Goal: Task Accomplishment & Management: Manage account settings

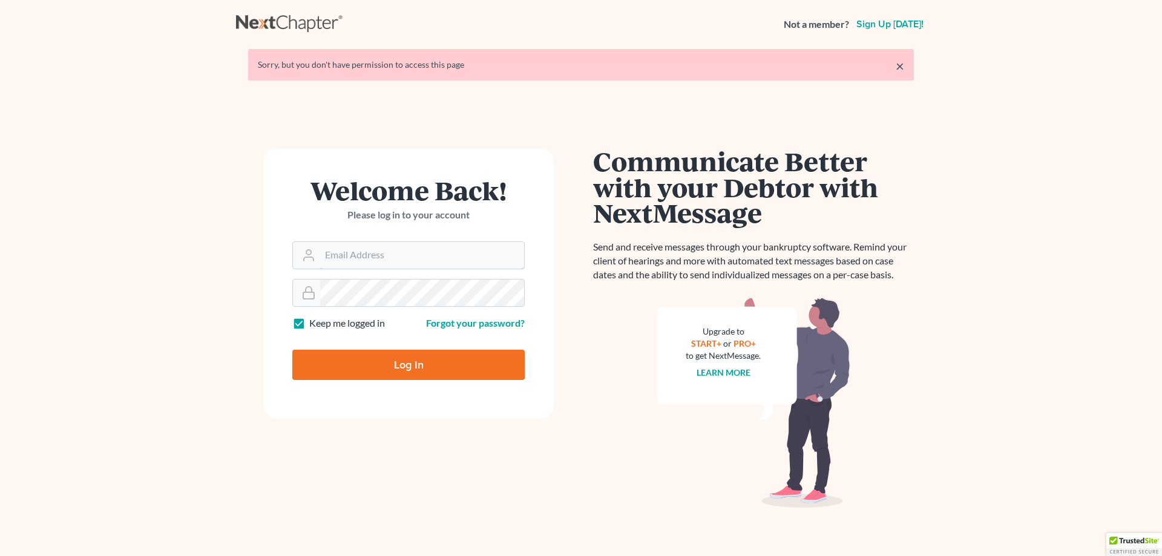
type input "[PERSON_NAME][EMAIL_ADDRESS][DOMAIN_NAME]"
click at [396, 361] on input "Log In" at bounding box center [408, 365] width 232 height 30
type input "Thinking..."
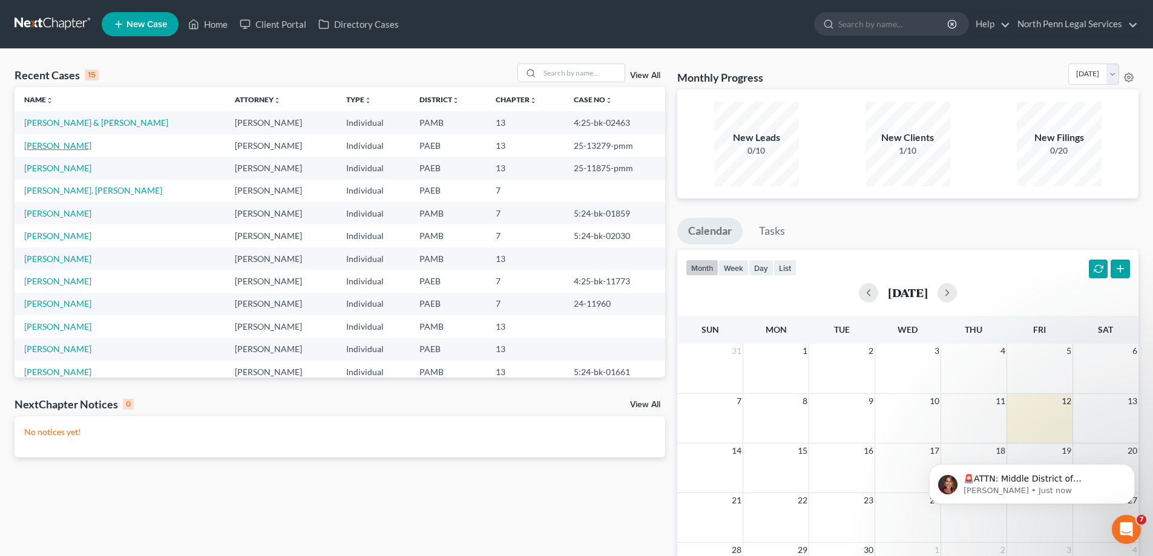
click at [91, 148] on link "[PERSON_NAME]" at bounding box center [57, 145] width 67 height 10
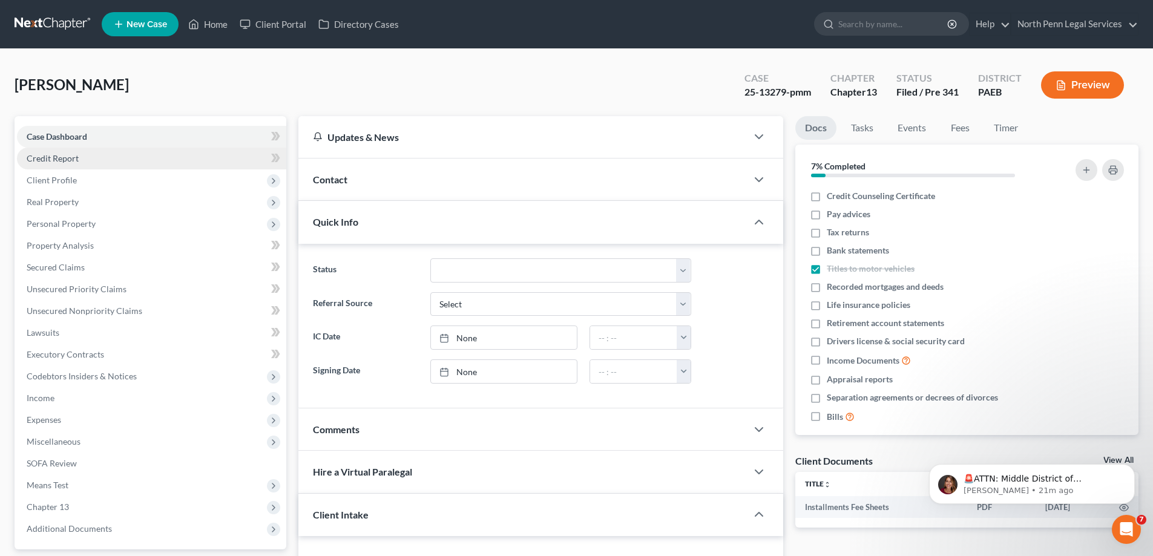
click at [58, 153] on span "Credit Report" at bounding box center [53, 158] width 52 height 10
click at [73, 184] on span "Client Profile" at bounding box center [52, 180] width 50 height 10
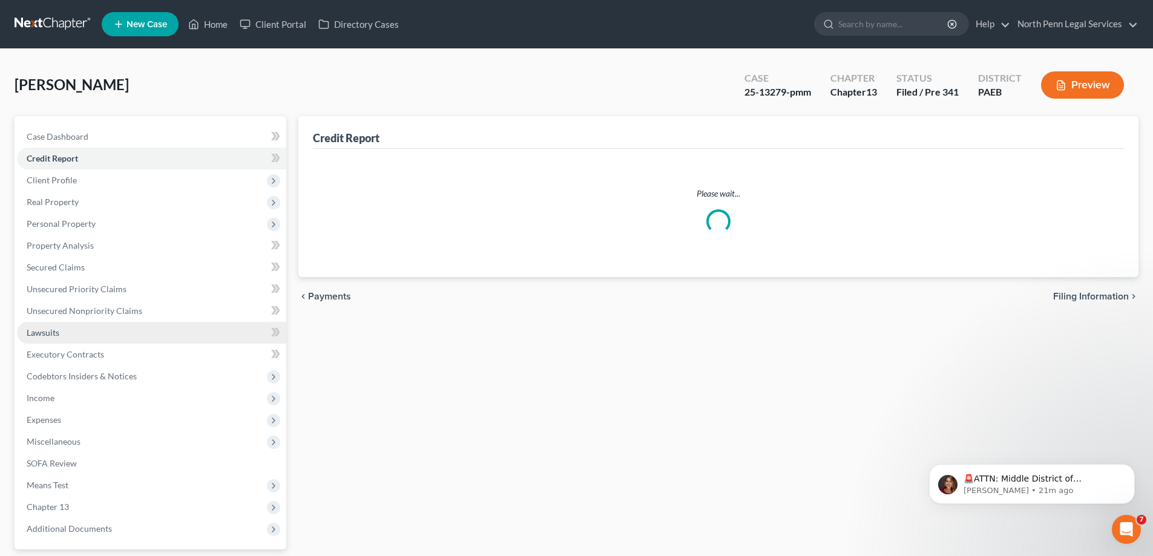
scroll to position [109, 0]
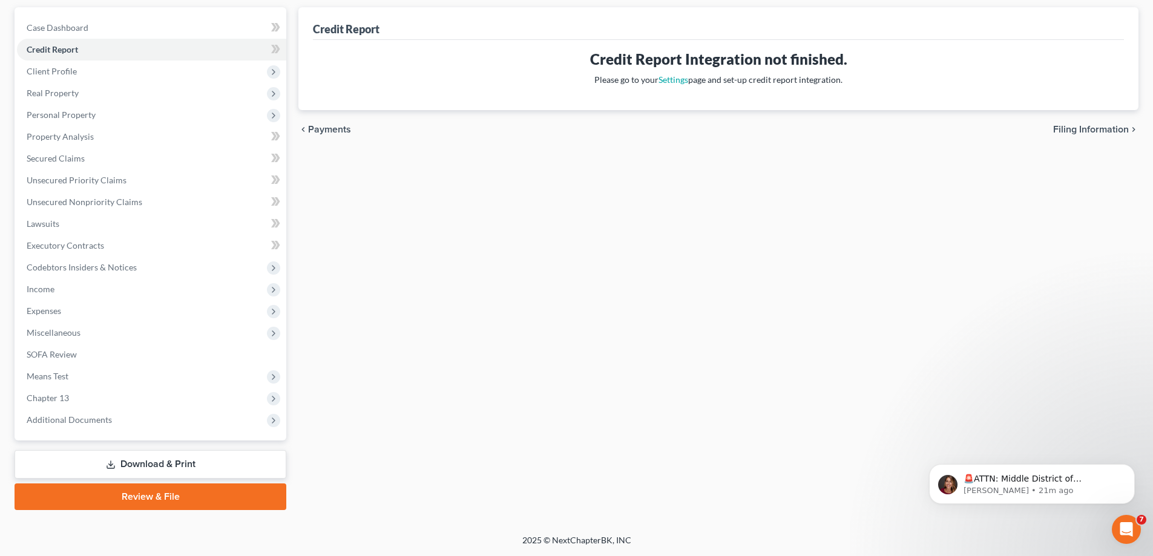
click at [203, 468] on link "Download & Print" at bounding box center [151, 464] width 272 height 28
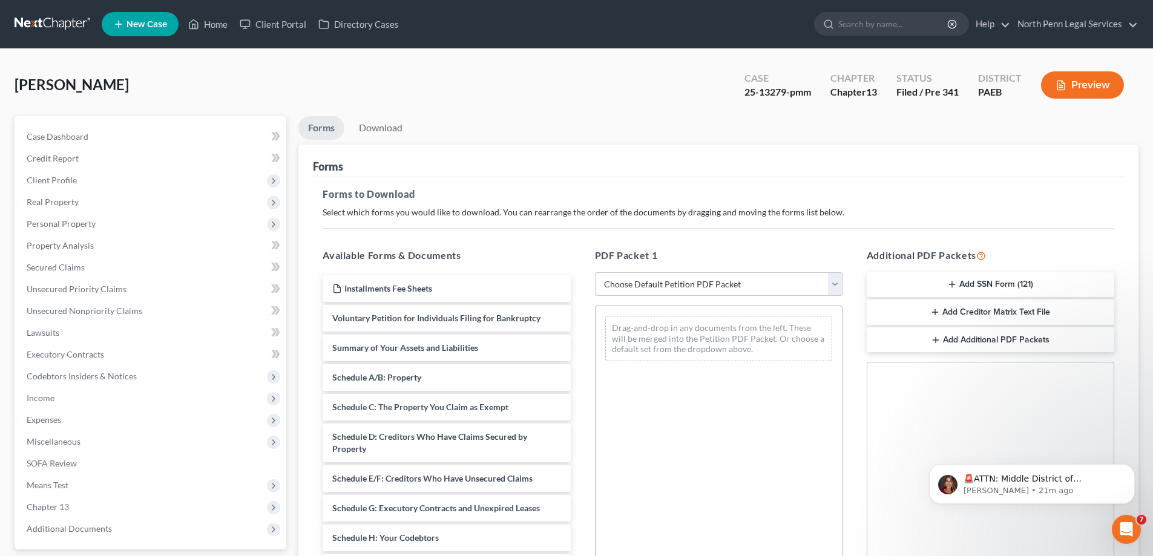
click at [691, 290] on select "Choose Default Petition PDF Packet Complete Bankruptcy Petition (all forms and …" at bounding box center [719, 284] width 248 height 24
select select "0"
click at [595, 272] on select "Choose Default Petition PDF Packet Complete Bankruptcy Petition (all forms and …" at bounding box center [719, 284] width 248 height 24
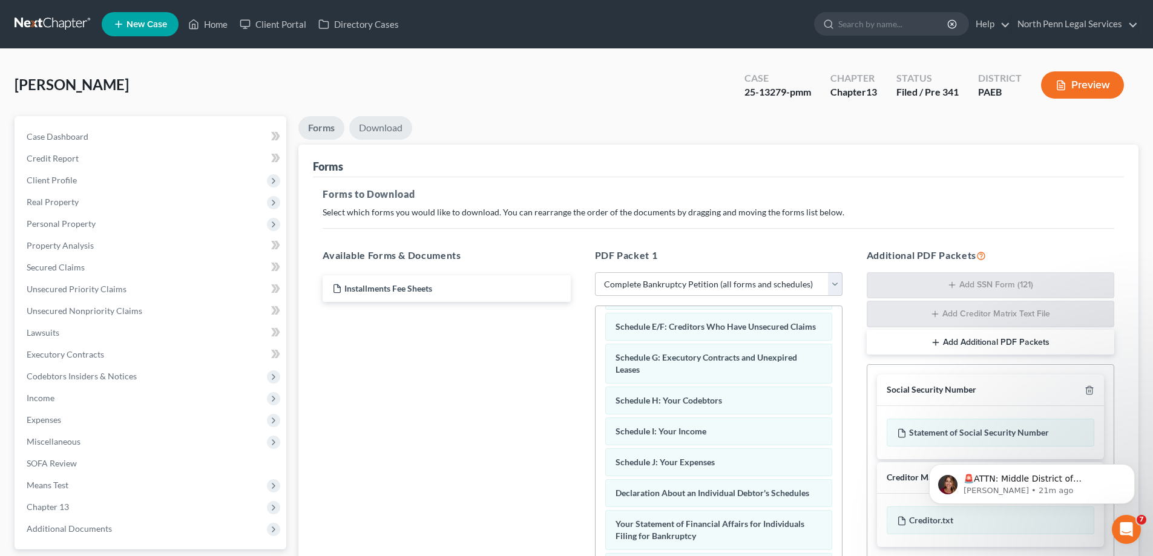
click at [379, 135] on link "Download" at bounding box center [380, 128] width 63 height 24
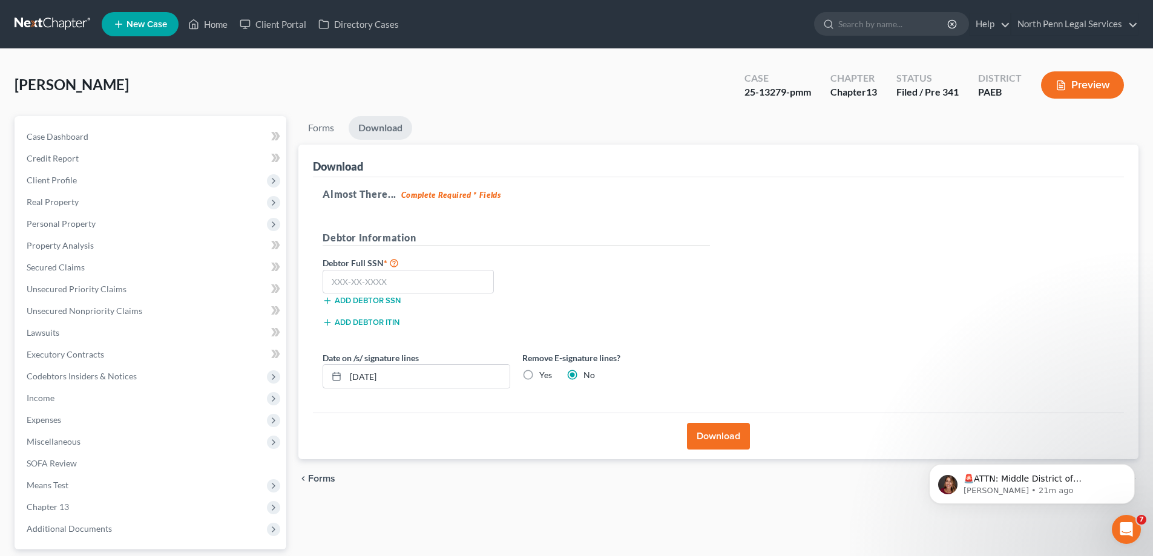
click at [700, 435] on button "Download" at bounding box center [718, 436] width 63 height 27
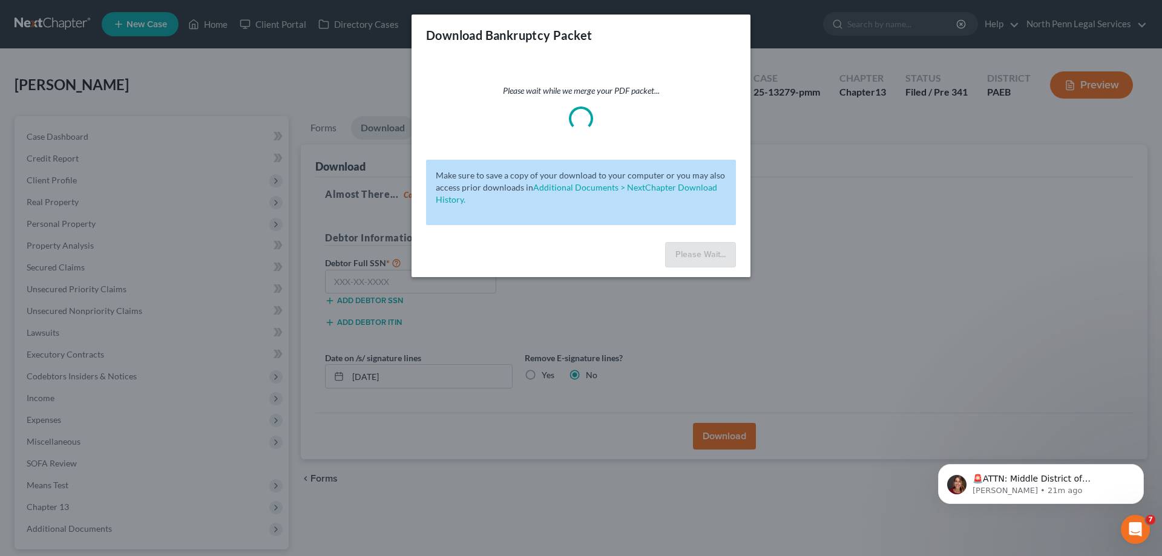
click at [763, 402] on div "Download Bankruptcy Packet Please wait while we merge your PDF packet... Make s…" at bounding box center [581, 278] width 1162 height 556
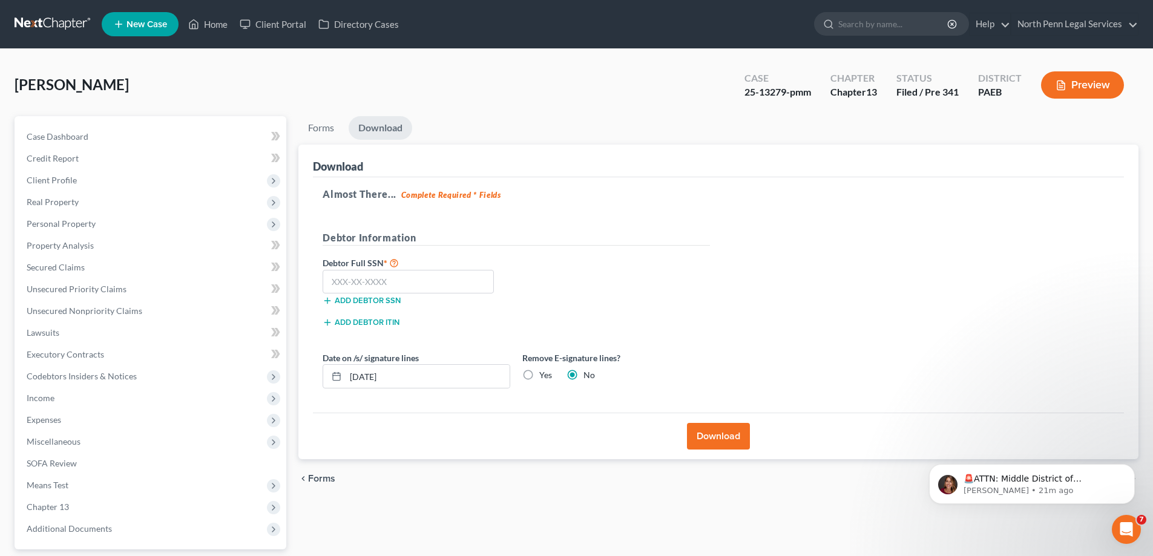
click at [763, 287] on div "Almost There... Complete Required * Fields Debtor Information Debtor Full SSN *…" at bounding box center [718, 295] width 811 height 236
click at [372, 284] on input "text" at bounding box center [408, 282] width 171 height 24
type input "170-40-3178"
click at [728, 442] on button "Download" at bounding box center [718, 436] width 63 height 27
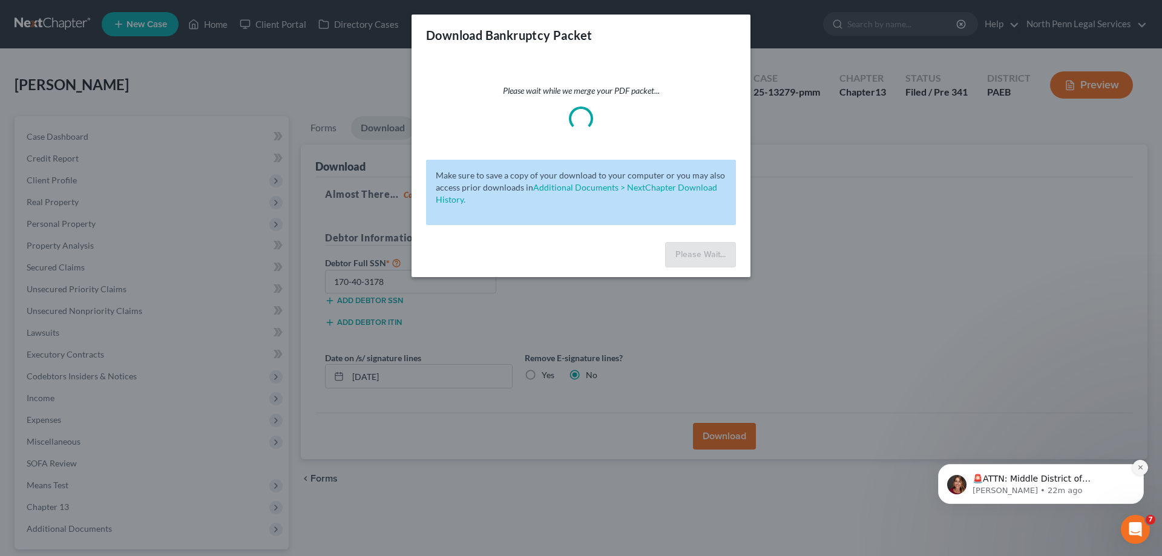
click at [1137, 470] on icon "Dismiss notification" at bounding box center [1140, 467] width 7 height 7
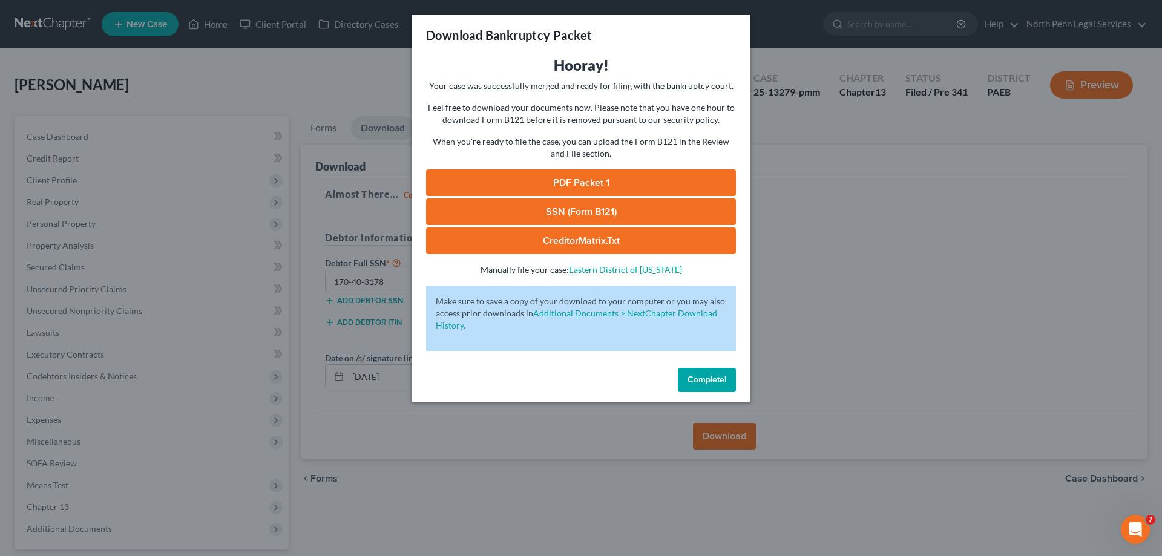
click at [622, 171] on link "PDF Packet 1" at bounding box center [581, 182] width 310 height 27
click at [558, 215] on link "SSN (Form B121)" at bounding box center [581, 212] width 310 height 27
click at [560, 245] on link "CreditorMatrix.txt" at bounding box center [581, 241] width 310 height 27
drag, startPoint x: 728, startPoint y: 383, endPoint x: 786, endPoint y: 404, distance: 61.6
click at [728, 383] on button "Complete!" at bounding box center [707, 380] width 58 height 24
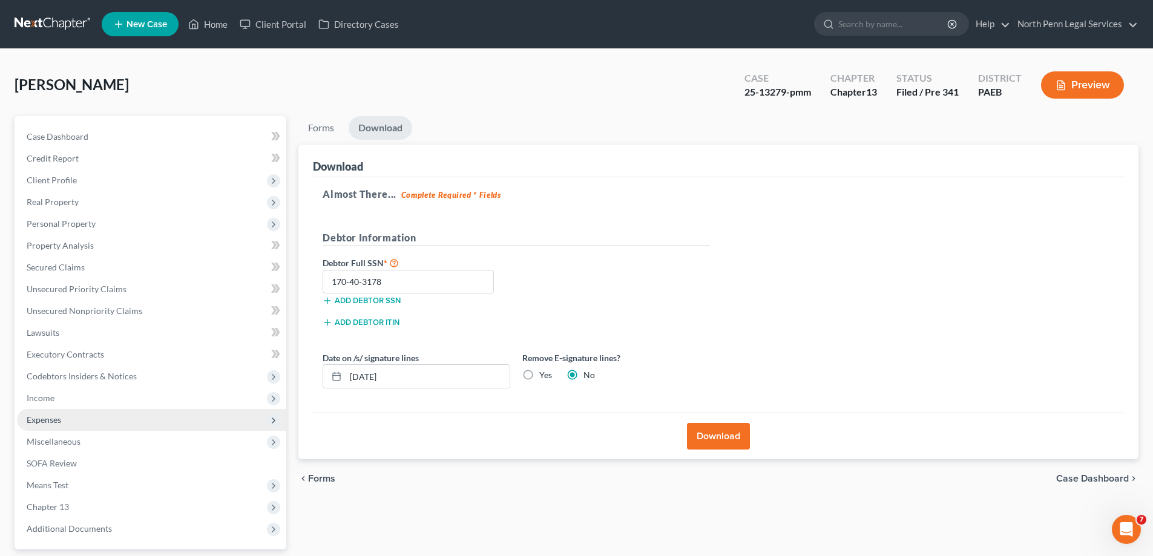
click at [98, 415] on span "Expenses" at bounding box center [151, 420] width 269 height 22
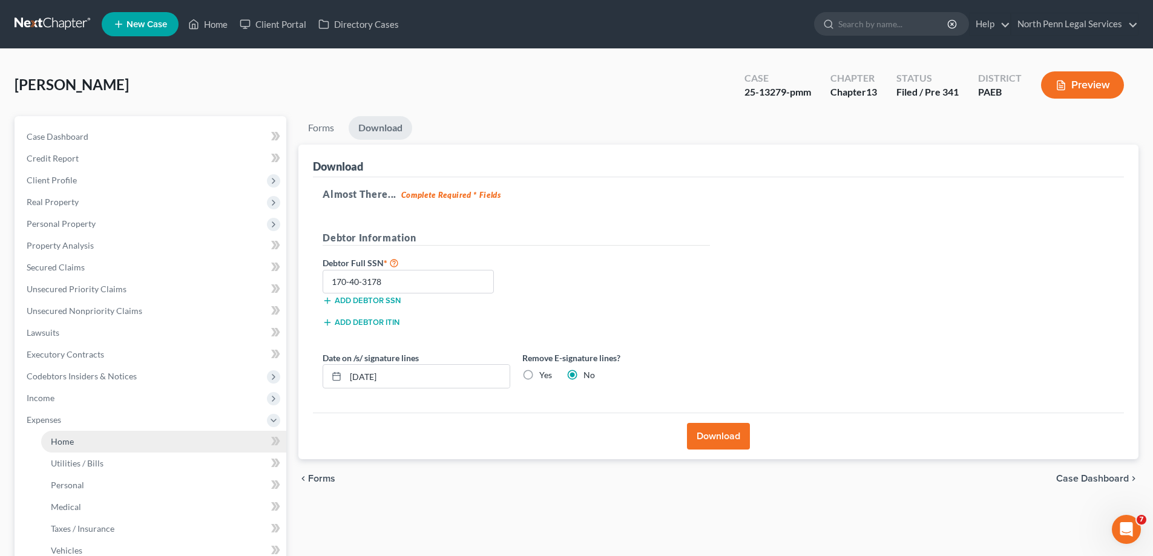
click at [93, 441] on link "Home" at bounding box center [163, 442] width 245 height 22
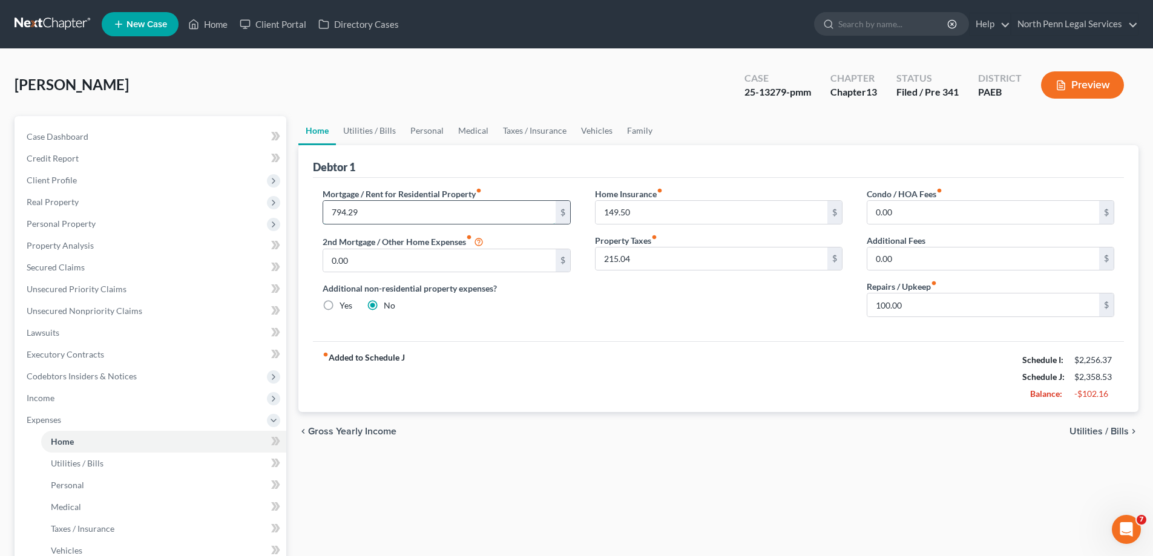
click at [378, 216] on input "794.29" at bounding box center [439, 212] width 232 height 23
click at [482, 191] on icon "fiber_manual_record" at bounding box center [479, 191] width 6 height 6
click at [483, 305] on div "Additional non-residential property expenses? Yes No" at bounding box center [447, 297] width 248 height 30
type input "0.00"
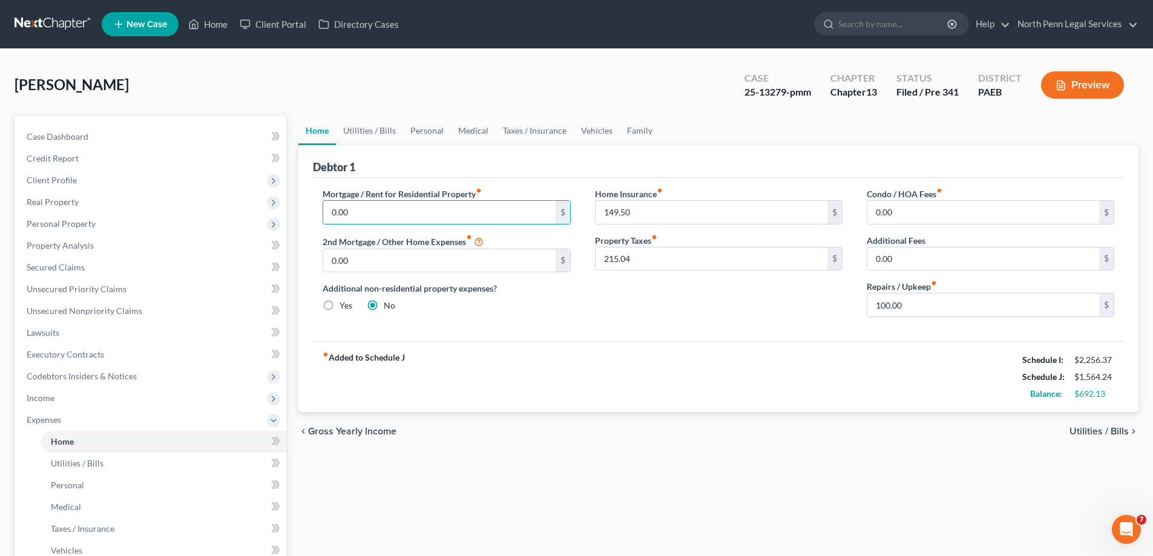
click at [471, 317] on div "Mortgage / Rent for Residential Property fiber_manual_record 0.00 $ 2nd Mortgag…" at bounding box center [446, 257] width 272 height 139
click at [558, 326] on div "Mortgage / Rent for Residential Property fiber_manual_record 0.00 $ 2nd Mortgag…" at bounding box center [446, 257] width 272 height 139
click at [1125, 432] on span "Utilities / Bills" at bounding box center [1098, 432] width 59 height 10
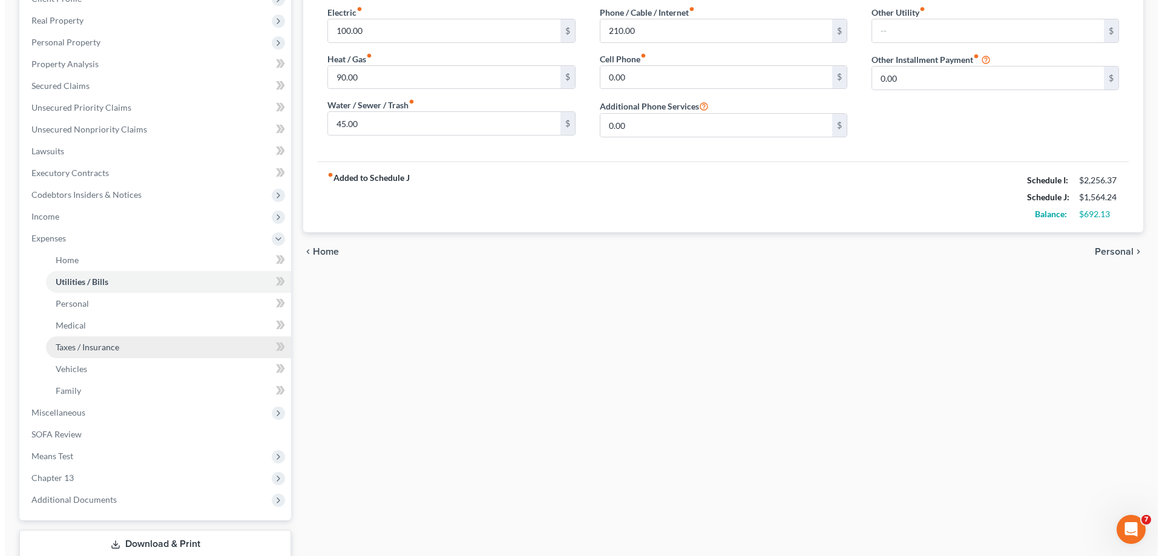
scroll to position [261, 0]
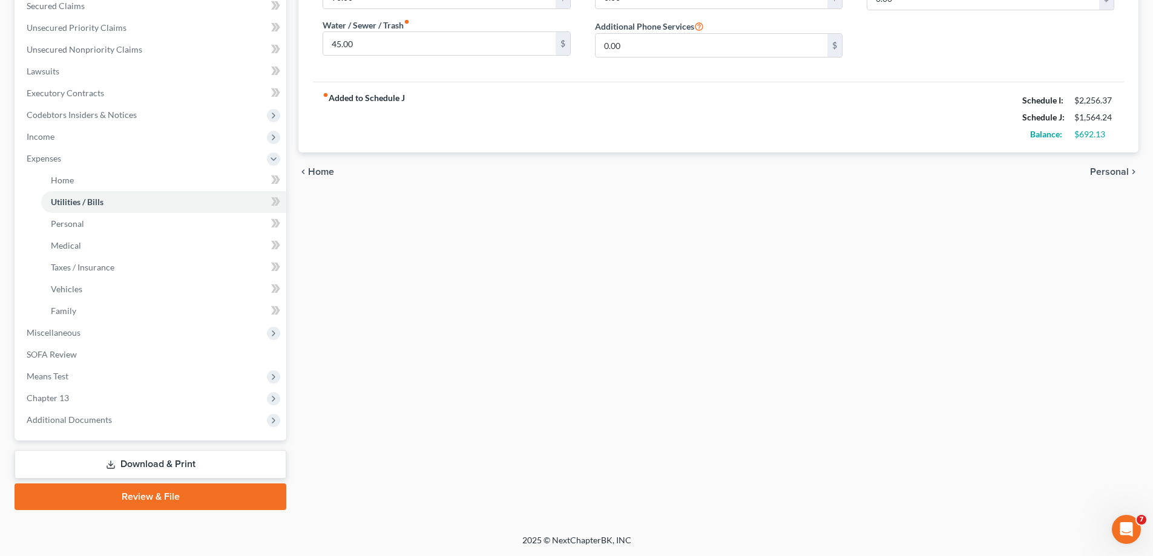
click at [153, 465] on link "Download & Print" at bounding box center [151, 464] width 272 height 28
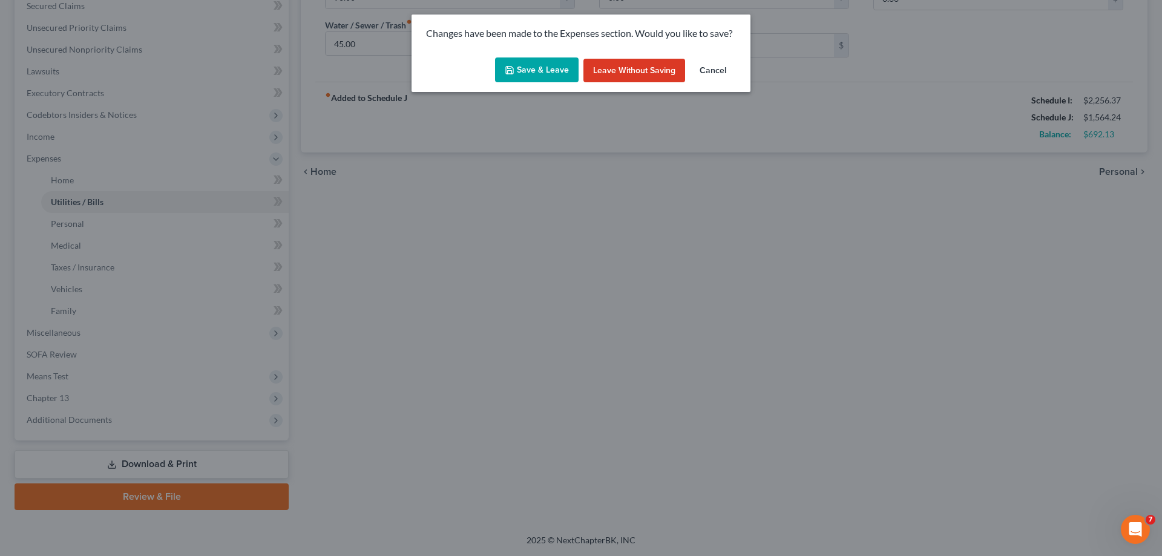
click at [557, 73] on button "Save & Leave" at bounding box center [537, 69] width 84 height 25
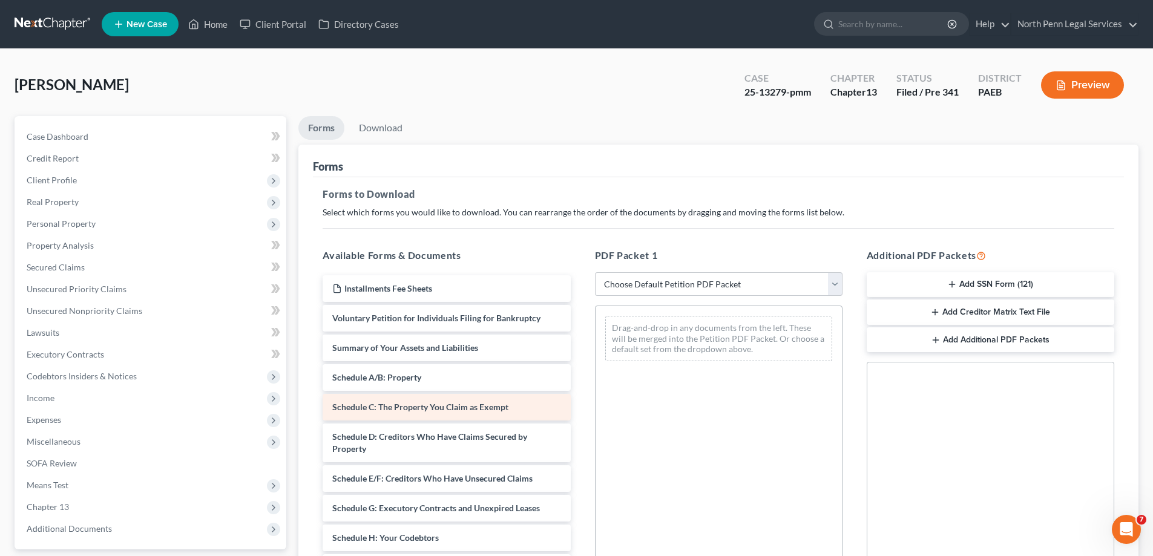
scroll to position [61, 0]
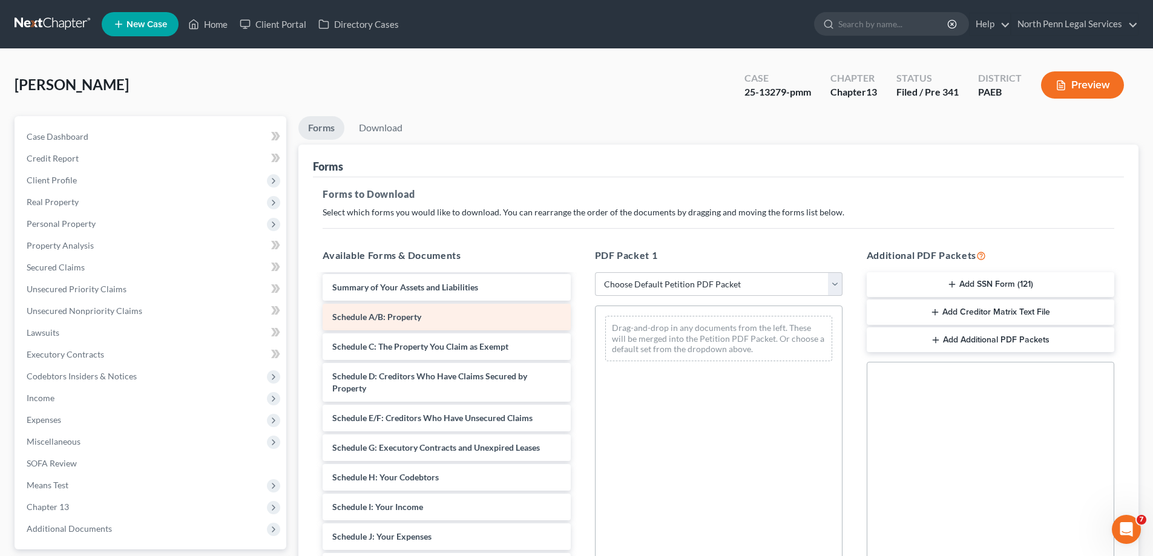
click at [386, 317] on span "Schedule A/B: Property" at bounding box center [376, 317] width 89 height 10
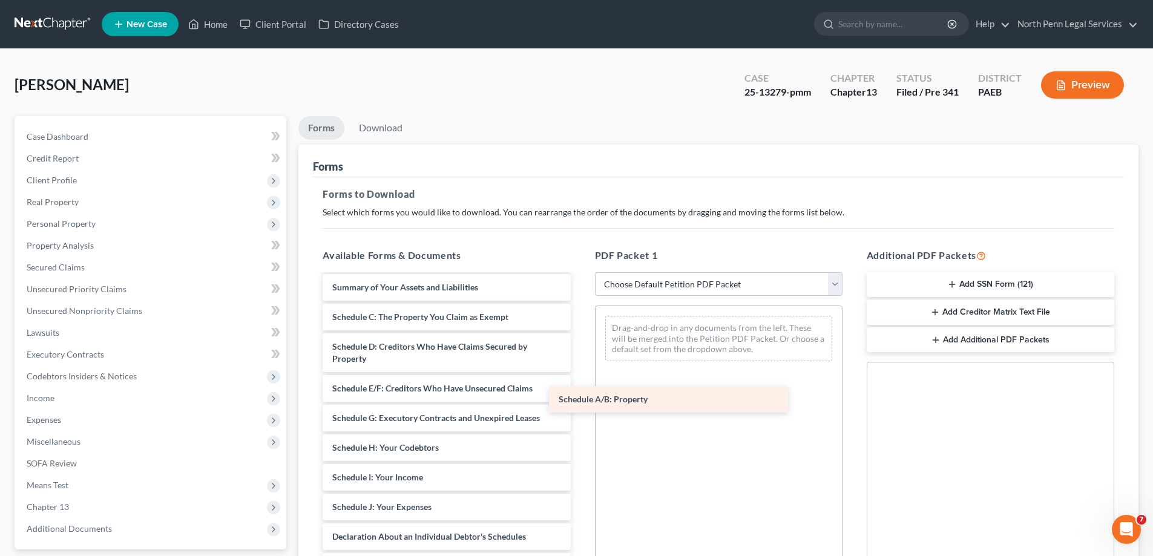
drag, startPoint x: 394, startPoint y: 321, endPoint x: 672, endPoint y: 411, distance: 292.1
click at [580, 411] on div "Schedule A/B: Property Installments Fee Sheets Voluntary Petition for Individua…" at bounding box center [446, 483] width 267 height 537
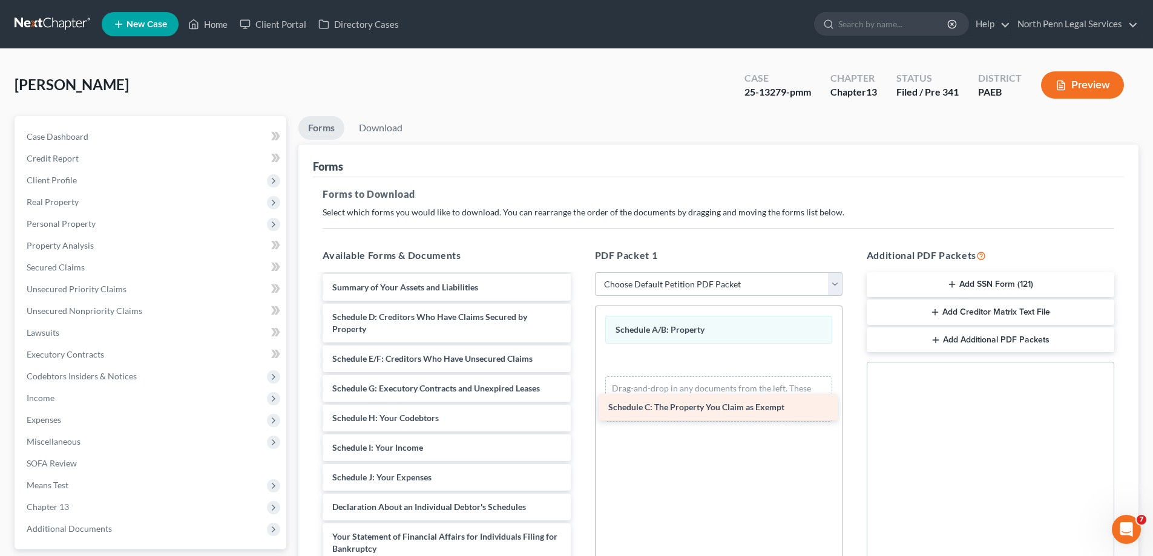
drag, startPoint x: 405, startPoint y: 312, endPoint x: 681, endPoint y: 402, distance: 290.3
click at [580, 402] on div "Schedule C: The Property You Claim as Exempt Installments Fee Sheets Voluntary …" at bounding box center [446, 469] width 267 height 508
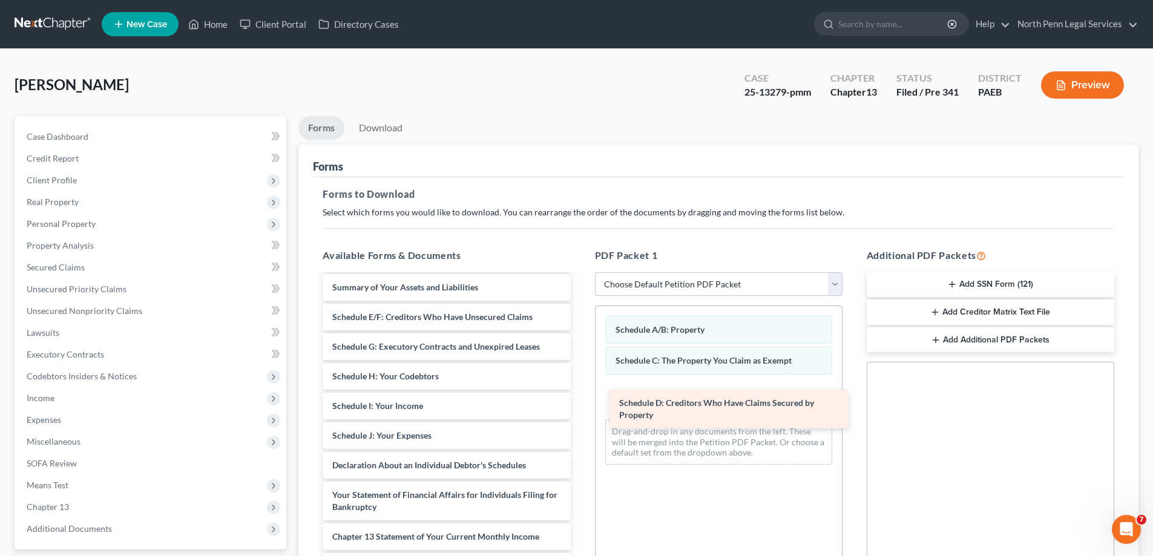
drag, startPoint x: 678, startPoint y: 448, endPoint x: 681, endPoint y: 408, distance: 40.7
click at [580, 408] on div "Schedule D: Creditors Who Have Claims Secured by Property Installments Fee Shee…" at bounding box center [446, 448] width 267 height 466
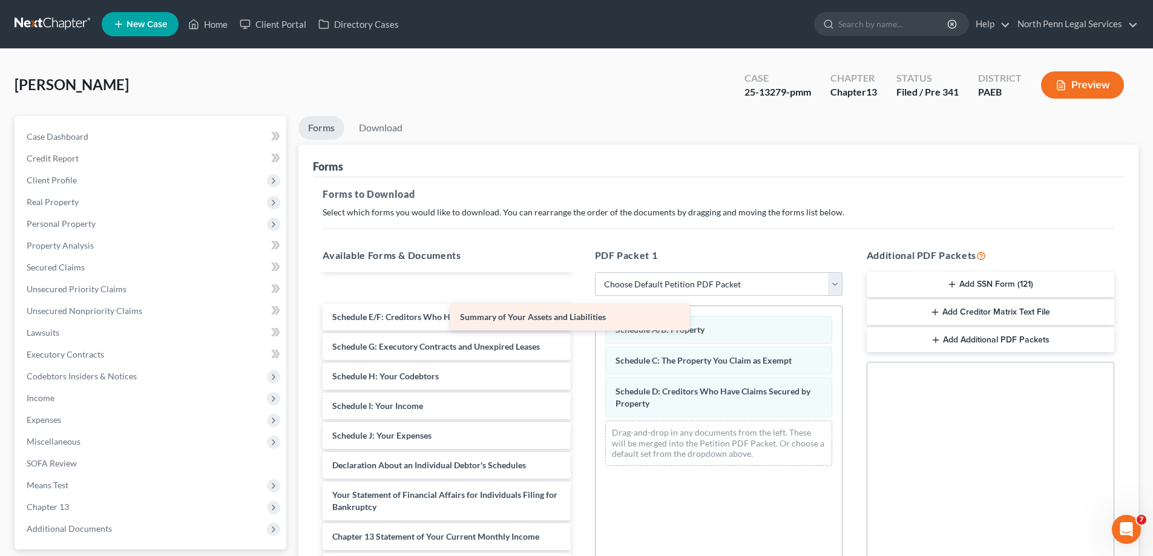
scroll to position [31, 0]
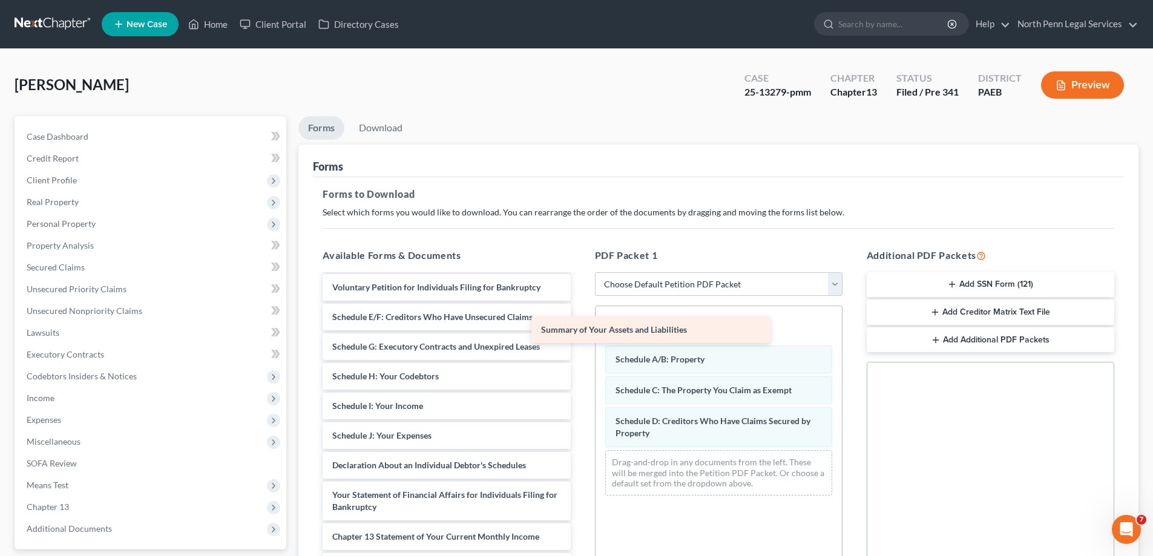
drag, startPoint x: 415, startPoint y: 281, endPoint x: 624, endPoint y: 324, distance: 213.6
click at [580, 324] on div "Summary of Your Assets and Liabilities Installments Fee Sheets Voluntary Petiti…" at bounding box center [446, 463] width 267 height 436
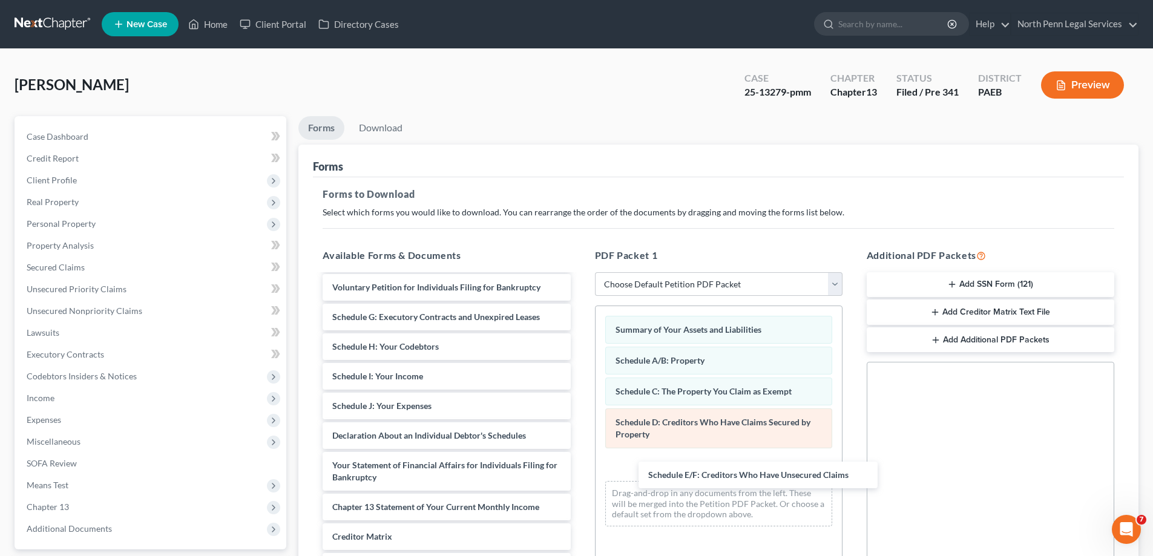
drag, startPoint x: 470, startPoint y: 362, endPoint x: 650, endPoint y: 436, distance: 194.3
click at [580, 465] on div "Schedule E/F: Creditors Who Have Unsecured Claims Installments Fee Sheets Volun…" at bounding box center [446, 448] width 267 height 407
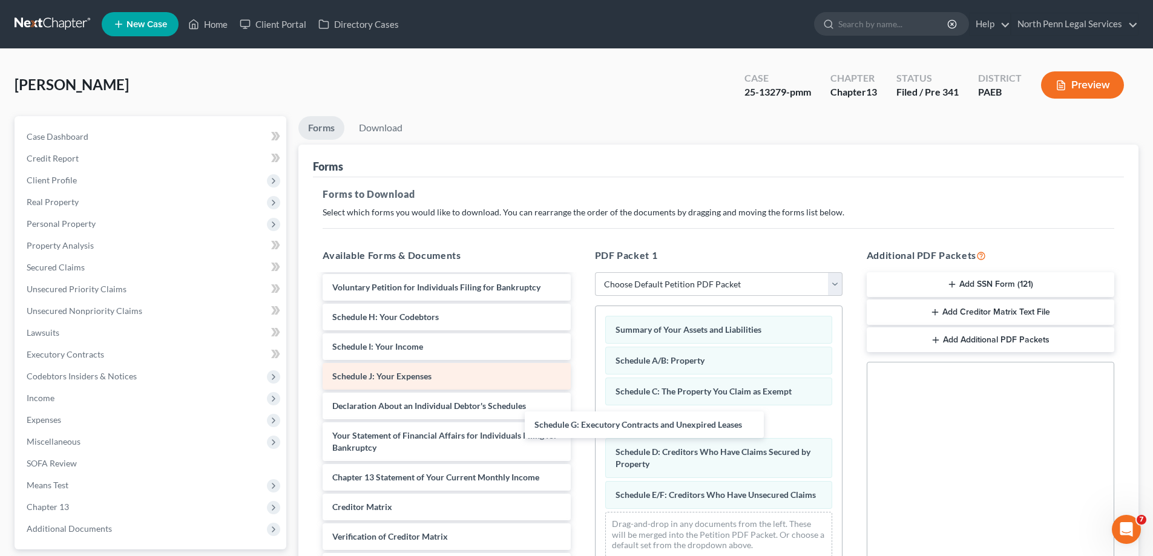
drag, startPoint x: 411, startPoint y: 312, endPoint x: 507, endPoint y: 376, distance: 115.1
click at [580, 420] on div "Schedule G: Executory Contracts and Unexpired Leases Installments Fee Sheets Vo…" at bounding box center [446, 433] width 267 height 377
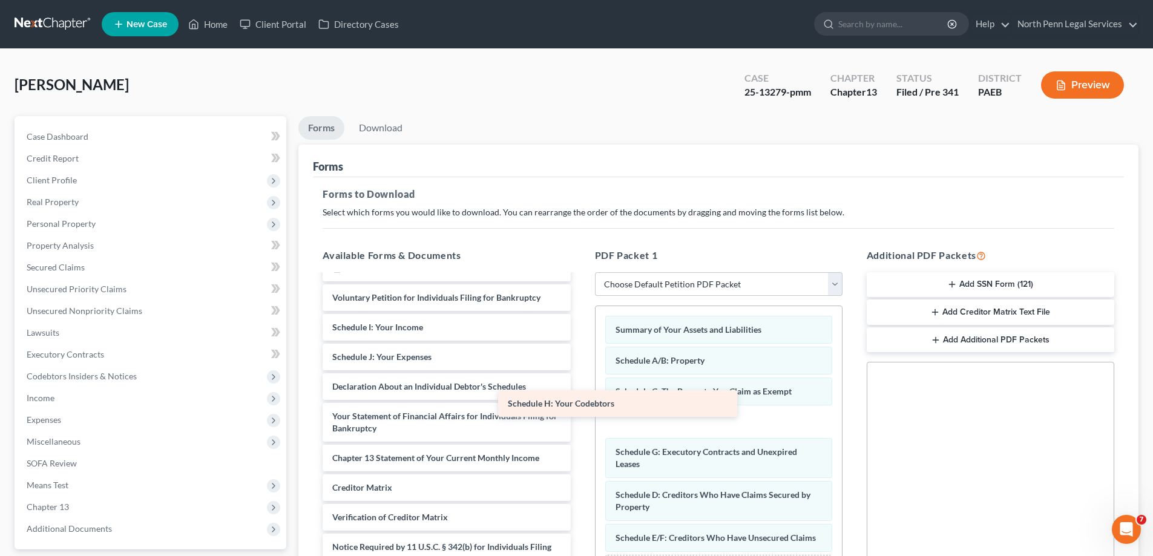
scroll to position [21, 0]
drag, startPoint x: 427, startPoint y: 323, endPoint x: 603, endPoint y: 410, distance: 195.7
click at [580, 410] on div "Schedule H: Your Codebtors Installments Fee Sheets Voluntary Petition for Indiv…" at bounding box center [446, 428] width 267 height 347
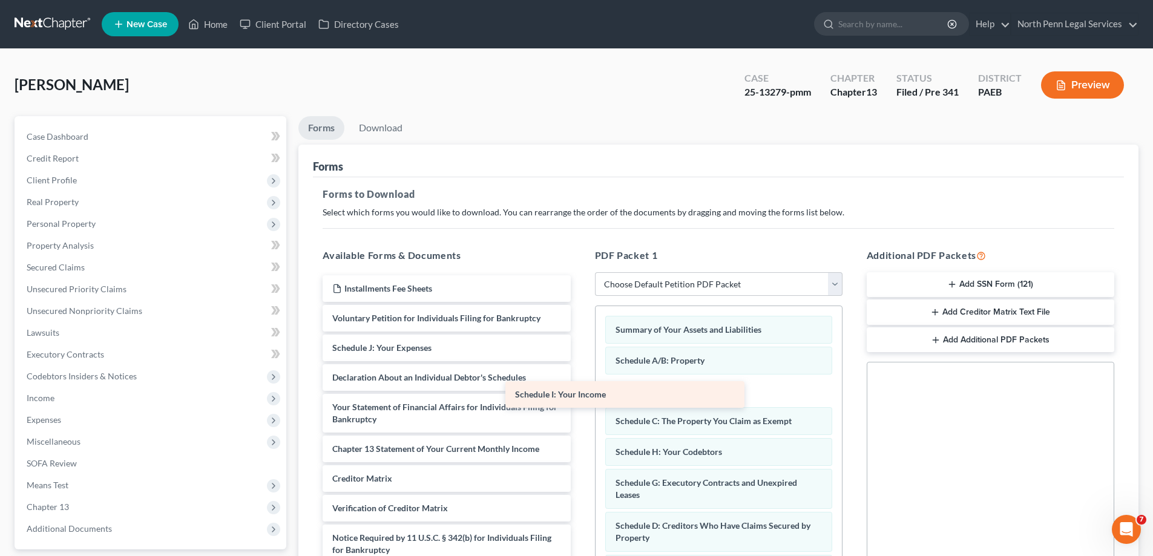
scroll to position [0, 0]
drag, startPoint x: 438, startPoint y: 331, endPoint x: 622, endPoint y: 399, distance: 196.1
click at [580, 399] on div "Schedule I: Your Income Installments Fee Sheets Voluntary Petition for Individu…" at bounding box center [446, 434] width 267 height 318
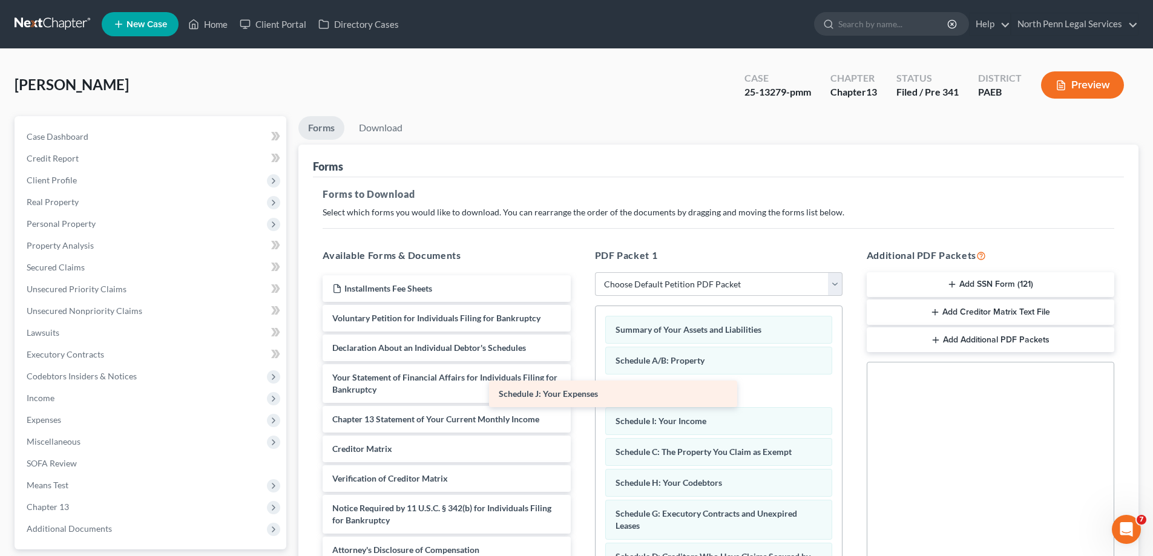
drag, startPoint x: 458, startPoint y: 351, endPoint x: 625, endPoint y: 397, distance: 172.7
click at [580, 397] on div "Schedule J: Your Expenses Installments Fee Sheets Voluntary Petition for Indivi…" at bounding box center [446, 419] width 267 height 288
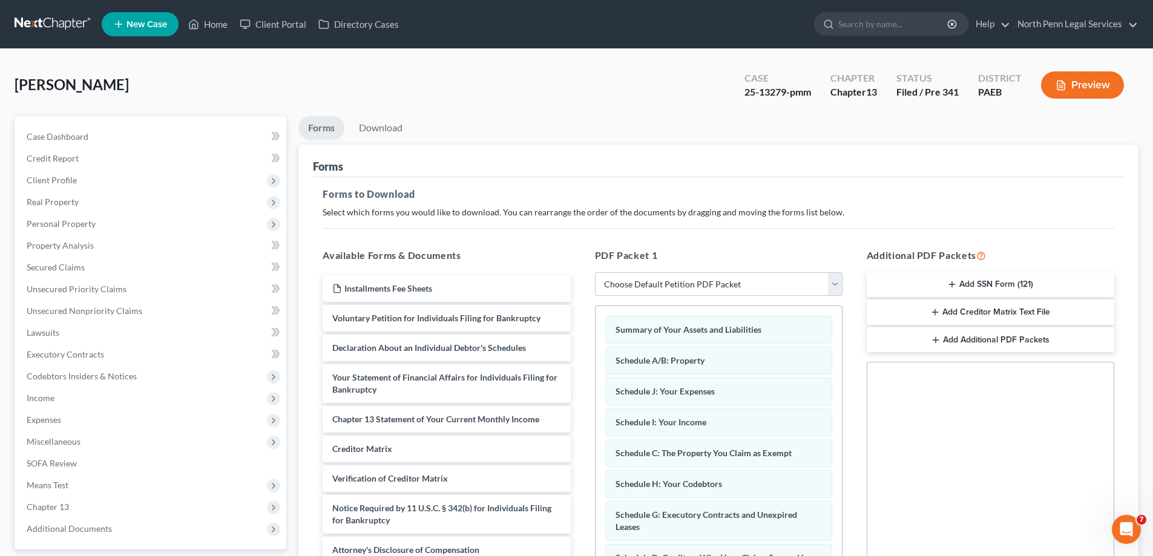
scroll to position [47, 0]
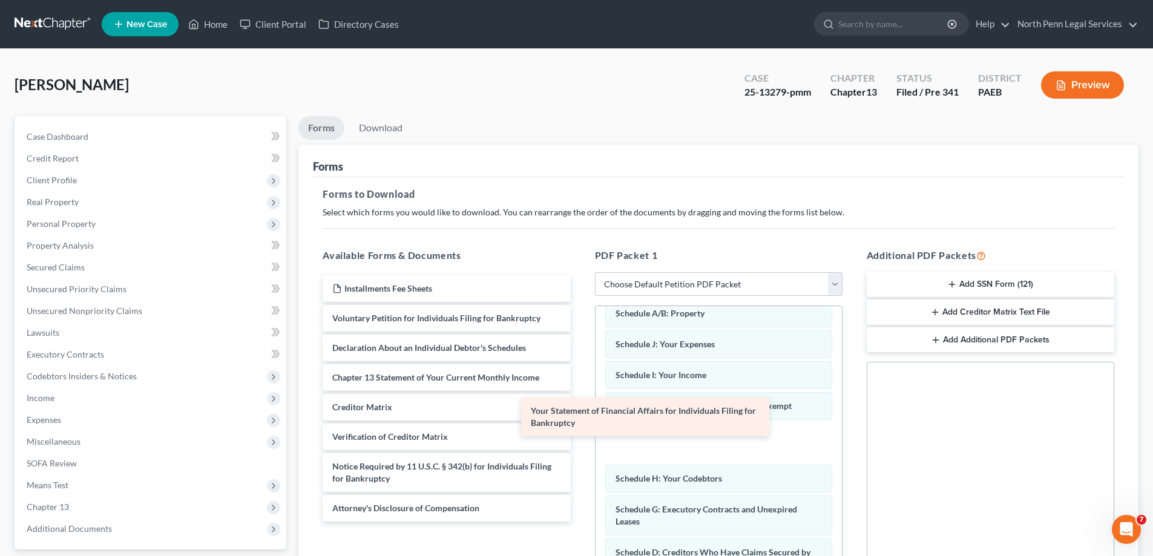
drag, startPoint x: 681, startPoint y: 408, endPoint x: 720, endPoint y: 415, distance: 38.8
click at [580, 415] on div "Your Statement of Financial Affairs for Individuals Filing for Bankruptcy Insta…" at bounding box center [446, 398] width 267 height 246
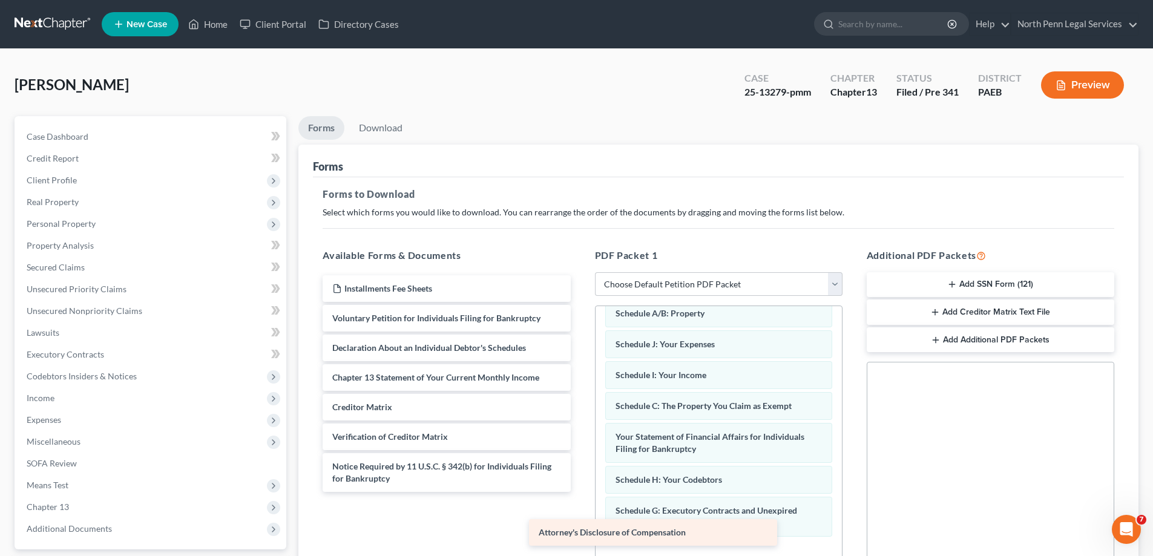
drag, startPoint x: 469, startPoint y: 506, endPoint x: 675, endPoint y: 528, distance: 207.6
click at [580, 492] on div "Attorney's Disclosure of Compensation Installments Fee Sheets Voluntary Petitio…" at bounding box center [446, 383] width 267 height 217
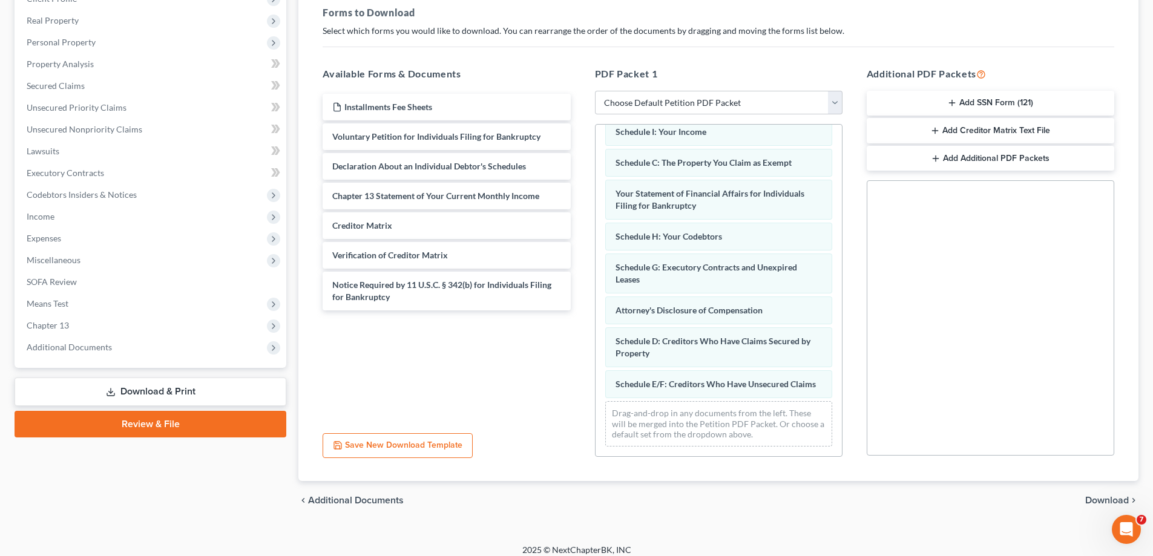
scroll to position [191, 0]
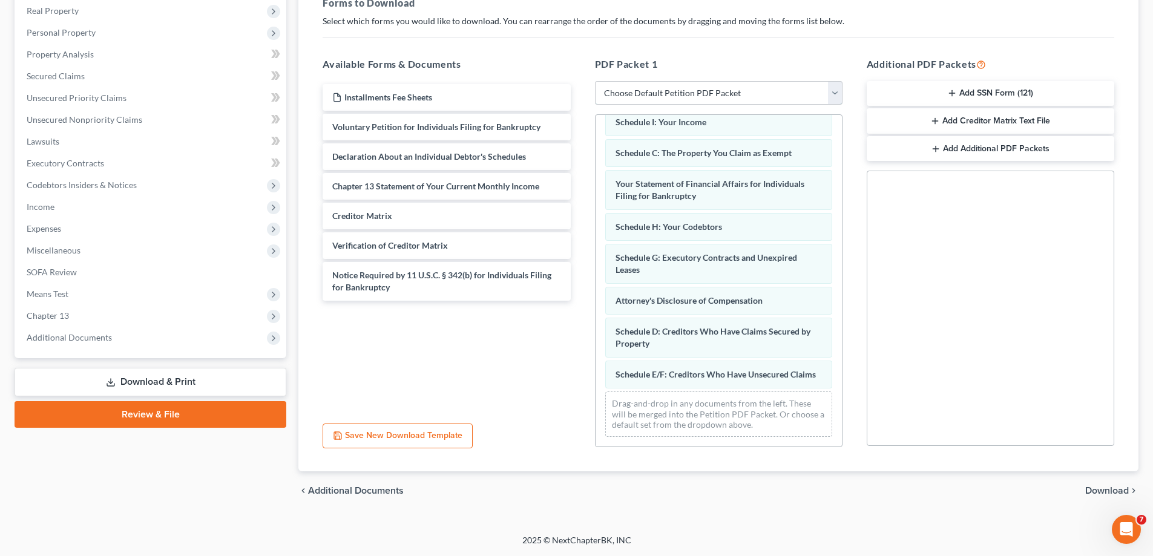
click at [678, 95] on select "Choose Default Petition PDF Packet Complete Bankruptcy Petition (all forms and …" at bounding box center [719, 93] width 248 height 24
click at [595, 81] on select "Choose Default Petition PDF Packet Complete Bankruptcy Petition (all forms and …" at bounding box center [719, 93] width 248 height 24
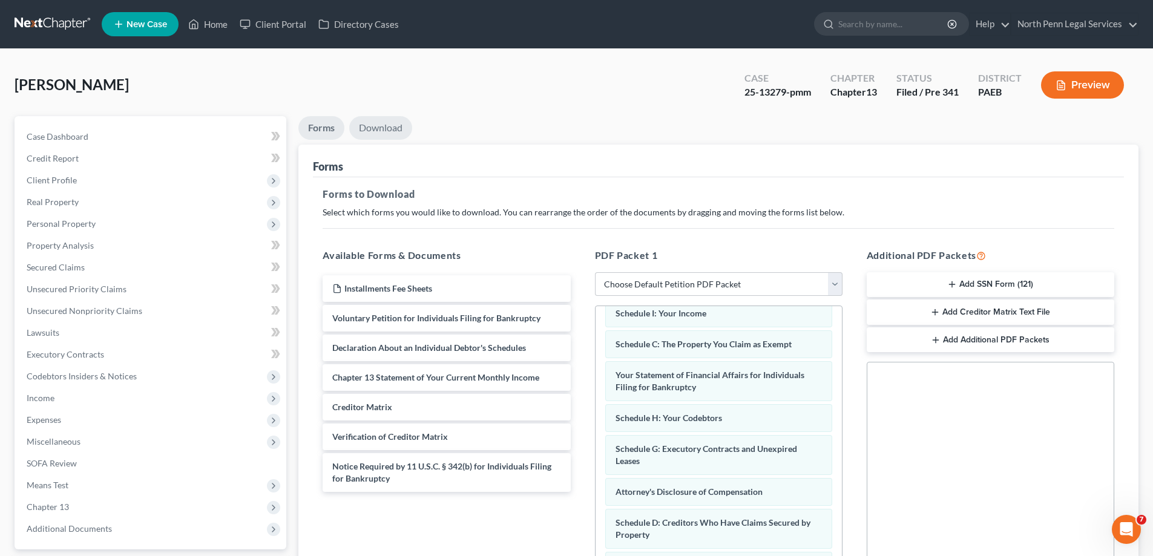
click at [376, 133] on link "Download" at bounding box center [380, 128] width 63 height 24
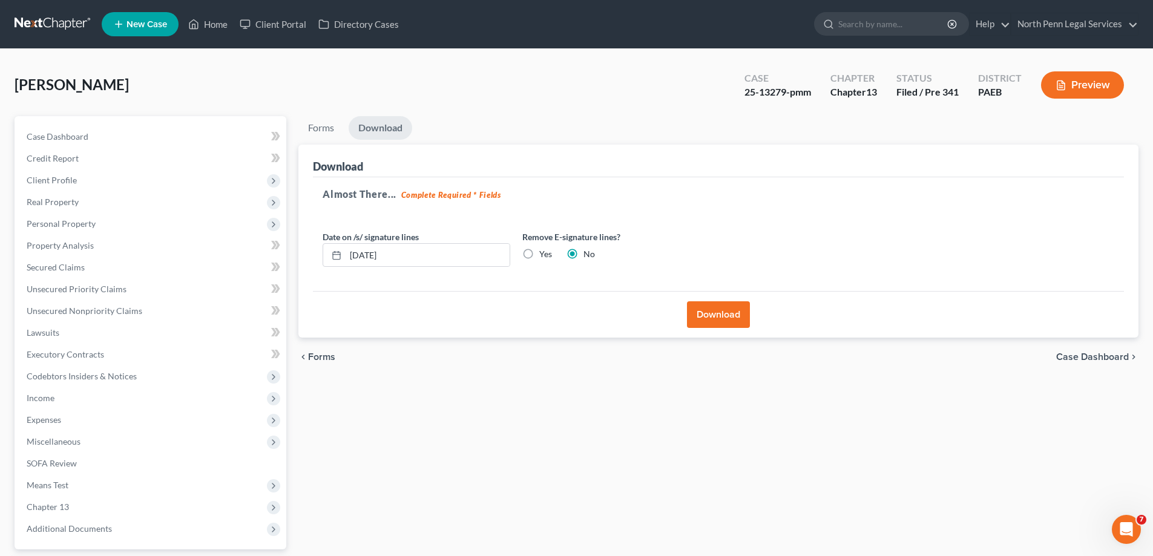
click at [539, 255] on label "Yes" at bounding box center [545, 254] width 13 height 12
click at [544, 255] on input "Yes" at bounding box center [548, 252] width 8 height 8
radio input "true"
radio input "false"
click at [701, 317] on button "Download" at bounding box center [718, 314] width 63 height 27
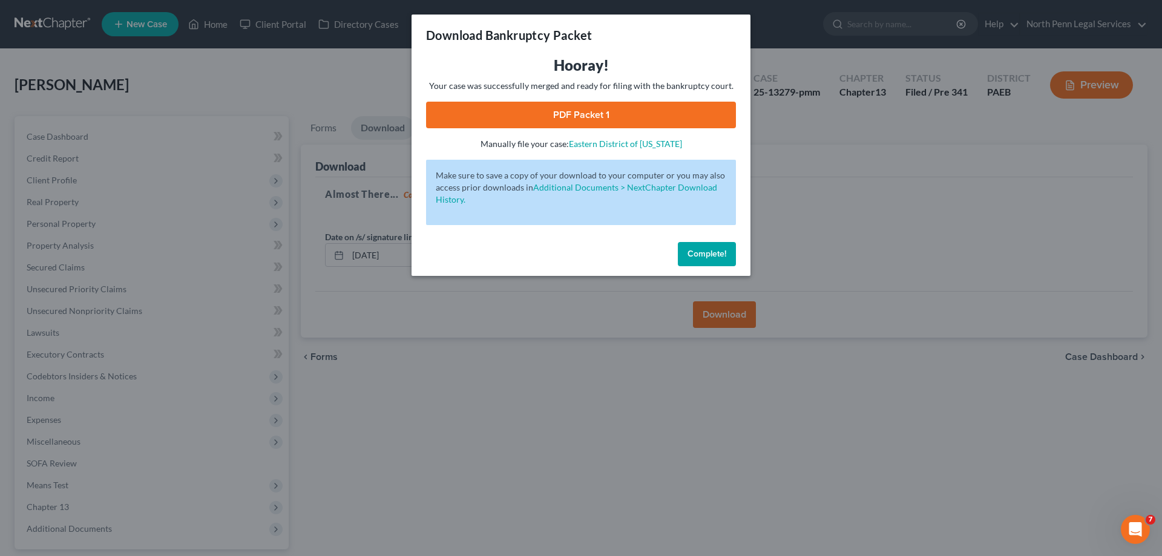
click at [556, 121] on link "PDF Packet 1" at bounding box center [581, 115] width 310 height 27
click at [697, 251] on span "Complete!" at bounding box center [707, 254] width 39 height 10
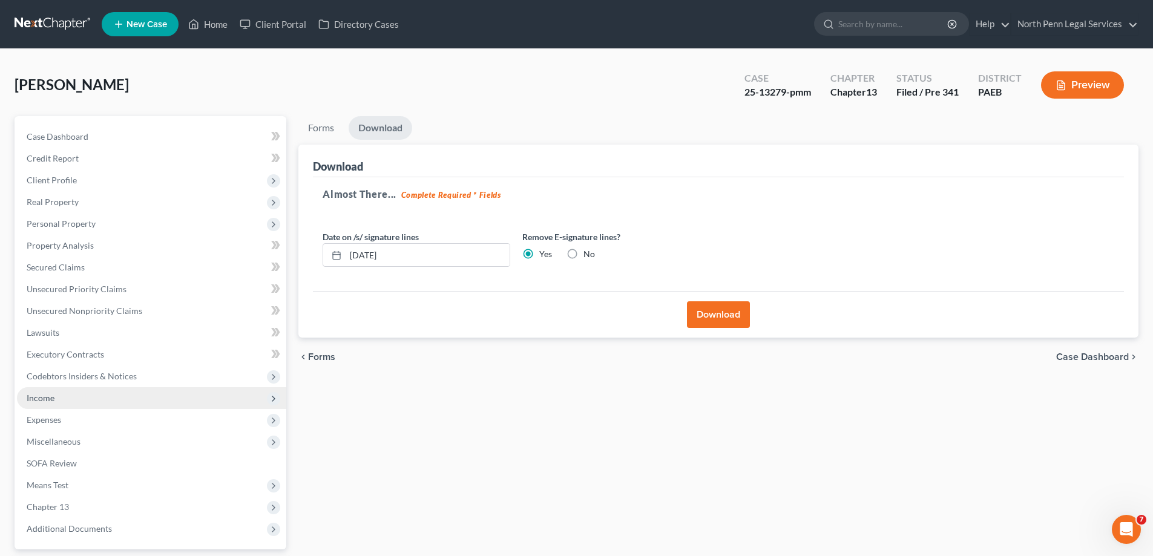
click at [61, 400] on span "Income" at bounding box center [151, 398] width 269 height 22
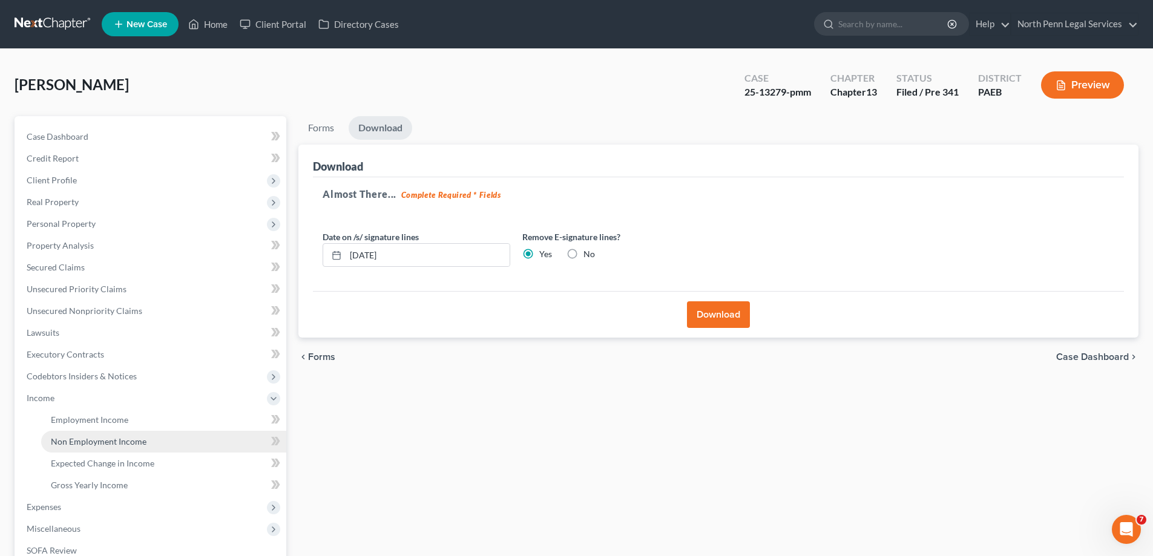
click at [137, 445] on span "Non Employment Income" at bounding box center [99, 441] width 96 height 10
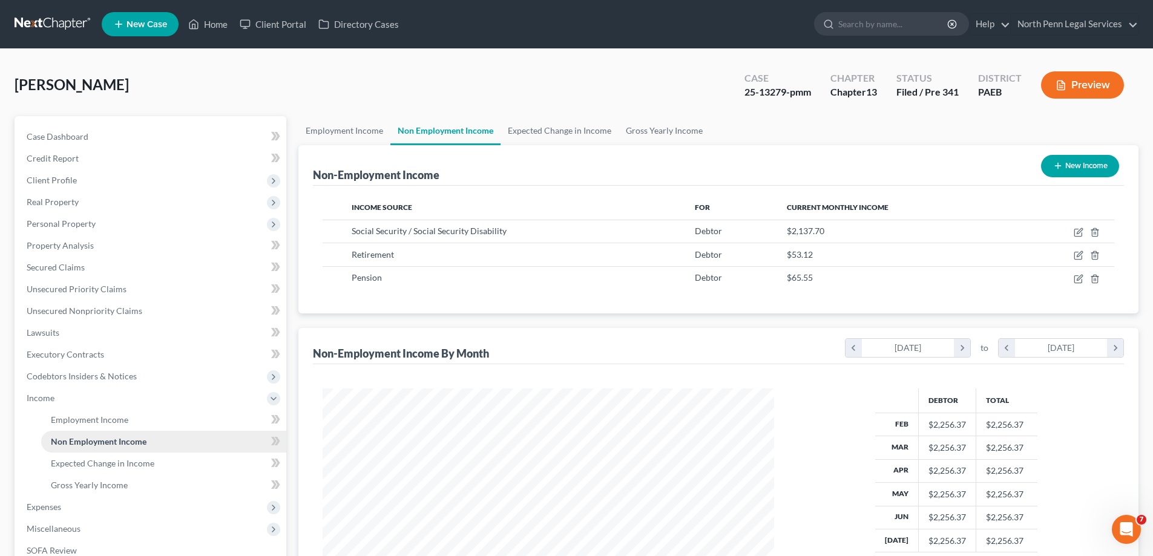
scroll to position [226, 476]
click at [130, 425] on link "Employment Income" at bounding box center [163, 420] width 245 height 22
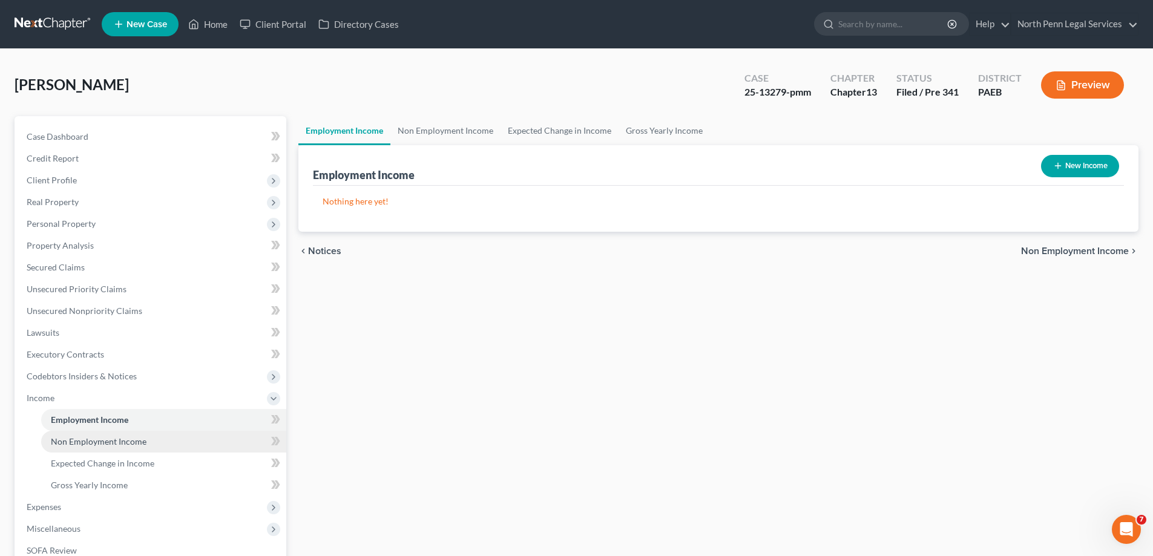
click at [131, 437] on span "Non Employment Income" at bounding box center [99, 441] width 96 height 10
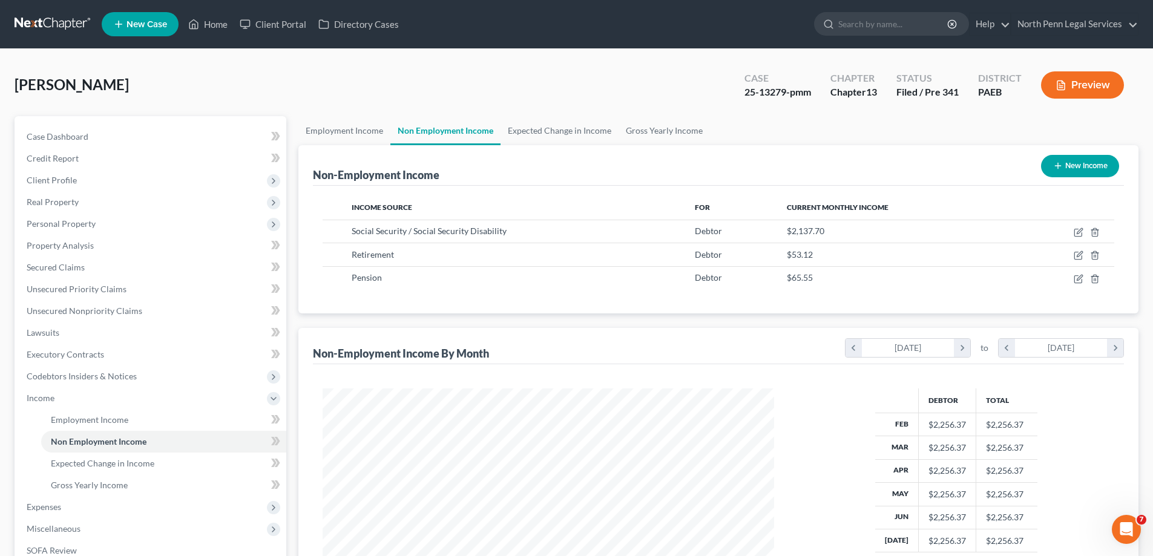
scroll to position [226, 476]
click at [93, 419] on span "Employment Income" at bounding box center [89, 420] width 77 height 10
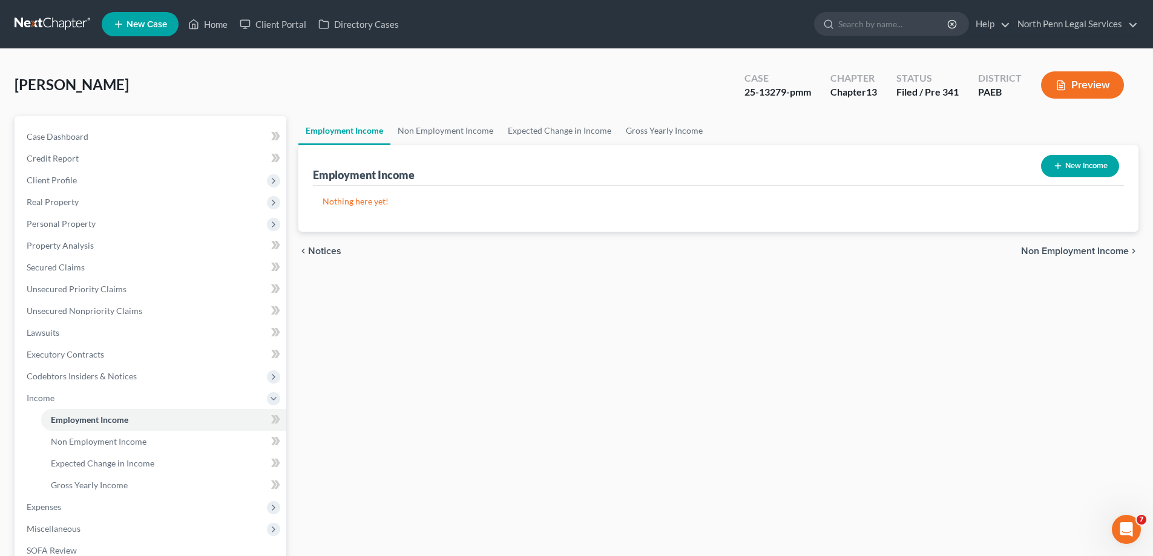
click at [1090, 251] on span "Non Employment Income" at bounding box center [1075, 251] width 108 height 10
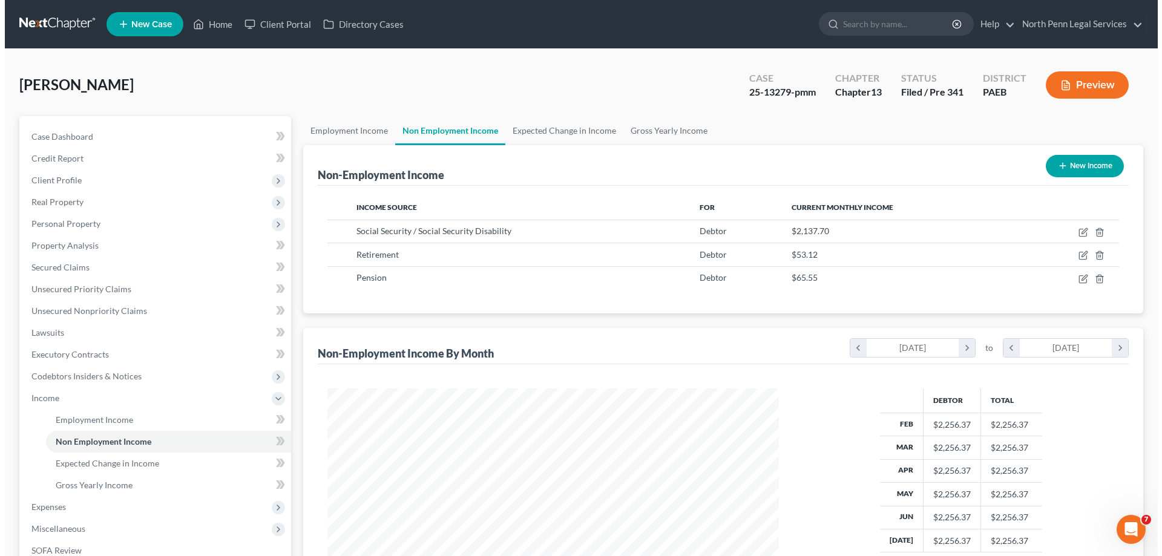
scroll to position [226, 476]
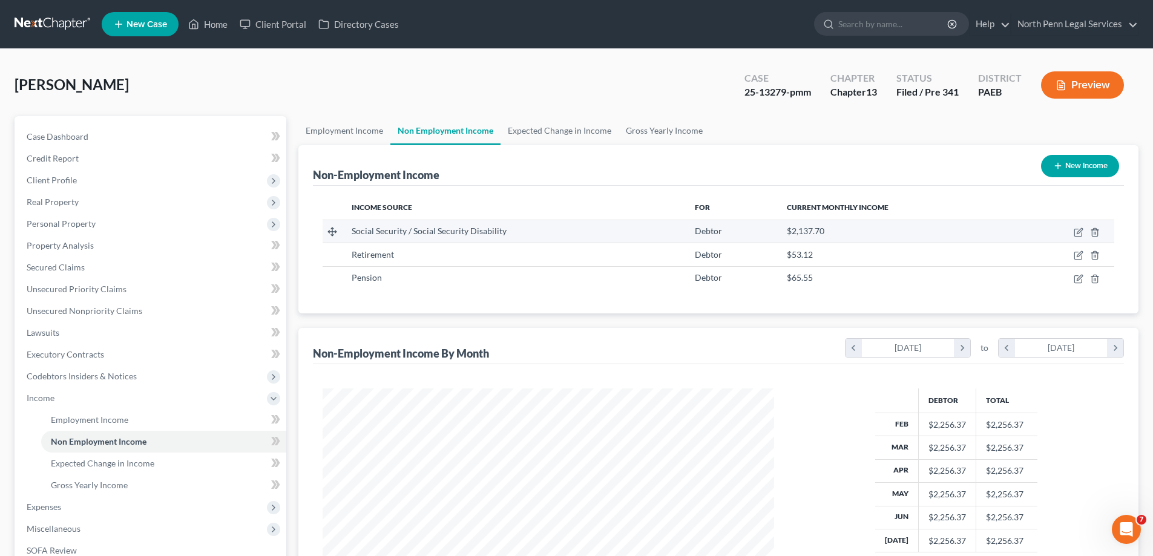
click at [479, 229] on span "Social Security / Social Security Disability" at bounding box center [429, 231] width 155 height 10
click at [1080, 233] on icon "button" at bounding box center [1079, 230] width 5 height 5
select select "4"
select select "0"
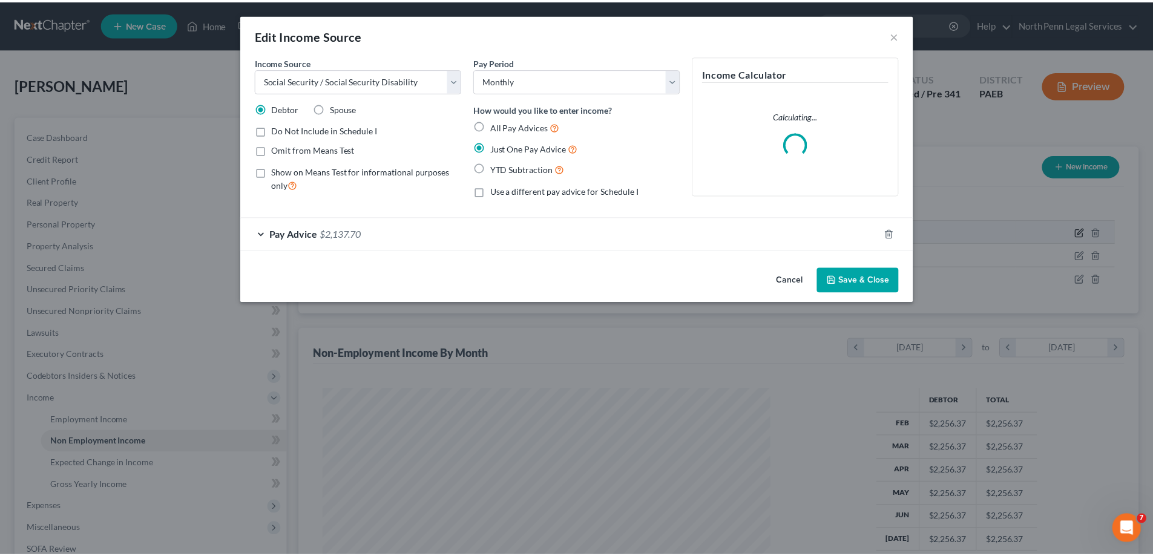
scroll to position [228, 480]
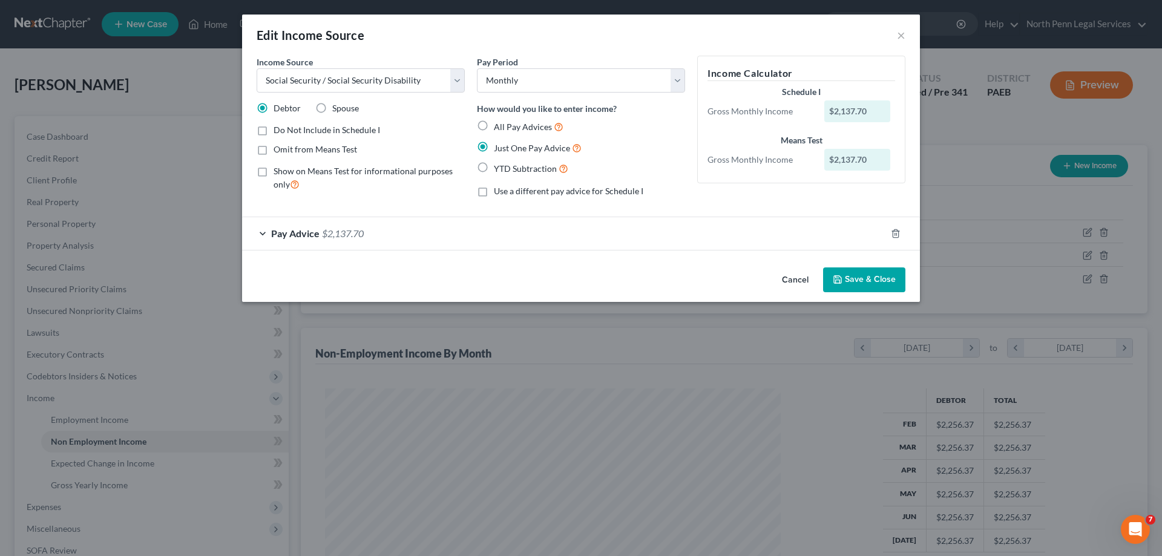
click at [494, 194] on label "Use a different pay advice for Schedule I" at bounding box center [568, 191] width 149 height 12
click at [499, 193] on input "Use a different pay advice for Schedule I" at bounding box center [503, 189] width 8 height 8
checkbox input "true"
click at [738, 281] on button "Add Schedule I Income" at bounding box center [757, 280] width 121 height 25
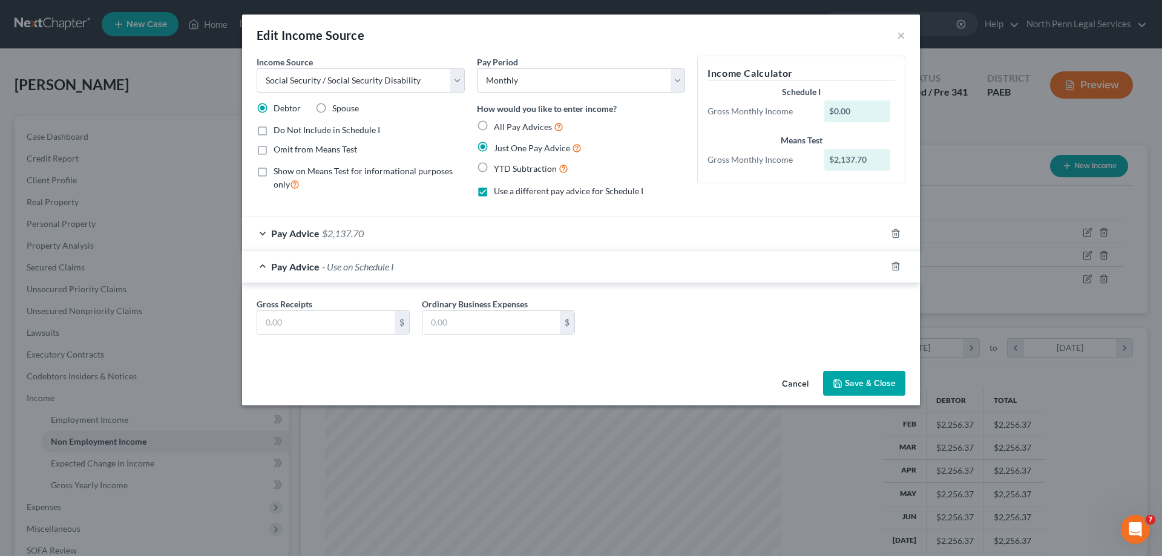
click at [896, 272] on div at bounding box center [903, 266] width 34 height 19
click at [896, 268] on icon "button" at bounding box center [896, 266] width 10 height 10
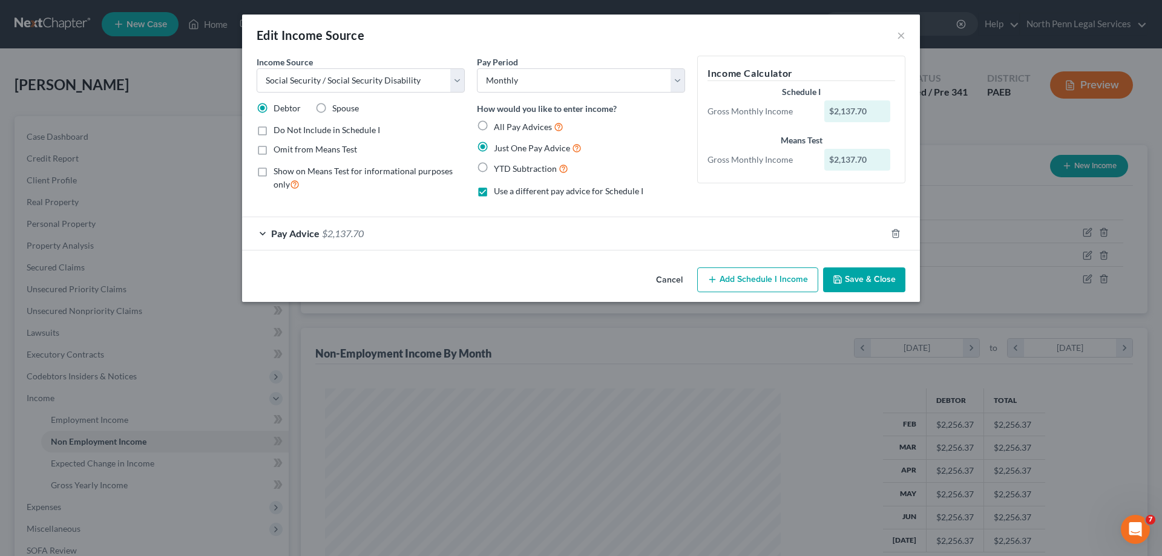
click at [274, 151] on label "Omit from Means Test" at bounding box center [316, 149] width 84 height 12
click at [278, 151] on input "Omit from Means Test" at bounding box center [282, 147] width 8 height 8
click at [895, 235] on line "button" at bounding box center [895, 234] width 0 height 2
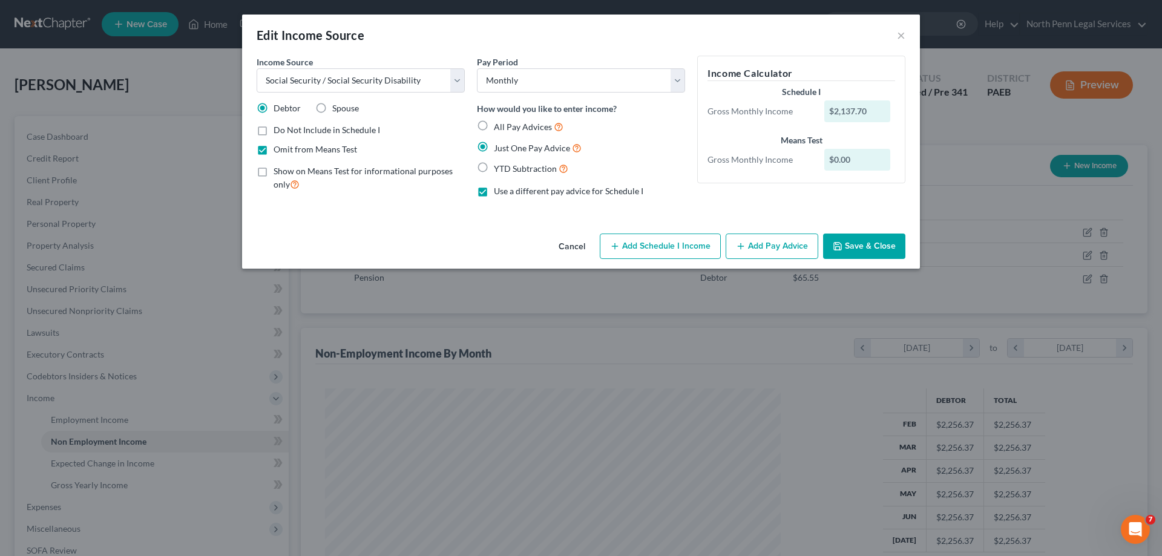
click at [674, 216] on div "Income Source * Select Unemployment Disability (from employer) Pension Retireme…" at bounding box center [581, 142] width 678 height 173
click at [420, 405] on div "Edit Income Source × Income Source * Select Unemployment Disability (from emplo…" at bounding box center [581, 278] width 1162 height 556
click at [393, 413] on div "Edit Income Source × Income Source * Select Unemployment Disability (from emplo…" at bounding box center [581, 278] width 1162 height 556
click at [793, 251] on button "Add Pay Advice" at bounding box center [772, 246] width 93 height 25
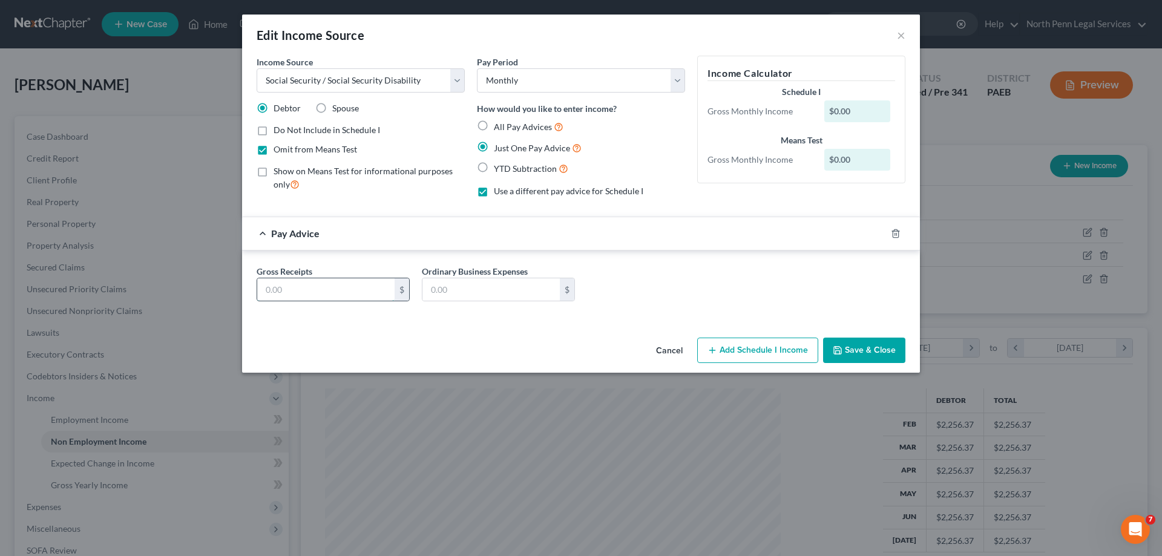
click at [315, 294] on input "text" at bounding box center [325, 289] width 137 height 23
click at [262, 235] on div "Pay Advice" at bounding box center [564, 233] width 644 height 32
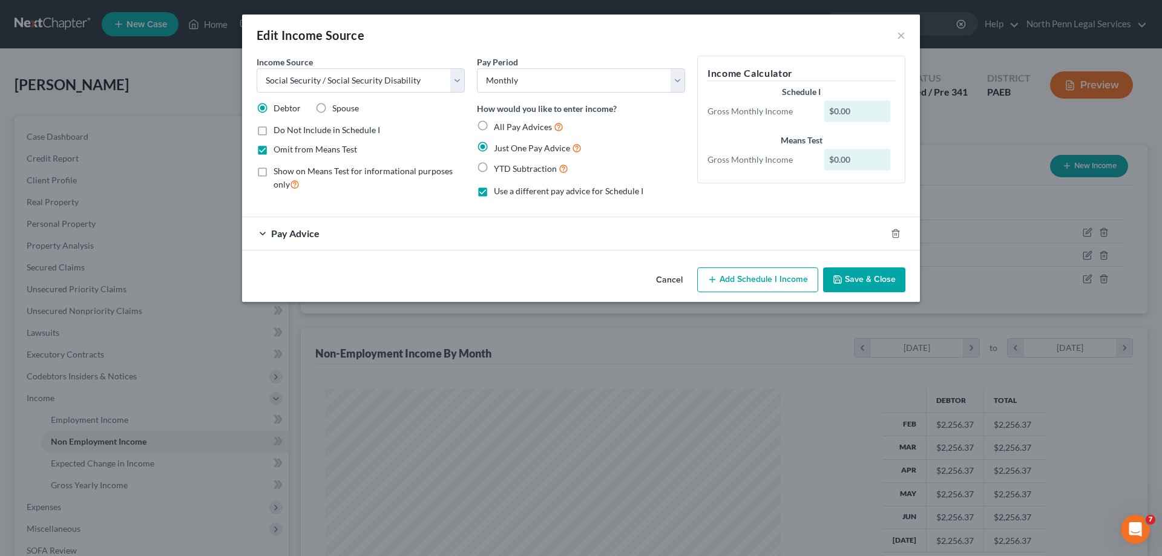
click at [274, 150] on label "Omit from Means Test" at bounding box center [316, 149] width 84 height 12
click at [278, 150] on input "Omit from Means Test" at bounding box center [282, 147] width 8 height 8
checkbox input "false"
click at [274, 172] on label "Show on Means Test for informational purposes only" at bounding box center [369, 178] width 191 height 26
click at [278, 172] on input "Show on Means Test for informational purposes only" at bounding box center [282, 169] width 8 height 8
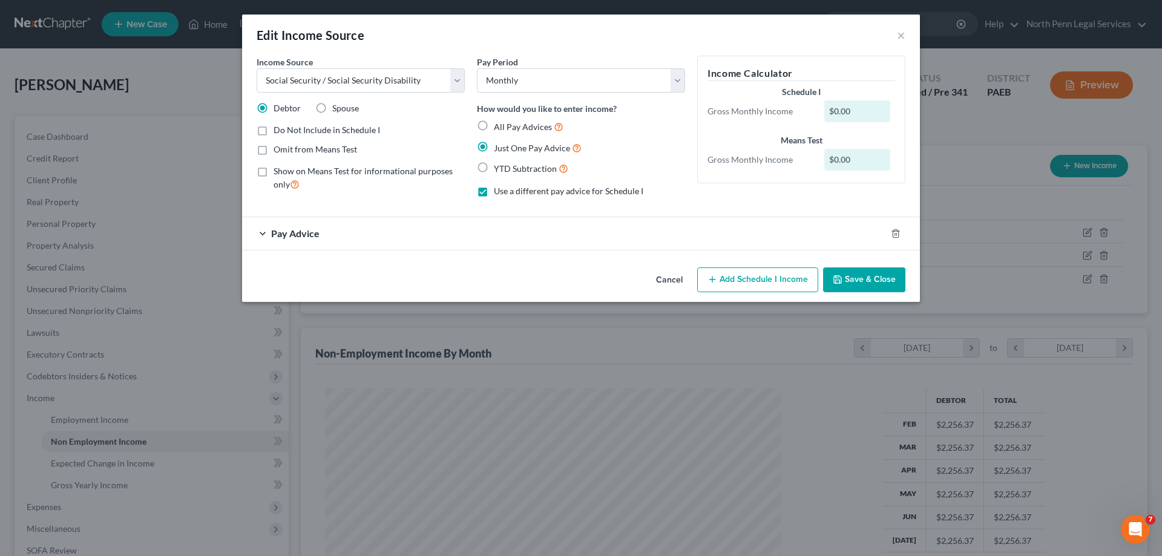
checkbox input "true"
click at [274, 131] on label "Do Not Include in Schedule I" at bounding box center [327, 130] width 107 height 12
click at [278, 131] on input "Do Not Include in Schedule I" at bounding box center [282, 128] width 8 height 8
drag, startPoint x: 259, startPoint y: 133, endPoint x: 280, endPoint y: 201, distance: 71.6
click at [274, 133] on label "Do Not Include in Schedule I" at bounding box center [327, 130] width 107 height 12
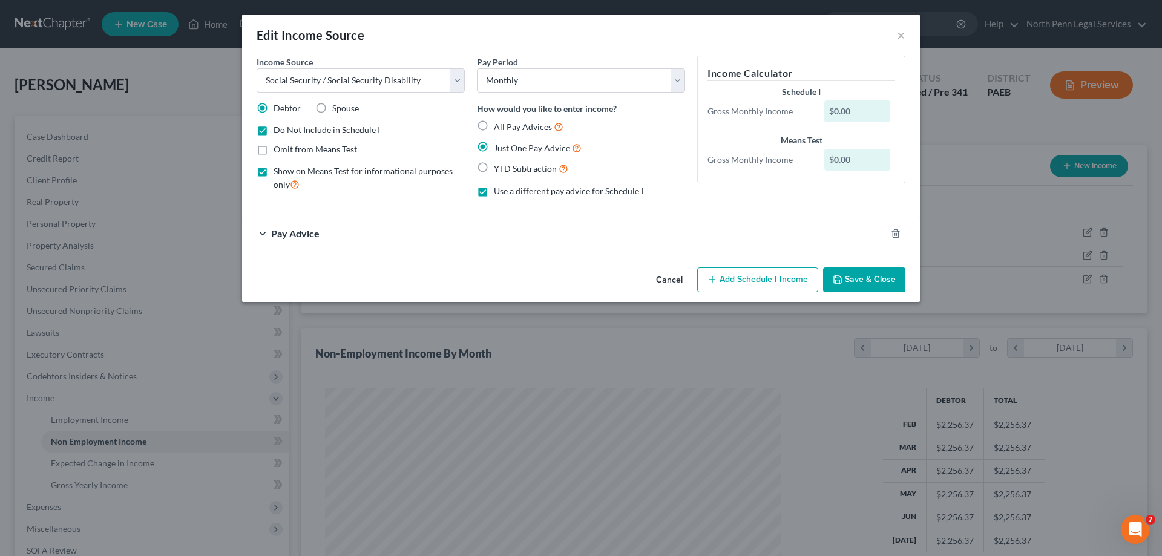
click at [278, 132] on input "Do Not Include in Schedule I" at bounding box center [282, 128] width 8 height 8
checkbox input "false"
click at [263, 229] on div "Pay Advice" at bounding box center [564, 233] width 644 height 32
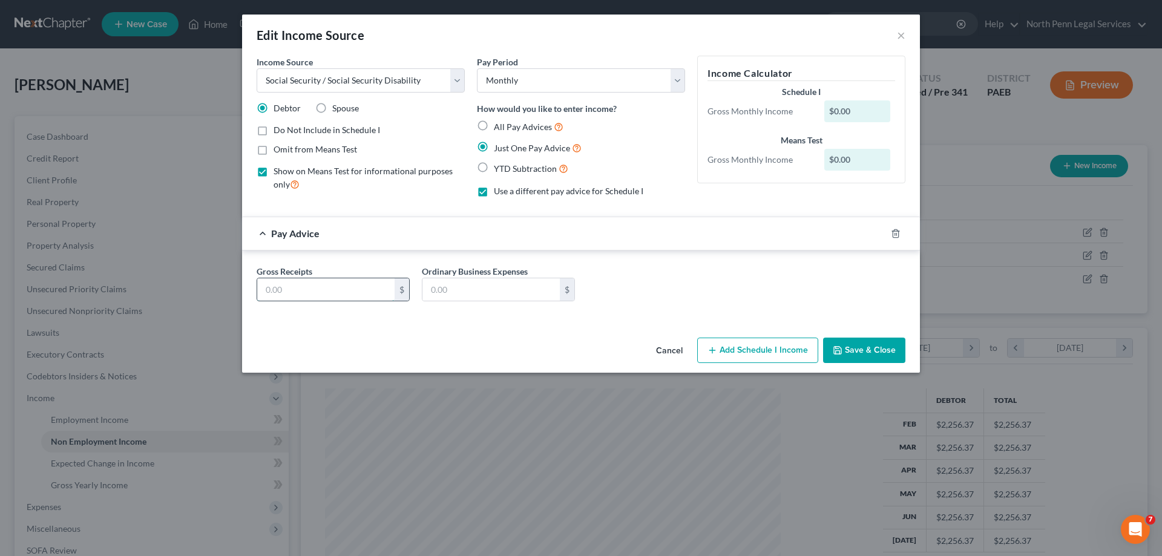
click at [297, 286] on input "text" at bounding box center [325, 289] width 137 height 23
click at [364, 290] on input "text" at bounding box center [325, 289] width 137 height 23
type input "2,137.70"
click at [862, 355] on button "Save & Close" at bounding box center [864, 350] width 82 height 25
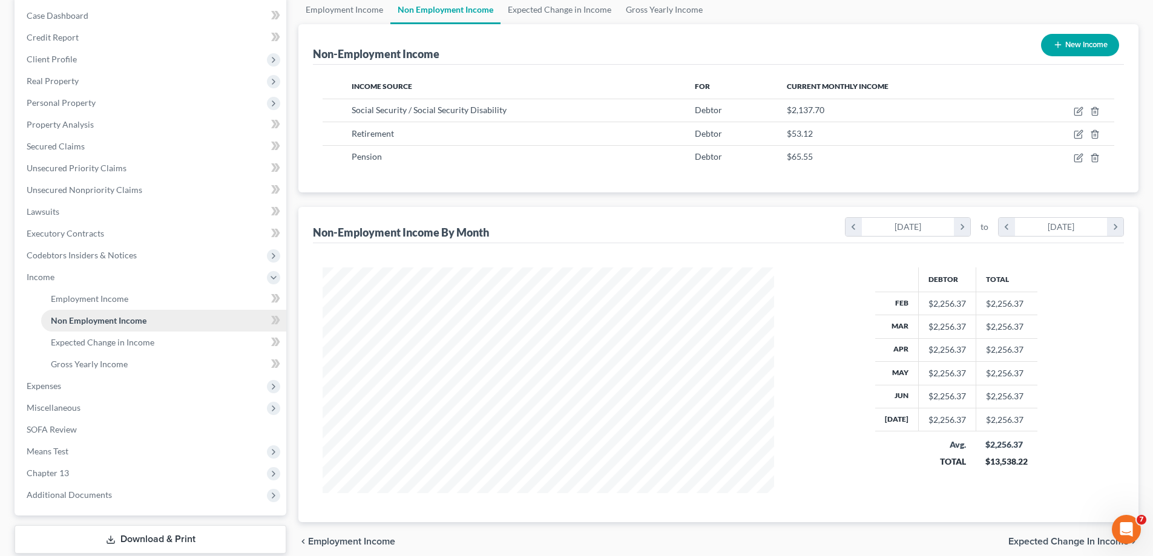
scroll to position [182, 0]
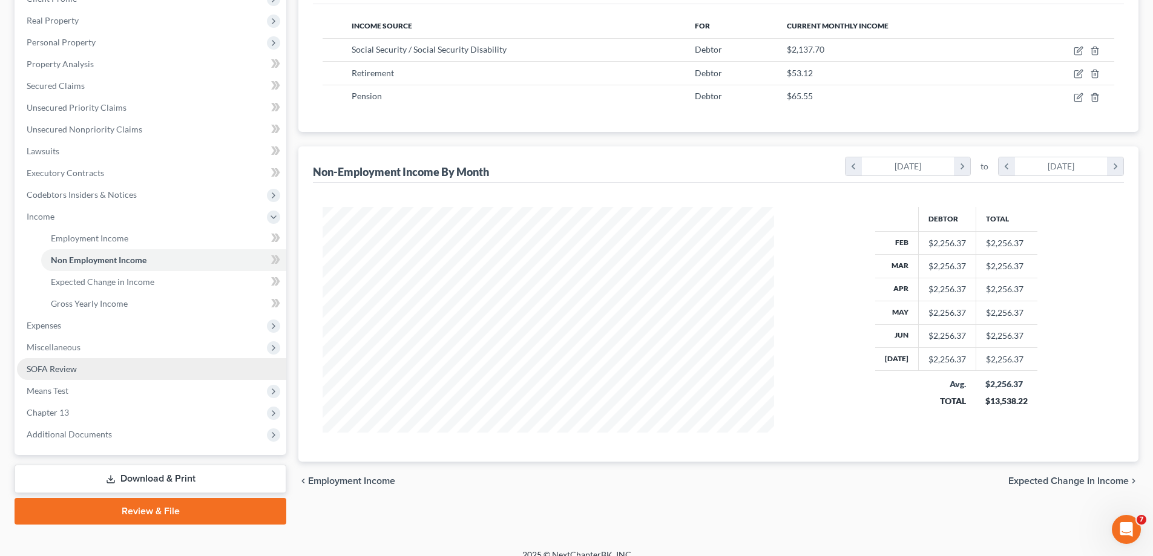
click at [64, 373] on span "SOFA Review" at bounding box center [52, 369] width 50 height 10
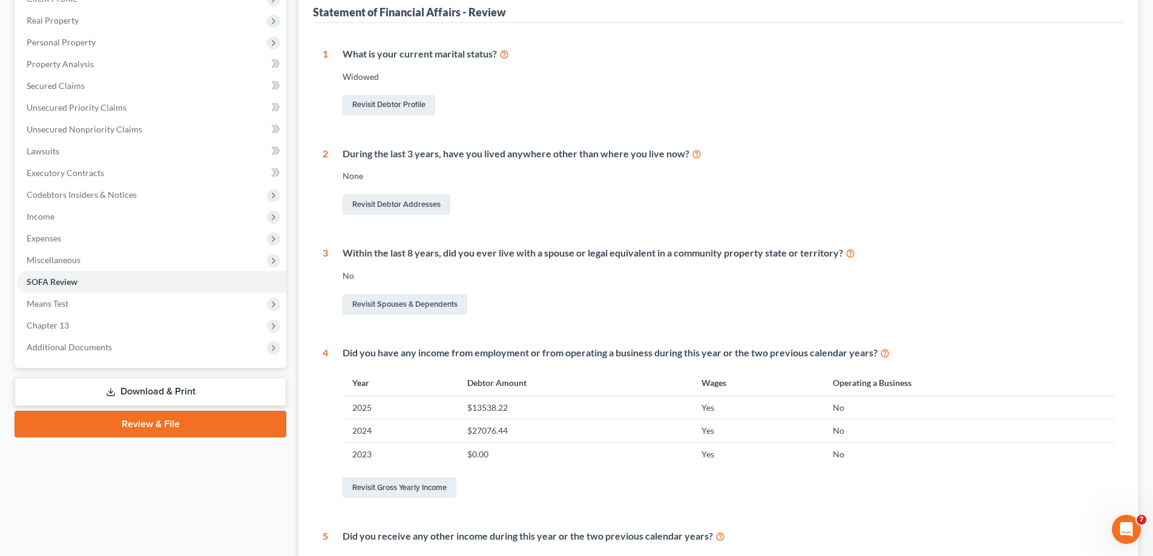
scroll to position [303, 0]
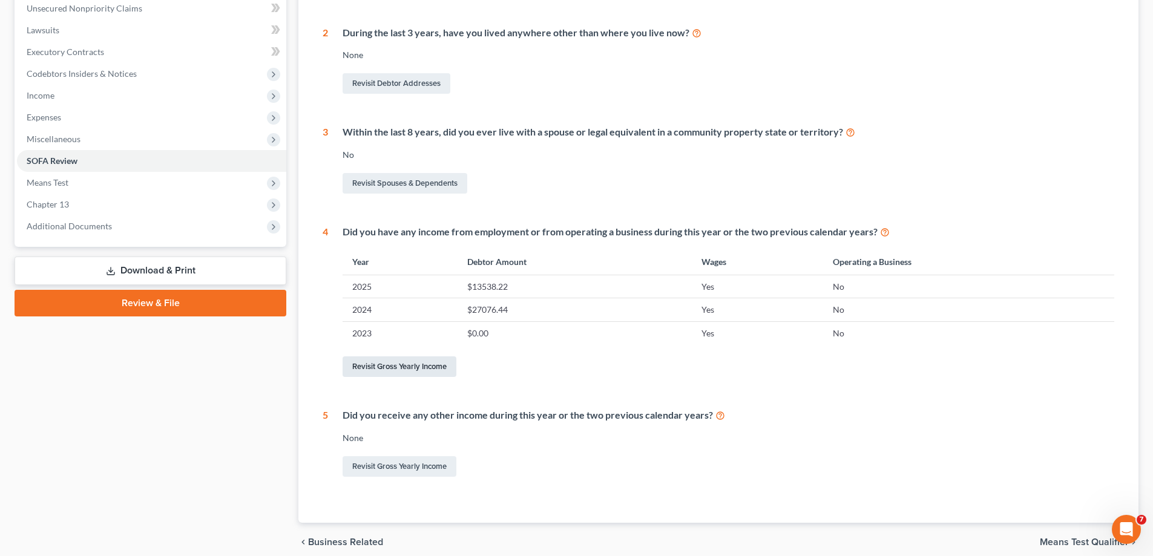
click at [409, 368] on link "Revisit Gross Yearly Income" at bounding box center [400, 366] width 114 height 21
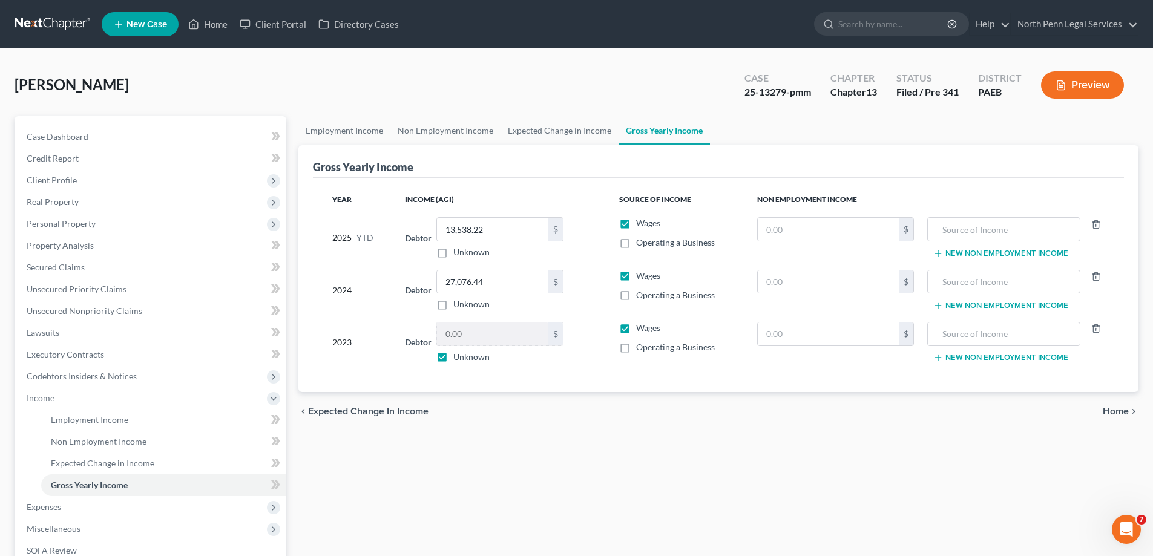
click at [636, 223] on label "Wages" at bounding box center [648, 223] width 24 height 12
click at [641, 223] on input "Wages" at bounding box center [645, 221] width 8 height 8
checkbox input "false"
click at [636, 275] on label "Wages" at bounding box center [648, 276] width 24 height 12
click at [641, 275] on input "Wages" at bounding box center [645, 274] width 8 height 8
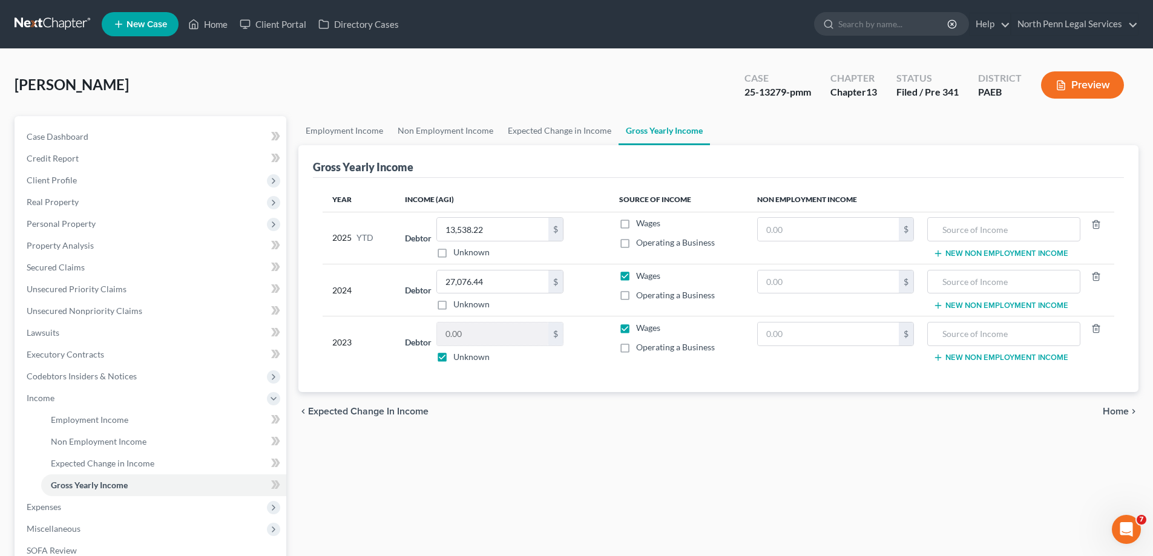
checkbox input "false"
click at [636, 326] on label "Wages" at bounding box center [648, 328] width 24 height 12
click at [641, 326] on input "Wages" at bounding box center [645, 326] width 8 height 8
checkbox input "false"
click at [1115, 412] on span "Home" at bounding box center [1116, 412] width 26 height 10
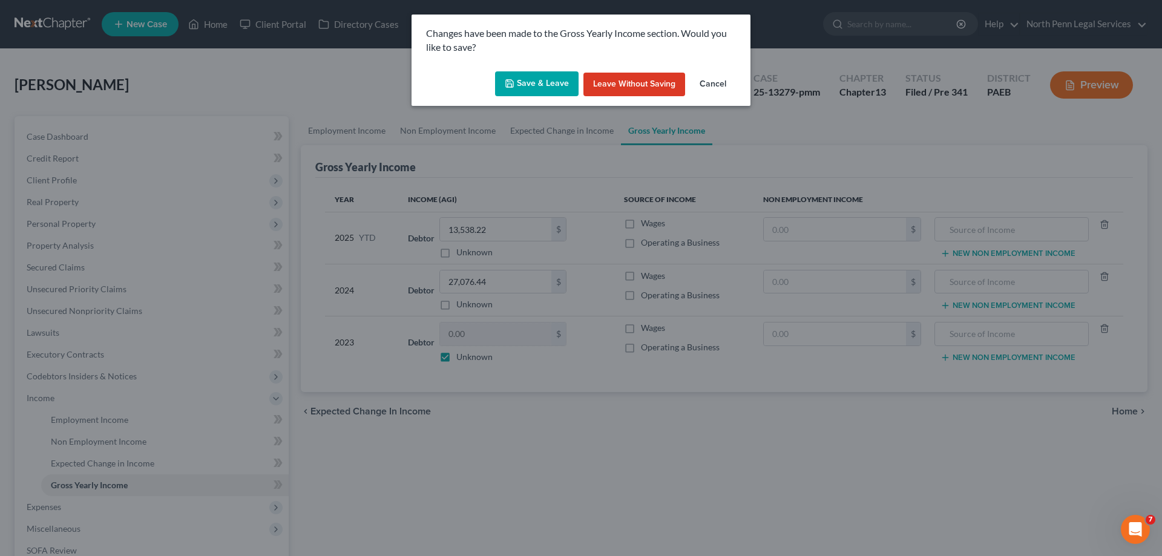
click at [524, 79] on button "Save & Leave" at bounding box center [537, 83] width 84 height 25
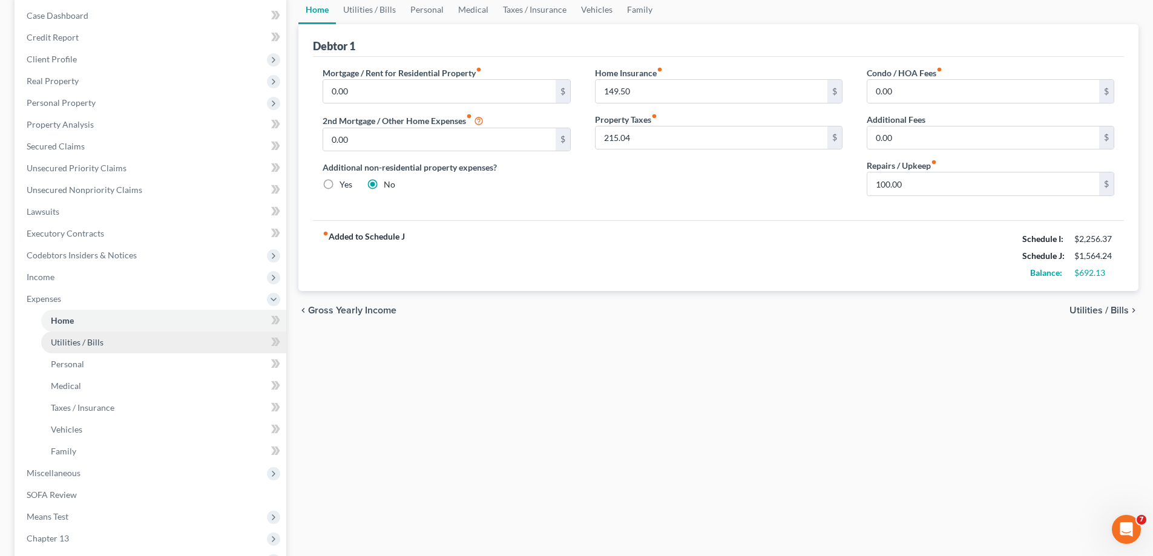
scroll to position [182, 0]
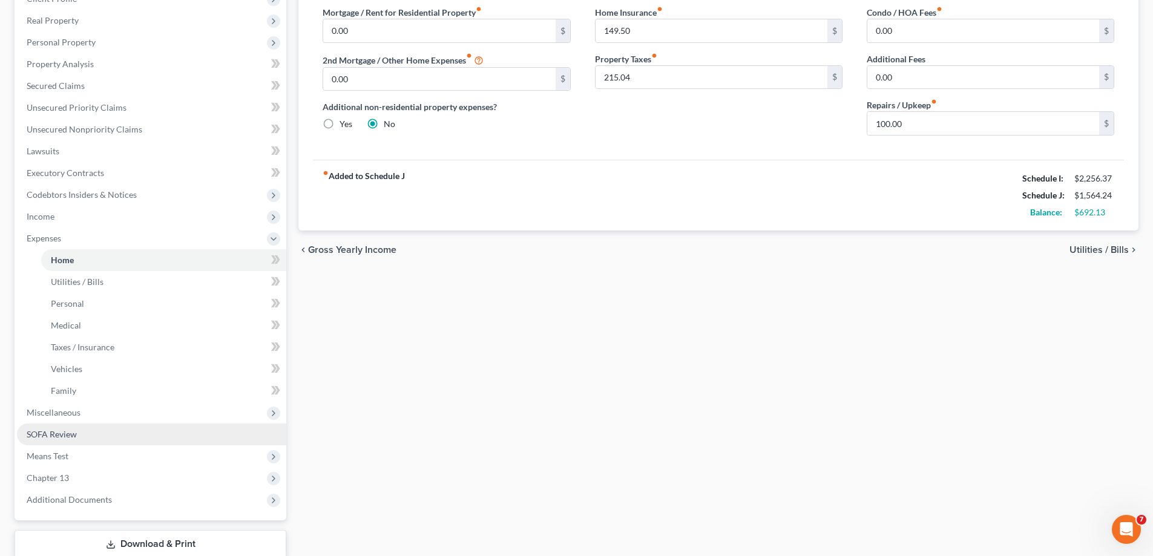
click at [64, 433] on span "SOFA Review" at bounding box center [52, 434] width 50 height 10
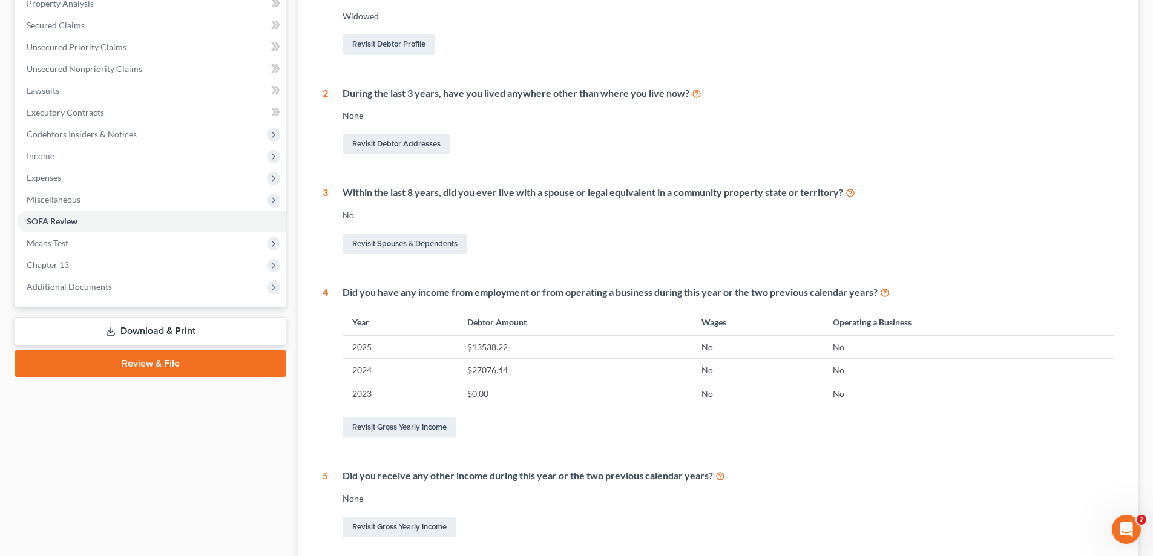
scroll to position [354, 0]
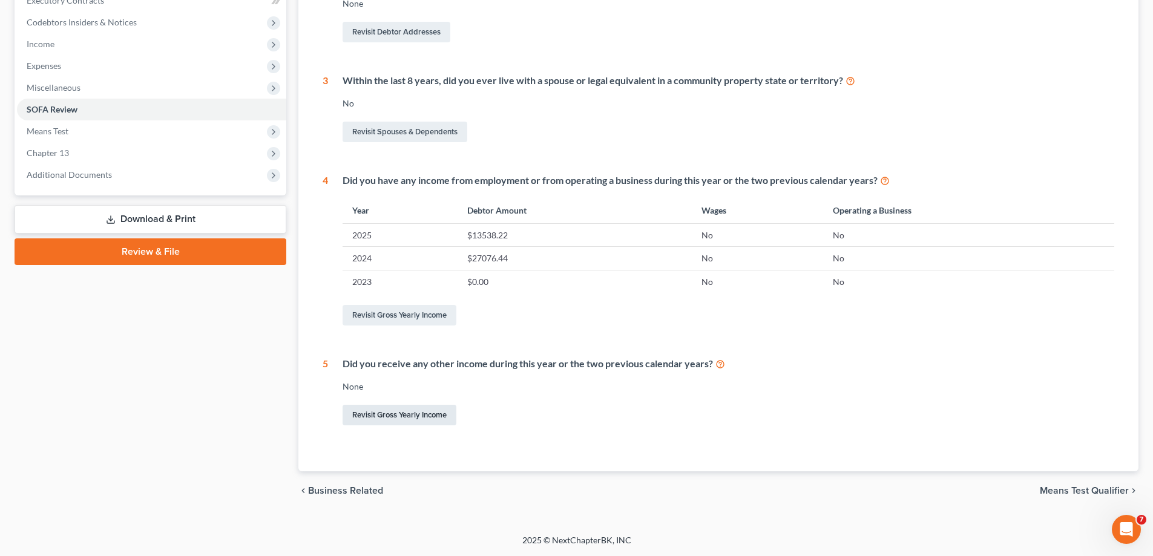
click at [410, 416] on link "Revisit Gross Yearly Income" at bounding box center [400, 415] width 114 height 21
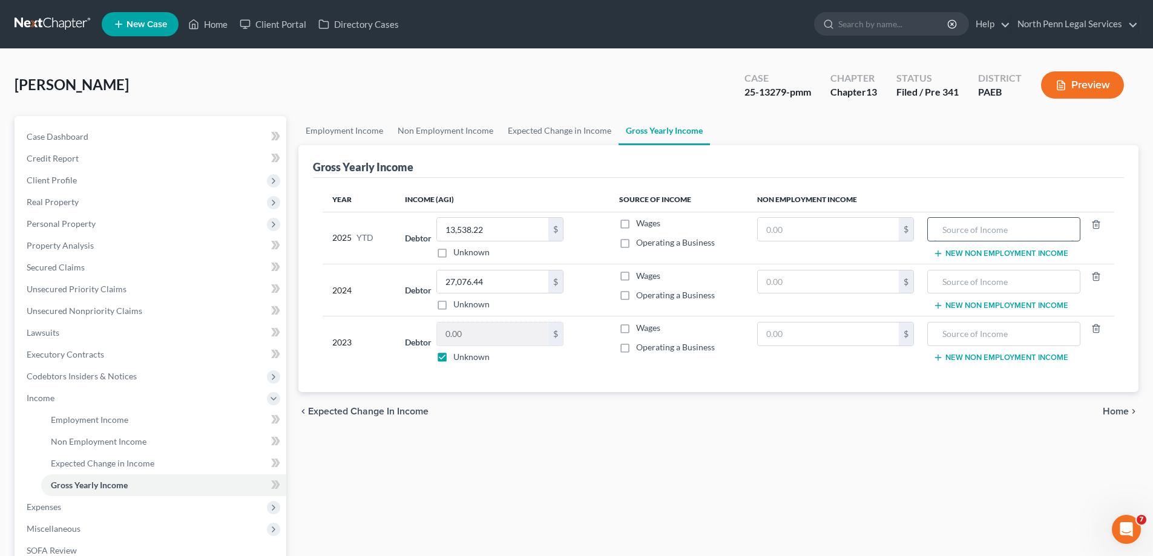
click at [955, 226] on input "text" at bounding box center [1003, 229] width 139 height 23
click at [983, 229] on input "text" at bounding box center [1003, 229] width 139 height 23
type input "2137.70"
click at [976, 252] on button "New Non Employment Income" at bounding box center [1000, 254] width 135 height 10
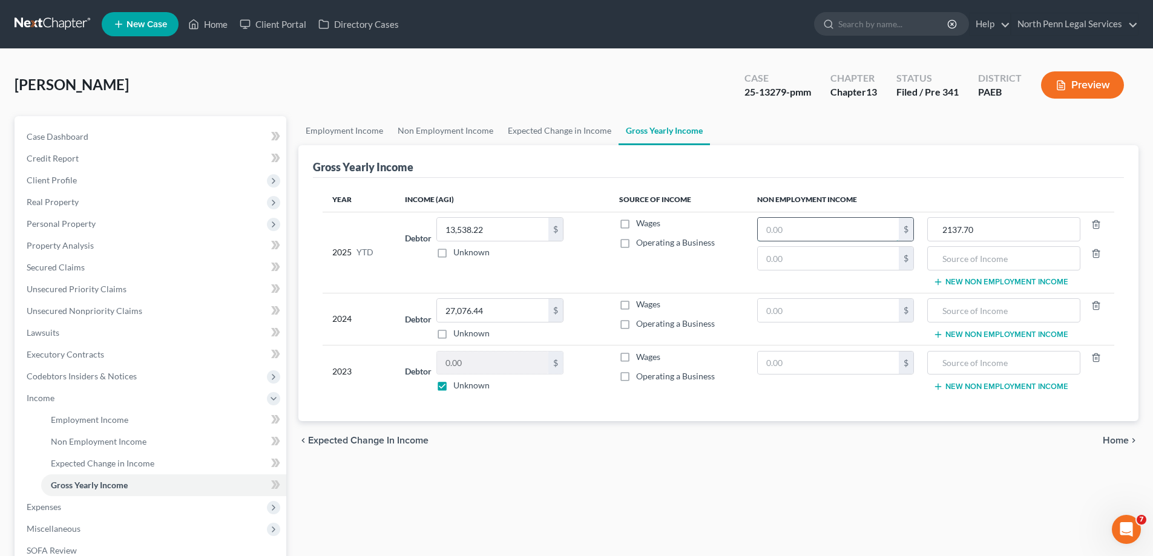
click at [888, 226] on input "text" at bounding box center [828, 229] width 141 height 23
type input "2,137.70"
drag, startPoint x: 1037, startPoint y: 231, endPoint x: 945, endPoint y: 237, distance: 92.2
click at [927, 229] on td "2137.70 New Non Employment Income" at bounding box center [1019, 252] width 191 height 81
click at [1091, 255] on icon "button" at bounding box center [1096, 254] width 10 height 10
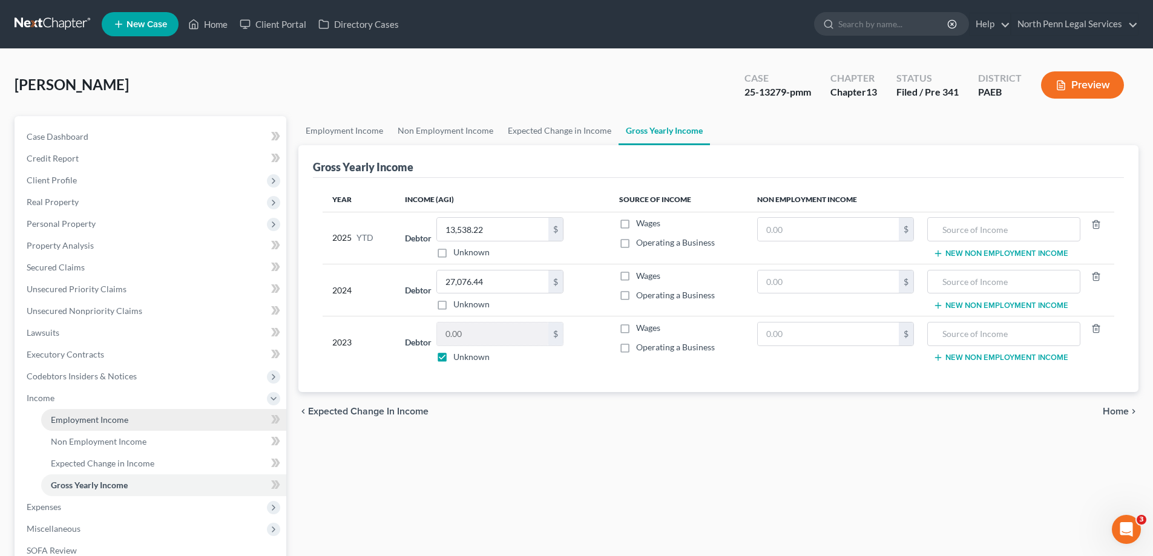
click at [108, 421] on span "Employment Income" at bounding box center [89, 420] width 77 height 10
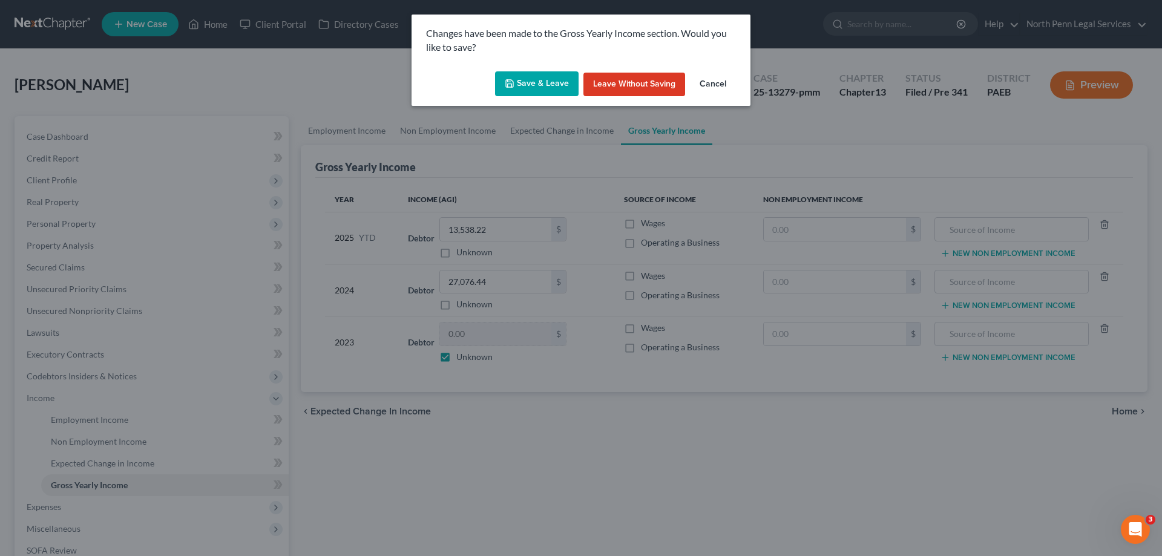
click at [598, 84] on button "Leave without Saving" at bounding box center [634, 85] width 102 height 24
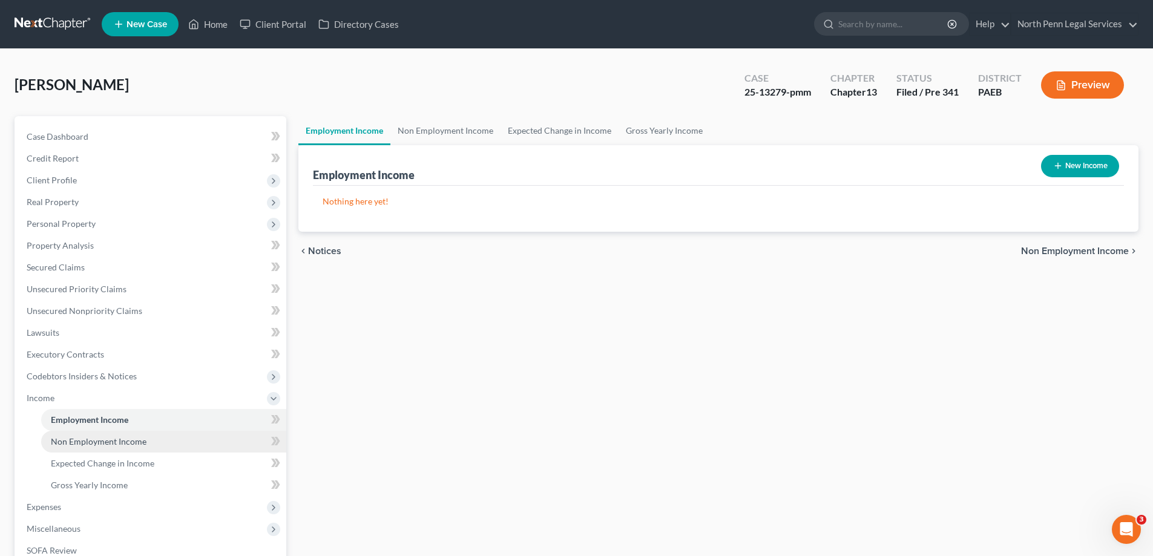
click at [113, 441] on span "Non Employment Income" at bounding box center [99, 441] width 96 height 10
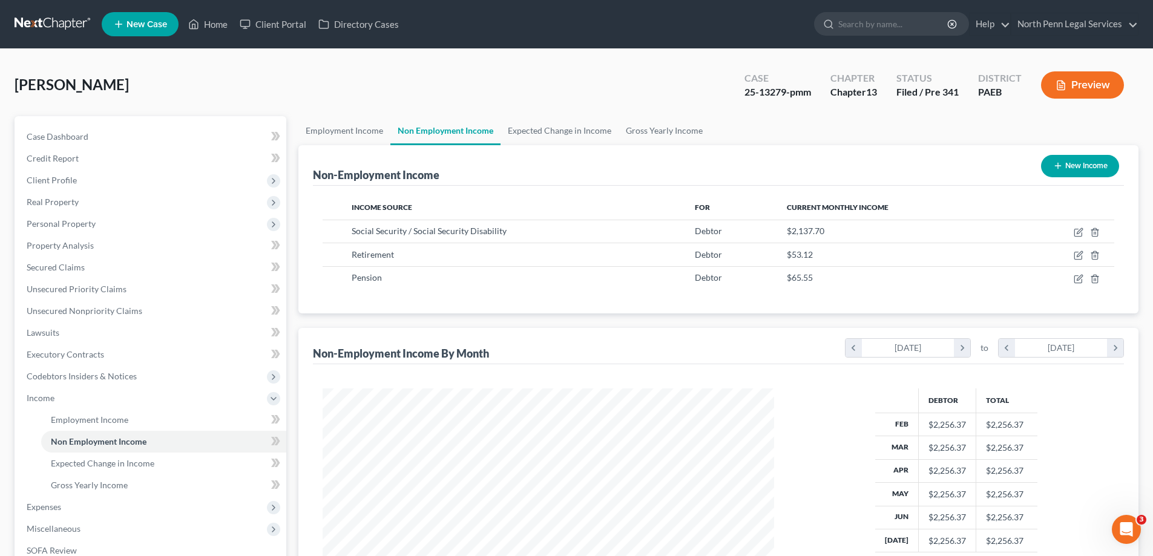
scroll to position [121, 0]
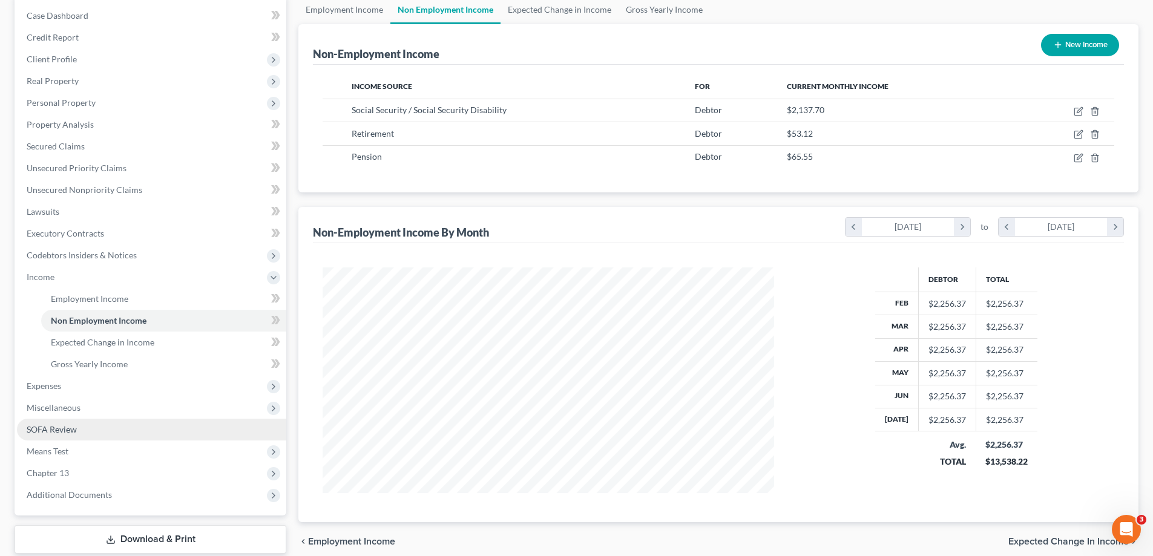
click at [72, 435] on link "SOFA Review" at bounding box center [151, 430] width 269 height 22
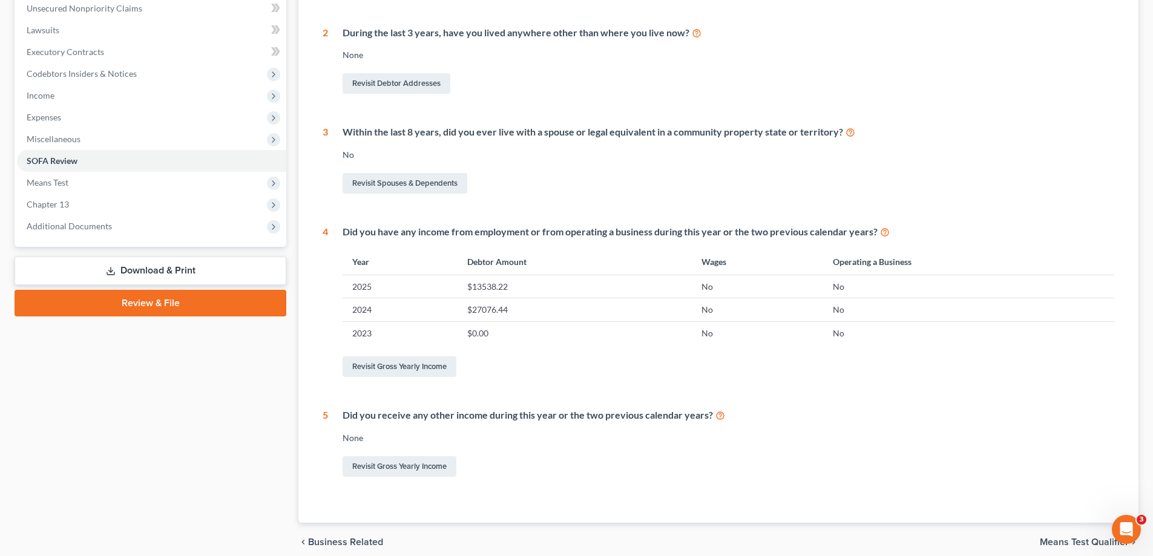
scroll to position [354, 0]
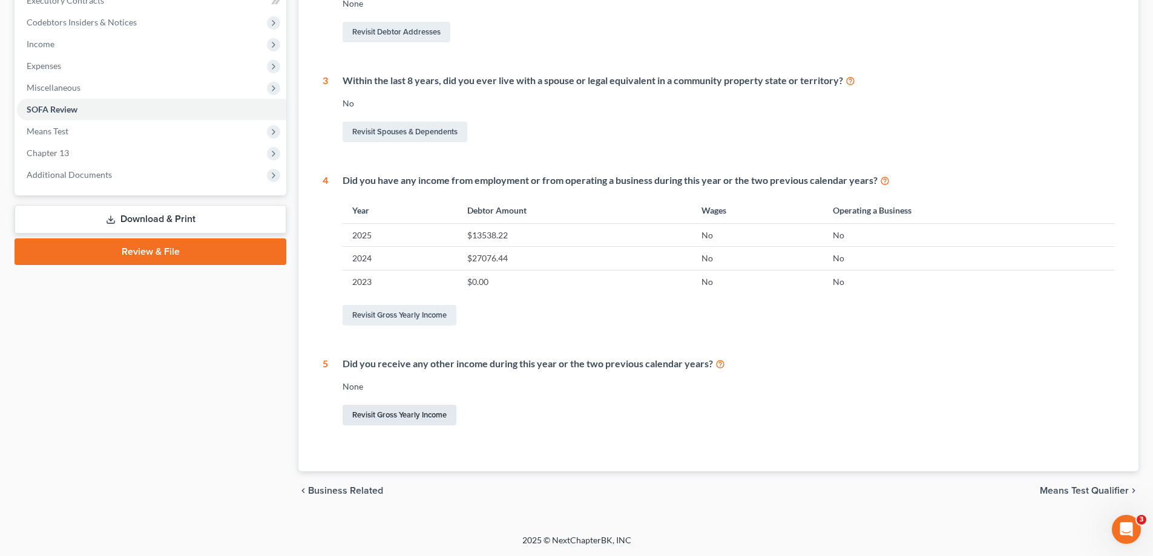
click at [436, 413] on link "Revisit Gross Yearly Income" at bounding box center [400, 415] width 114 height 21
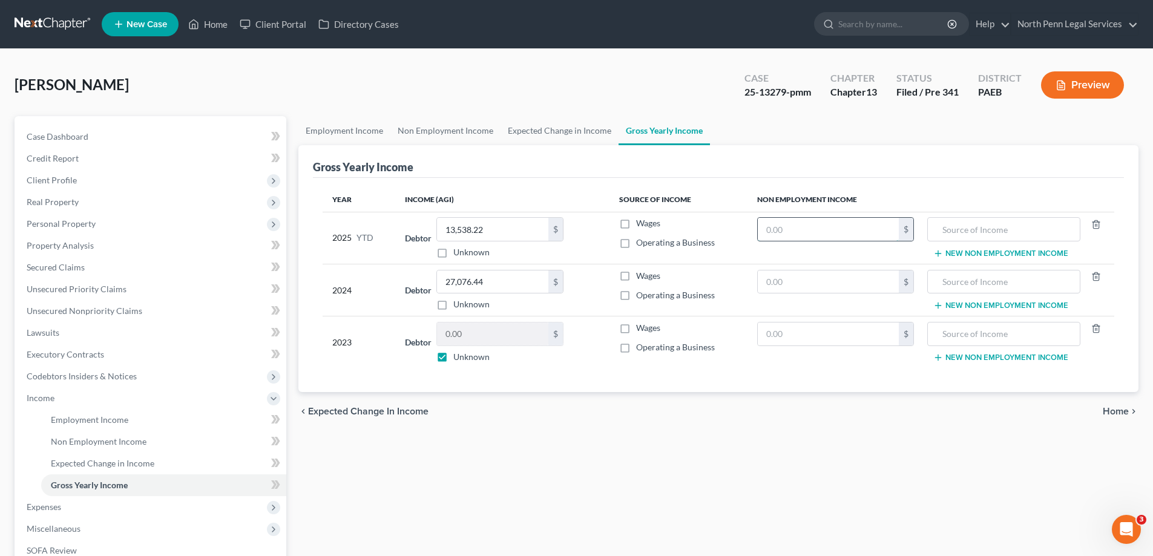
click at [865, 228] on input "text" at bounding box center [828, 229] width 141 height 23
drag, startPoint x: 865, startPoint y: 228, endPoint x: 700, endPoint y: 238, distance: 165.6
click at [700, 238] on tr "2025 YTD Debtor 13,538.22 $ Unknown Balance Undetermined 13,538.22 $ Unknown Wa…" at bounding box center [719, 238] width 792 height 52
type input "2,137.70"
click at [995, 225] on input "text" at bounding box center [1003, 229] width 139 height 23
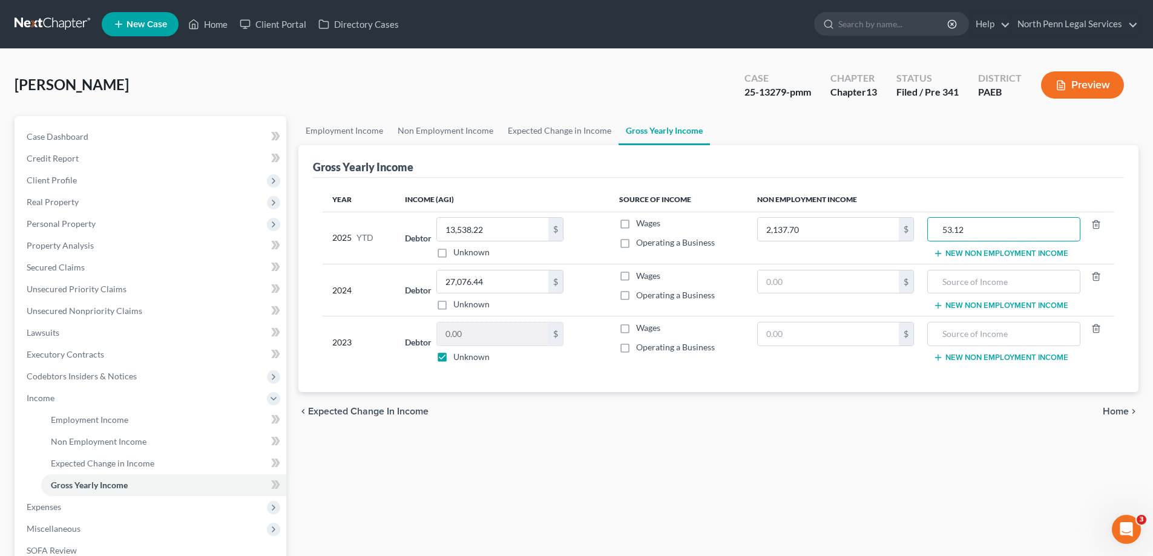
click at [990, 252] on button "New Non Employment Income" at bounding box center [1000, 254] width 135 height 10
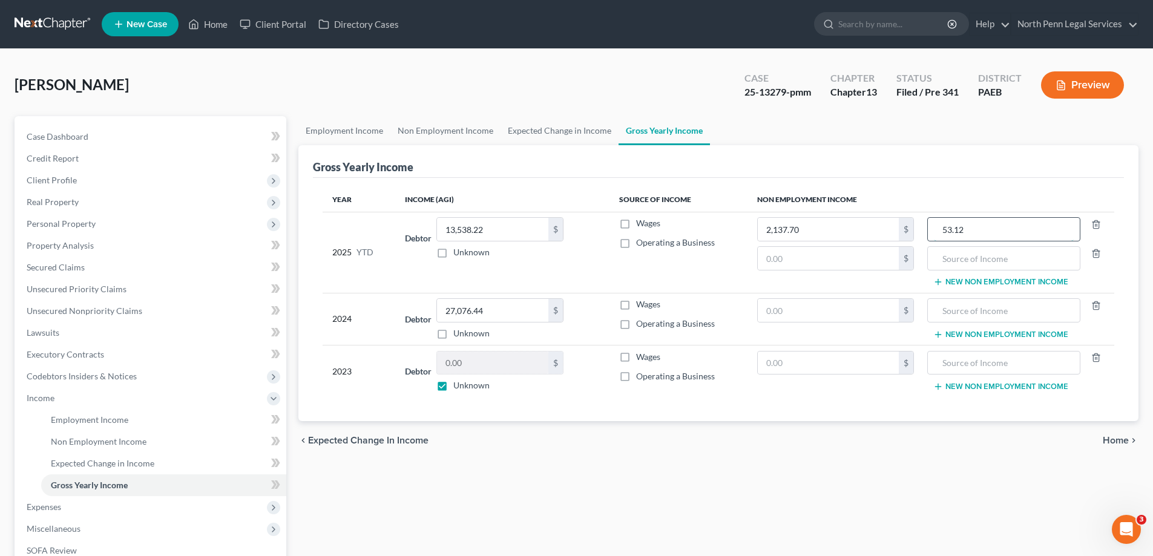
click at [973, 234] on input "53.12" at bounding box center [1003, 229] width 139 height 23
drag, startPoint x: 980, startPoint y: 229, endPoint x: 934, endPoint y: 229, distance: 45.4
click at [934, 229] on input "53.12" at bounding box center [1003, 229] width 139 height 23
type input "Monthly SSA"
click at [803, 261] on input "text" at bounding box center [828, 258] width 141 height 23
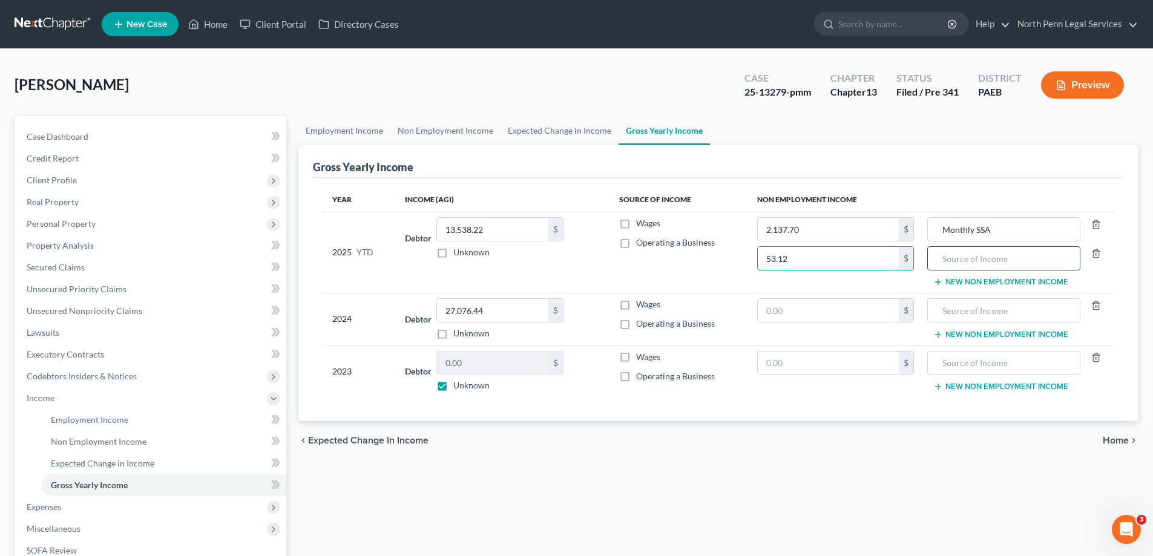
type input "53.12"
click at [945, 261] on input "text" at bounding box center [1003, 258] width 139 height 23
type input "Retirement"
click at [992, 284] on button "New Non Employment Income" at bounding box center [1000, 282] width 135 height 10
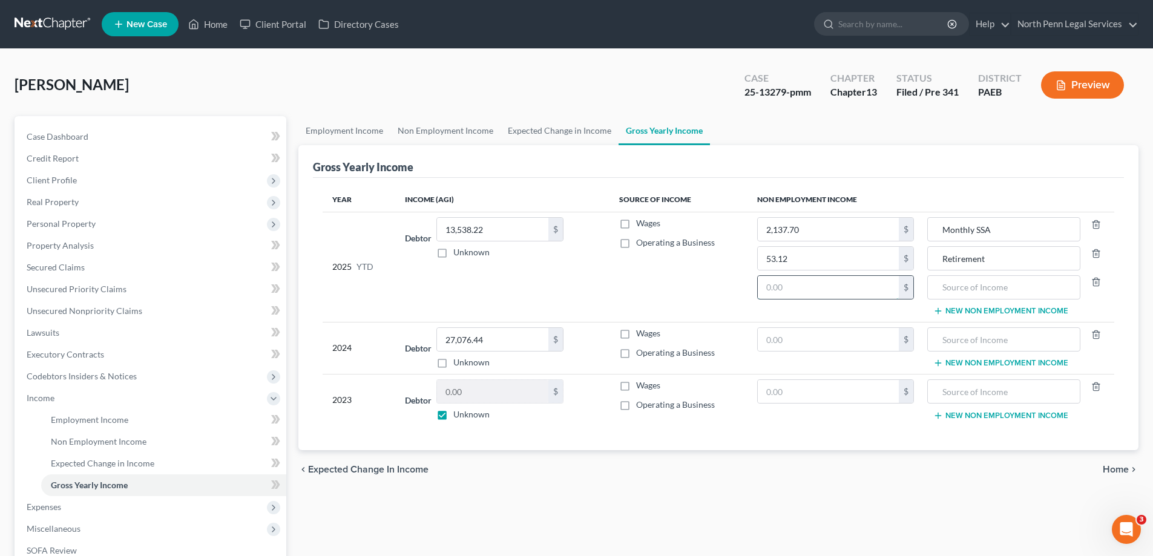
click at [827, 296] on input "text" at bounding box center [828, 287] width 141 height 23
type input "65.66"
click at [990, 278] on input "text" at bounding box center [1003, 287] width 139 height 23
type input "Pension"
click at [877, 491] on div "Employment Income Non Employment Income Expected Change in Income Gross Yearly …" at bounding box center [718, 411] width 852 height 590
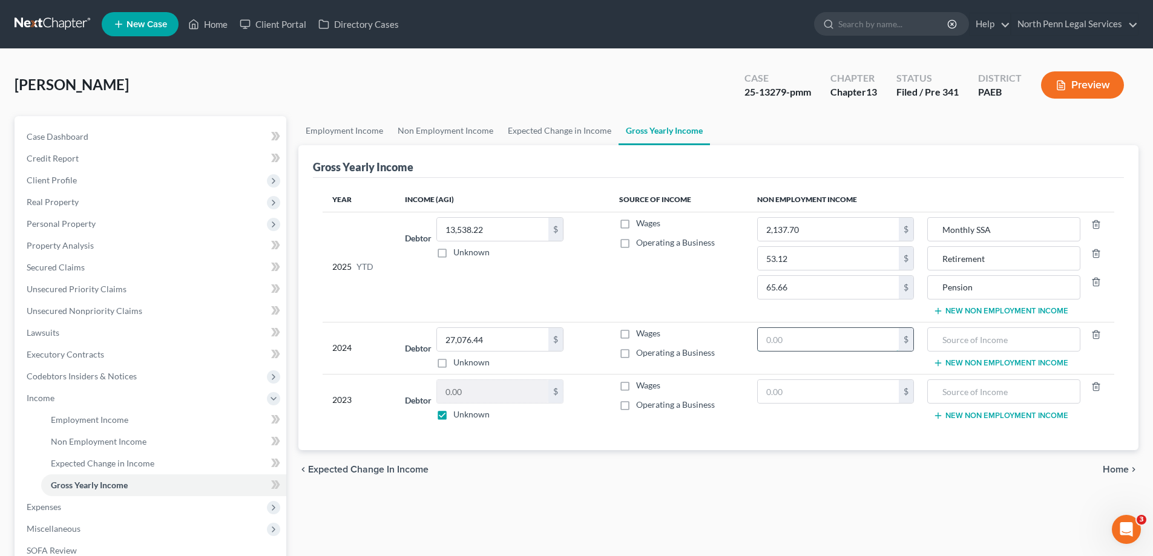
click at [835, 342] on input "text" at bounding box center [828, 339] width 141 height 23
type input "2,137.70"
click at [954, 341] on input "text" at bounding box center [1003, 339] width 139 height 23
type input "<"
type input "Monthly SSA"
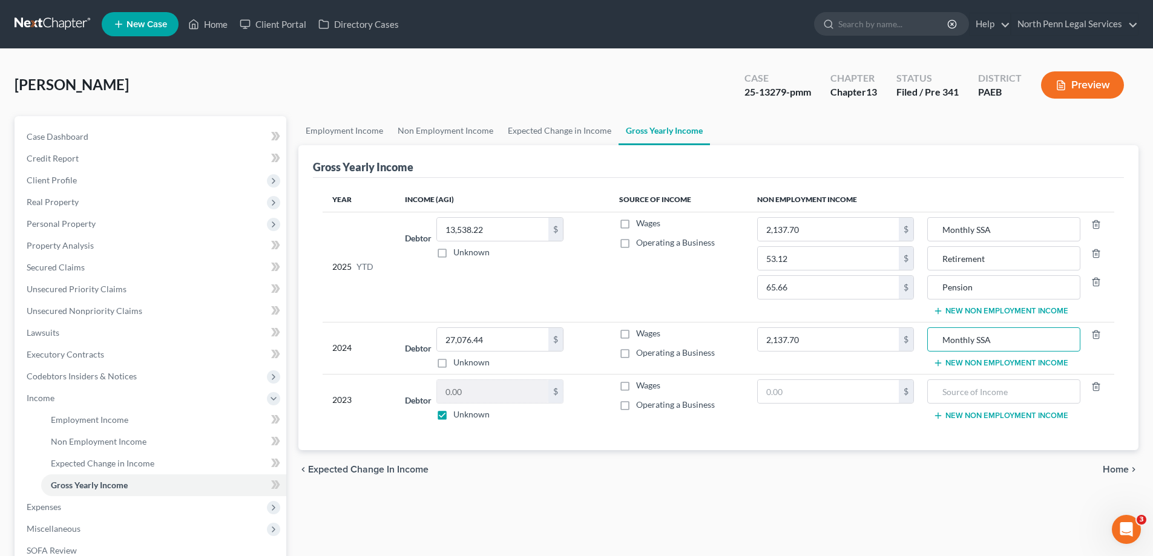
click at [962, 362] on button "New Non Employment Income" at bounding box center [1000, 363] width 135 height 10
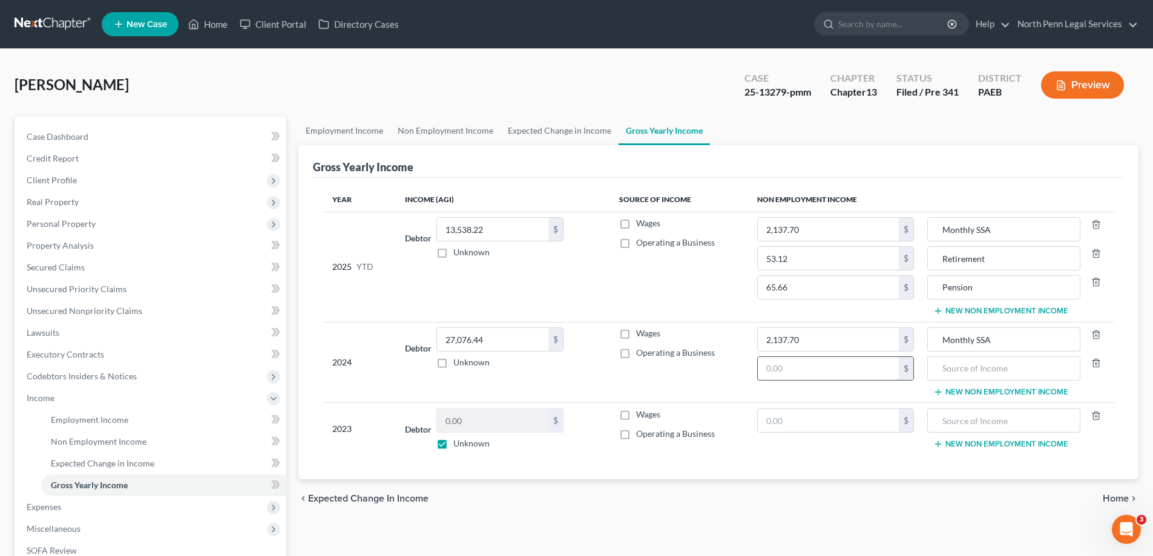
click at [828, 366] on input "text" at bounding box center [828, 368] width 141 height 23
type input "53.12"
click at [994, 366] on input "text" at bounding box center [1003, 368] width 139 height 23
type input "Retirement"
click at [975, 388] on button "New Non Employment Income" at bounding box center [1000, 392] width 135 height 10
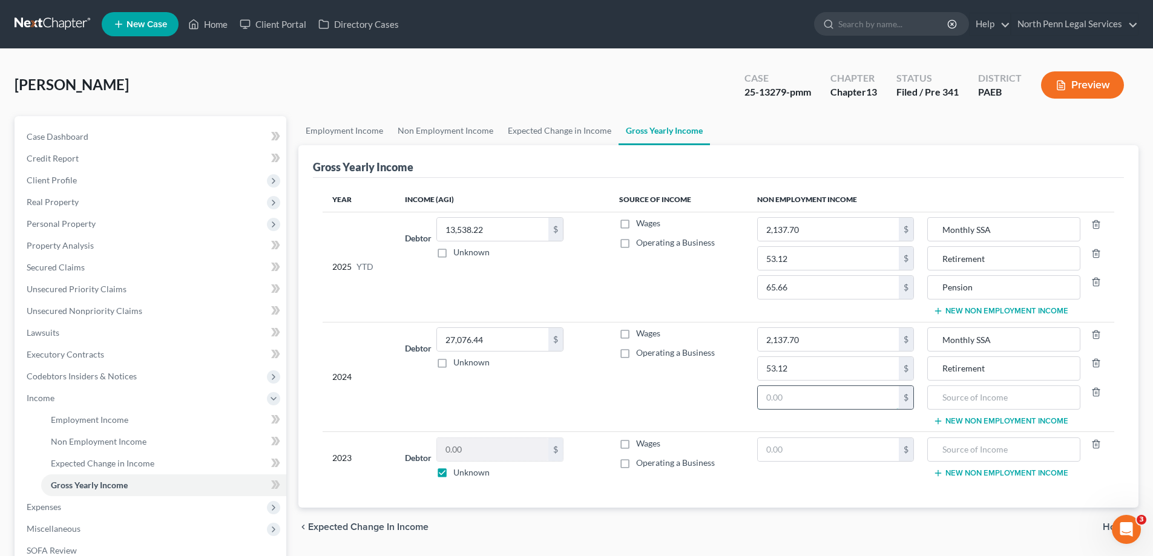
click at [811, 391] on input "text" at bounding box center [828, 397] width 141 height 23
type input "65.66"
click at [999, 403] on input "text" at bounding box center [1003, 397] width 139 height 23
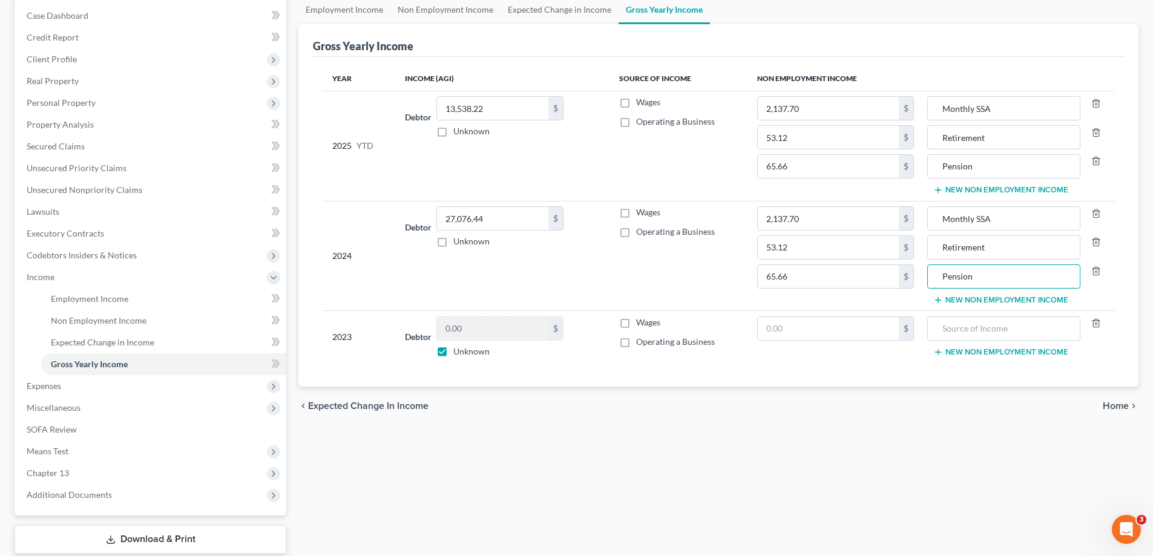
type input "Pension"
click at [1114, 404] on span "Home" at bounding box center [1116, 406] width 26 height 10
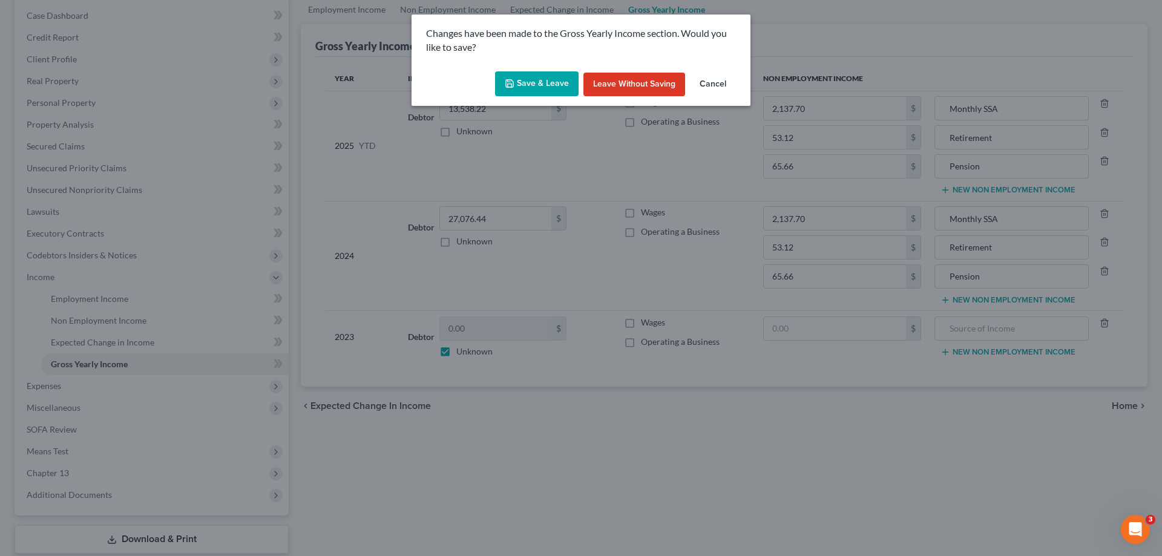
click at [534, 93] on button "Save & Leave" at bounding box center [537, 83] width 84 height 25
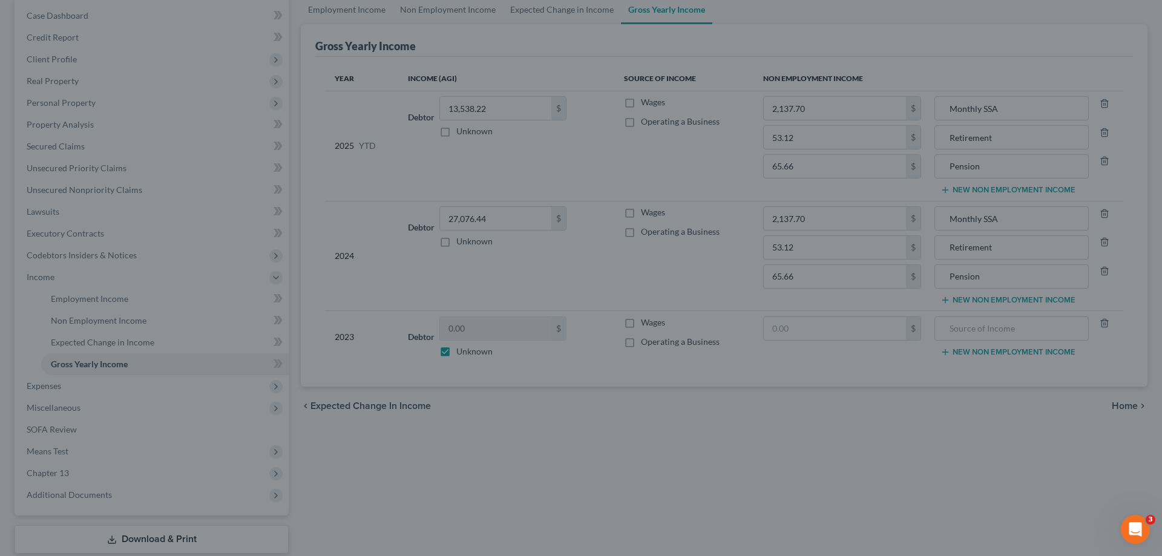
type input "53.12"
type input "Retirement"
type input "65.66"
type input "Pension"
type input "53.12"
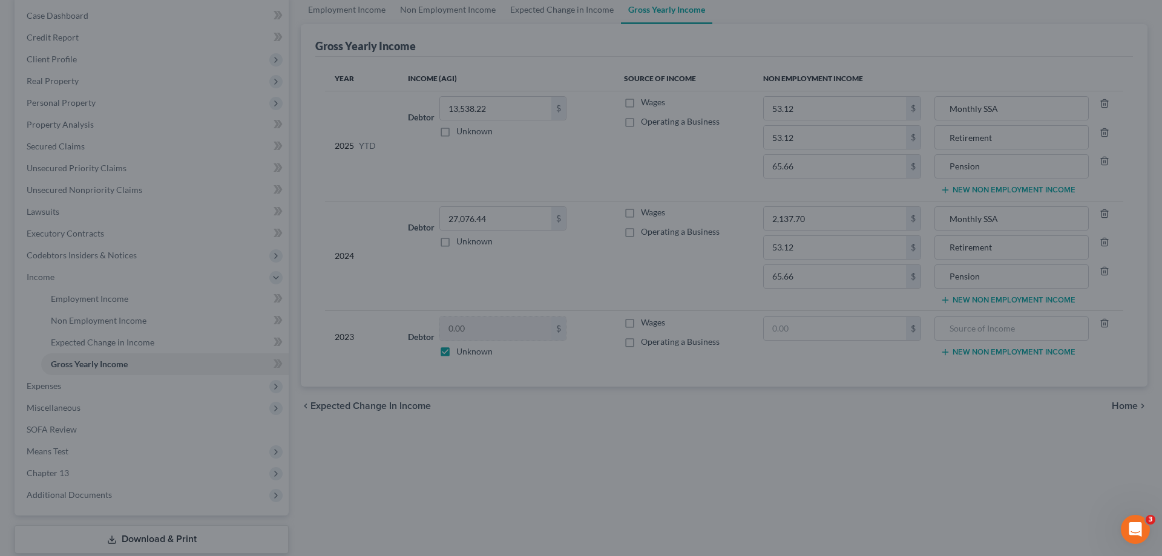
type input "Retirement"
type input "65.66"
type input "Pension"
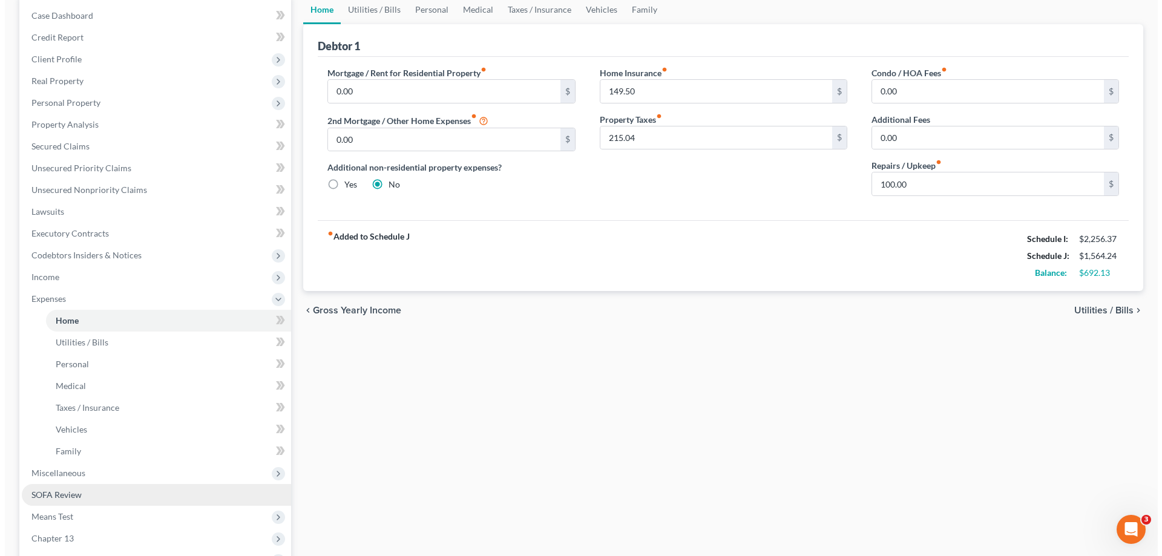
scroll to position [261, 0]
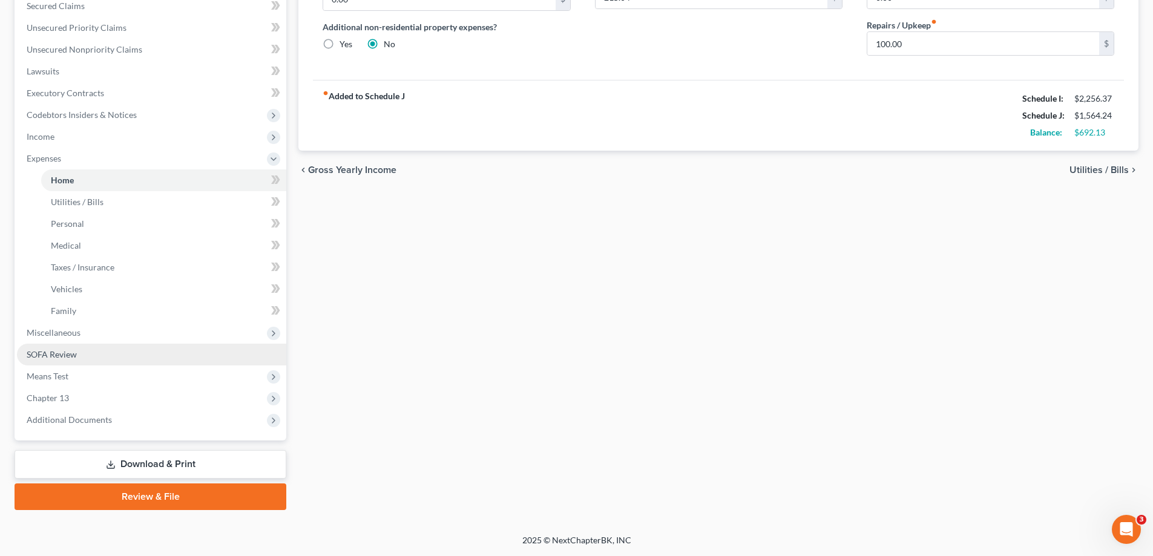
click at [73, 352] on span "SOFA Review" at bounding box center [52, 354] width 50 height 10
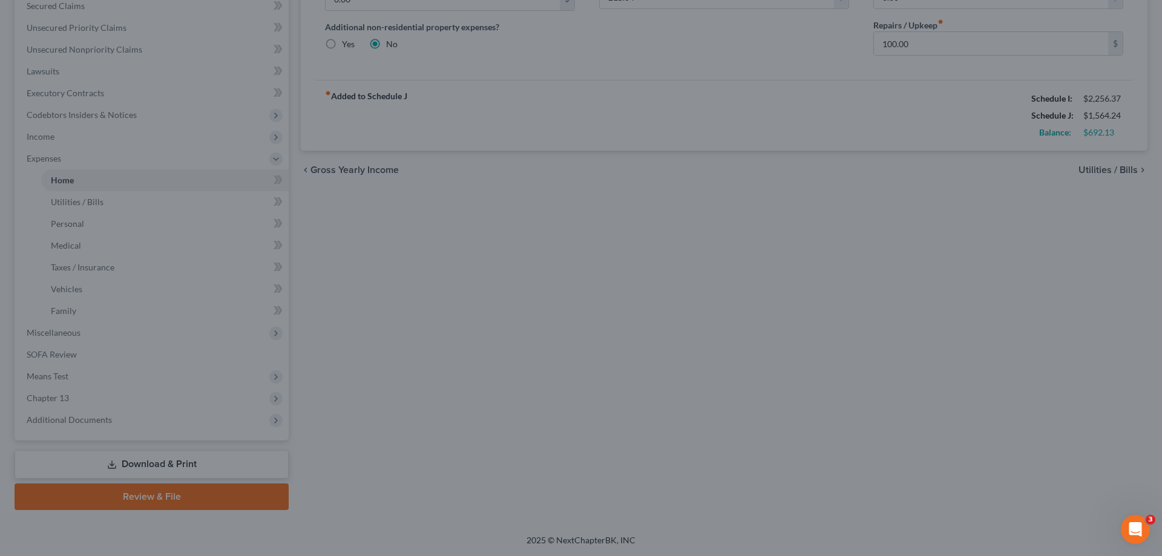
click at [490, 381] on div at bounding box center [581, 278] width 1162 height 556
click at [495, 337] on div at bounding box center [581, 278] width 1162 height 556
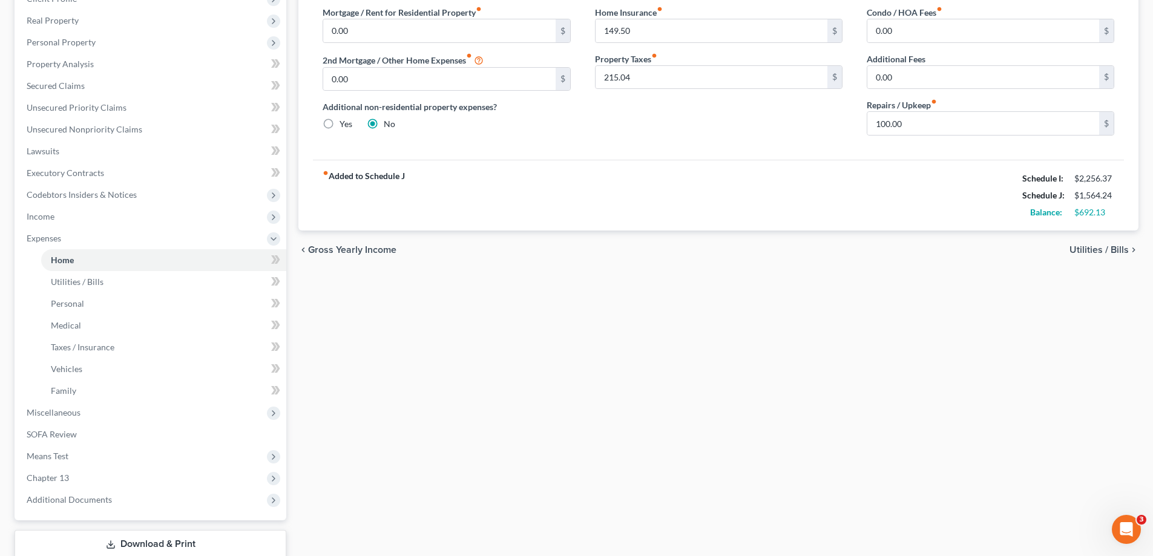
scroll to position [261, 0]
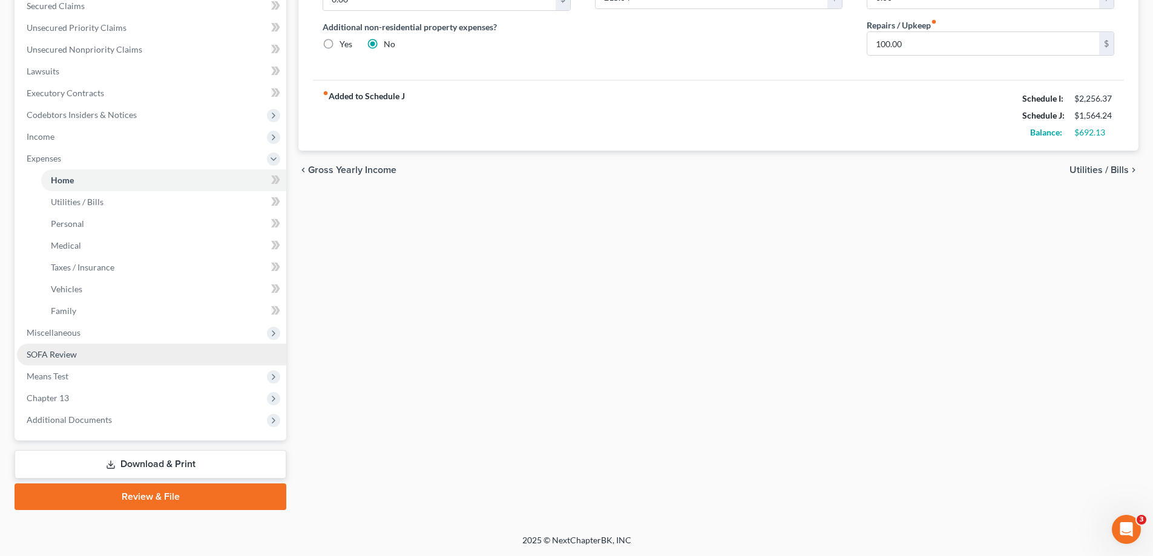
click at [70, 358] on span "SOFA Review" at bounding box center [52, 354] width 50 height 10
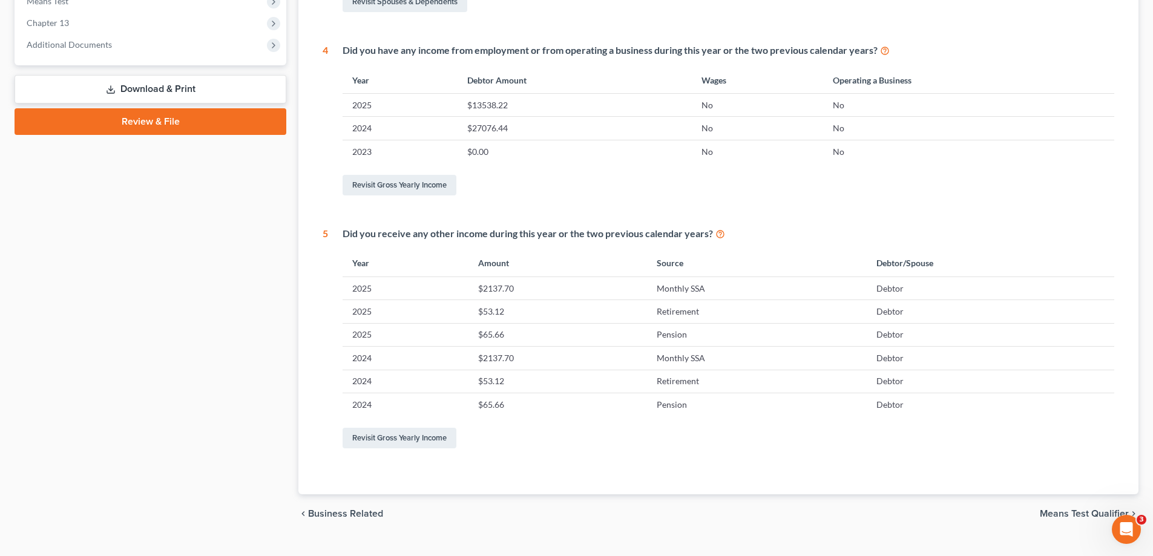
scroll to position [507, 0]
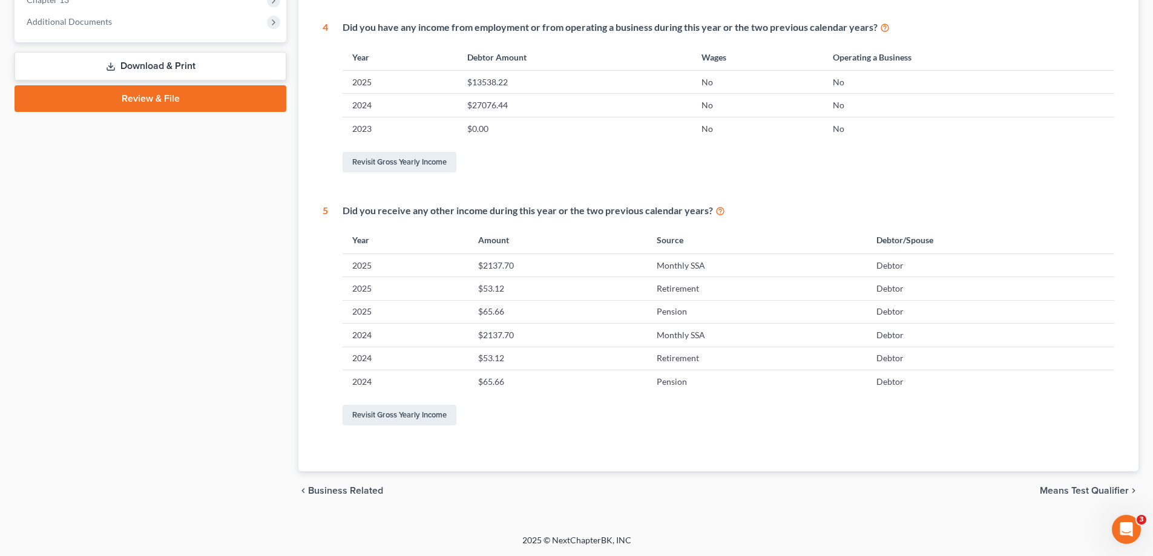
click at [1090, 487] on span "Means Test Qualifier" at bounding box center [1084, 491] width 89 height 10
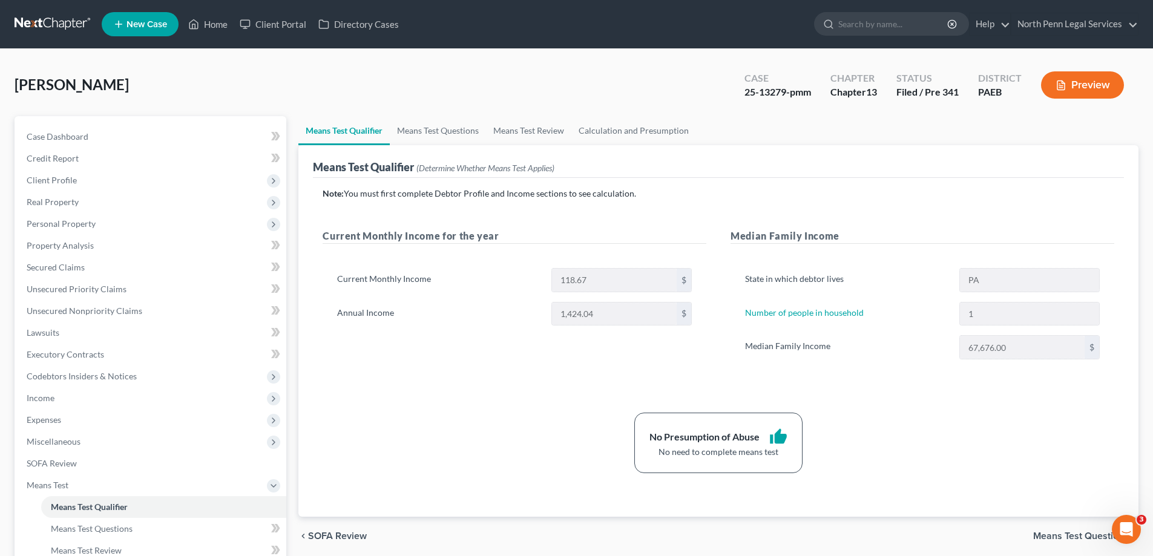
scroll to position [196, 0]
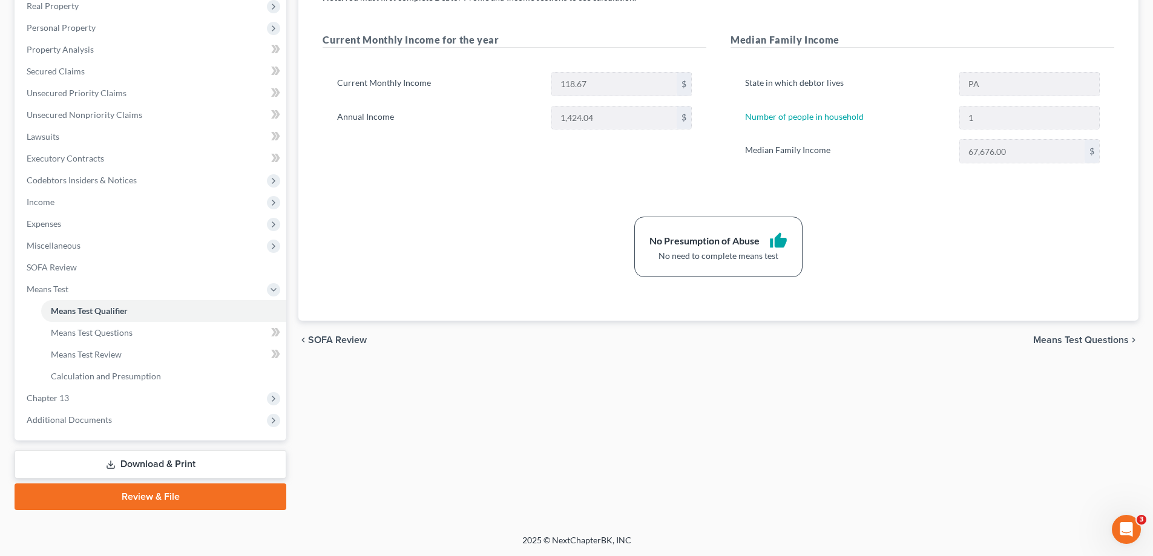
click at [196, 465] on link "Download & Print" at bounding box center [151, 464] width 272 height 28
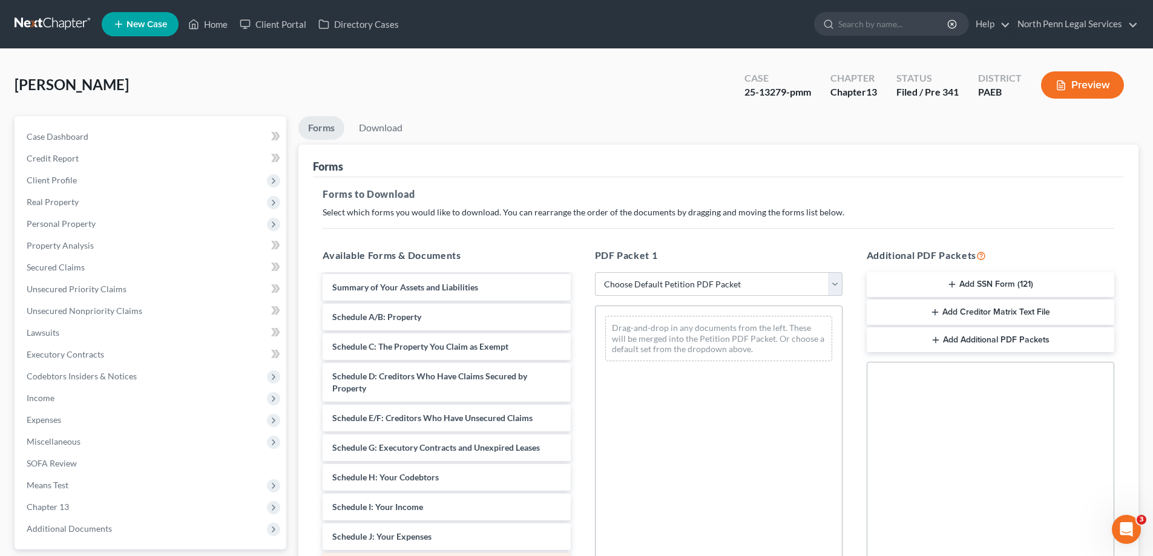
scroll to position [182, 0]
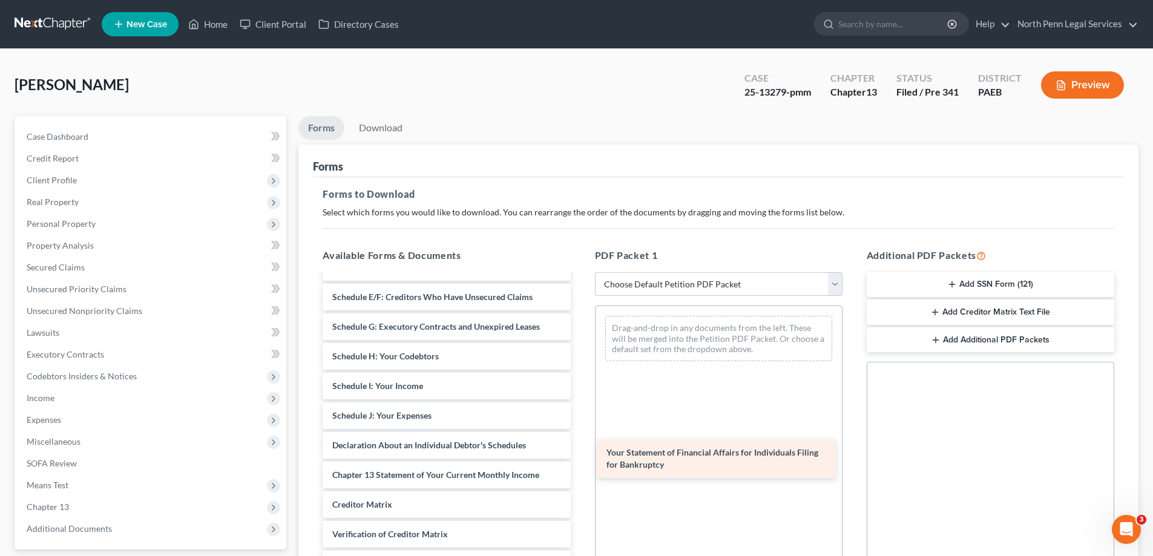
drag, startPoint x: 439, startPoint y: 485, endPoint x: 712, endPoint y: 462, distance: 274.5
click at [580, 462] on div "Your Statement of Financial Affairs for Individuals Filing for Bankruptcy Insta…" at bounding box center [446, 356] width 267 height 525
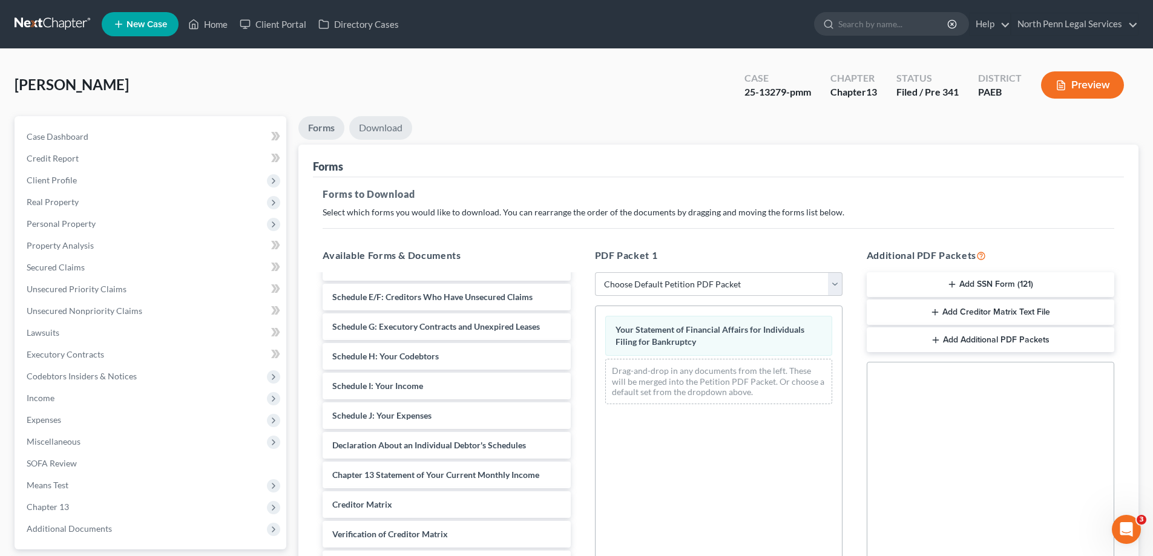
click at [381, 134] on link "Download" at bounding box center [380, 128] width 63 height 24
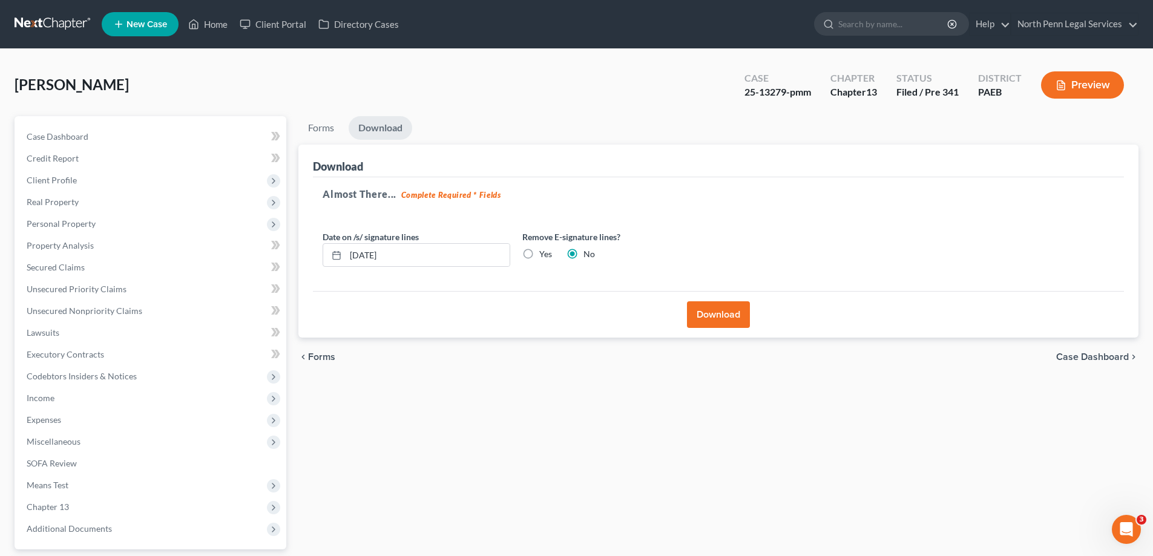
click at [539, 256] on label "Yes" at bounding box center [545, 254] width 13 height 12
click at [544, 256] on input "Yes" at bounding box center [548, 252] width 8 height 8
radio input "true"
radio input "false"
click at [727, 315] on button "Download" at bounding box center [718, 314] width 63 height 27
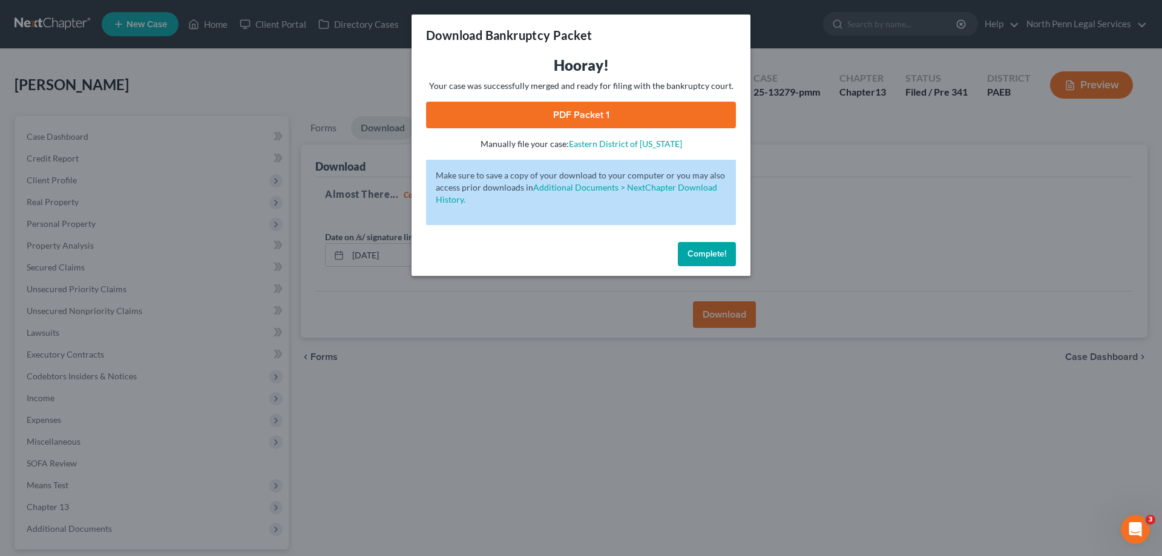
click at [563, 121] on link "PDF Packet 1" at bounding box center [581, 115] width 310 height 27
click at [684, 390] on div "Download Bankruptcy Packet Hooray! Your case was successfully merged and ready …" at bounding box center [581, 278] width 1162 height 556
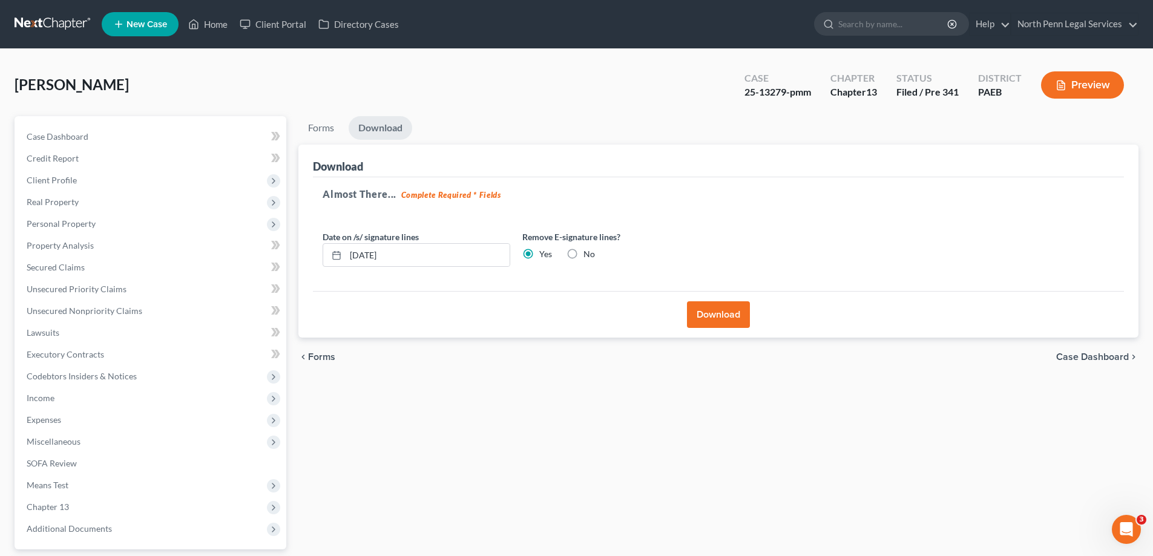
click at [696, 243] on label "Remove E-signature lines?" at bounding box center [616, 237] width 188 height 13
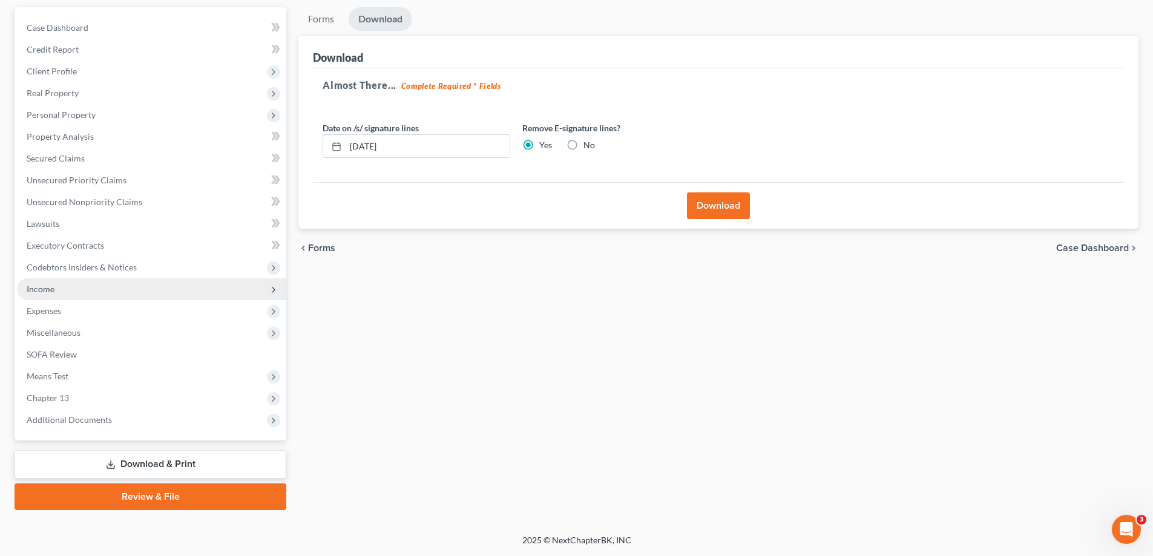
click at [56, 298] on span "Income" at bounding box center [151, 289] width 269 height 22
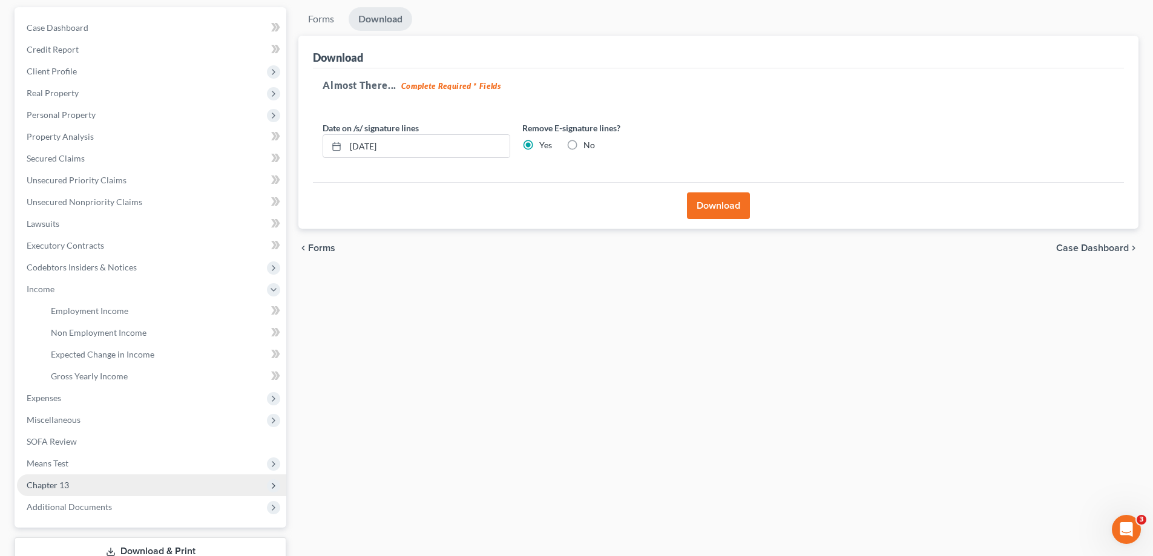
scroll to position [196, 0]
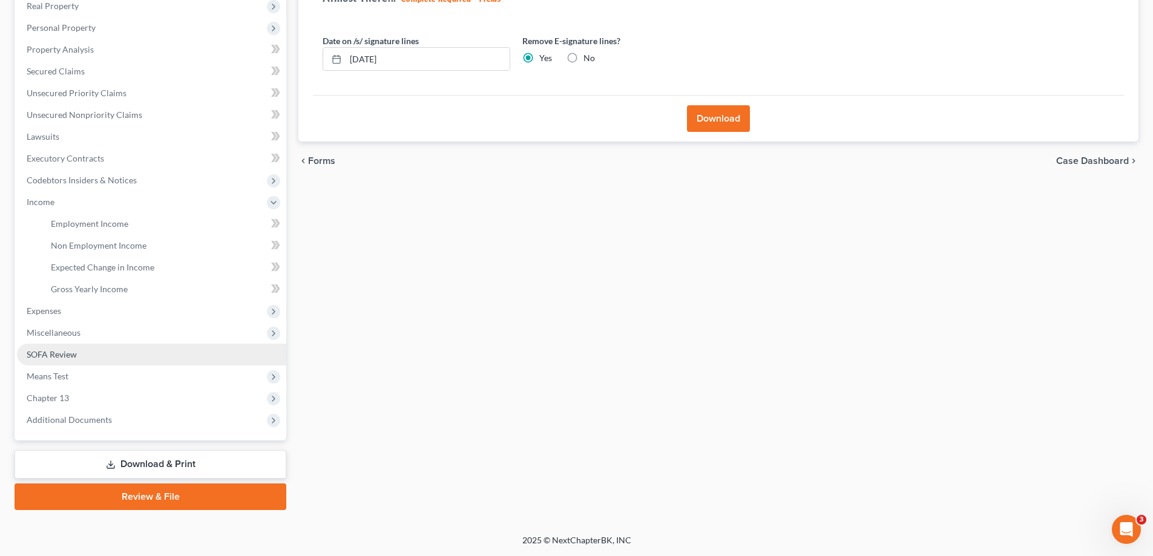
click at [71, 363] on link "SOFA Review" at bounding box center [151, 355] width 269 height 22
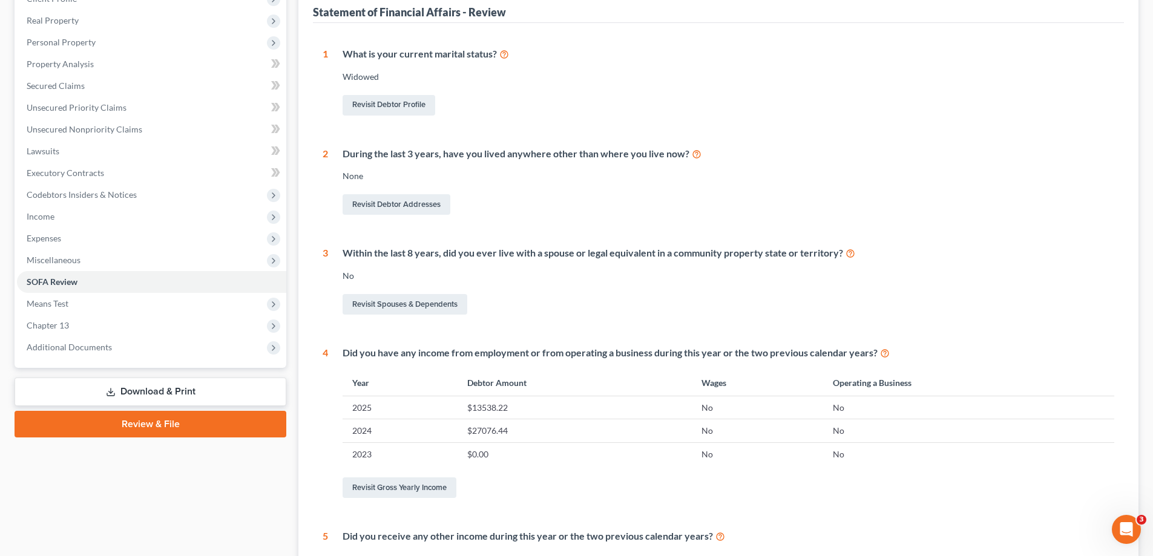
scroll to position [242, 0]
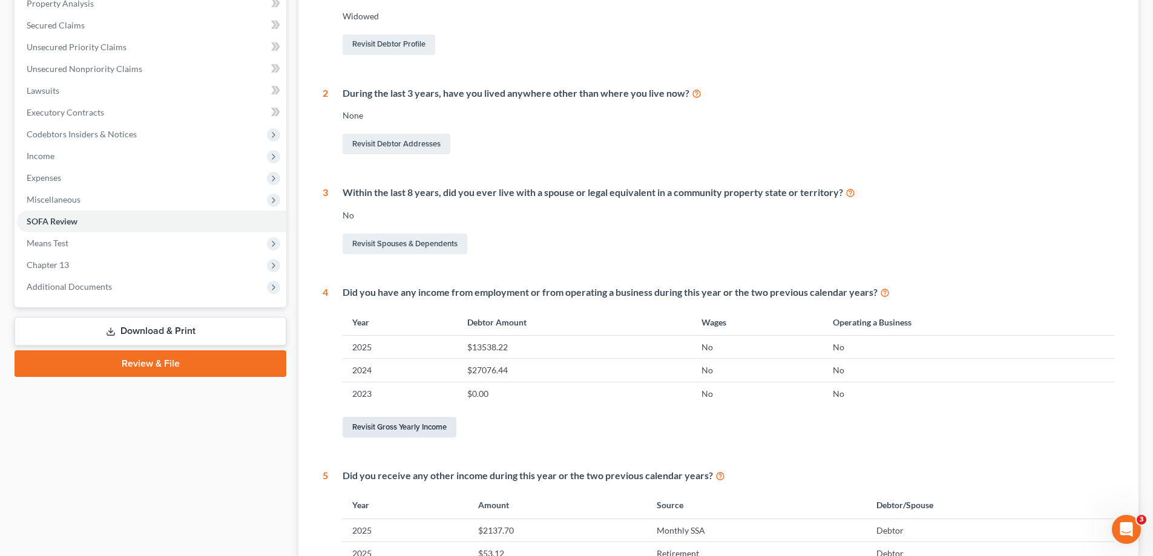
click at [424, 422] on link "Revisit Gross Yearly Income" at bounding box center [400, 427] width 114 height 21
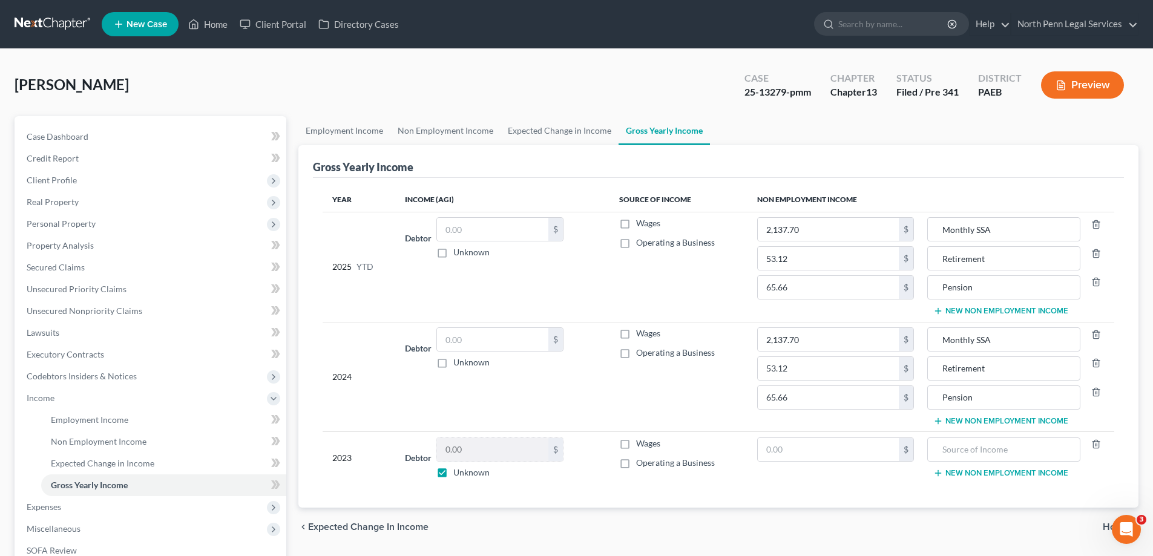
click at [666, 528] on div "chevron_left Expected Change in Income Home chevron_right" at bounding box center [718, 527] width 840 height 39
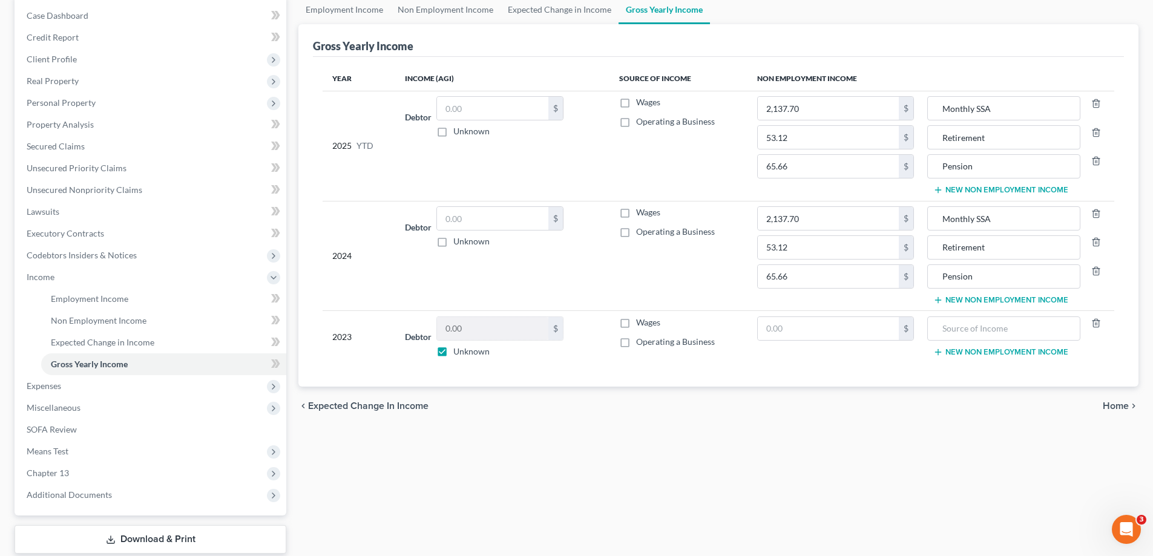
click at [1115, 407] on span "Home" at bounding box center [1116, 406] width 26 height 10
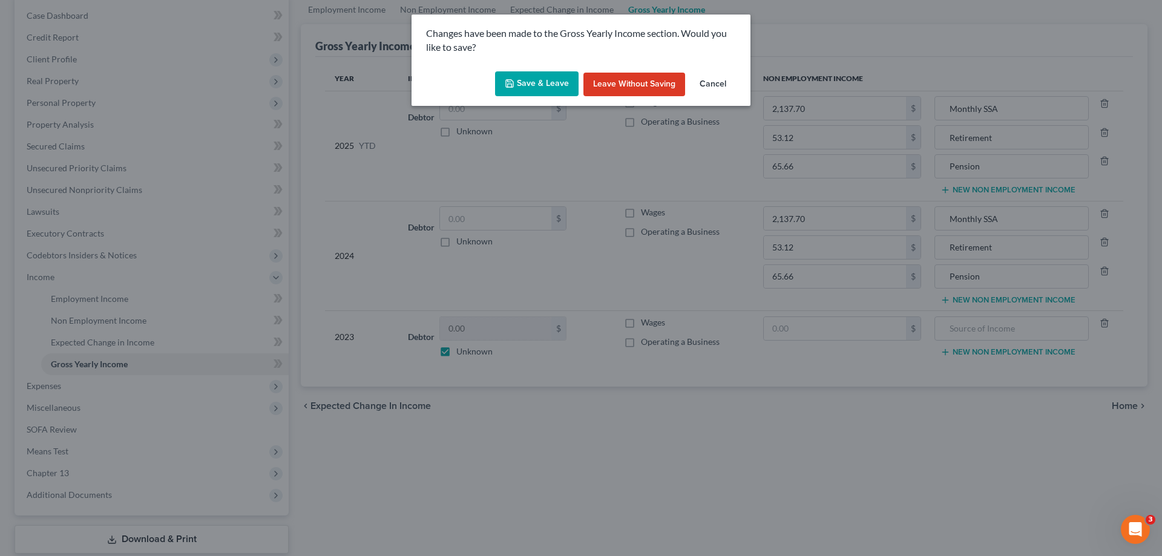
click at [540, 88] on button "Save & Leave" at bounding box center [537, 83] width 84 height 25
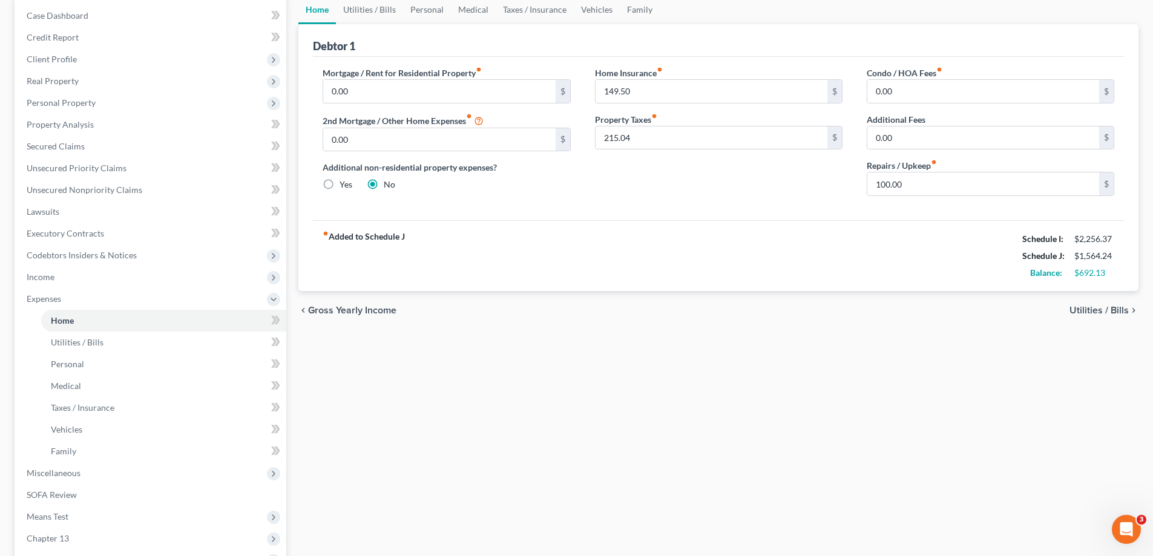
scroll to position [261, 0]
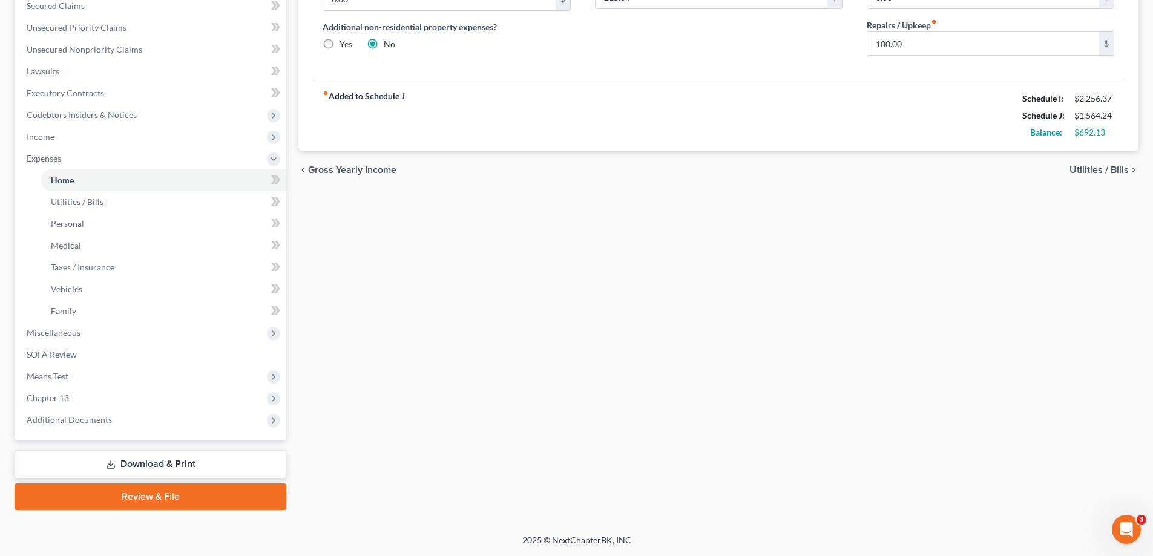
click at [164, 458] on link "Download & Print" at bounding box center [151, 464] width 272 height 28
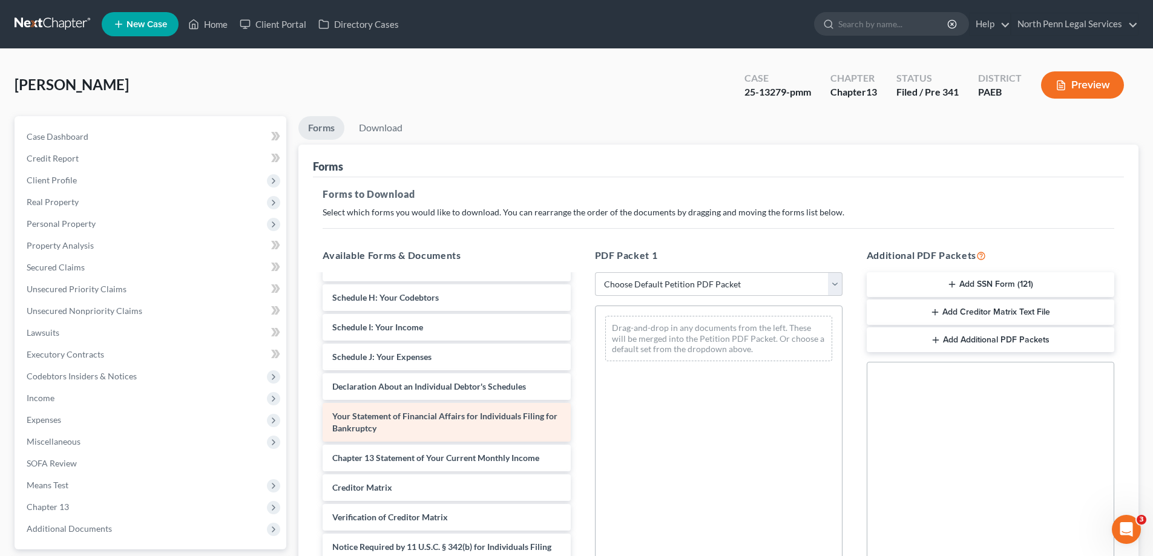
scroll to position [199, 0]
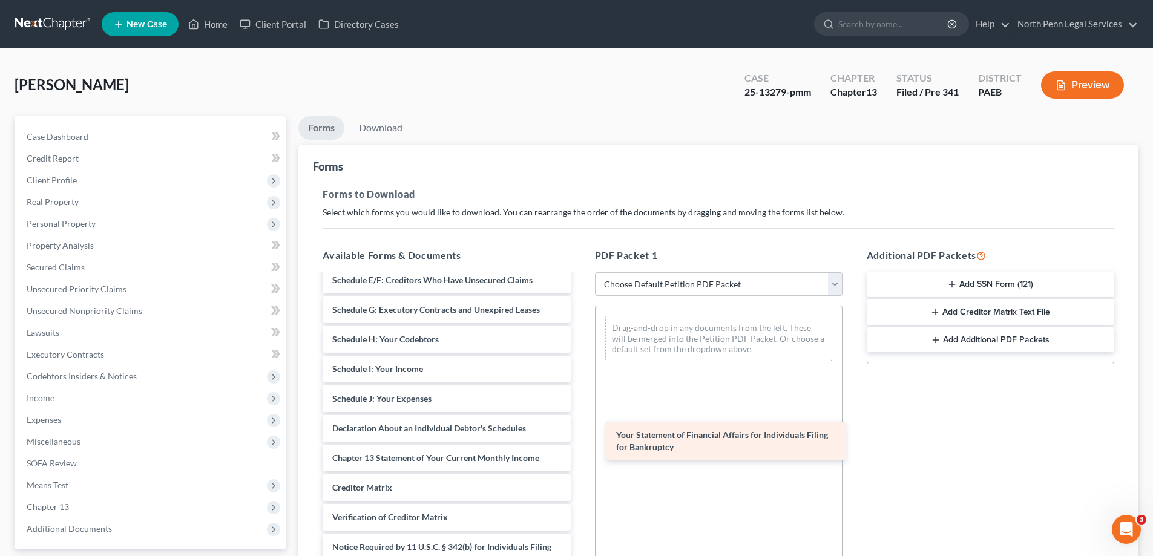
drag, startPoint x: 413, startPoint y: 424, endPoint x: 698, endPoint y: 443, distance: 285.1
click at [580, 443] on div "Your Statement of Financial Affairs for Individuals Filing for Bankruptcy Insta…" at bounding box center [446, 339] width 267 height 525
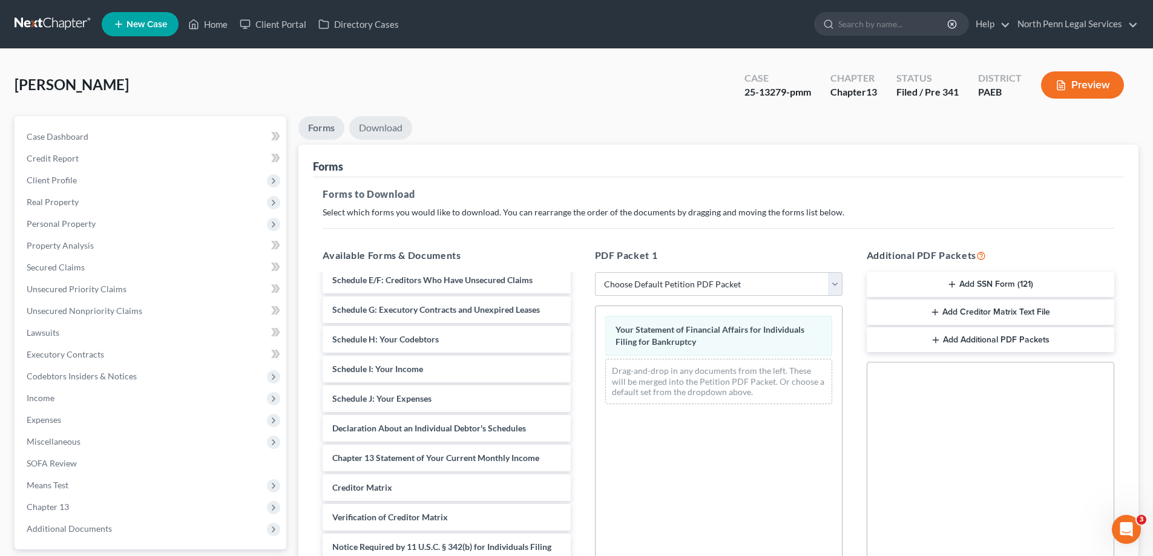
click at [386, 136] on link "Download" at bounding box center [380, 128] width 63 height 24
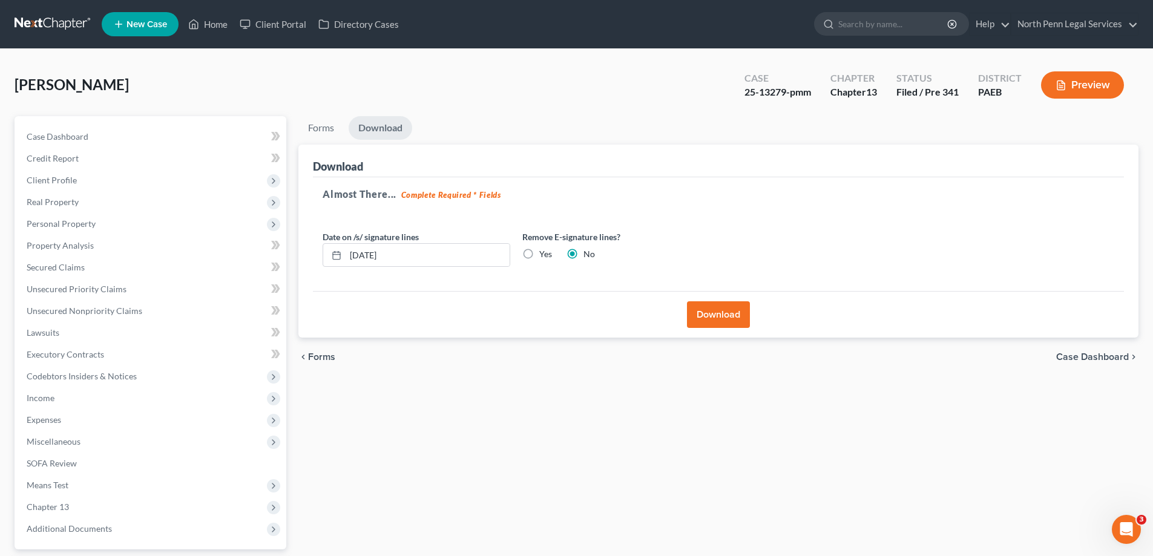
click at [539, 255] on label "Yes" at bounding box center [545, 254] width 13 height 12
click at [544, 255] on input "Yes" at bounding box center [548, 252] width 8 height 8
radio input "true"
radio input "false"
click at [702, 313] on button "Download" at bounding box center [718, 314] width 63 height 27
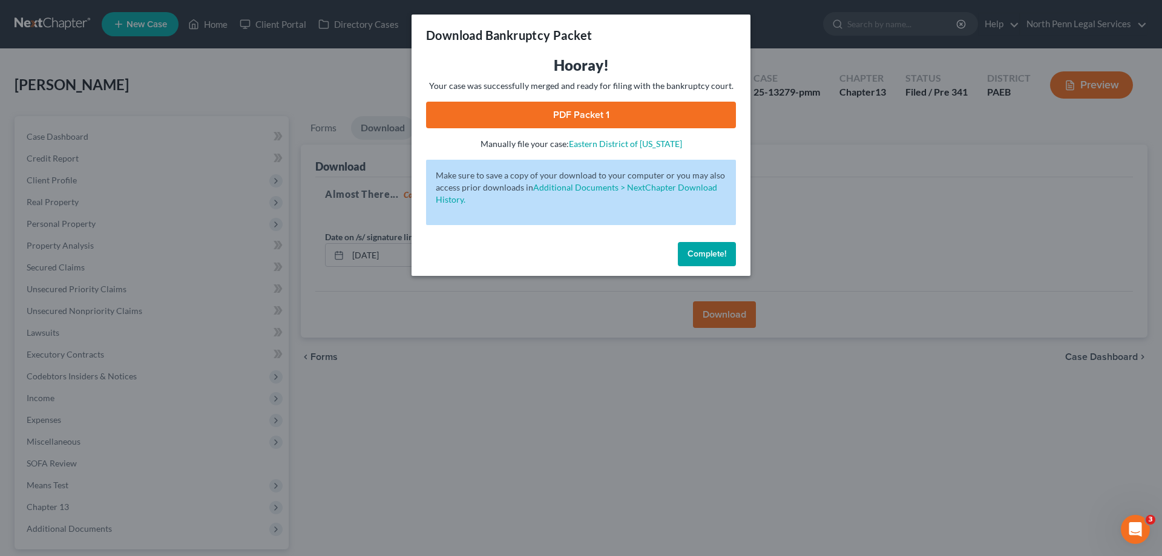
click at [549, 105] on link "PDF Packet 1" at bounding box center [581, 115] width 310 height 27
drag, startPoint x: 561, startPoint y: 426, endPoint x: 209, endPoint y: 341, distance: 361.7
click at [561, 425] on div "Download Bankruptcy Packet Hooray! Your case was successfully merged and ready …" at bounding box center [581, 278] width 1162 height 556
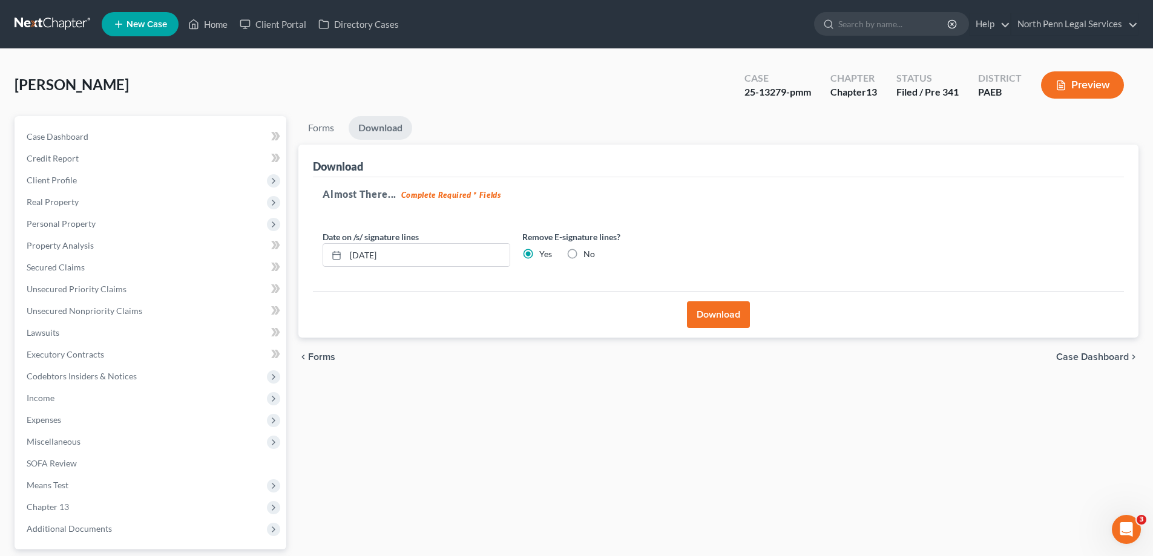
scroll to position [109, 0]
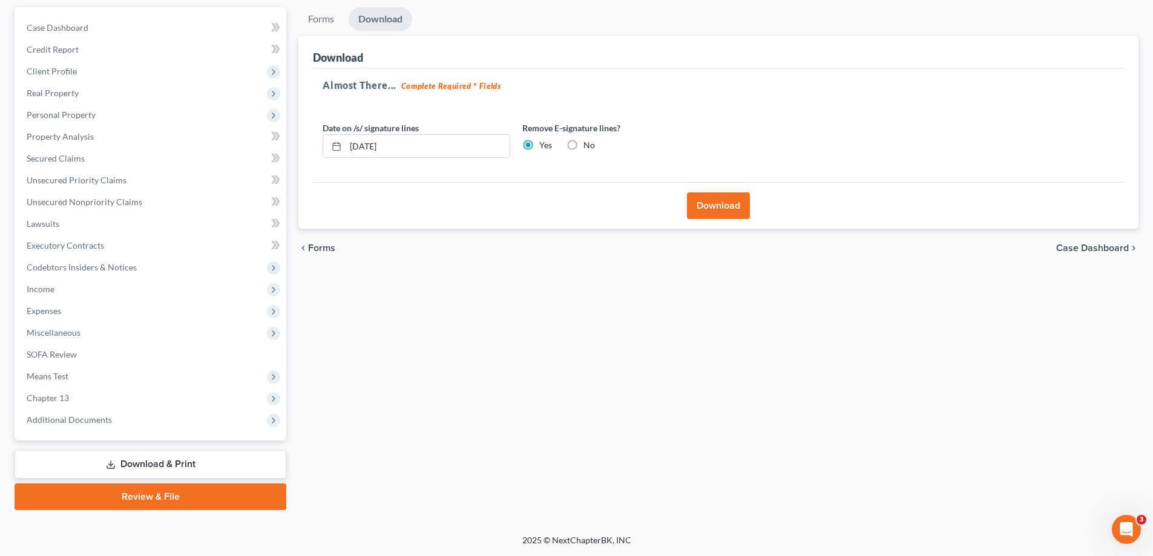
click at [310, 249] on span "Forms" at bounding box center [321, 248] width 27 height 10
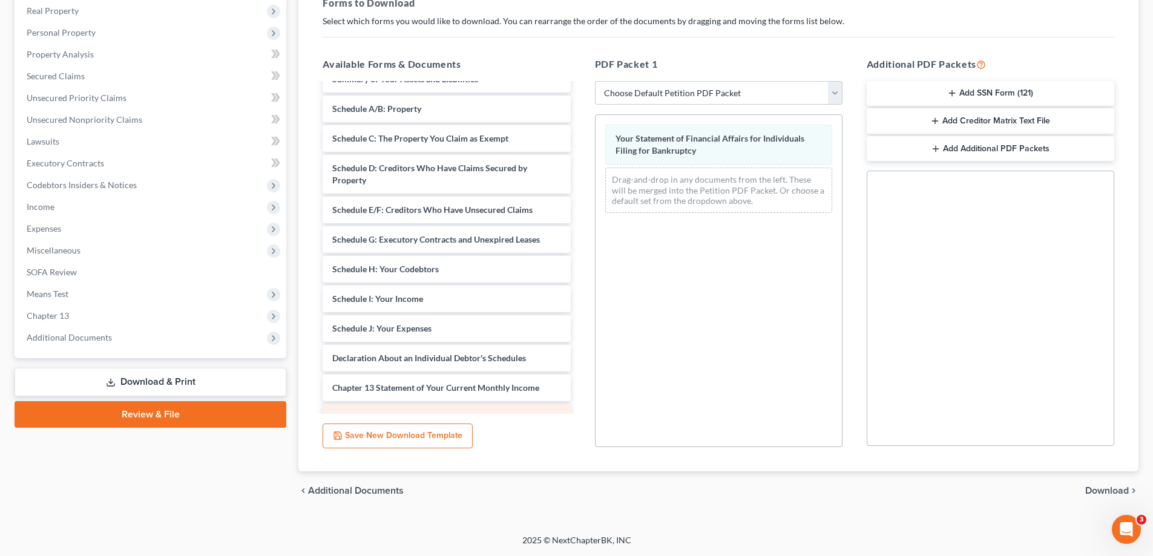
scroll to position [17, 0]
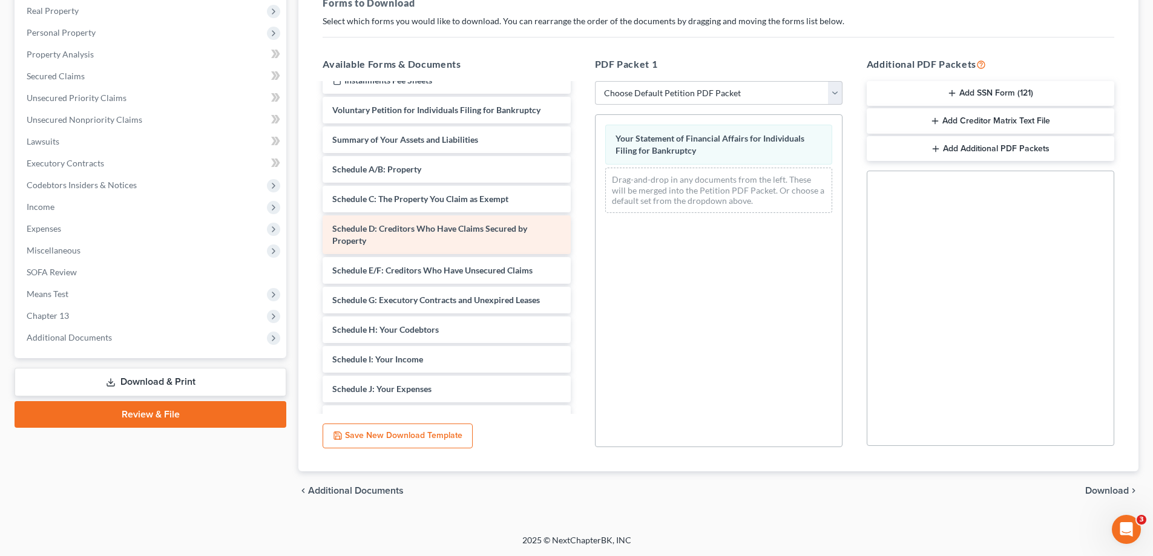
click at [405, 231] on span "Schedule D: Creditors Who Have Claims Secured by Property" at bounding box center [429, 234] width 195 height 22
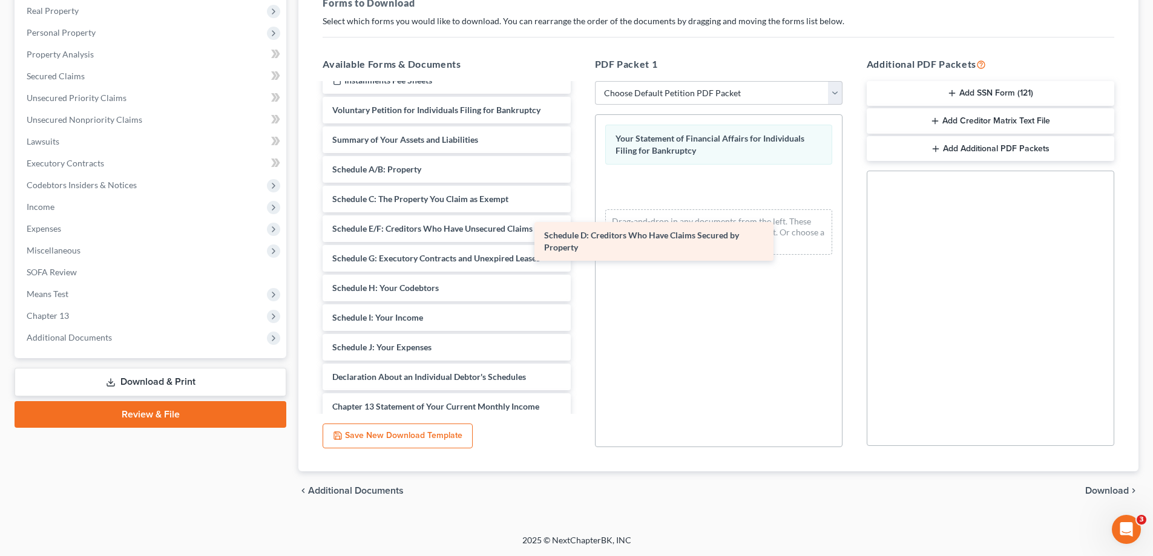
drag, startPoint x: 435, startPoint y: 237, endPoint x: 647, endPoint y: 243, distance: 211.9
click at [580, 243] on div "Schedule D: Creditors Who Have Claims Secured by Property Installments Fee Shee…" at bounding box center [446, 309] width 267 height 484
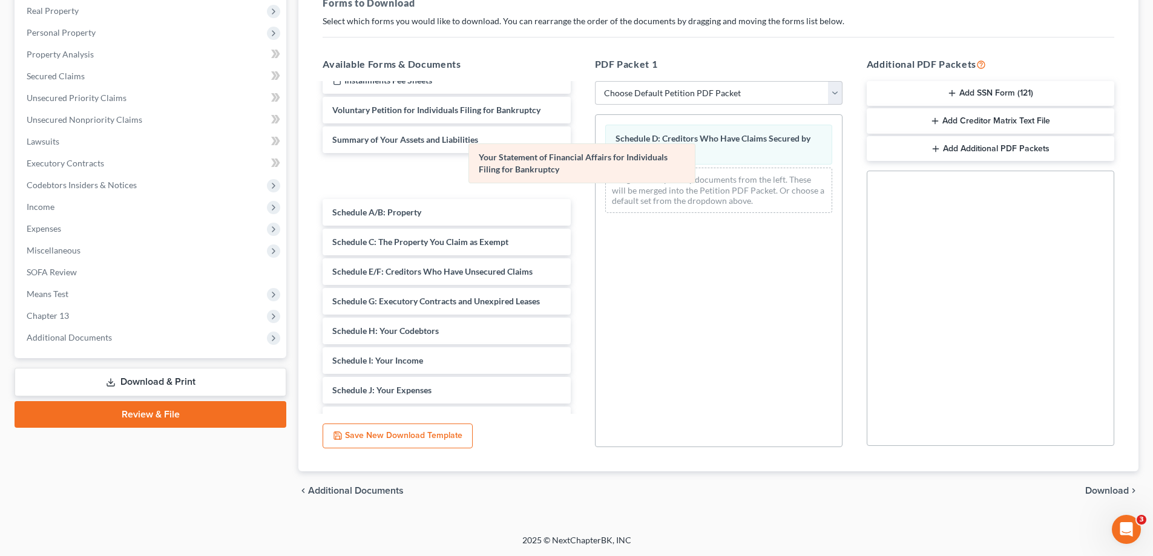
drag, startPoint x: 683, startPoint y: 141, endPoint x: 546, endPoint y: 160, distance: 138.1
click at [596, 160] on div "Your Statement of Financial Affairs for Individuals Filing for Bankruptcy Your …" at bounding box center [719, 169] width 246 height 108
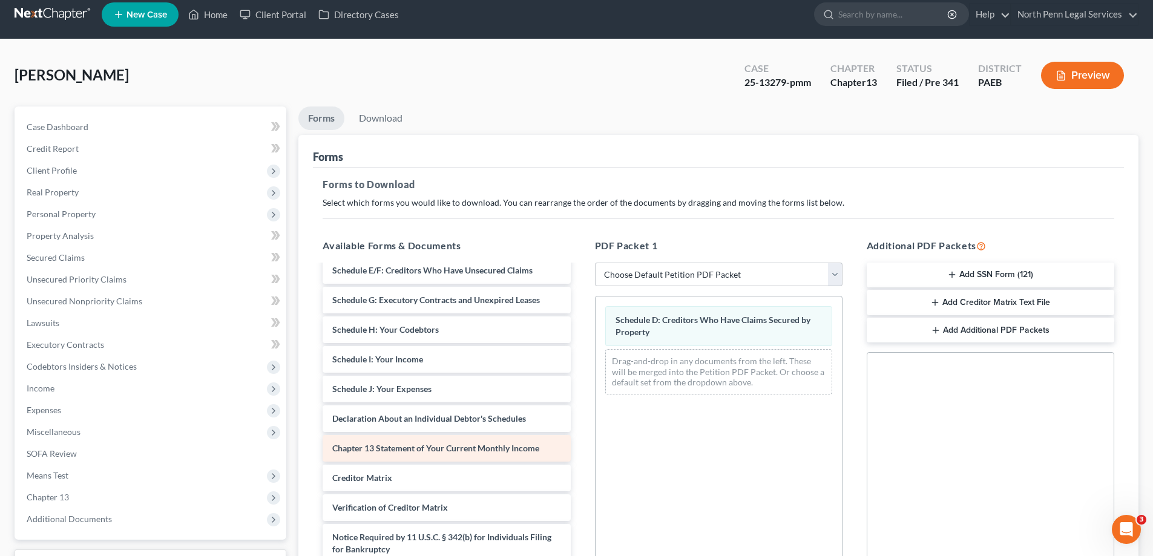
scroll to position [138, 0]
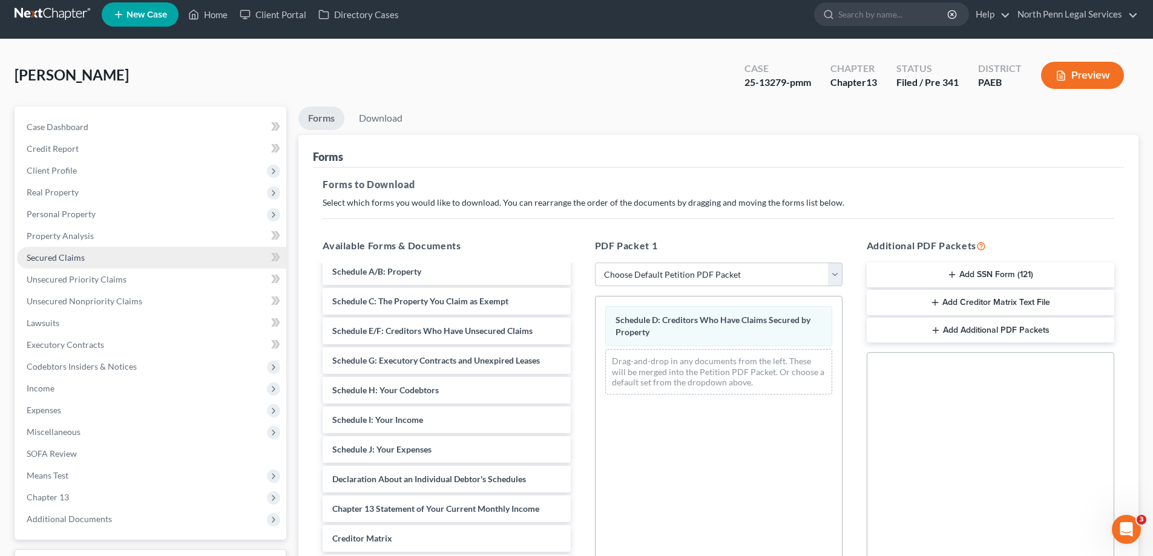
click at [73, 257] on span "Secured Claims" at bounding box center [56, 257] width 58 height 10
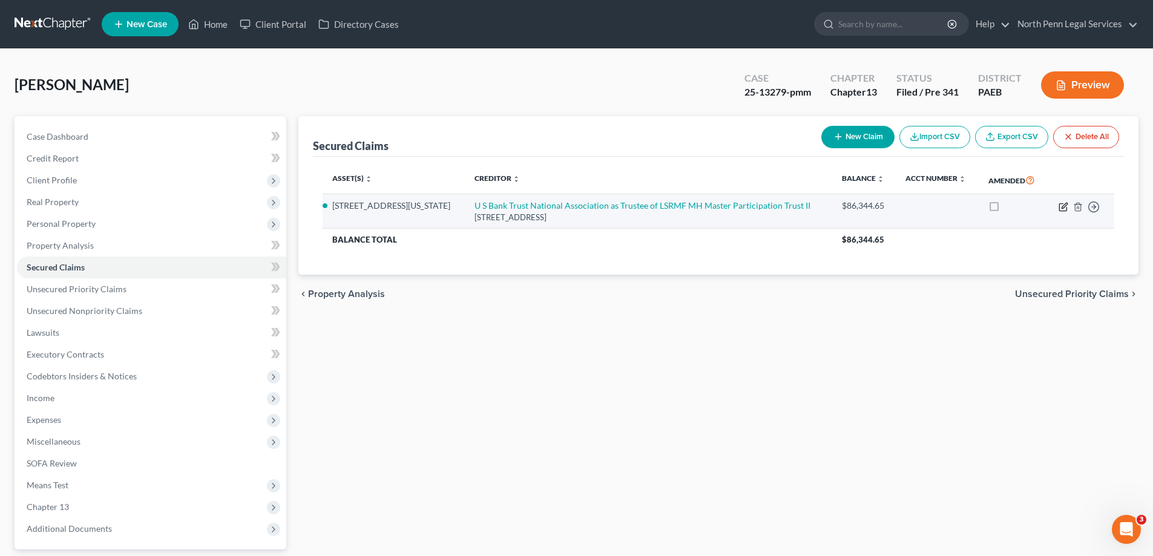
click at [1062, 208] on icon "button" at bounding box center [1064, 205] width 5 height 5
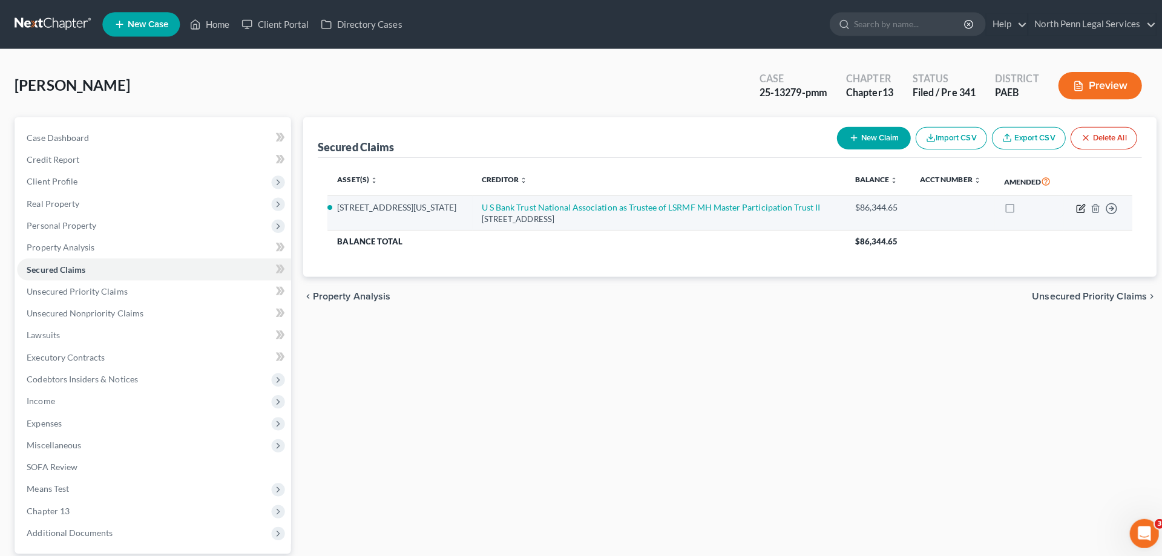
select select "14"
select select "9"
select select "2"
select select "0"
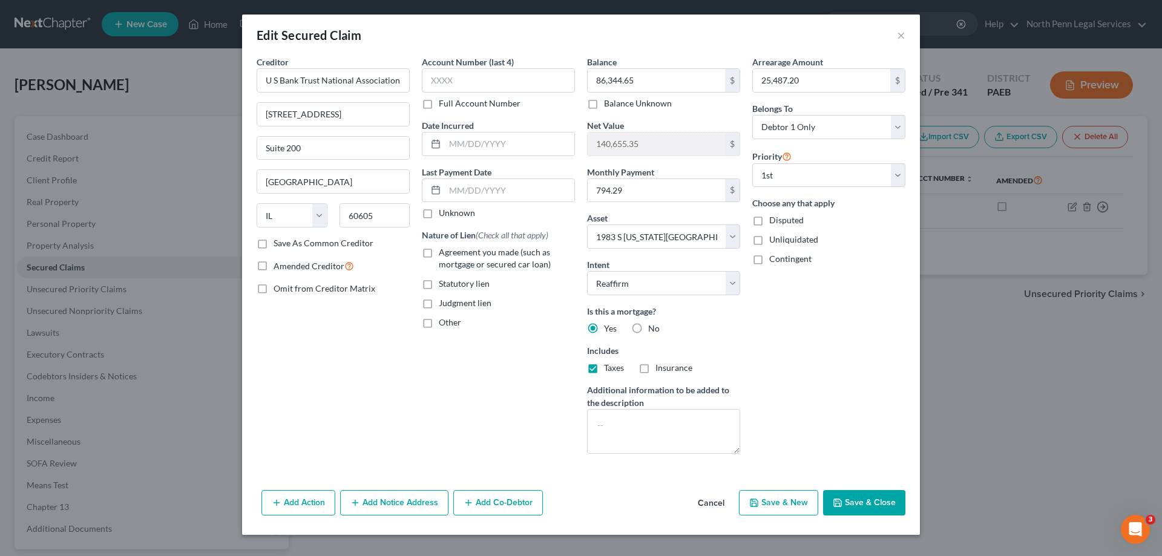
click at [439, 254] on label "Agreement you made (such as mortgage or secured car loan)" at bounding box center [507, 258] width 136 height 24
click at [444, 254] on input "Agreement you made (such as mortgage or secured car loan)" at bounding box center [448, 250] width 8 height 8
checkbox input "true"
click at [866, 511] on button "Save & Close" at bounding box center [864, 502] width 82 height 25
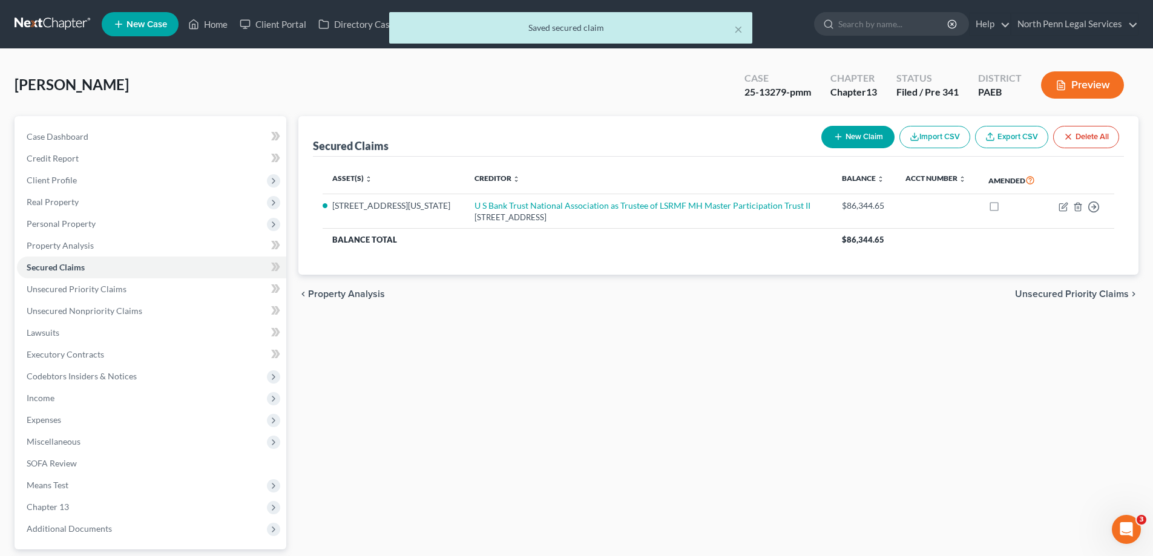
scroll to position [109, 0]
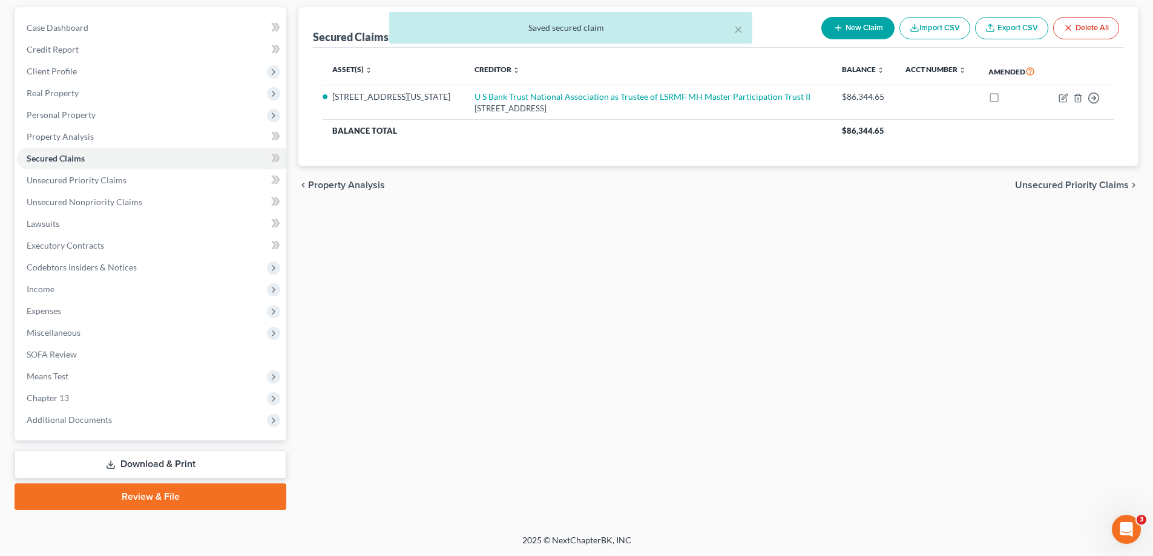
click at [168, 468] on link "Download & Print" at bounding box center [151, 464] width 272 height 28
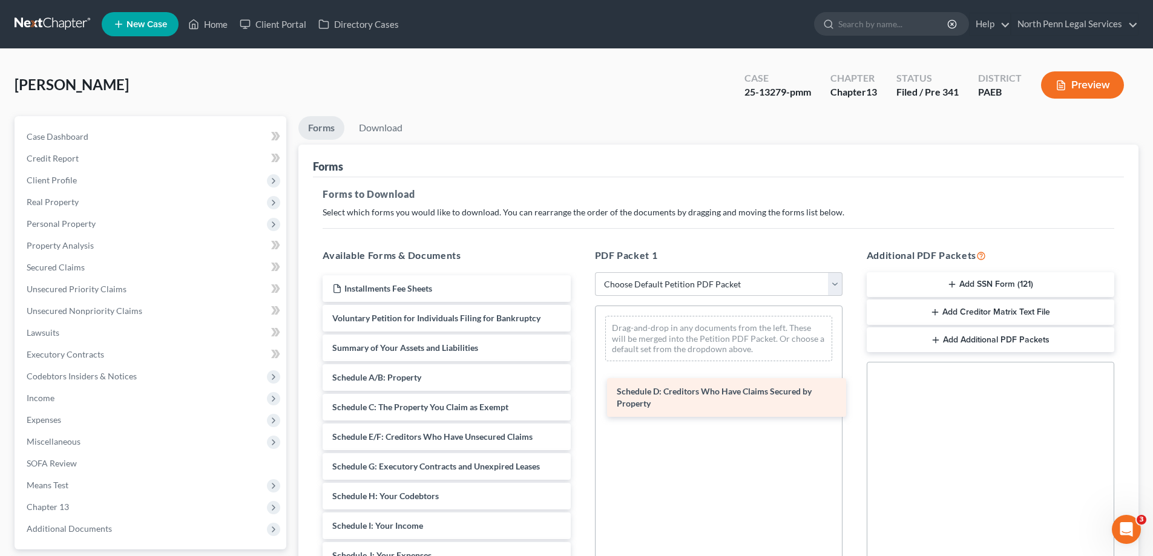
drag, startPoint x: 398, startPoint y: 439, endPoint x: 682, endPoint y: 394, distance: 288.0
click at [580, 394] on div "Schedule D: Creditors Who Have Claims Secured by Property Installments Fee Shee…" at bounding box center [446, 537] width 267 height 525
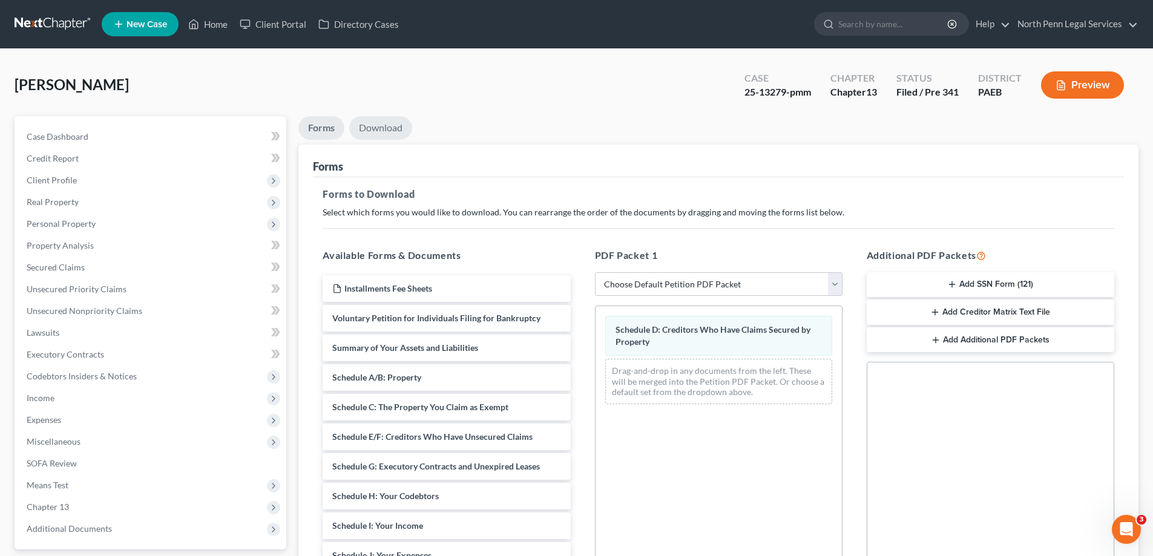
click at [378, 130] on link "Download" at bounding box center [380, 128] width 63 height 24
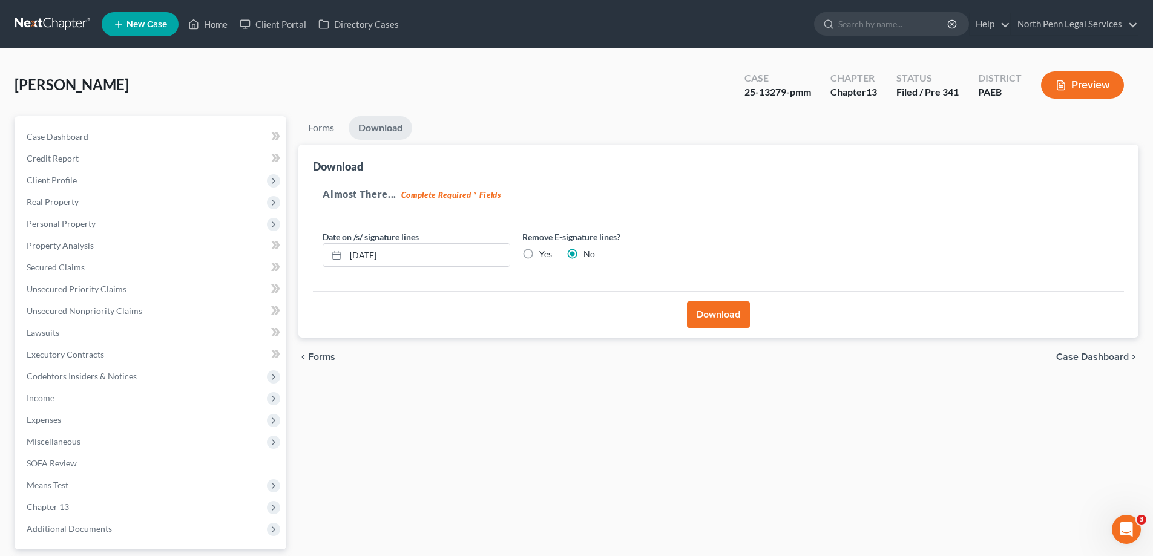
drag, startPoint x: 724, startPoint y: 306, endPoint x: 8, endPoint y: 274, distance: 717.3
click at [724, 306] on button "Download" at bounding box center [718, 314] width 63 height 27
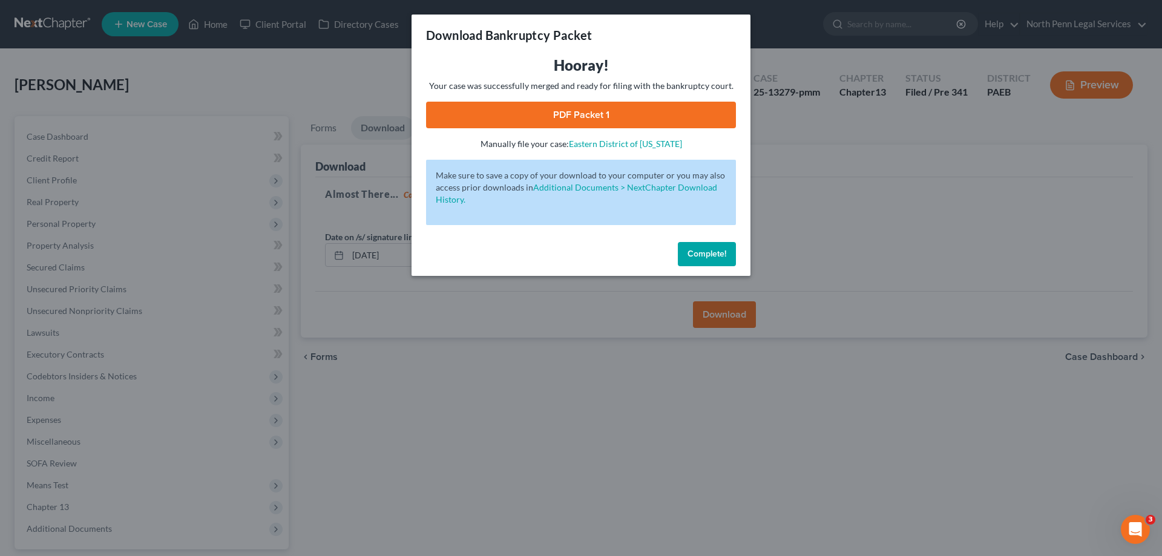
click at [586, 116] on link "PDF Packet 1" at bounding box center [581, 115] width 310 height 27
click at [706, 253] on span "Complete!" at bounding box center [707, 254] width 39 height 10
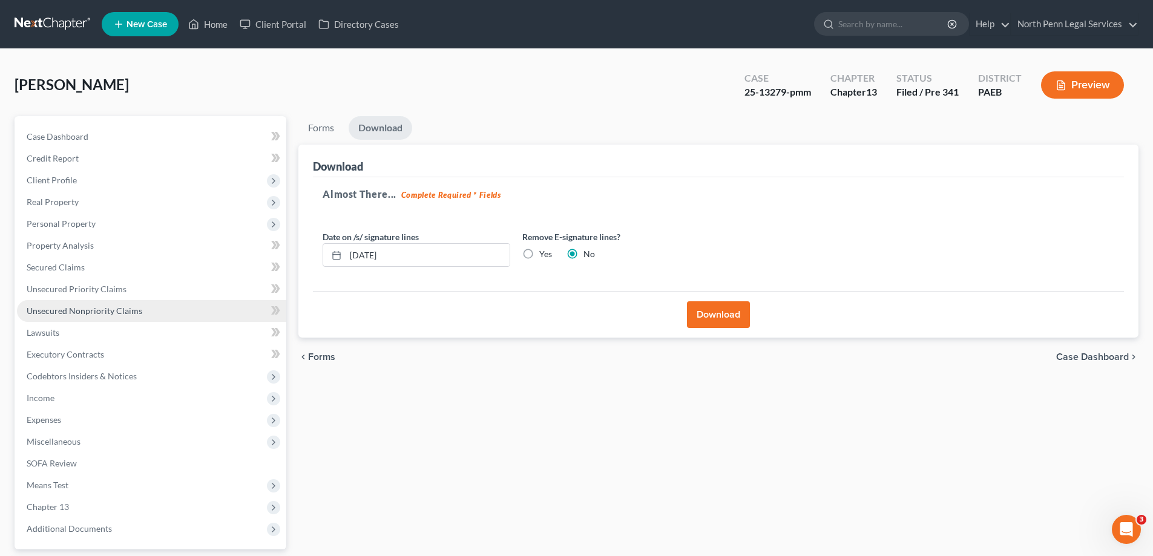
click at [96, 313] on span "Unsecured Nonpriority Claims" at bounding box center [85, 311] width 116 height 10
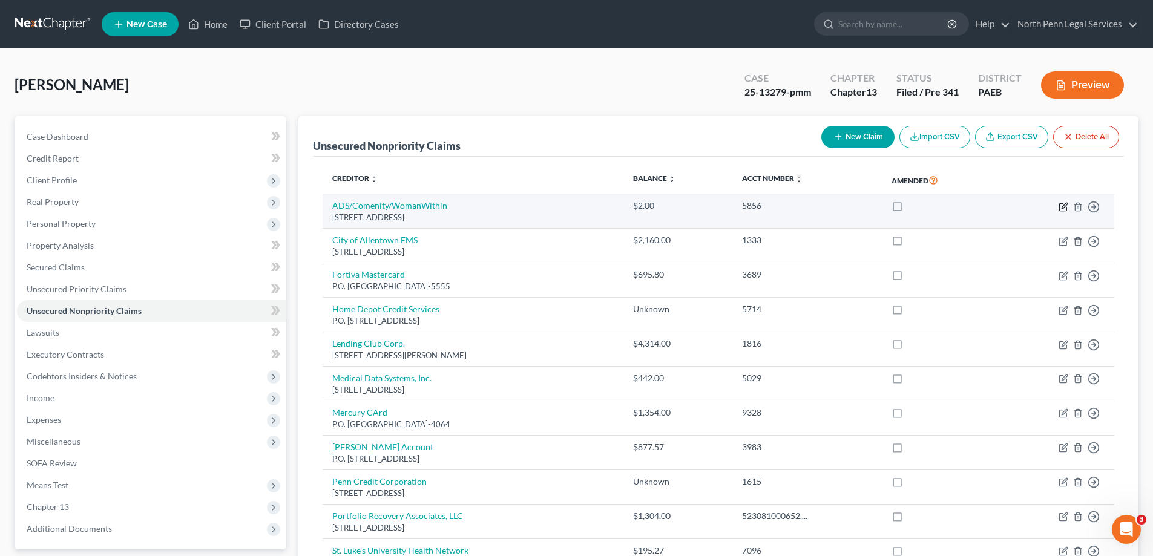
click at [1061, 208] on icon "button" at bounding box center [1064, 207] width 10 height 10
select select "36"
select select "2"
select select "0"
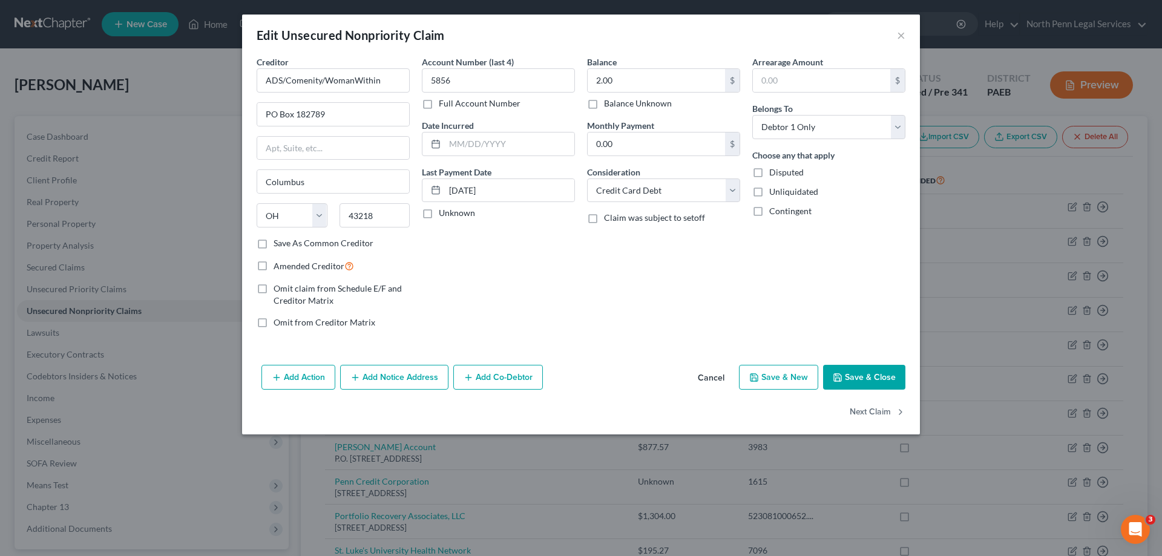
drag, startPoint x: 755, startPoint y: 173, endPoint x: 864, endPoint y: 343, distance: 201.5
click at [769, 174] on label "Disputed" at bounding box center [786, 172] width 34 height 12
click at [774, 174] on input "Disputed" at bounding box center [778, 170] width 8 height 8
checkbox input "true"
click at [861, 378] on button "Save & Close" at bounding box center [864, 377] width 82 height 25
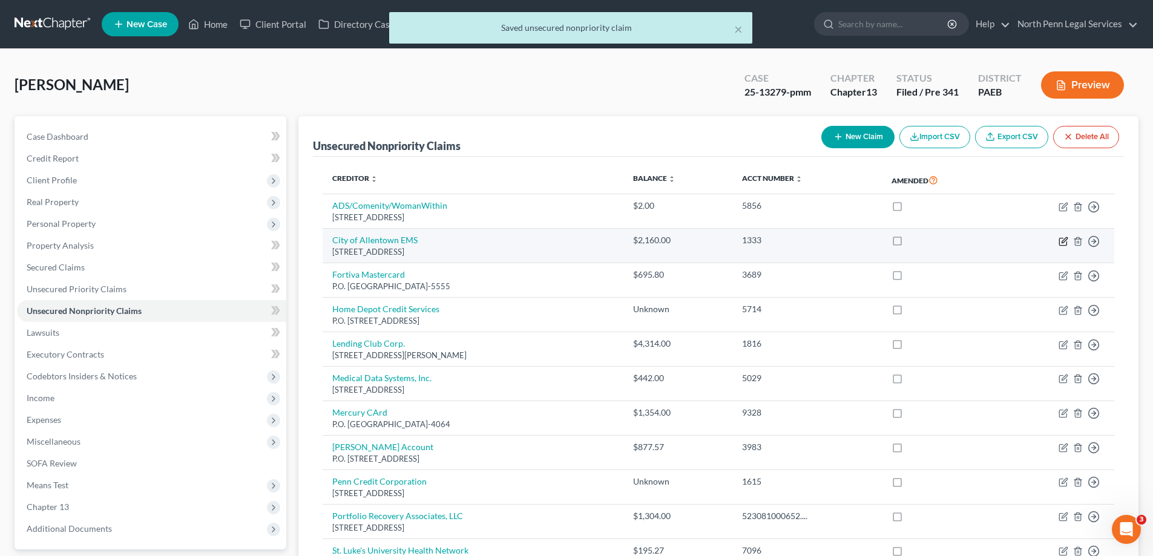
click at [1064, 243] on icon "button" at bounding box center [1064, 242] width 10 height 10
select select "39"
select select "0"
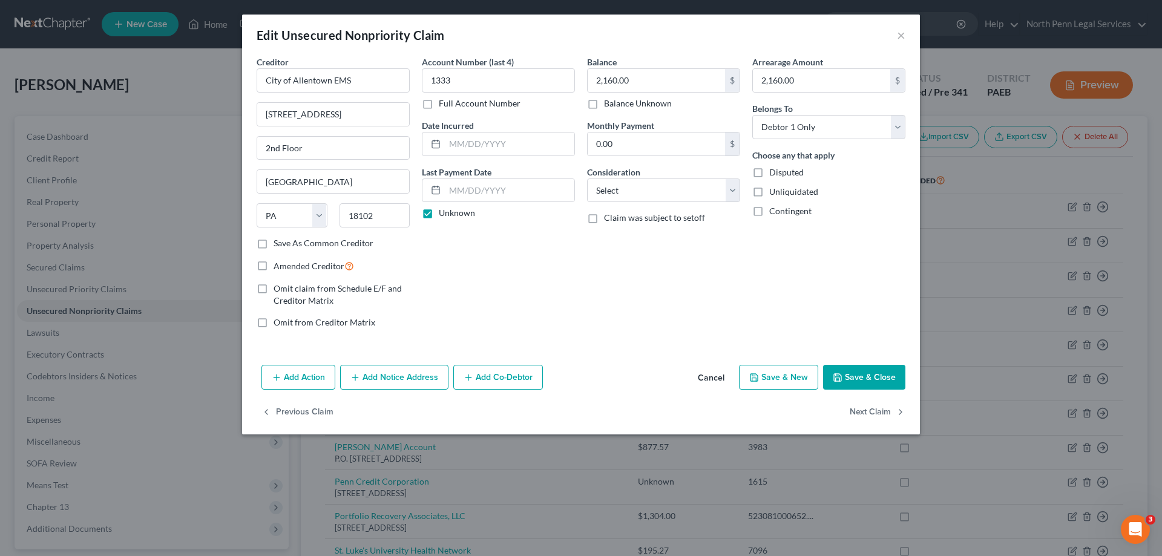
click at [769, 172] on label "Disputed" at bounding box center [786, 172] width 34 height 12
click at [774, 172] on input "Disputed" at bounding box center [778, 170] width 8 height 8
checkbox input "true"
click at [855, 375] on button "Save & Close" at bounding box center [864, 377] width 82 height 25
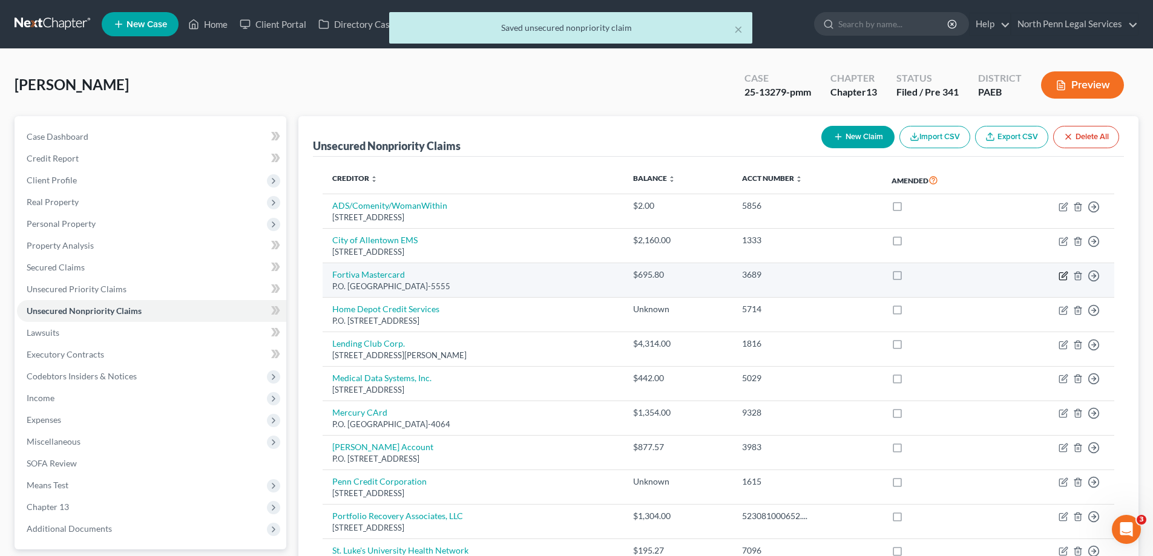
click at [1063, 276] on icon "button" at bounding box center [1064, 276] width 10 height 10
select select "10"
select select "2"
select select "0"
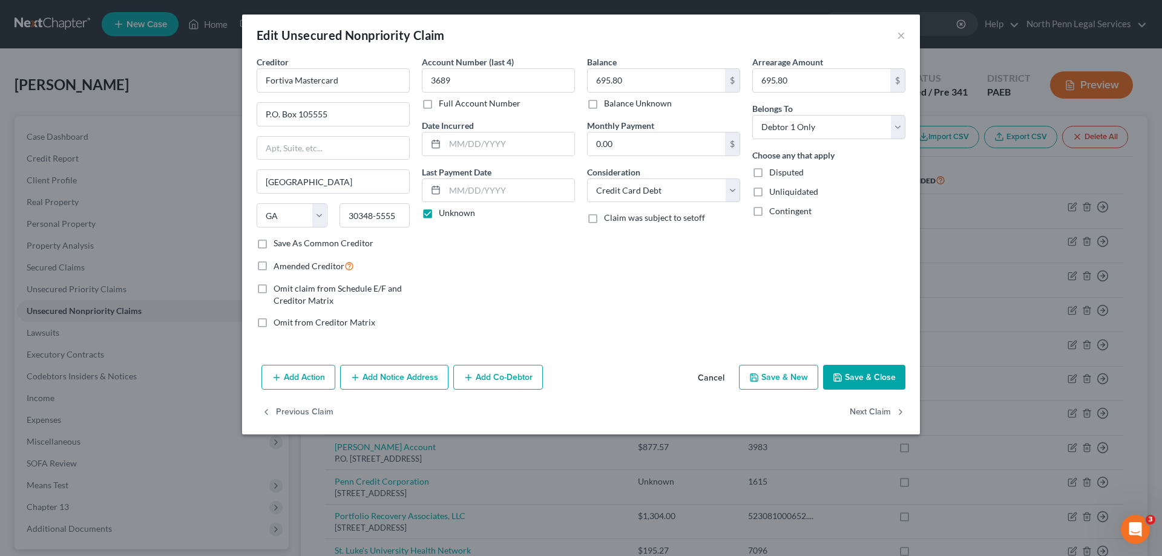
click at [769, 172] on label "Disputed" at bounding box center [786, 172] width 34 height 12
click at [774, 172] on input "Disputed" at bounding box center [778, 170] width 8 height 8
checkbox input "true"
click at [855, 373] on button "Save & Close" at bounding box center [864, 377] width 82 height 25
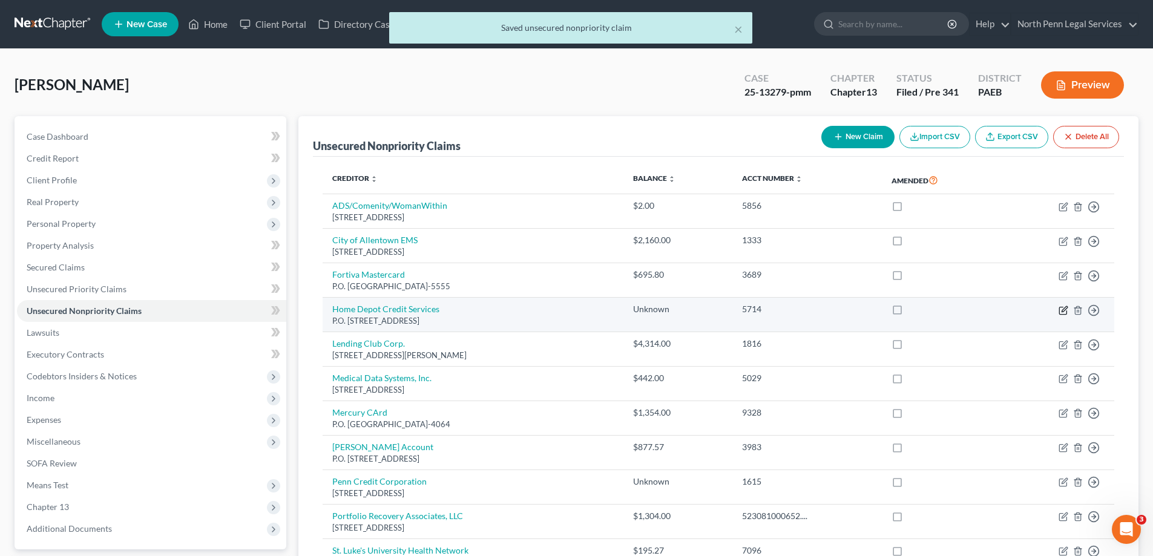
click at [1061, 307] on icon "button" at bounding box center [1062, 310] width 7 height 7
select select "43"
select select "2"
select select "0"
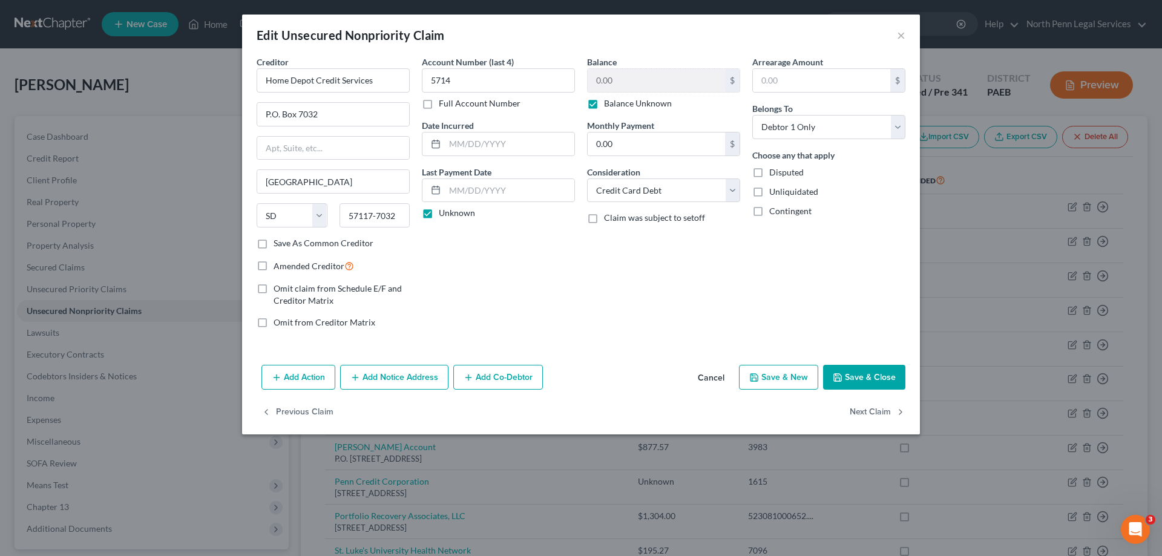
click at [769, 176] on label "Disputed" at bounding box center [786, 172] width 34 height 12
click at [774, 174] on input "Disputed" at bounding box center [778, 170] width 8 height 8
checkbox input "true"
click at [874, 375] on button "Save & Close" at bounding box center [864, 377] width 82 height 25
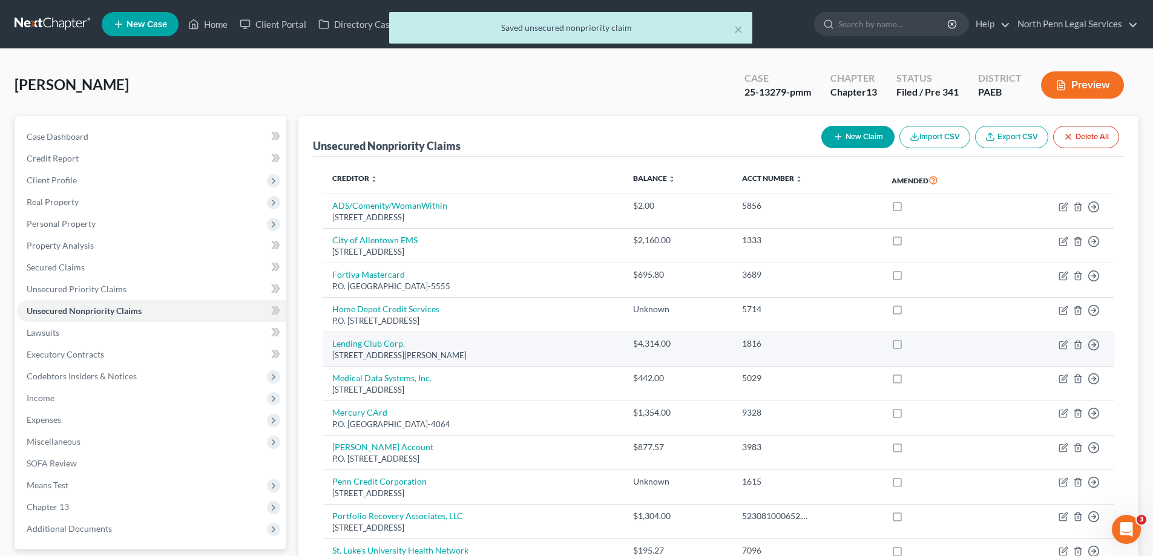
click at [1058, 346] on td "Move to D Move to E Move to G Move to Notice Only" at bounding box center [1057, 349] width 116 height 34
click at [1065, 346] on icon "button" at bounding box center [1064, 345] width 10 height 10
select select "4"
select select "2"
select select "0"
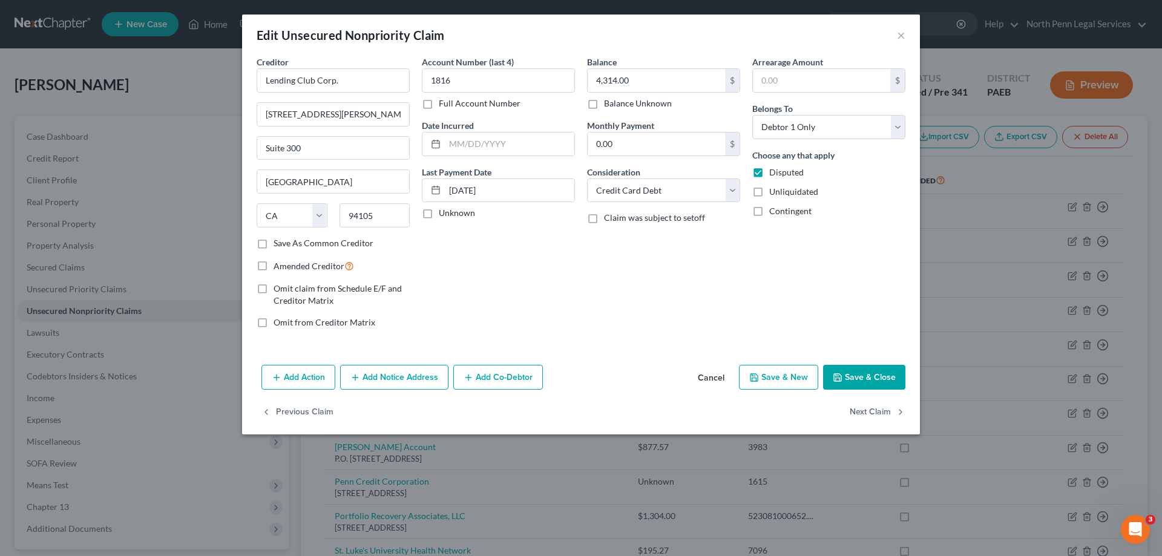
click at [859, 370] on button "Save & Close" at bounding box center [864, 377] width 82 height 25
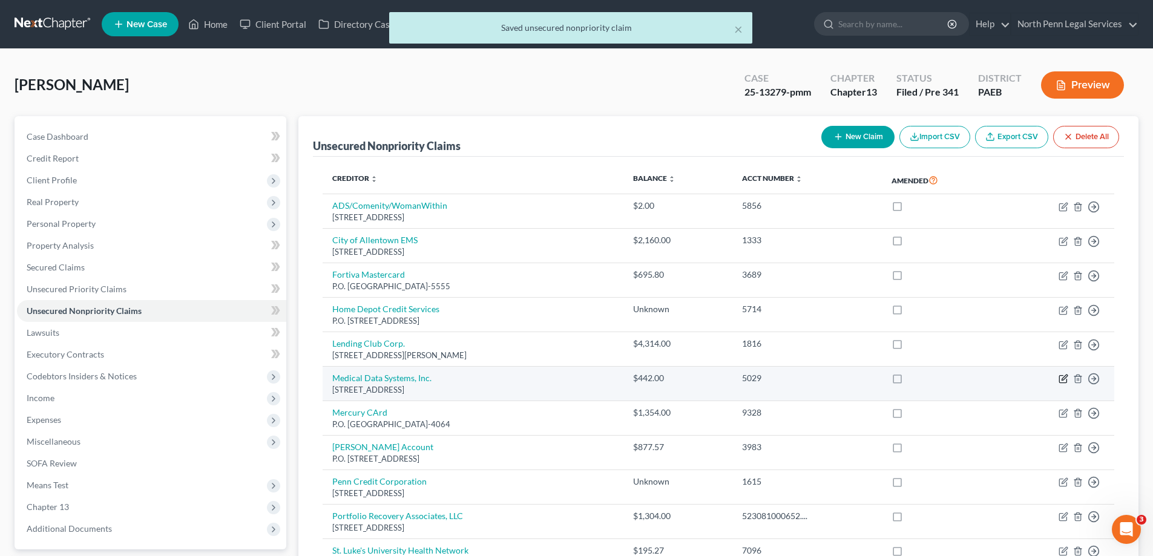
click at [1065, 379] on icon "button" at bounding box center [1064, 377] width 5 height 5
select select "9"
select select "0"
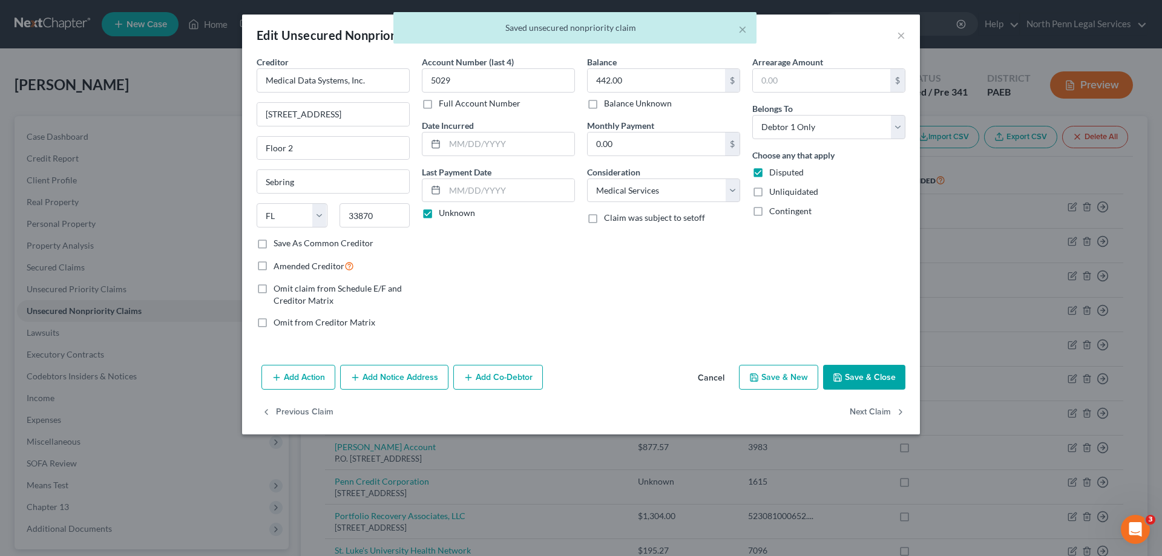
click at [866, 374] on button "Save & Close" at bounding box center [864, 377] width 82 height 25
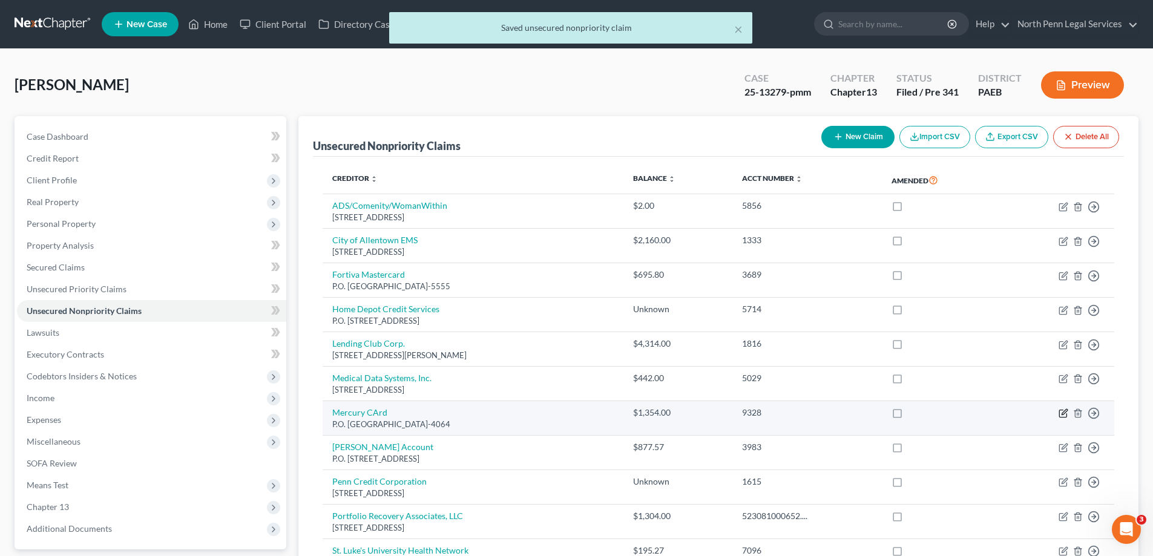
click at [1063, 412] on icon "button" at bounding box center [1064, 414] width 10 height 10
select select "10"
select select "2"
select select "0"
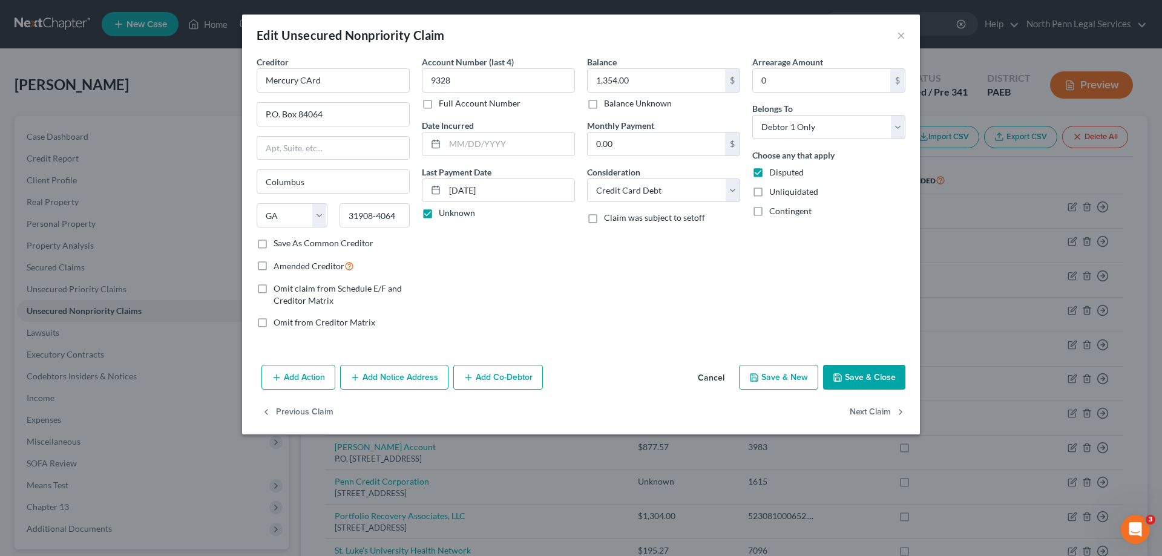
click at [885, 370] on button "Save & Close" at bounding box center [864, 377] width 82 height 25
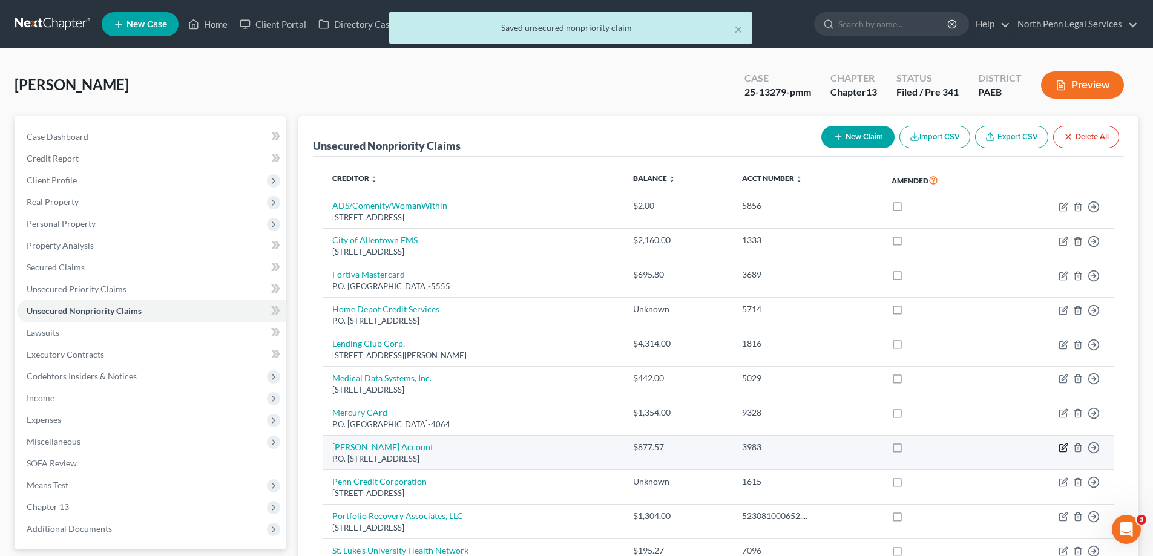
click at [1065, 448] on icon "button" at bounding box center [1064, 446] width 5 height 5
select select "35"
select select "2"
select select "0"
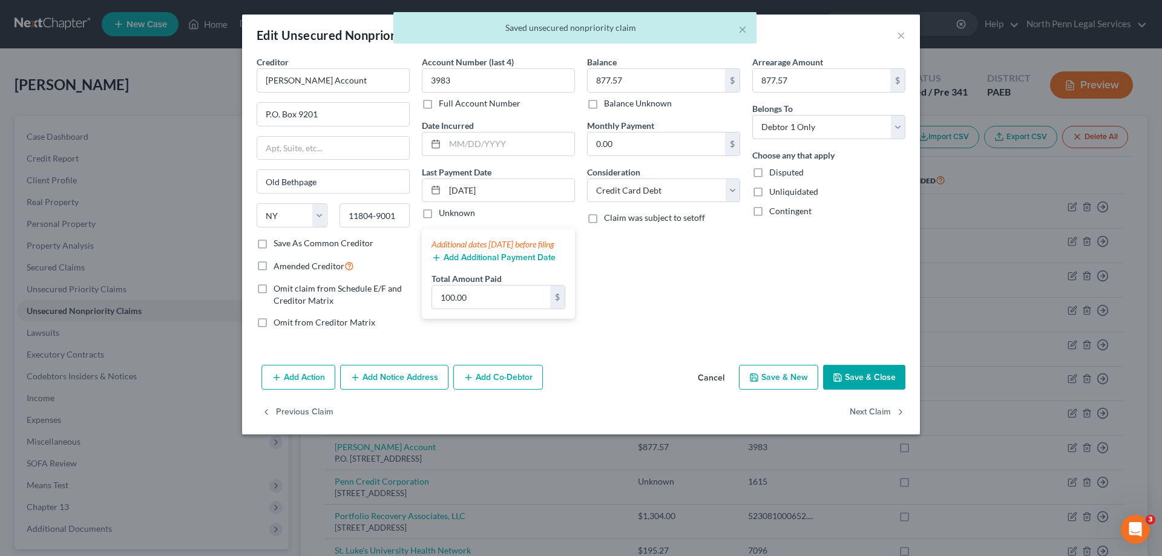
click at [769, 169] on label "Disputed" at bounding box center [786, 172] width 34 height 12
click at [774, 169] on input "Disputed" at bounding box center [778, 170] width 8 height 8
checkbox input "true"
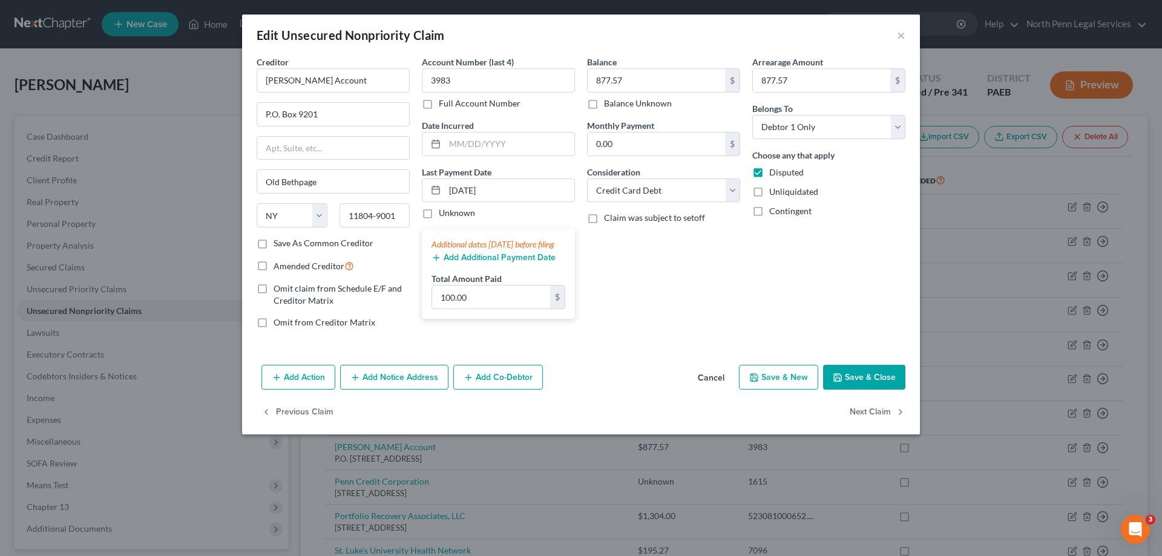
click at [879, 373] on button "Save & Close" at bounding box center [864, 377] width 82 height 25
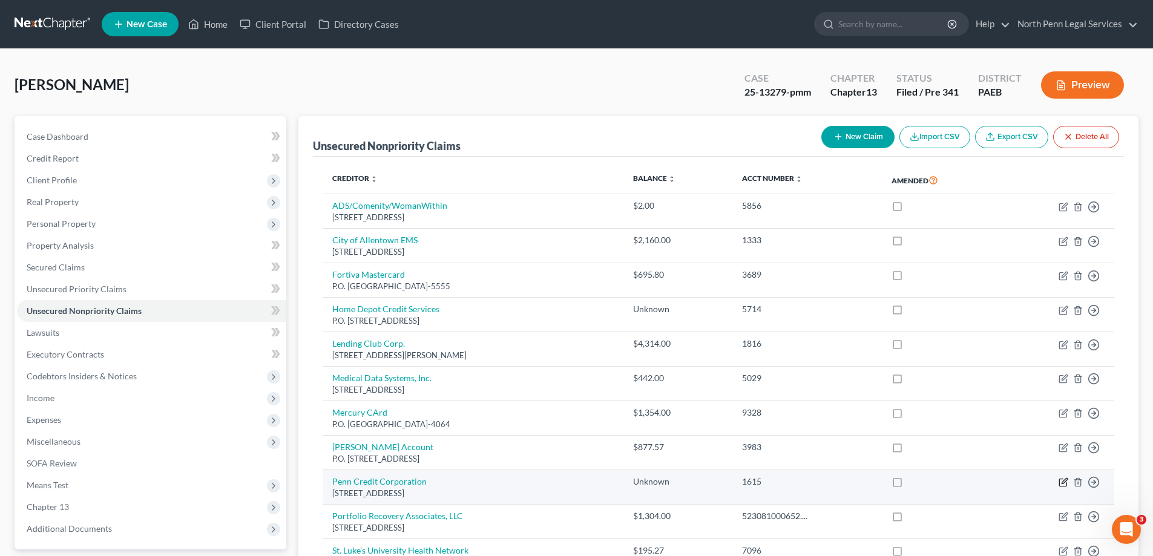
click at [1061, 484] on icon "button" at bounding box center [1064, 483] width 10 height 10
select select "39"
select select "1"
select select "0"
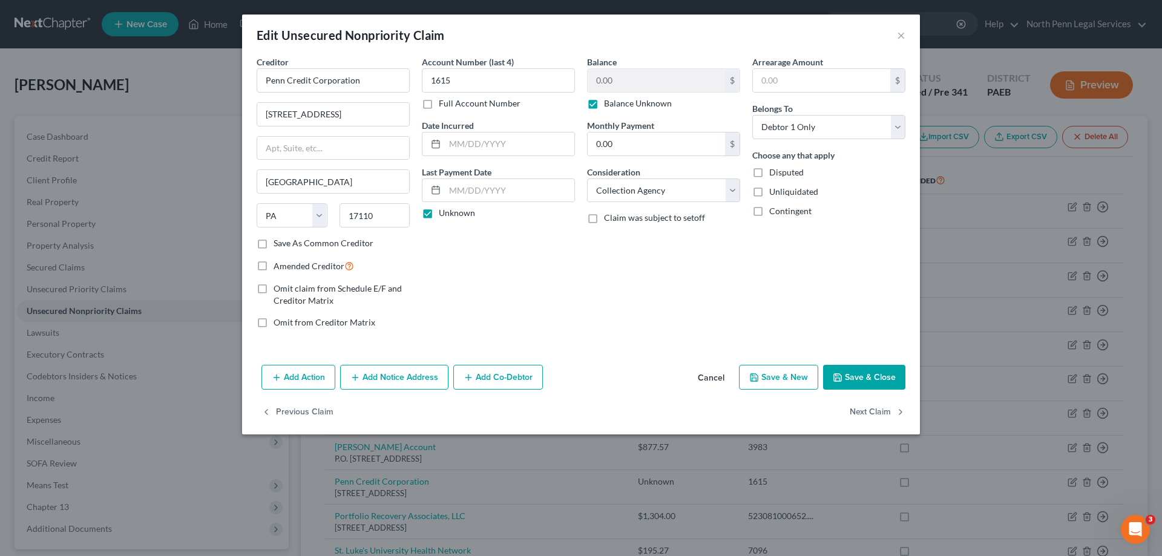
click at [769, 172] on label "Disputed" at bounding box center [786, 172] width 34 height 12
click at [774, 172] on input "Disputed" at bounding box center [778, 170] width 8 height 8
checkbox input "true"
click at [882, 377] on button "Save & Close" at bounding box center [864, 377] width 82 height 25
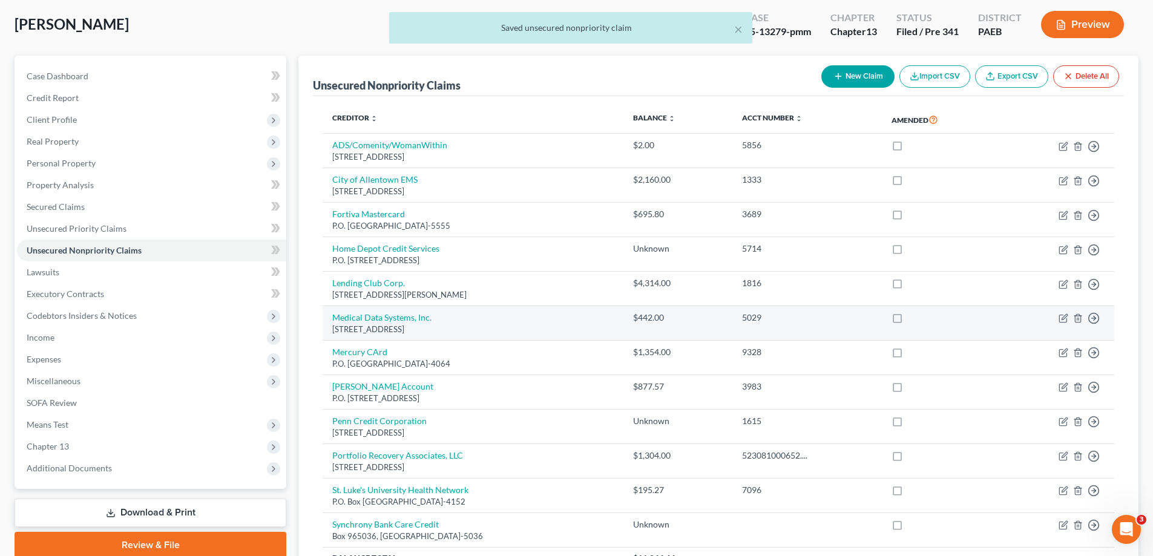
scroll to position [121, 0]
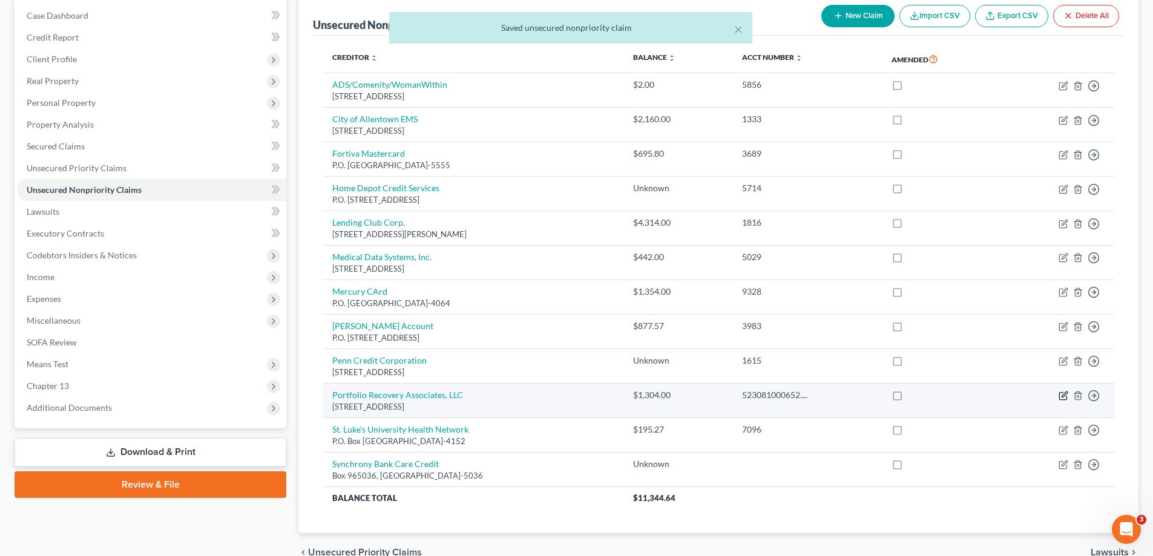
click at [1065, 395] on icon "button" at bounding box center [1064, 394] width 5 height 5
select select "48"
select select "1"
select select "0"
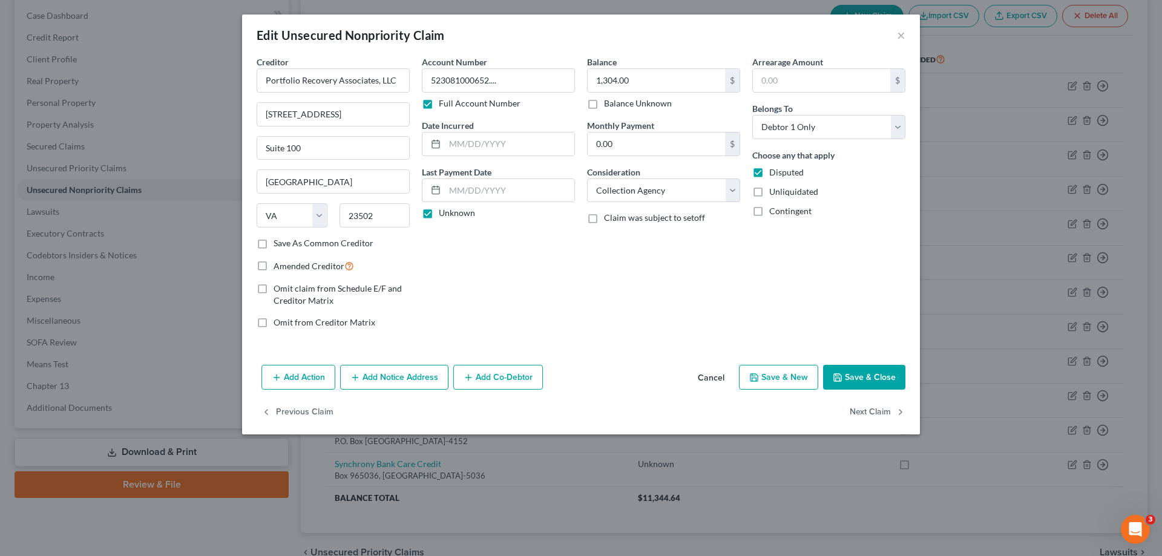
click at [855, 373] on button "Save & Close" at bounding box center [864, 377] width 82 height 25
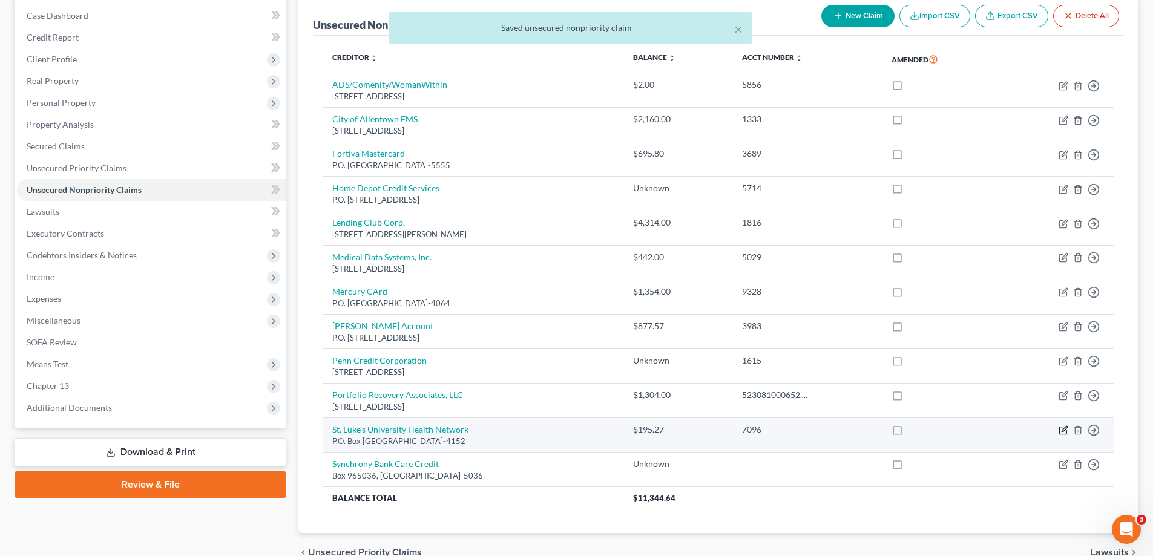
click at [1066, 433] on icon "button" at bounding box center [1064, 430] width 10 height 10
select select "28"
select select "0"
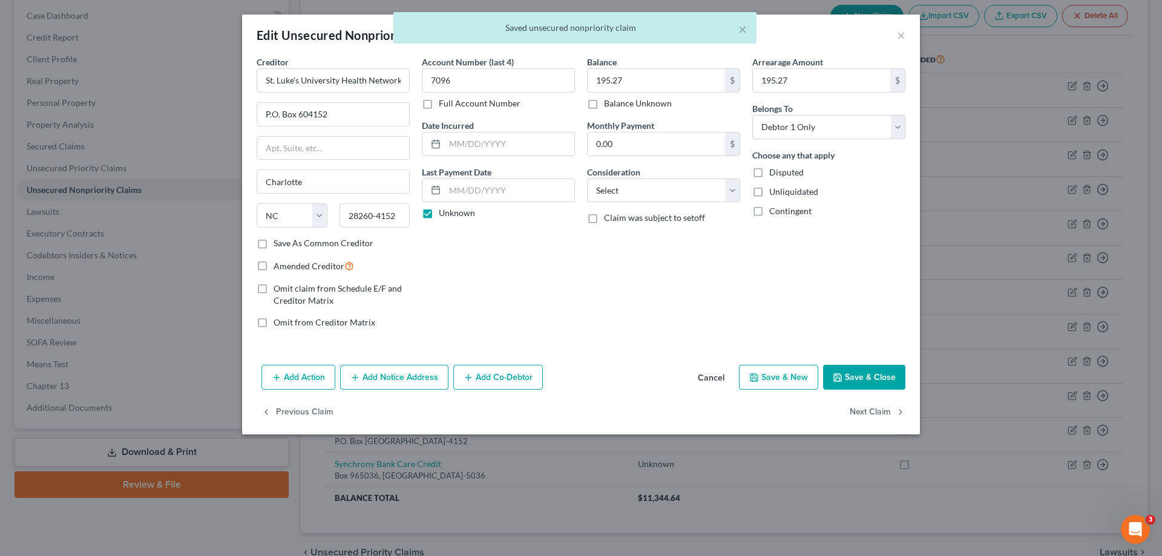
click at [769, 177] on label "Disputed" at bounding box center [786, 172] width 34 height 12
click at [774, 174] on input "Disputed" at bounding box center [778, 170] width 8 height 8
checkbox input "true"
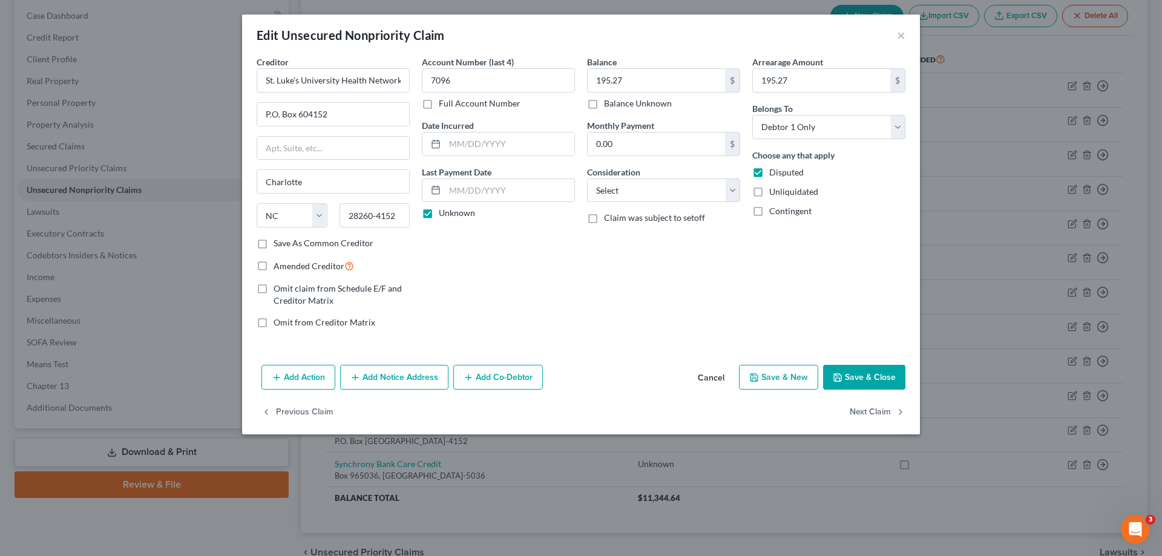
click at [884, 384] on button "Save & Close" at bounding box center [864, 377] width 82 height 25
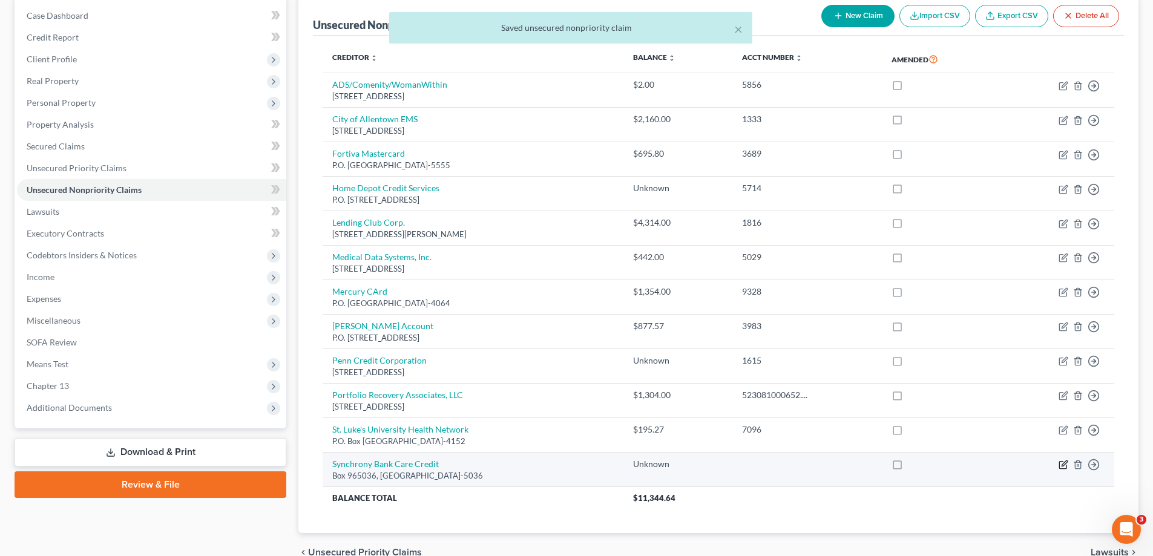
click at [1061, 461] on icon "button" at bounding box center [1064, 465] width 10 height 10
select select "9"
select select "0"
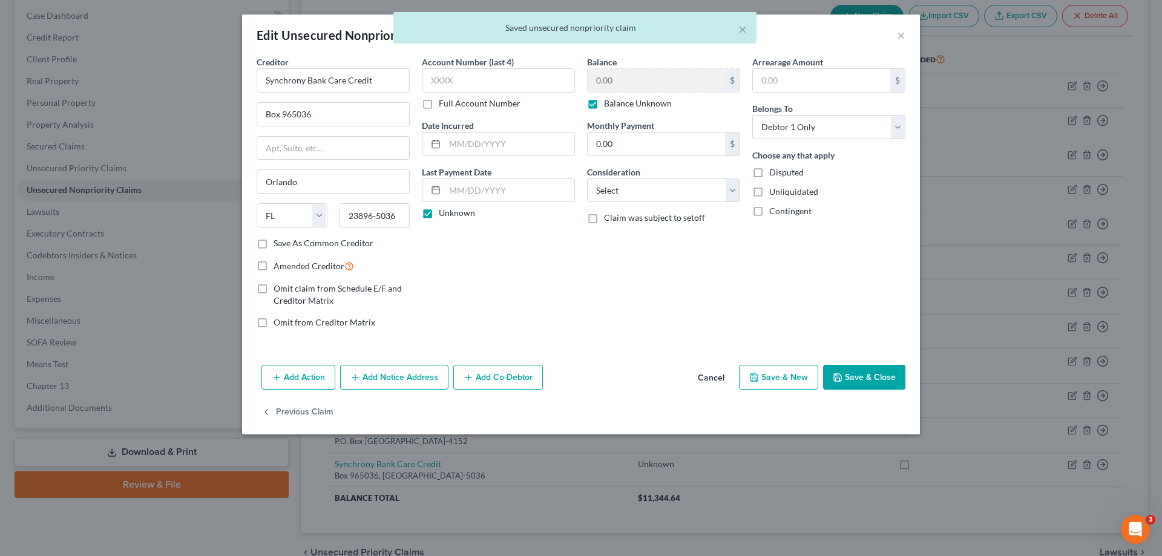
drag, startPoint x: 767, startPoint y: 170, endPoint x: 879, endPoint y: 366, distance: 225.8
click at [769, 170] on label "Disputed" at bounding box center [786, 172] width 34 height 12
click at [774, 170] on input "Disputed" at bounding box center [778, 170] width 8 height 8
checkbox input "true"
click at [878, 375] on button "Save & Close" at bounding box center [864, 377] width 82 height 25
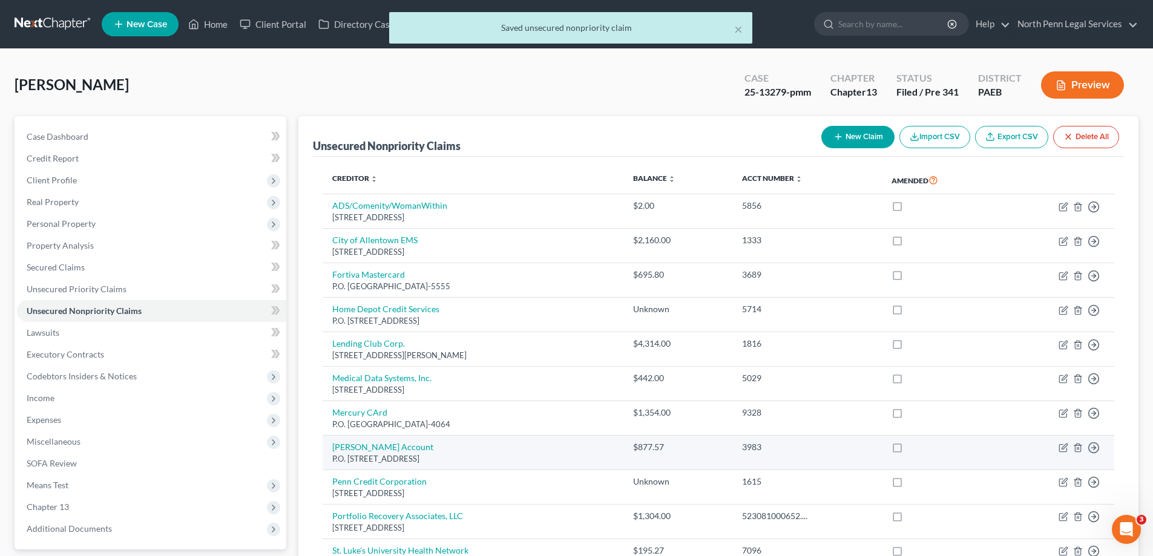
scroll to position [183, 0]
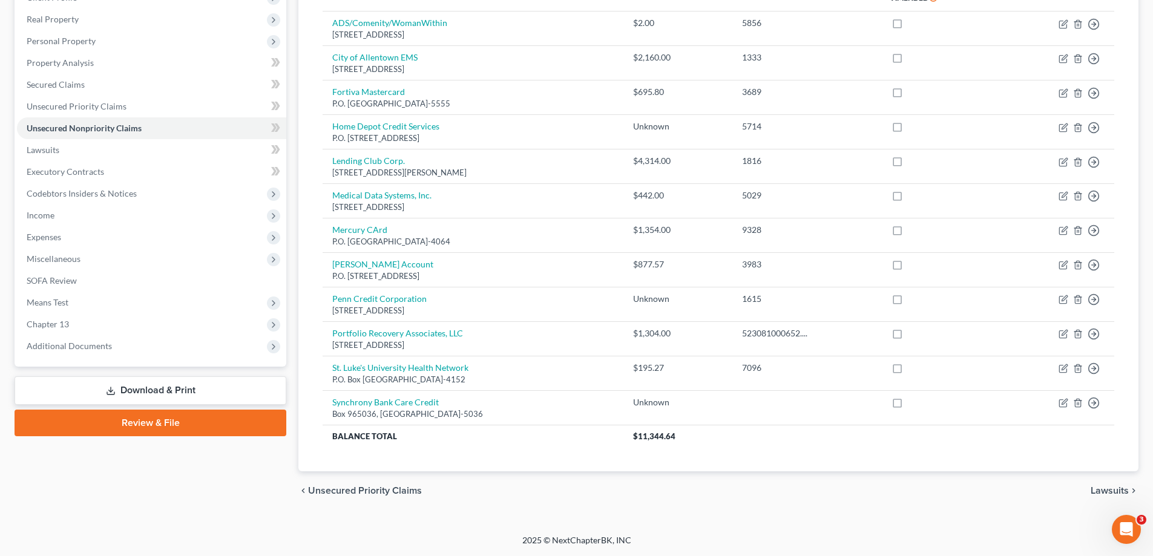
drag, startPoint x: 1101, startPoint y: 494, endPoint x: 1091, endPoint y: 501, distance: 13.1
click at [1102, 494] on span "Lawsuits" at bounding box center [1110, 491] width 38 height 10
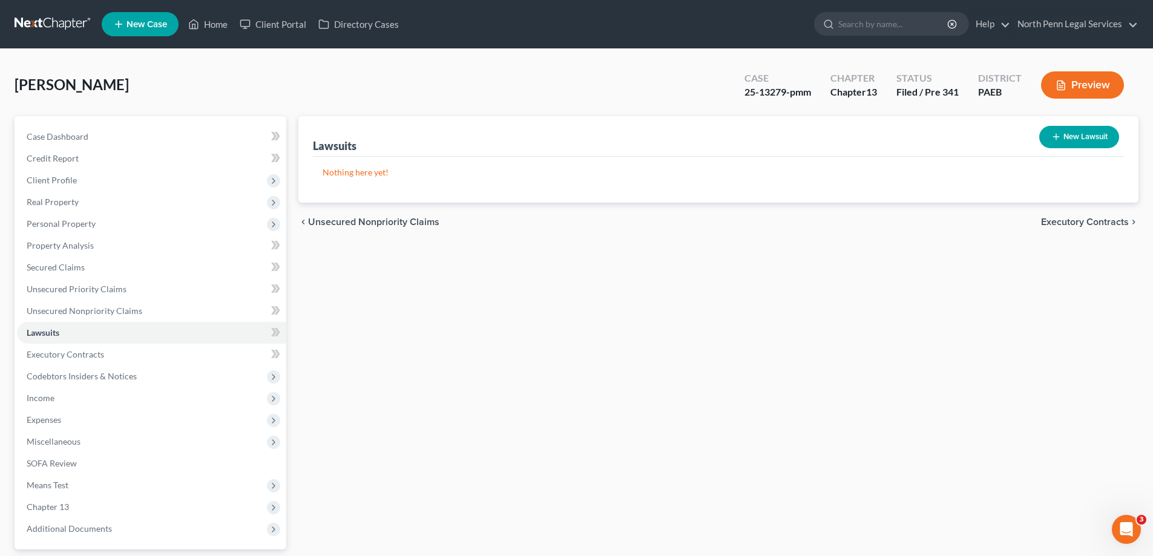
click at [342, 224] on span "Unsecured Nonpriority Claims" at bounding box center [373, 222] width 131 height 10
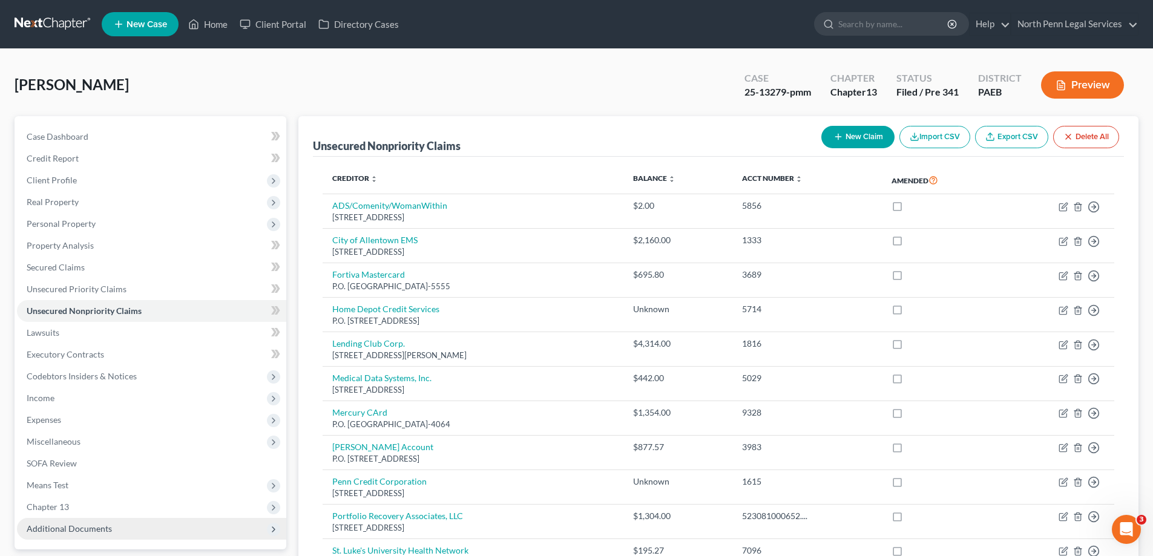
scroll to position [182, 0]
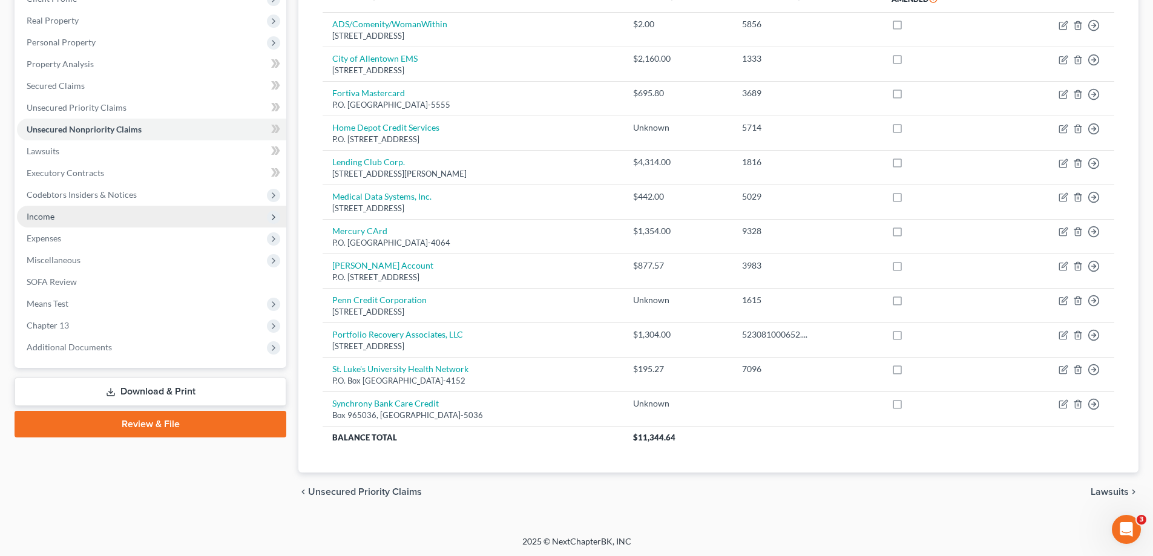
drag, startPoint x: 136, startPoint y: 427, endPoint x: 162, endPoint y: 393, distance: 42.7
click at [137, 427] on link "Review & File" at bounding box center [151, 424] width 272 height 27
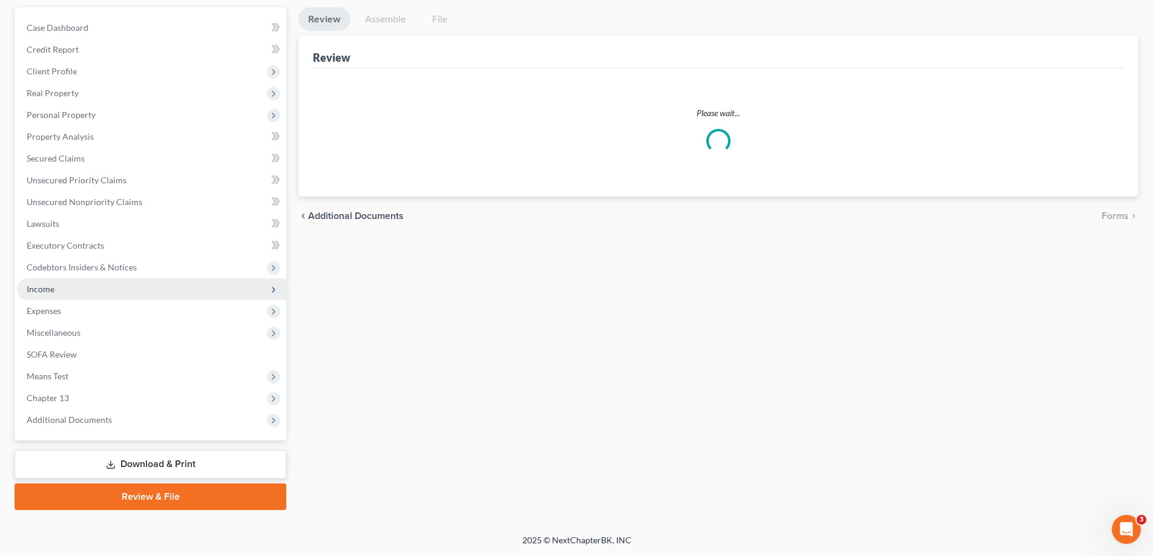
click at [162, 300] on span "Income" at bounding box center [151, 289] width 269 height 22
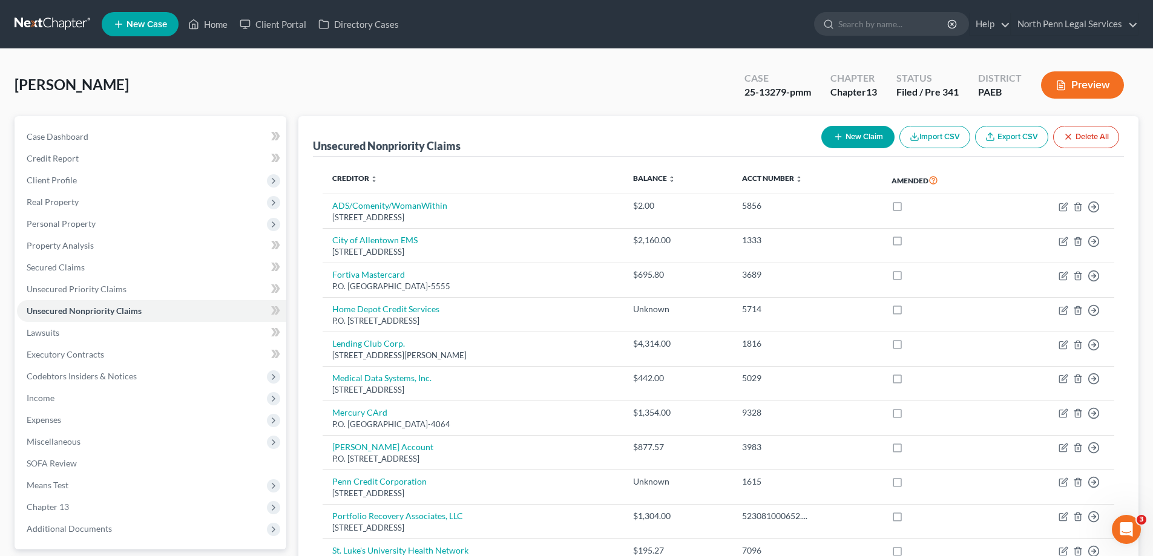
scroll to position [183, 0]
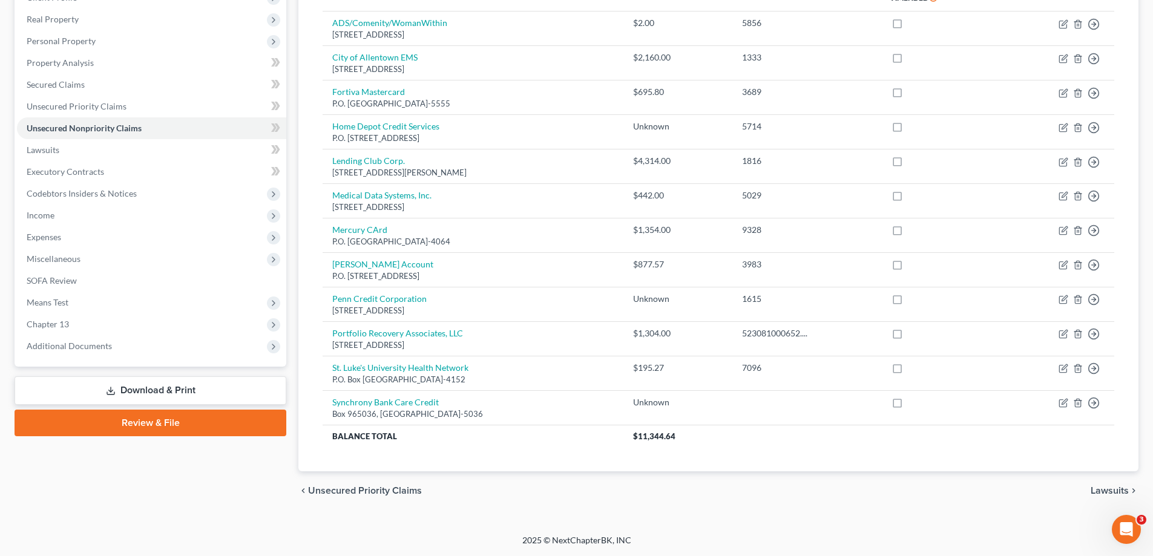
click at [168, 389] on link "Download & Print" at bounding box center [151, 390] width 272 height 28
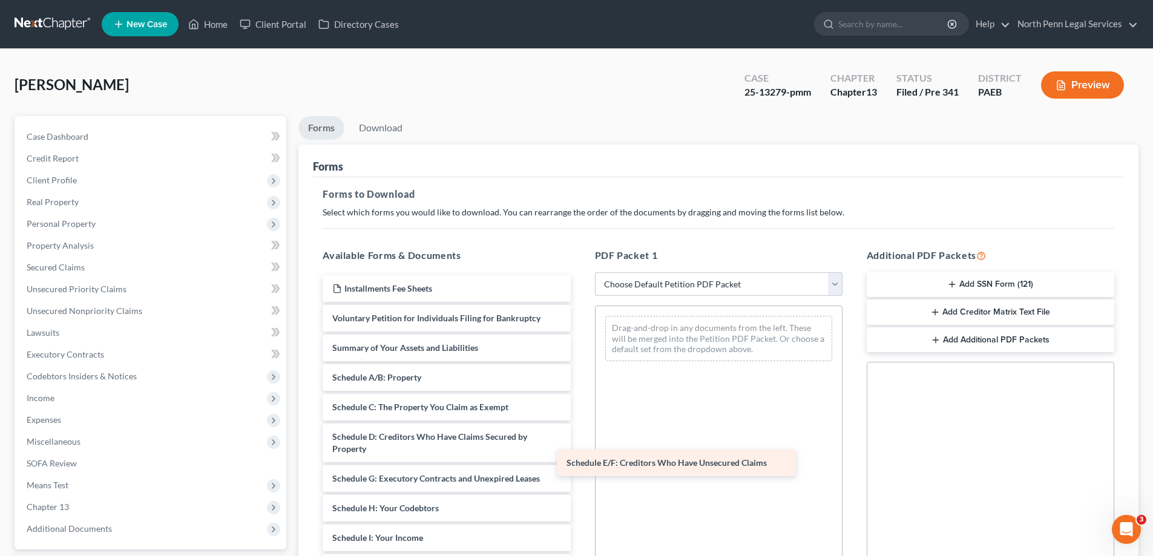
drag, startPoint x: 416, startPoint y: 482, endPoint x: 651, endPoint y: 467, distance: 235.3
click at [580, 467] on div "Schedule E/F: Creditors Who Have Unsecured Claims Installments Fee Sheets Volun…" at bounding box center [446, 543] width 267 height 537
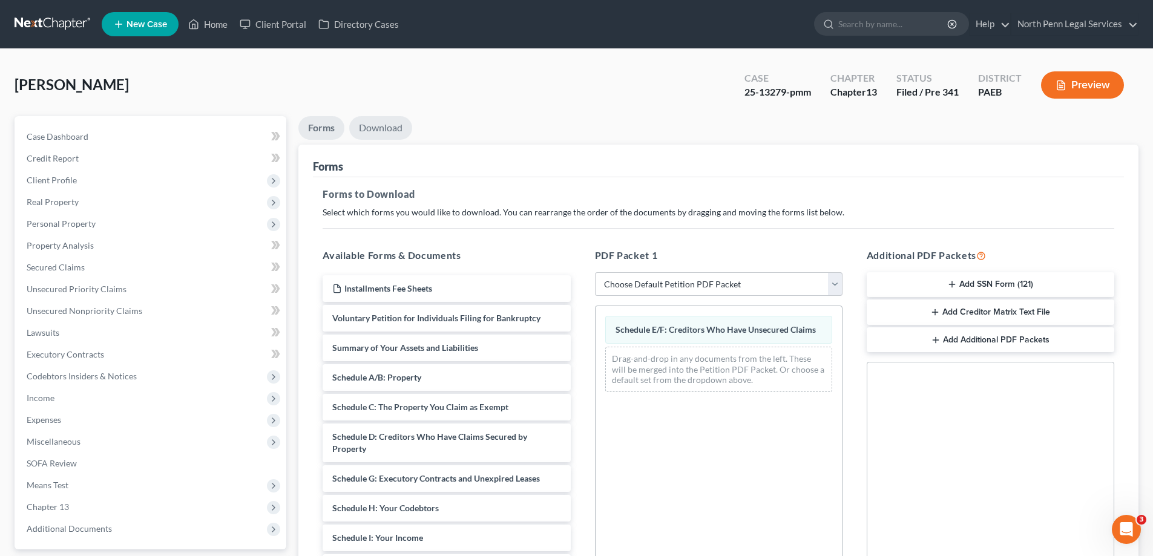
click at [380, 128] on link "Download" at bounding box center [380, 128] width 63 height 24
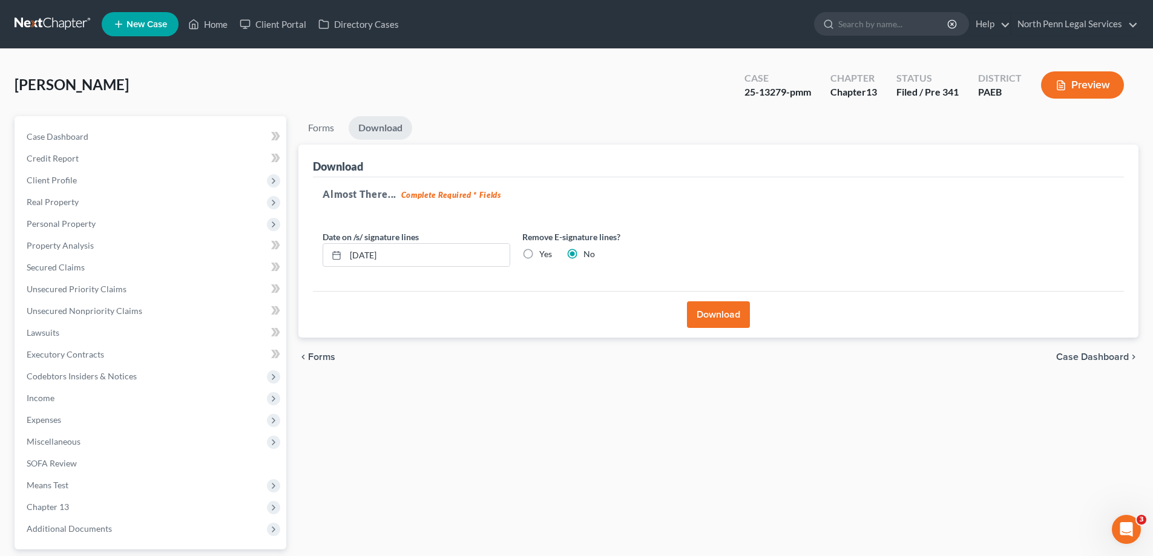
click at [539, 254] on label "Yes" at bounding box center [545, 254] width 13 height 12
click at [544, 254] on input "Yes" at bounding box center [548, 252] width 8 height 8
radio input "true"
radio input "false"
click at [729, 317] on button "Download" at bounding box center [718, 314] width 63 height 27
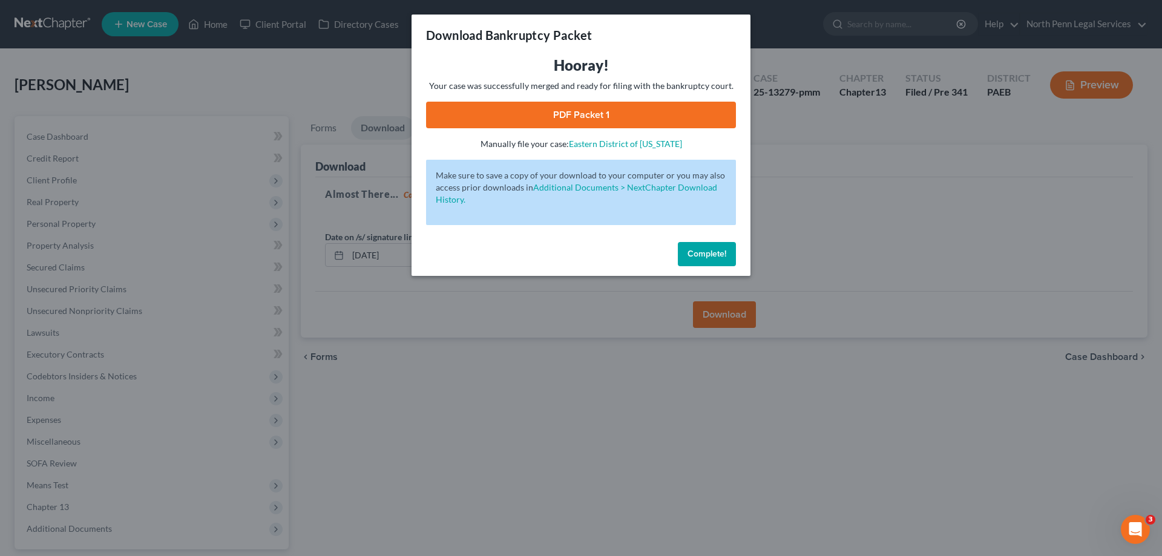
click at [580, 110] on link "PDF Packet 1" at bounding box center [581, 115] width 310 height 27
click at [710, 249] on span "Complete!" at bounding box center [707, 254] width 39 height 10
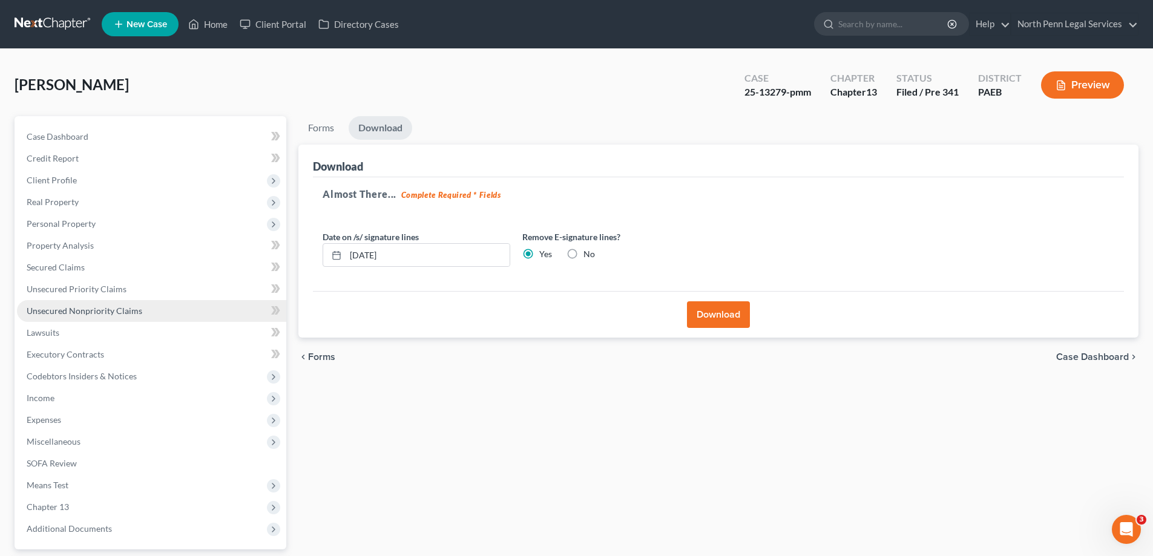
click at [261, 313] on link "Unsecured Nonpriority Claims" at bounding box center [151, 311] width 269 height 22
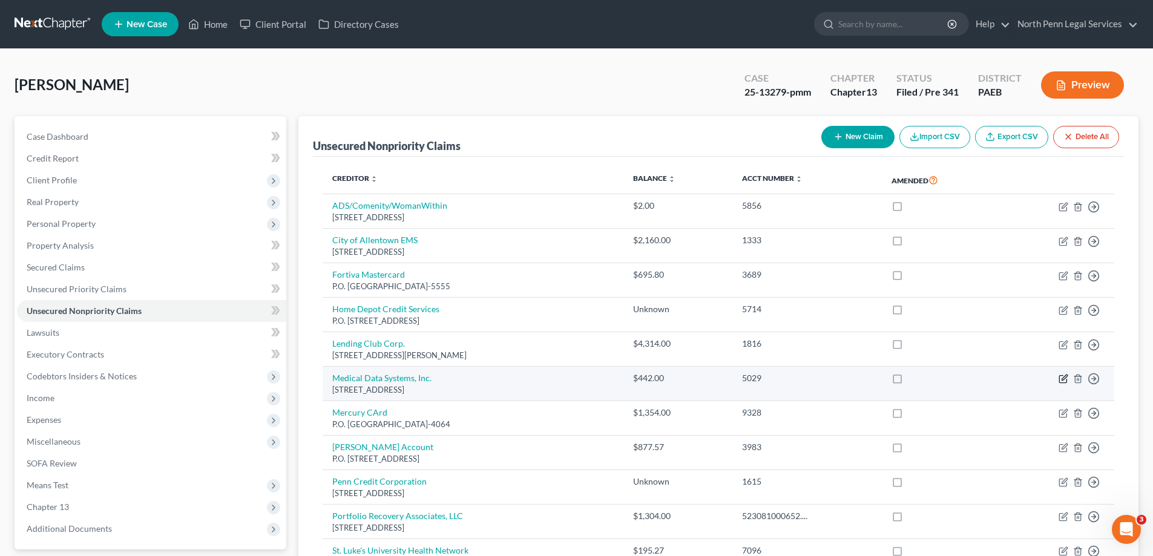
click at [1061, 382] on icon "button" at bounding box center [1064, 379] width 10 height 10
select select "9"
select select "0"
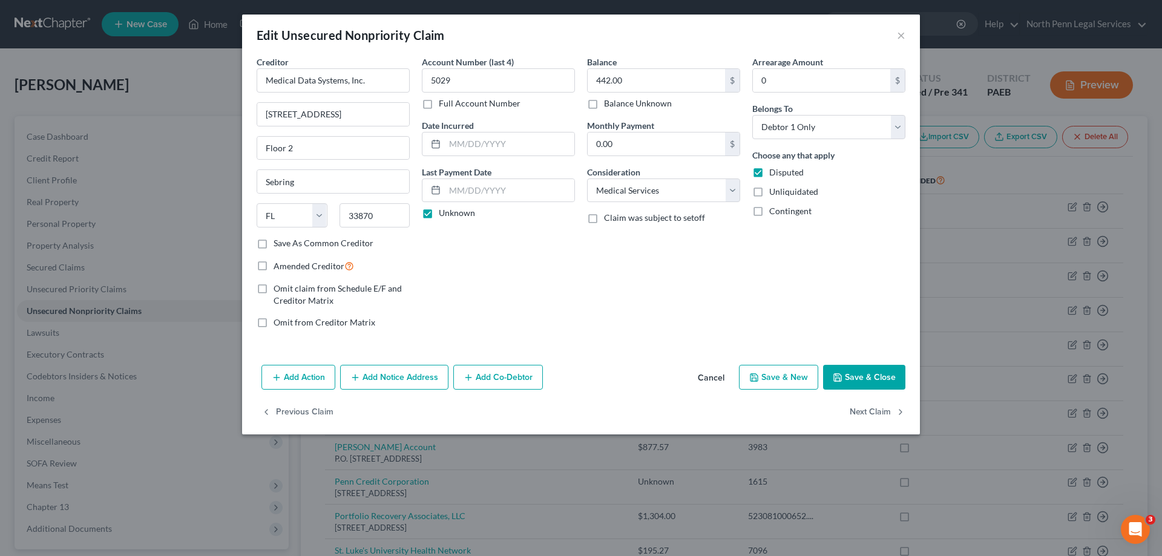
click at [872, 379] on button "Save & Close" at bounding box center [864, 377] width 82 height 25
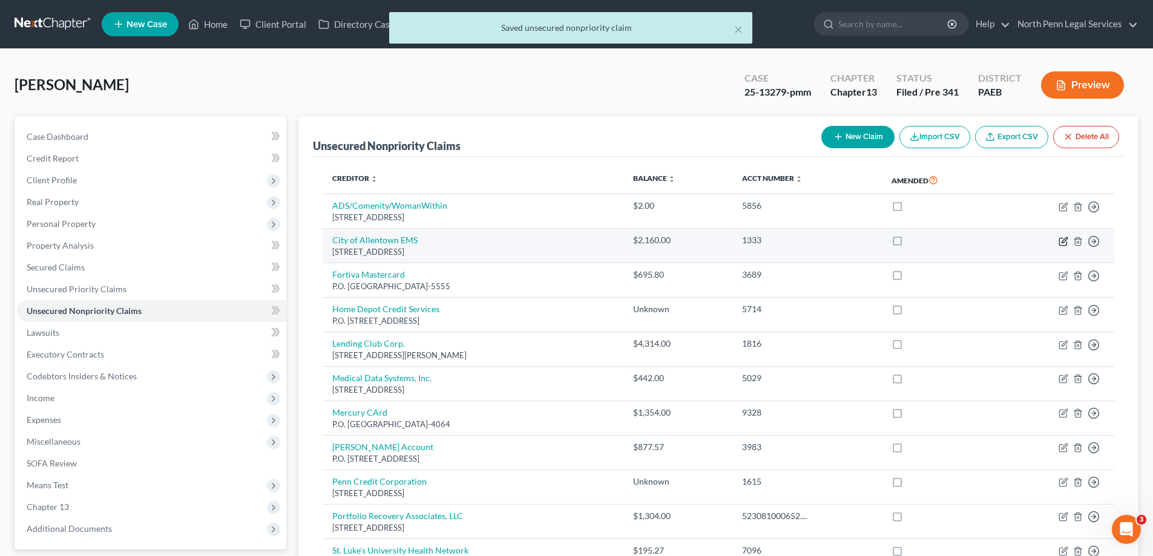
click at [1063, 243] on icon "button" at bounding box center [1064, 242] width 10 height 10
select select "39"
select select "0"
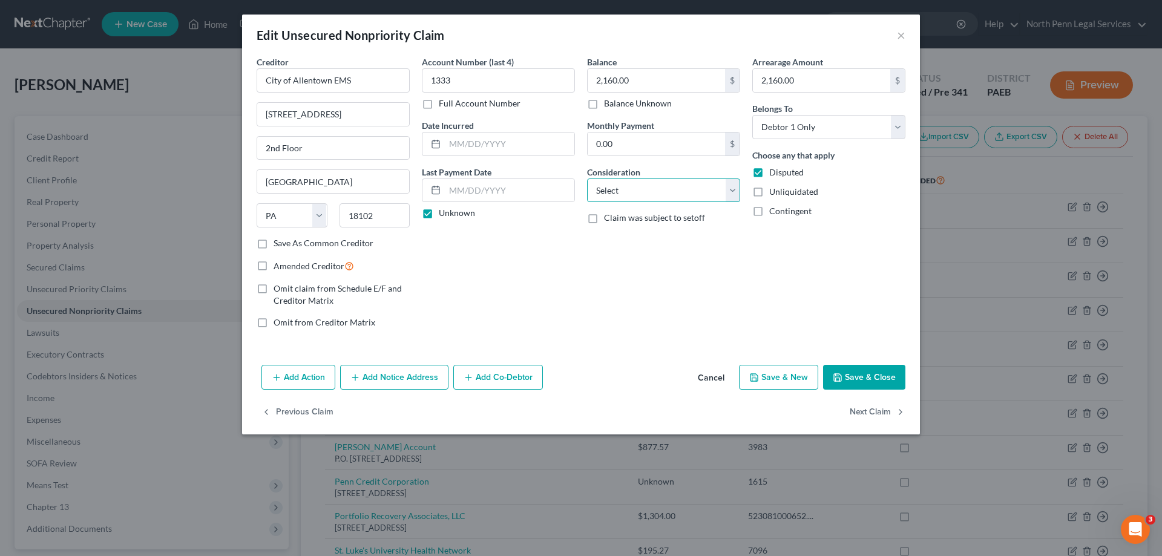
click at [709, 186] on select "Select Cable / Satellite Services Collection Agency Credit Card Debt Debt Couns…" at bounding box center [663, 191] width 153 height 24
select select "9"
click at [587, 179] on select "Select Cable / Satellite Services Collection Agency Credit Card Debt Debt Couns…" at bounding box center [663, 191] width 153 height 24
click at [860, 373] on button "Save & Close" at bounding box center [864, 377] width 82 height 25
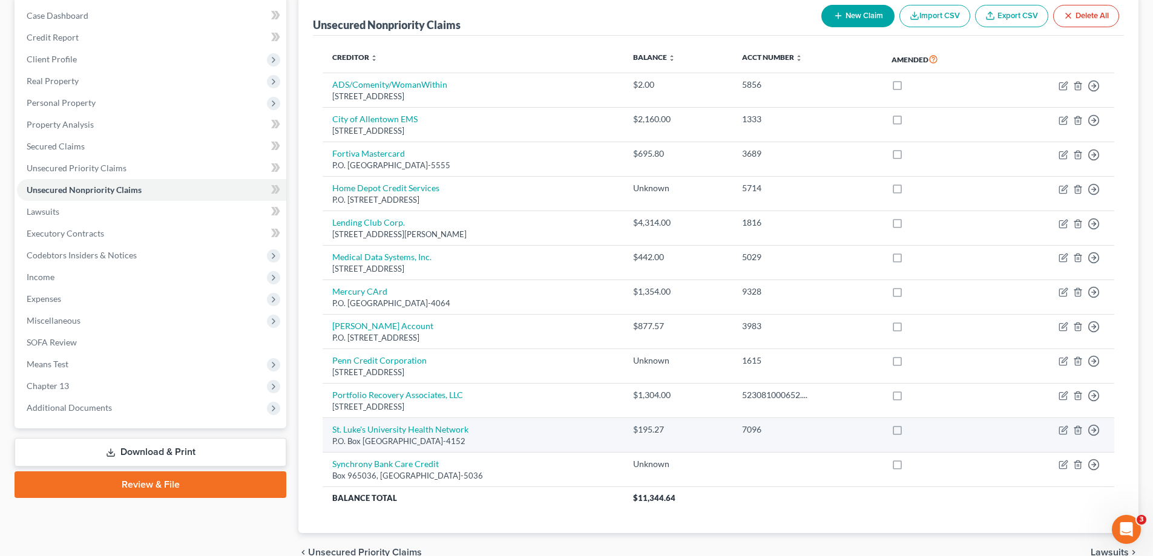
scroll to position [182, 0]
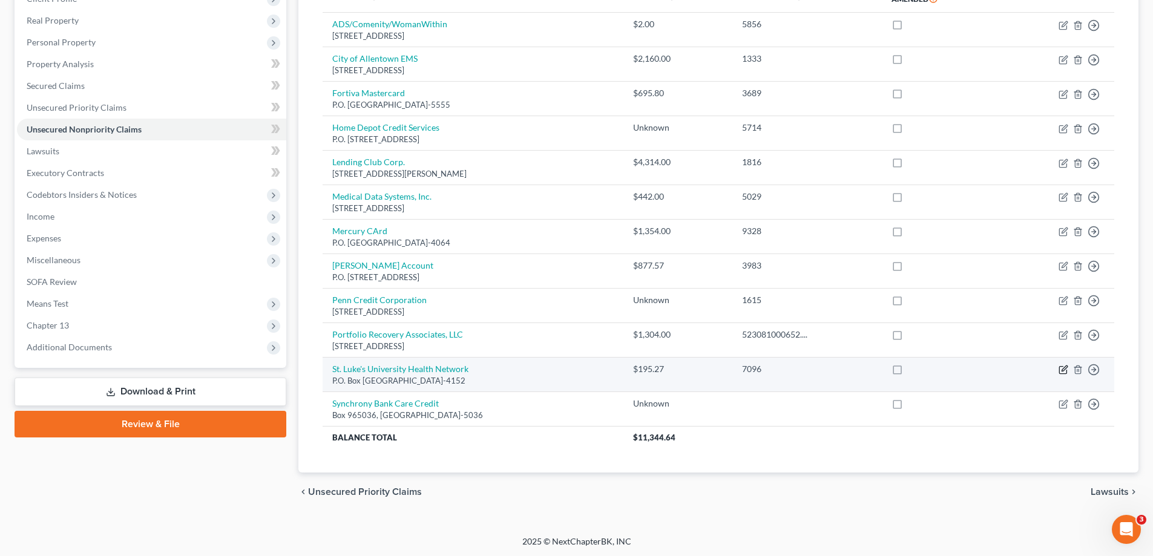
click at [1062, 367] on icon "button" at bounding box center [1064, 370] width 10 height 10
select select "28"
select select "0"
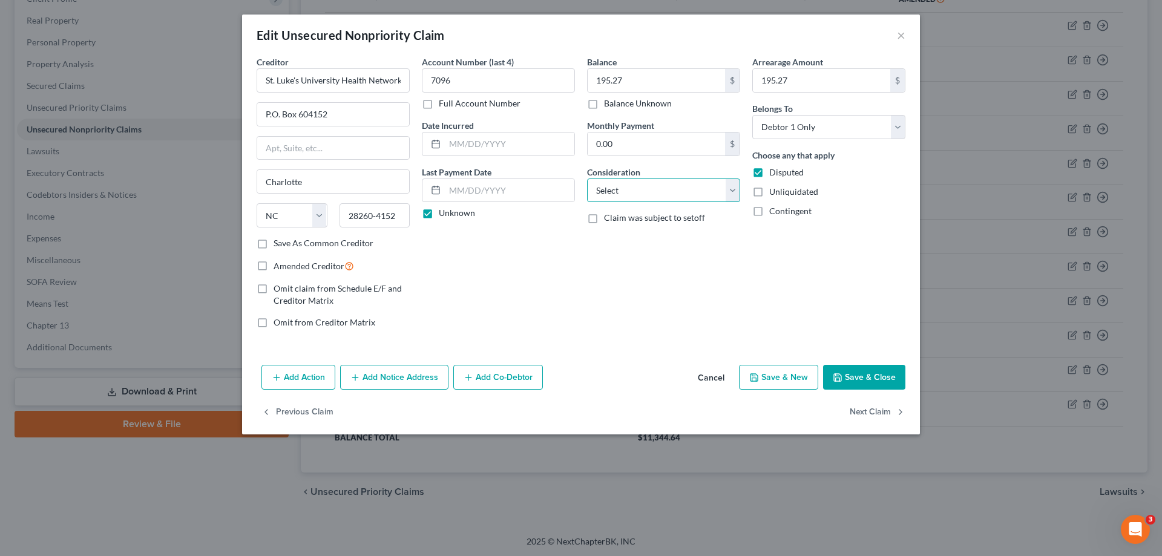
click at [679, 189] on select "Select Cable / Satellite Services Collection Agency Credit Card Debt Debt Couns…" at bounding box center [663, 191] width 153 height 24
select select "9"
click at [587, 179] on select "Select Cable / Satellite Services Collection Agency Credit Card Debt Debt Couns…" at bounding box center [663, 191] width 153 height 24
click at [853, 379] on button "Save & Close" at bounding box center [864, 377] width 82 height 25
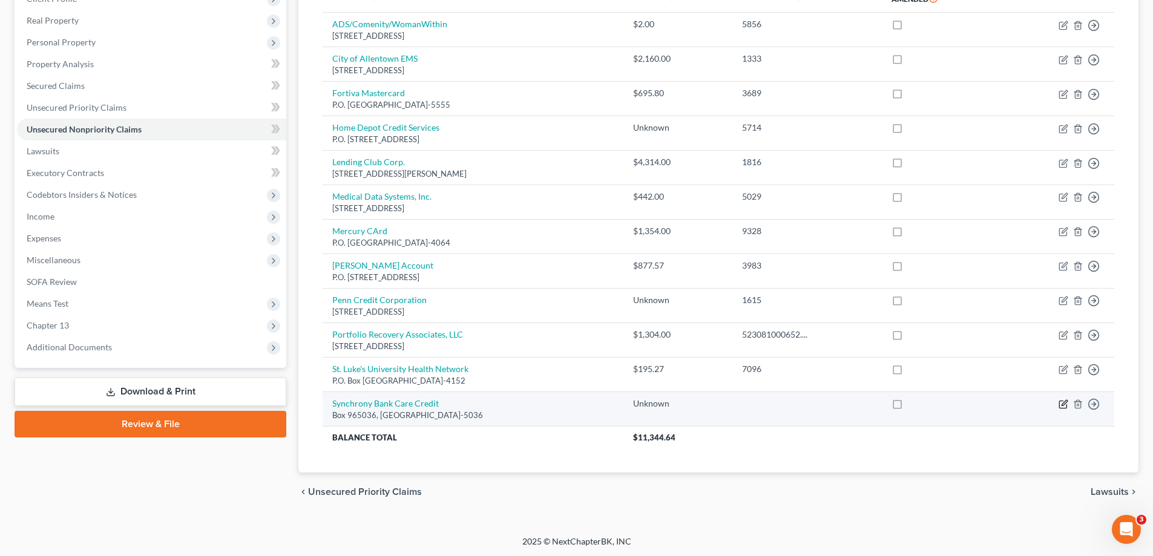
click at [1064, 405] on icon "button" at bounding box center [1064, 403] width 5 height 5
select select "9"
select select "0"
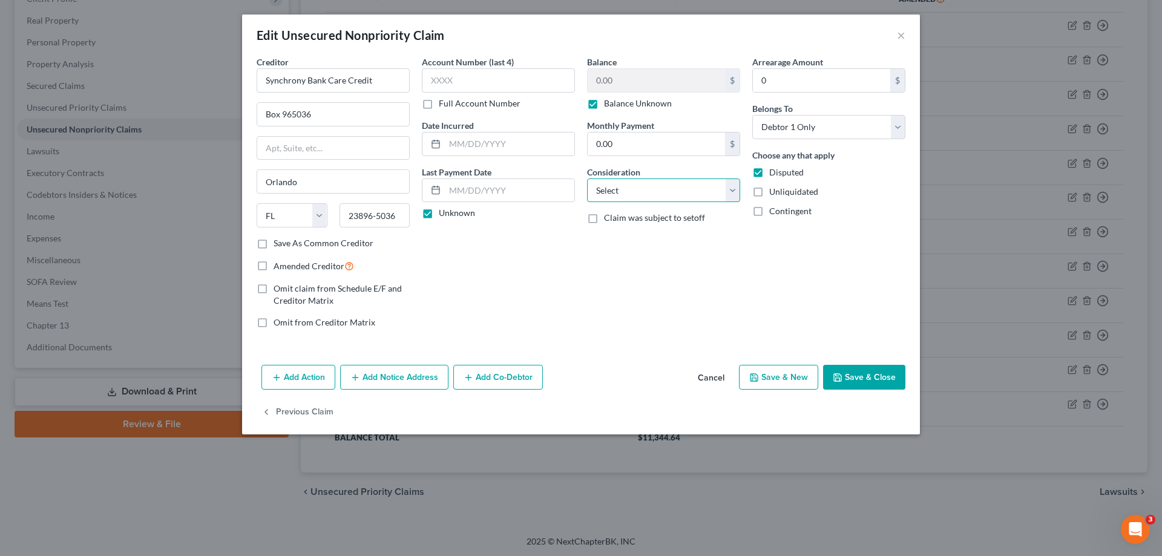
click at [632, 195] on select "Select Cable / Satellite Services Collection Agency Credit Card Debt Debt Couns…" at bounding box center [663, 191] width 153 height 24
select select "2"
click at [587, 179] on select "Select Cable / Satellite Services Collection Agency Credit Card Debt Debt Couns…" at bounding box center [663, 191] width 153 height 24
click at [844, 373] on button "Save & Close" at bounding box center [864, 377] width 82 height 25
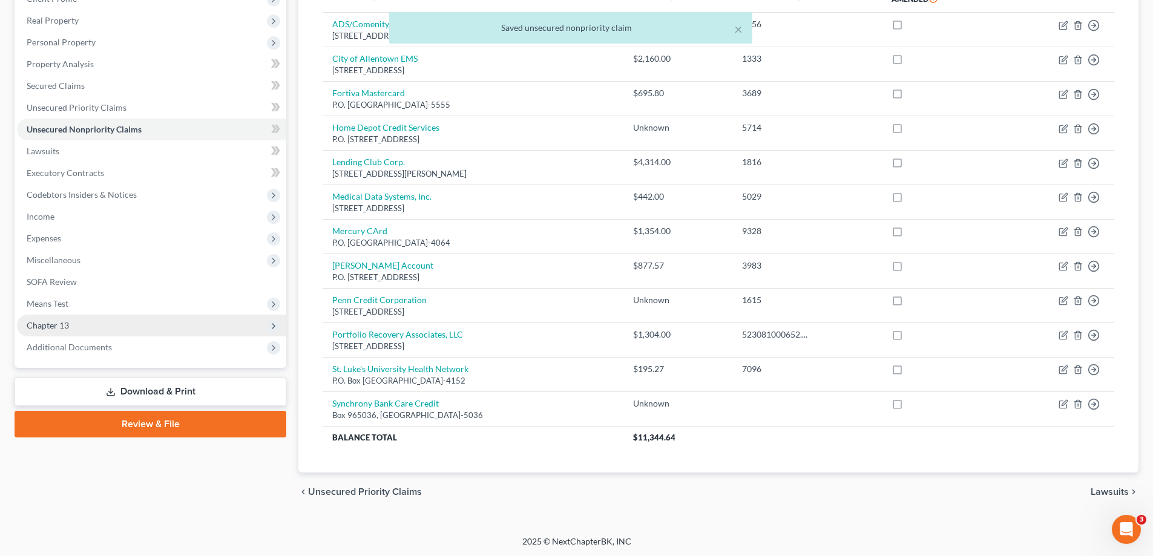
scroll to position [183, 0]
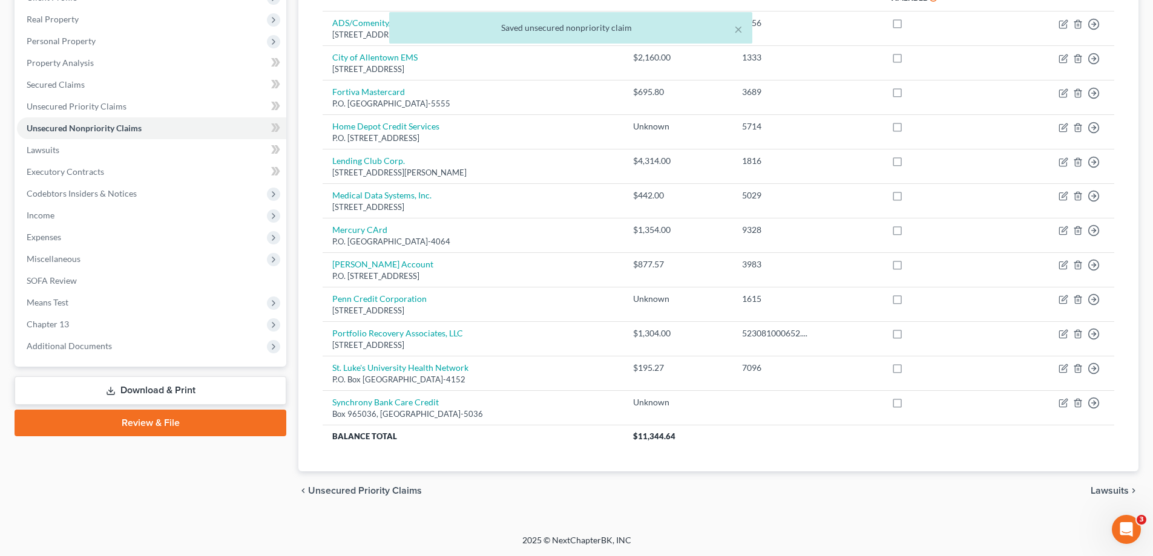
click at [199, 390] on link "Download & Print" at bounding box center [151, 390] width 272 height 28
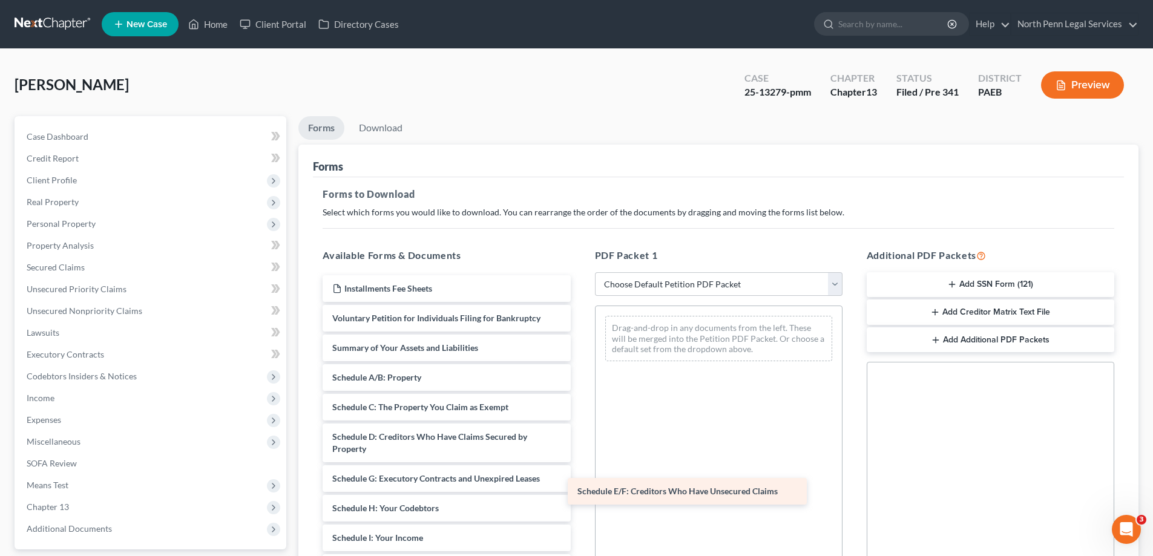
drag, startPoint x: 386, startPoint y: 477, endPoint x: 631, endPoint y: 490, distance: 245.4
click at [580, 490] on div "Schedule E/F: Creditors Who Have Unsecured Claims Installments Fee Sheets Volun…" at bounding box center [446, 543] width 267 height 537
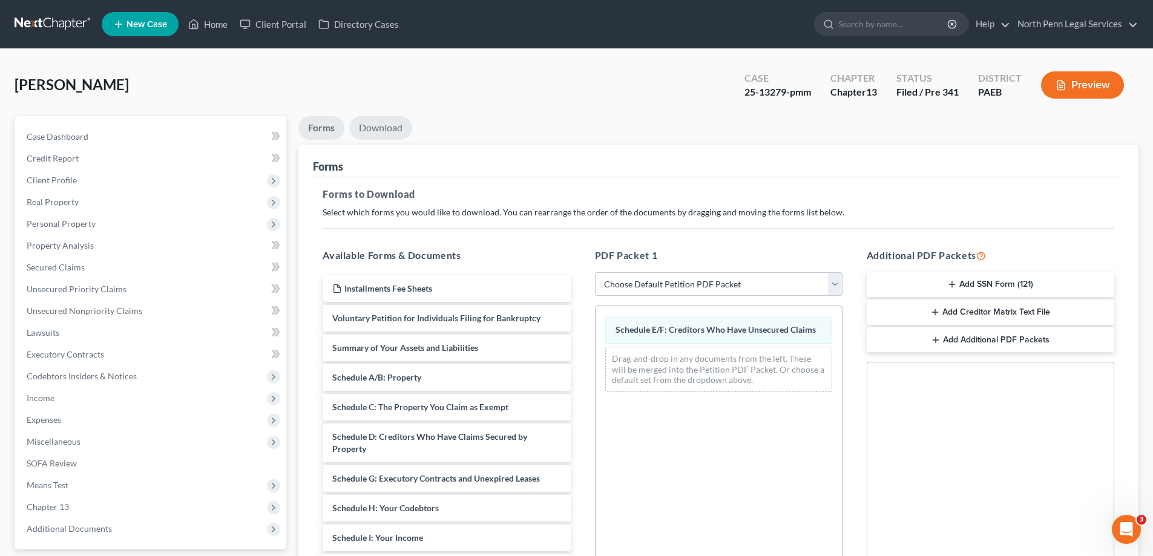
click at [382, 132] on link "Download" at bounding box center [380, 128] width 63 height 24
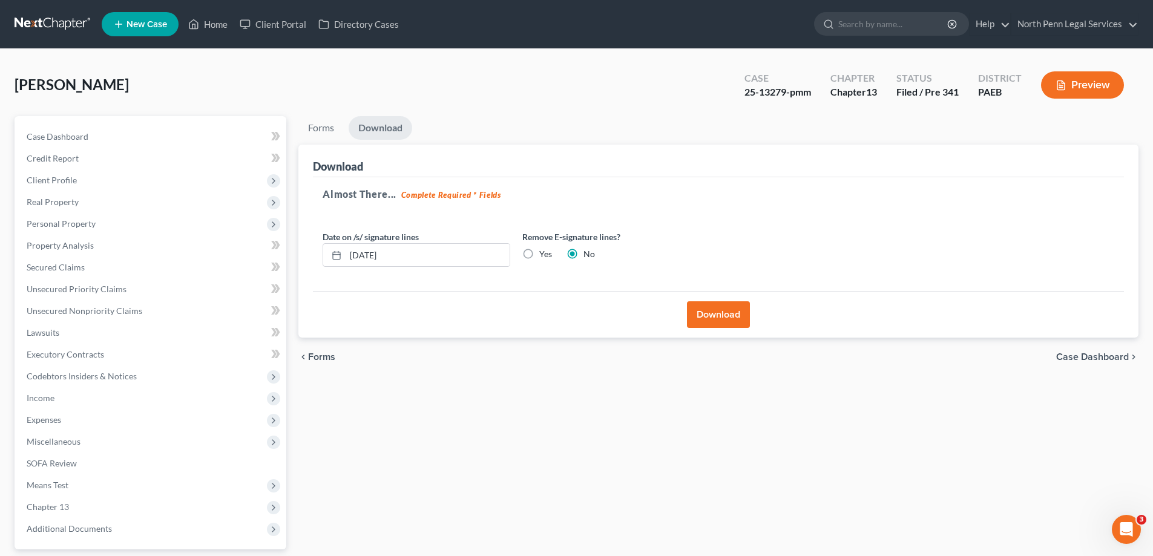
click at [539, 255] on label "Yes" at bounding box center [545, 254] width 13 height 12
click at [544, 255] on input "Yes" at bounding box center [548, 252] width 8 height 8
radio input "true"
radio input "false"
click at [712, 312] on button "Download" at bounding box center [718, 314] width 63 height 27
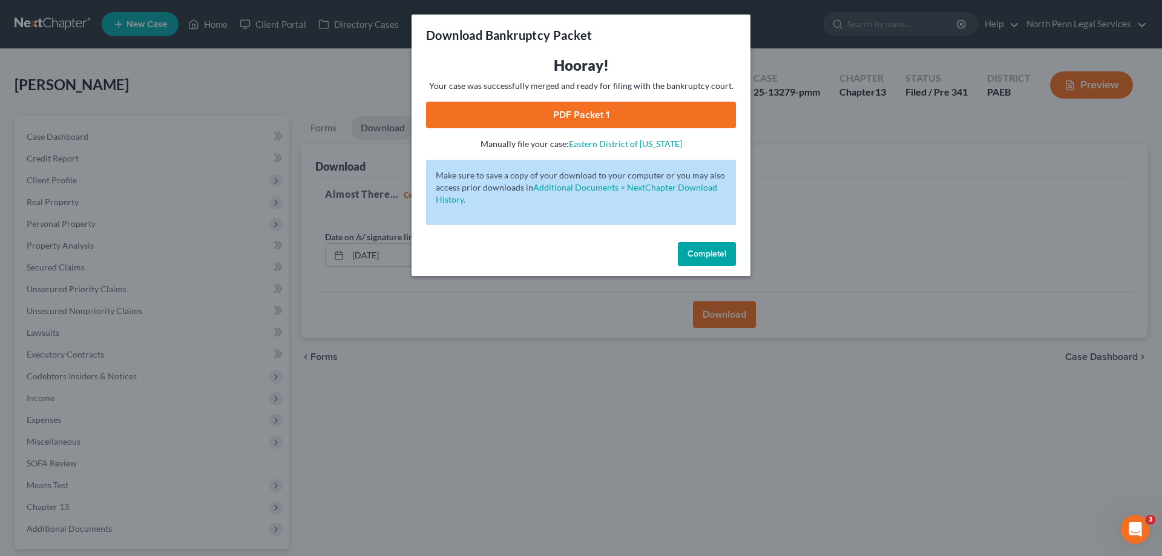
click at [611, 120] on link "PDF Packet 1" at bounding box center [581, 115] width 310 height 27
click at [696, 254] on span "Complete!" at bounding box center [707, 254] width 39 height 10
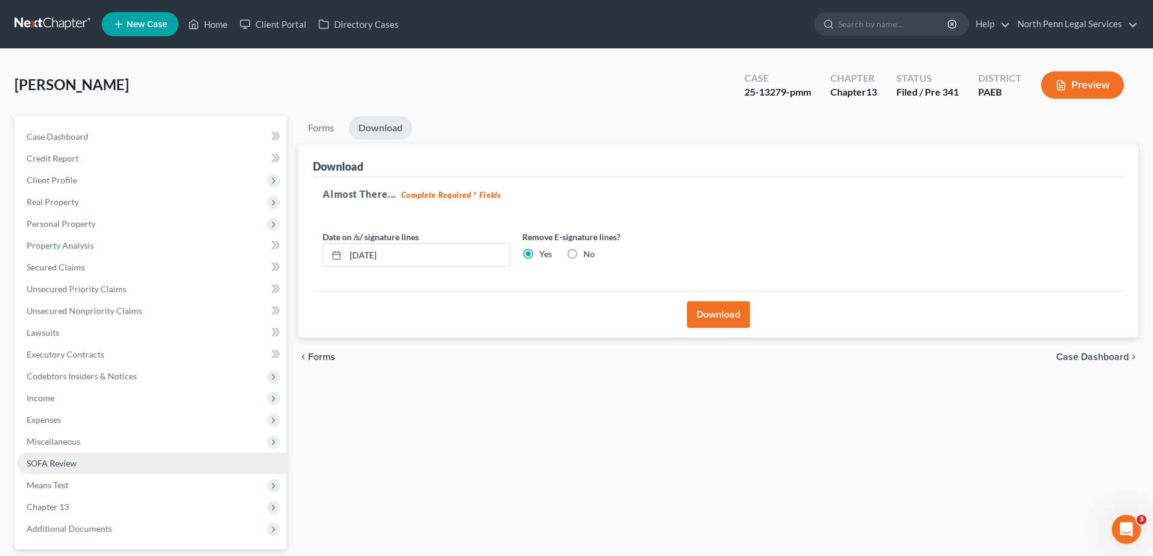
scroll to position [109, 0]
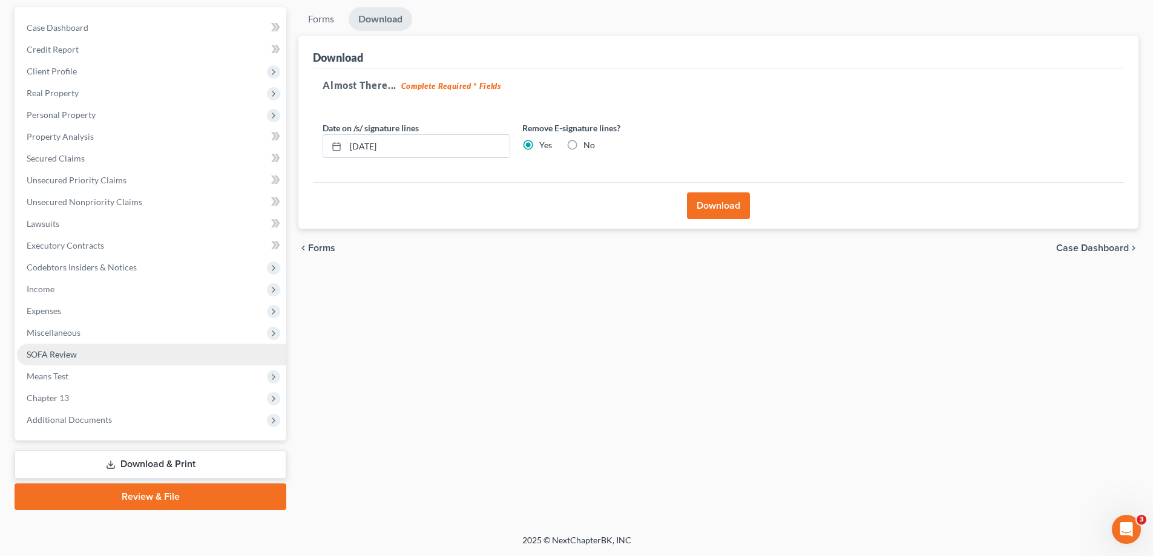
click at [109, 457] on link "Download & Print" at bounding box center [151, 464] width 272 height 28
click at [159, 461] on link "Download & Print" at bounding box center [151, 464] width 272 height 28
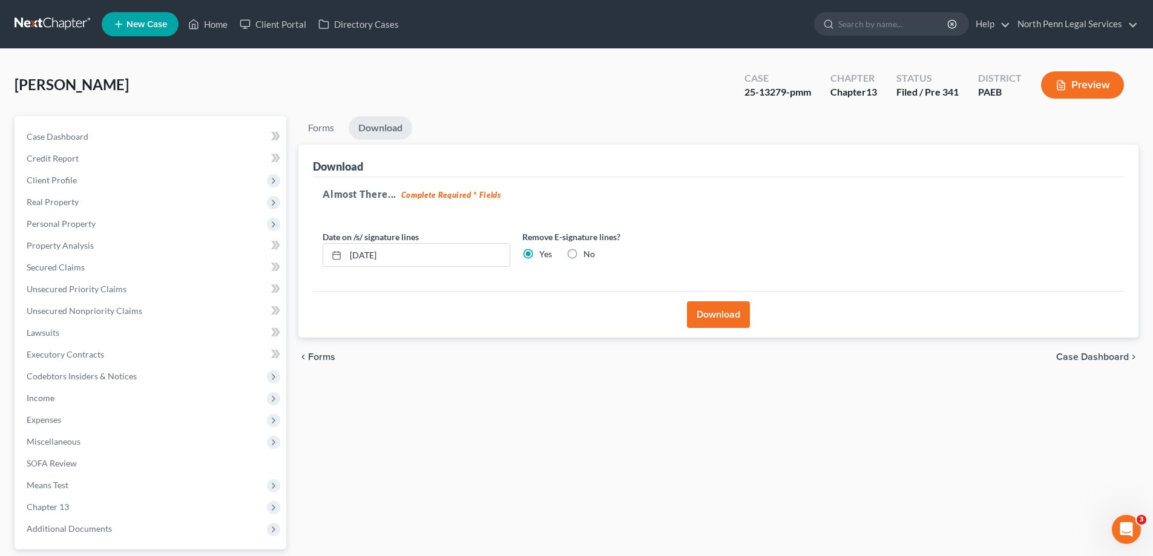
click at [732, 309] on button "Download" at bounding box center [718, 314] width 63 height 27
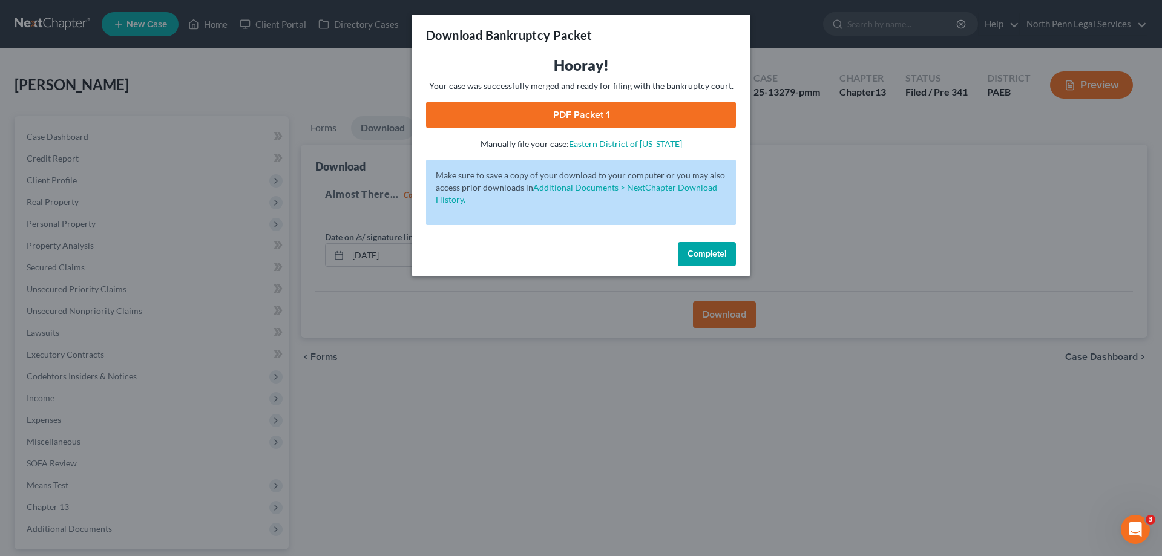
click at [588, 118] on link "PDF Packet 1" at bounding box center [581, 115] width 310 height 27
click at [707, 257] on span "Complete!" at bounding box center [707, 254] width 39 height 10
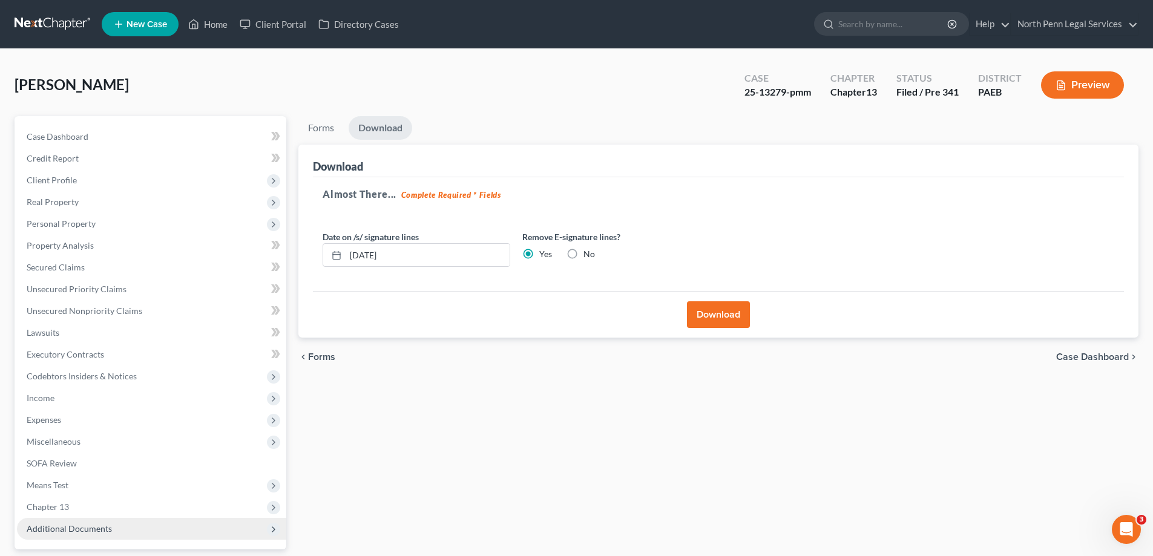
scroll to position [109, 0]
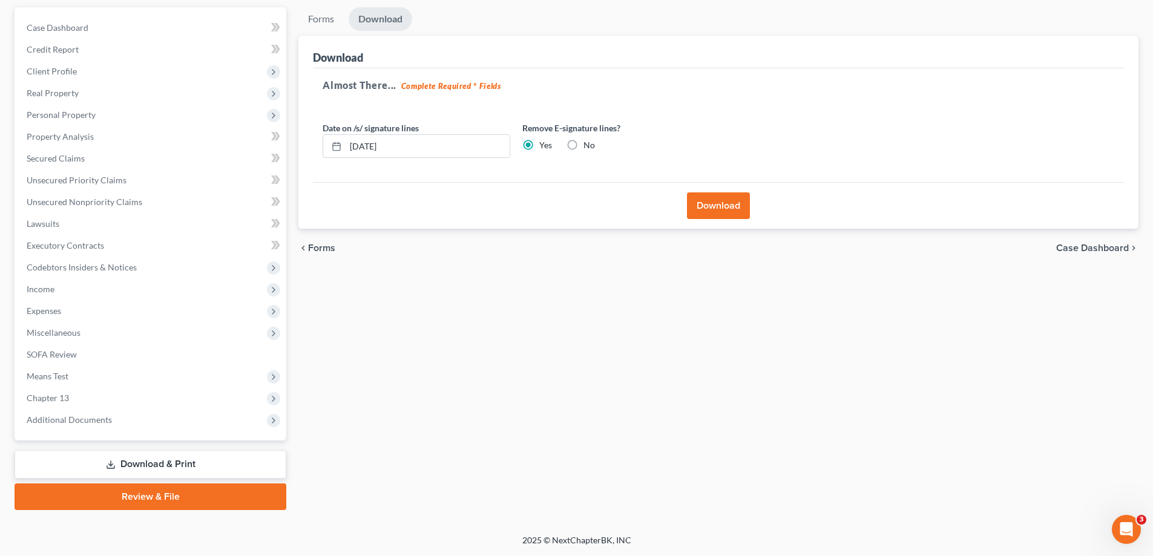
click at [149, 463] on link "Download & Print" at bounding box center [151, 464] width 272 height 28
click at [69, 392] on span "Chapter 13" at bounding box center [151, 398] width 269 height 22
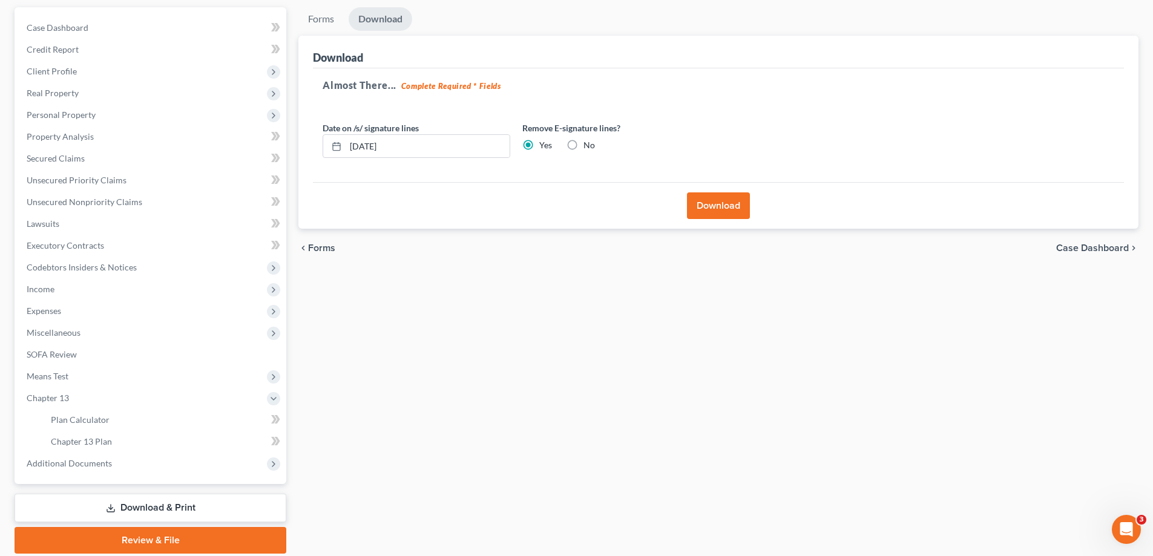
scroll to position [0, 0]
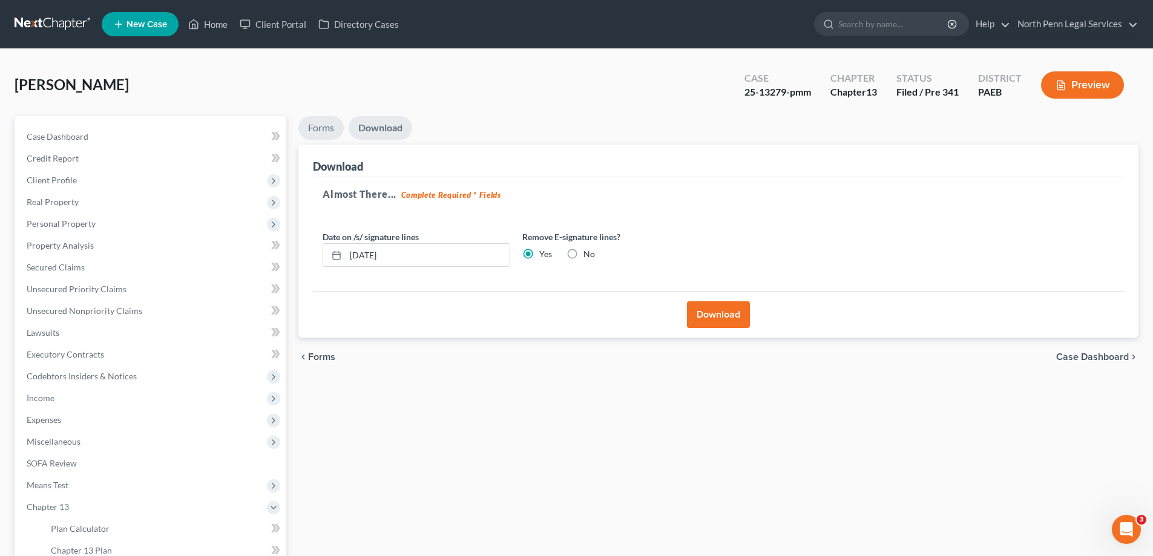
click at [338, 130] on link "Forms" at bounding box center [320, 128] width 45 height 24
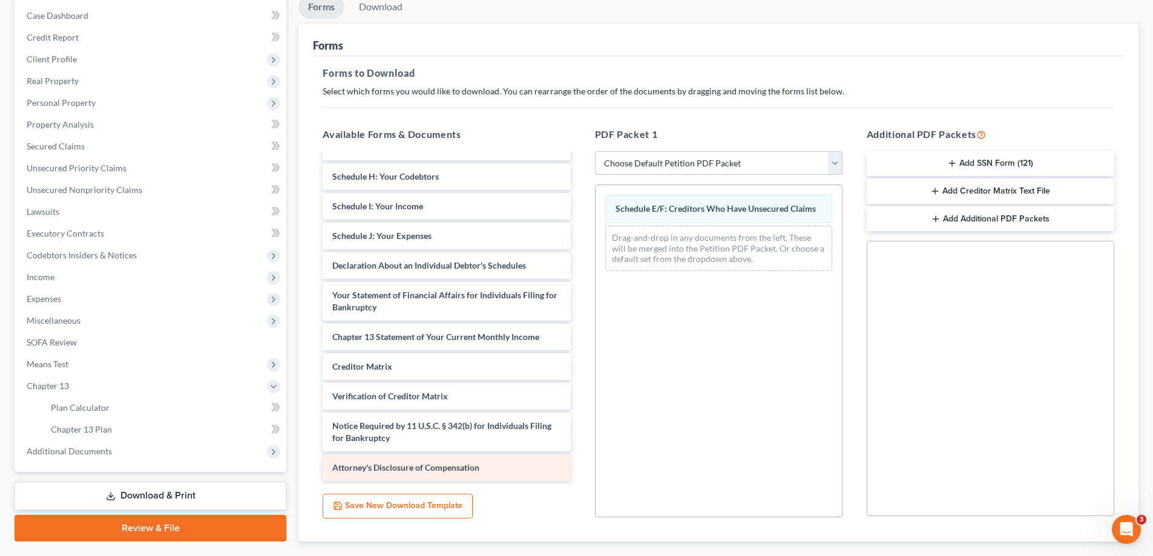
scroll to position [150, 0]
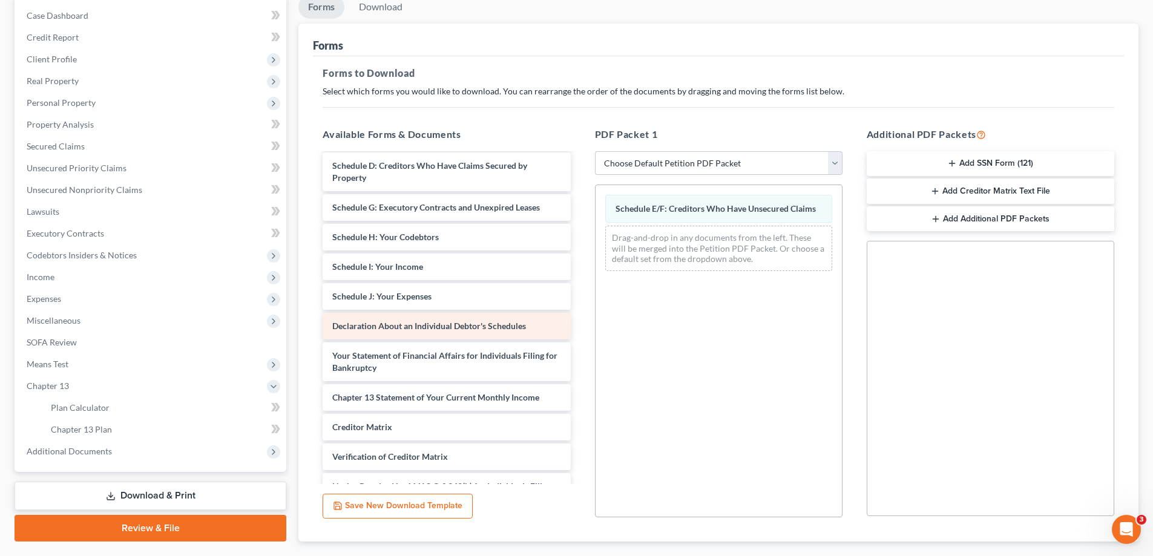
click at [401, 332] on div "Declaration About an Individual Debtor's Schedules" at bounding box center [447, 326] width 248 height 27
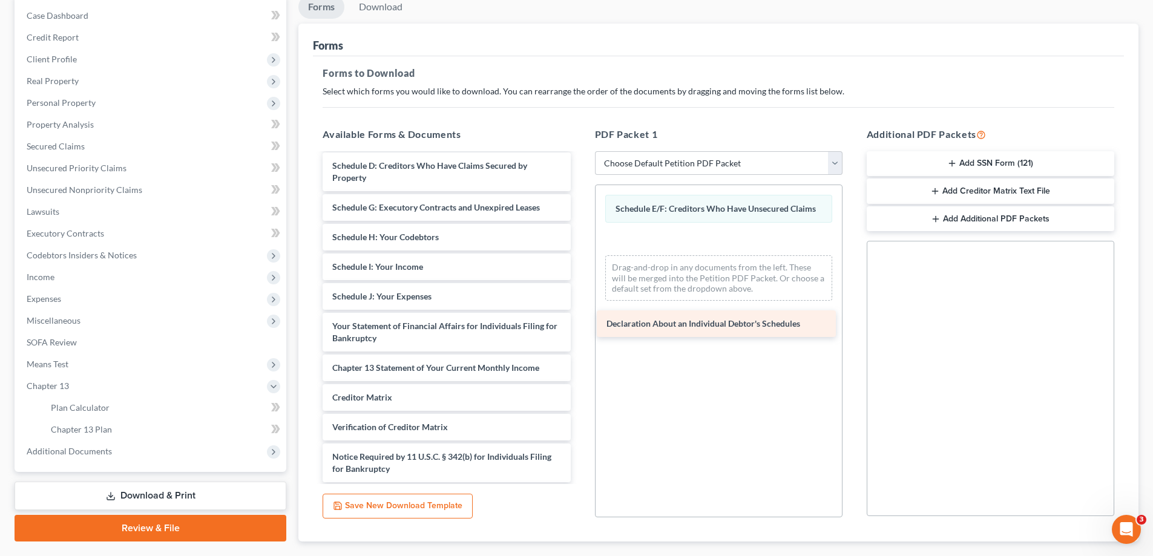
drag, startPoint x: 383, startPoint y: 328, endPoint x: 657, endPoint y: 326, distance: 274.2
click at [580, 326] on div "Declaration About an Individual Debtor's Schedules Installments Fee Sheets Volu…" at bounding box center [446, 258] width 267 height 508
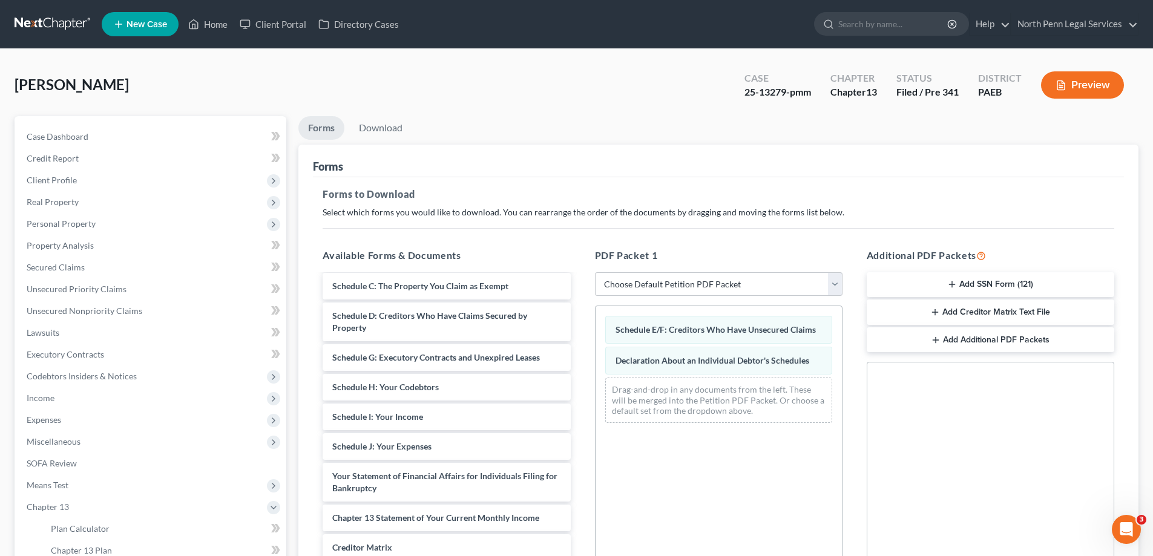
scroll to position [181, 0]
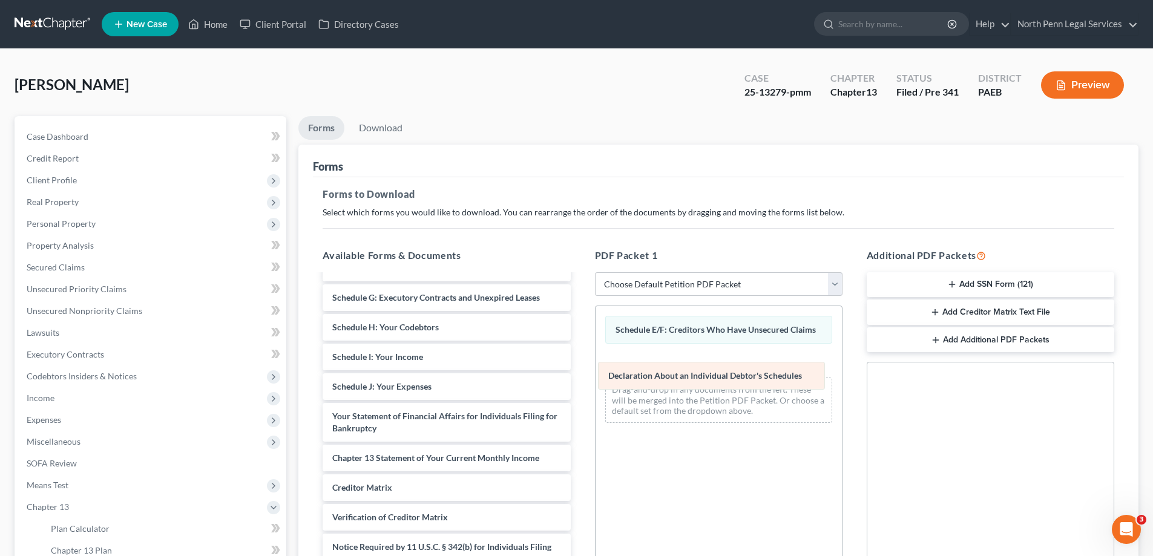
drag, startPoint x: 662, startPoint y: 361, endPoint x: 655, endPoint y: 376, distance: 16.8
click at [655, 376] on div "Declaration About an Individual Debtor's Schedules Schedule E/F: Creditors Who …" at bounding box center [719, 369] width 246 height 126
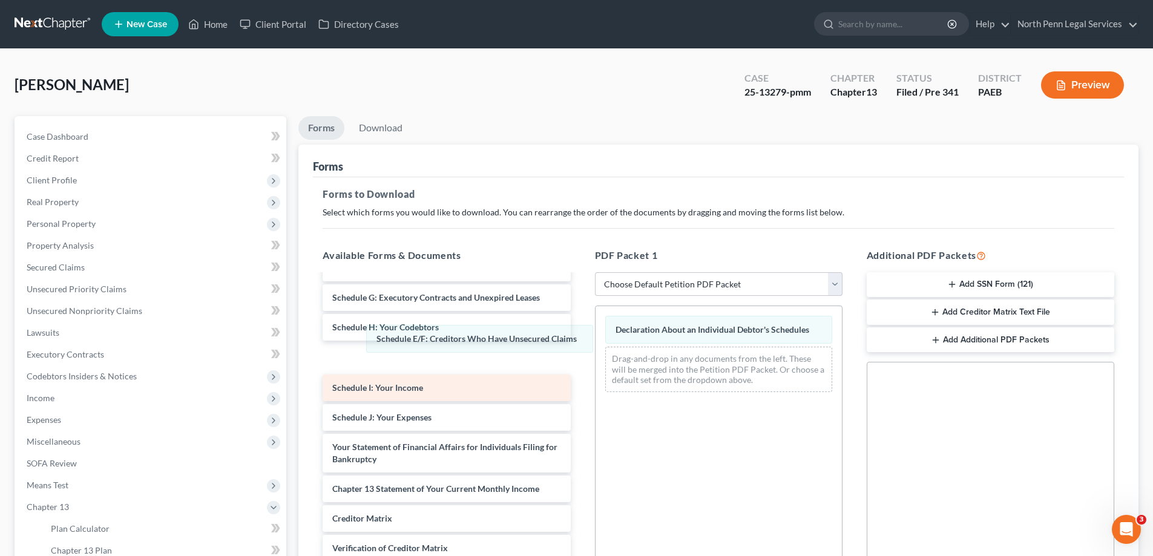
drag, startPoint x: 677, startPoint y: 326, endPoint x: 404, endPoint y: 376, distance: 277.5
click at [596, 335] on div "Schedule E/F: Creditors Who Have Unsecured Claims Schedule E/F: Creditors Who H…" at bounding box center [719, 354] width 246 height 96
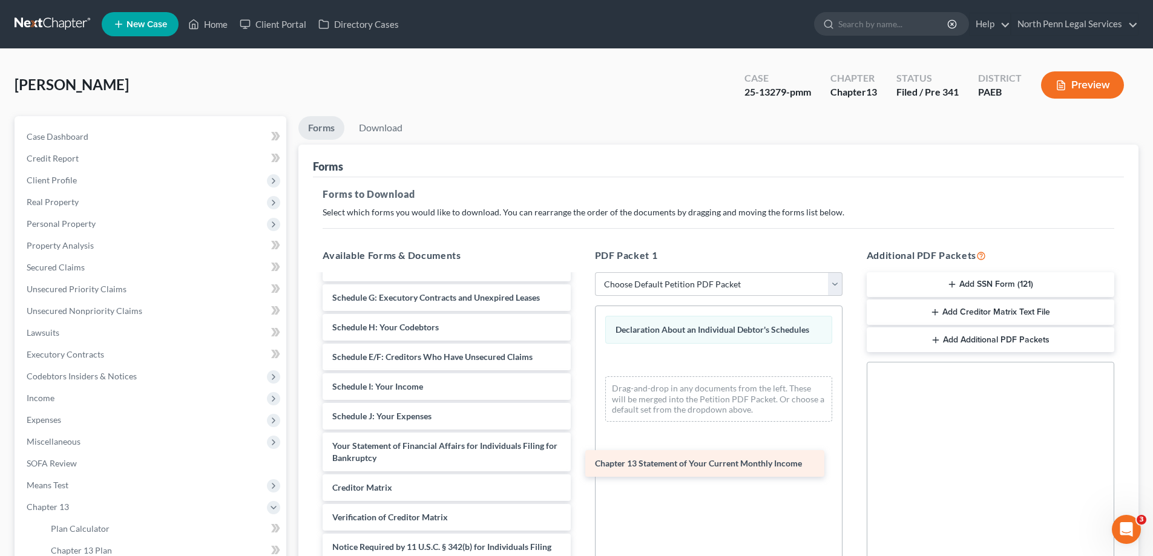
drag, startPoint x: 408, startPoint y: 487, endPoint x: 671, endPoint y: 462, distance: 264.4
click at [580, 462] on div "Chapter 13 Statement of Your Current Monthly Income Installments Fee Sheets Vol…" at bounding box center [446, 348] width 267 height 508
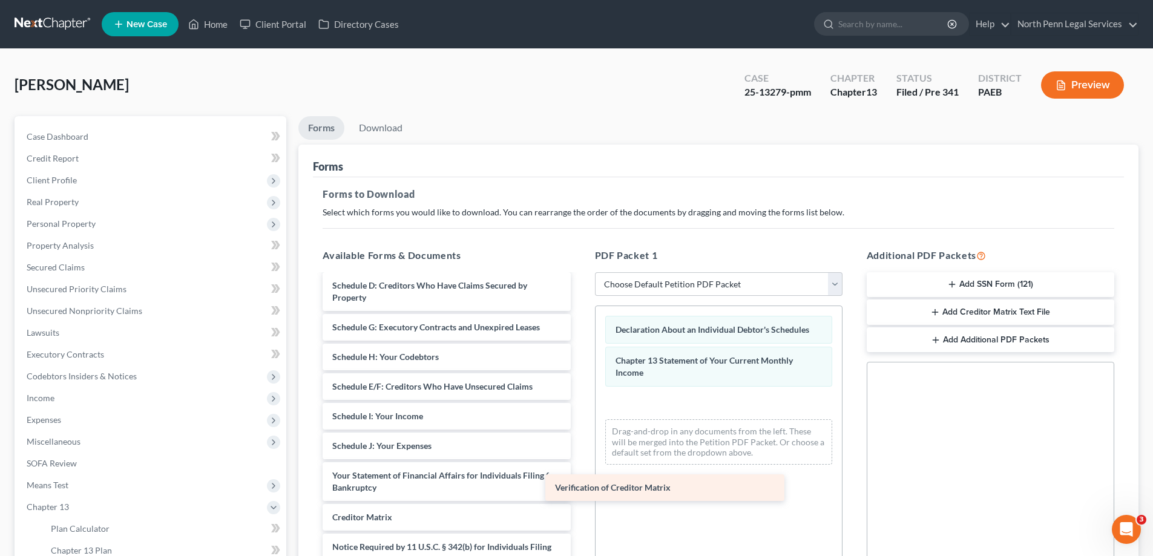
scroll to position [151, 0]
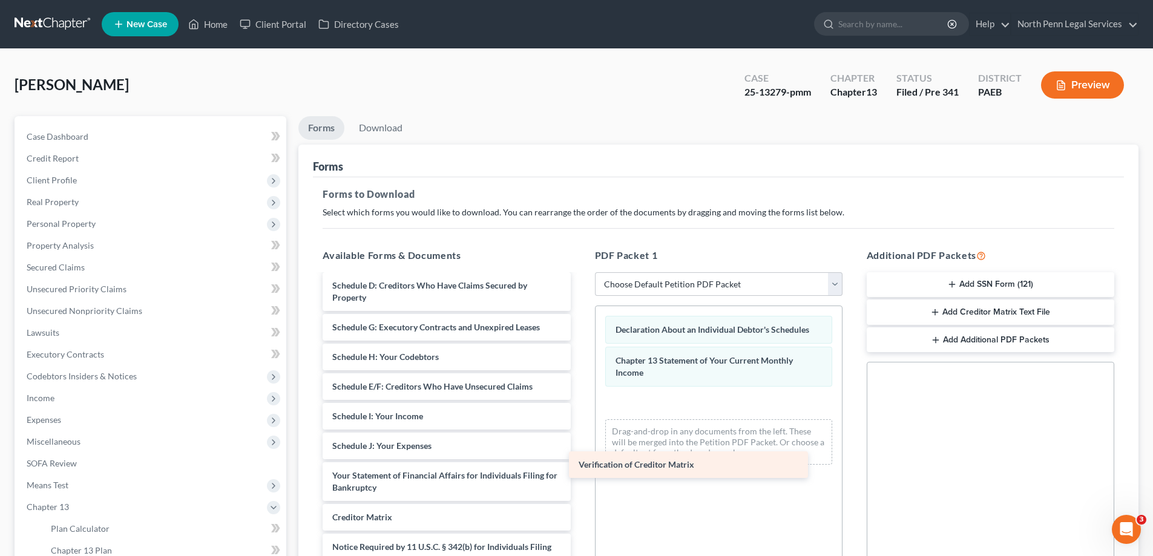
drag, startPoint x: 409, startPoint y: 518, endPoint x: 656, endPoint y: 465, distance: 252.5
click at [580, 465] on div "Verification of Creditor Matrix Installments Fee Sheets Voluntary Petition for …" at bounding box center [446, 363] width 267 height 478
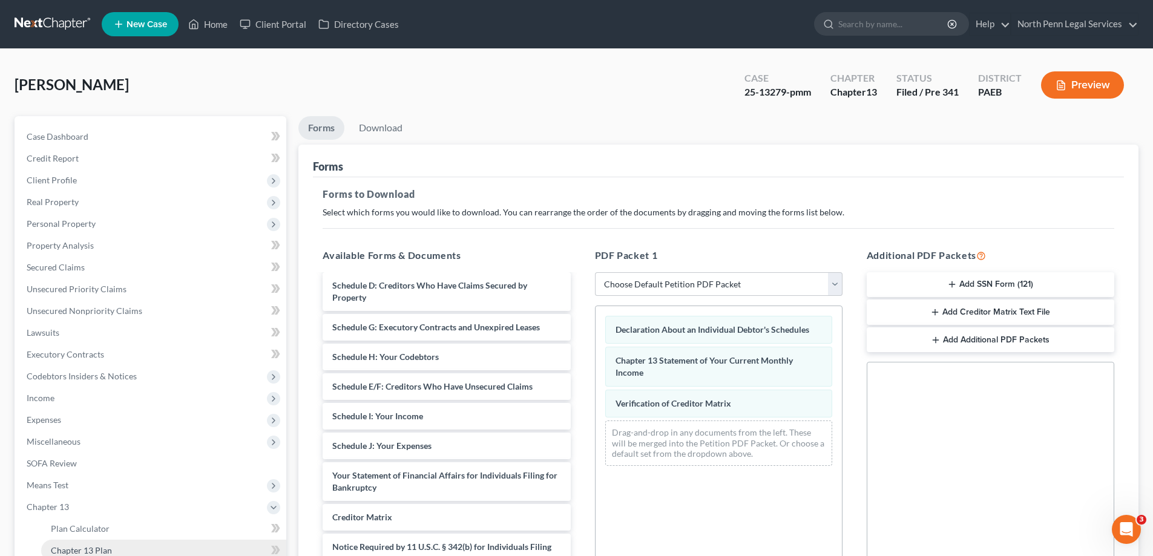
scroll to position [121, 0]
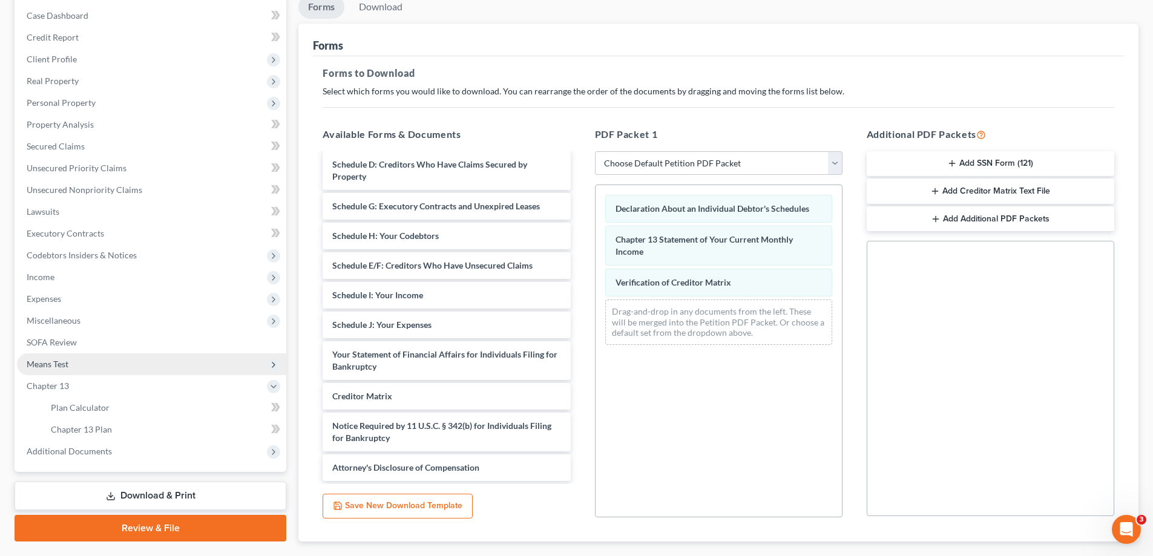
click at [59, 360] on span "Means Test" at bounding box center [48, 364] width 42 height 10
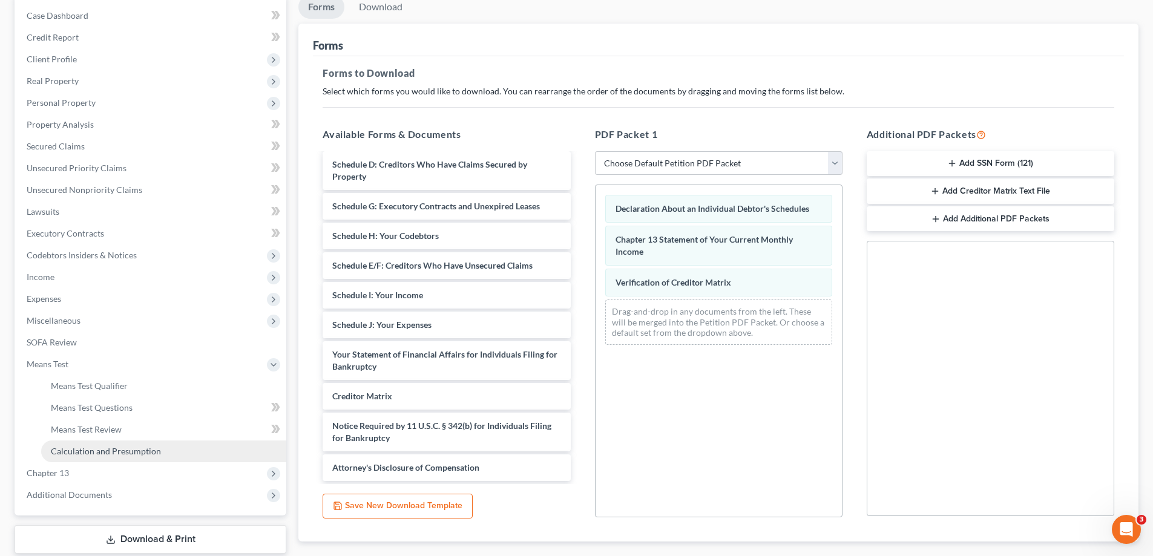
click at [123, 453] on span "Calculation and Presumption" at bounding box center [106, 451] width 110 height 10
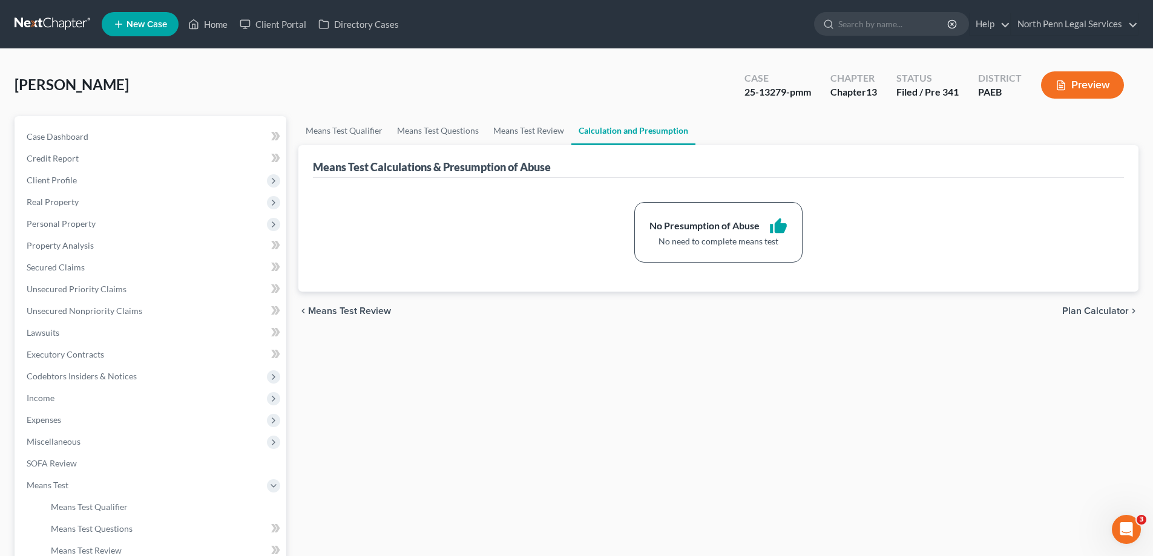
scroll to position [121, 0]
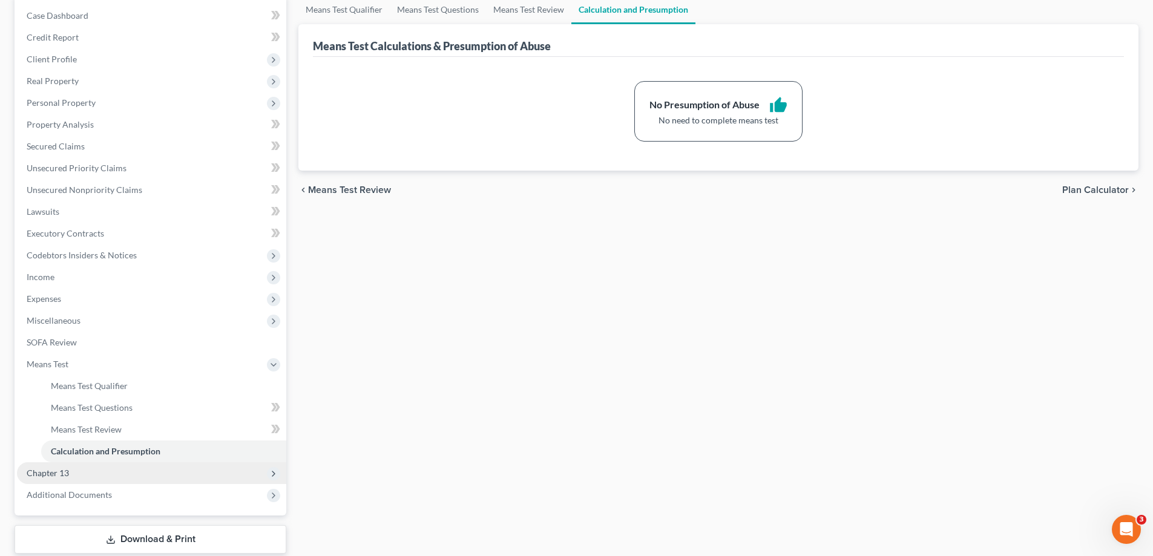
click at [64, 476] on span "Chapter 13" at bounding box center [48, 473] width 42 height 10
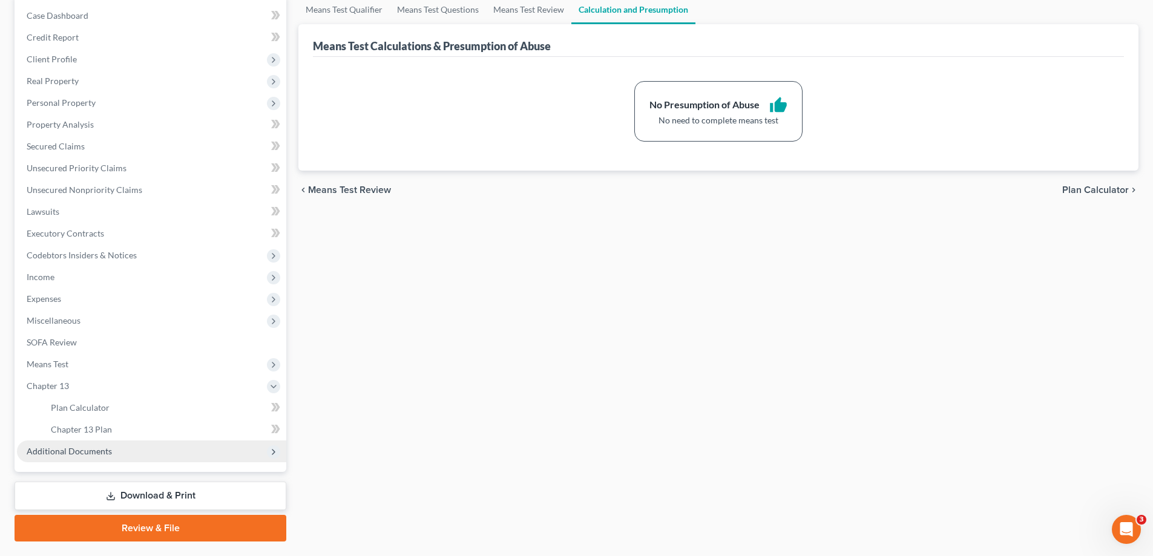
click at [105, 456] on span "Additional Documents" at bounding box center [69, 451] width 85 height 10
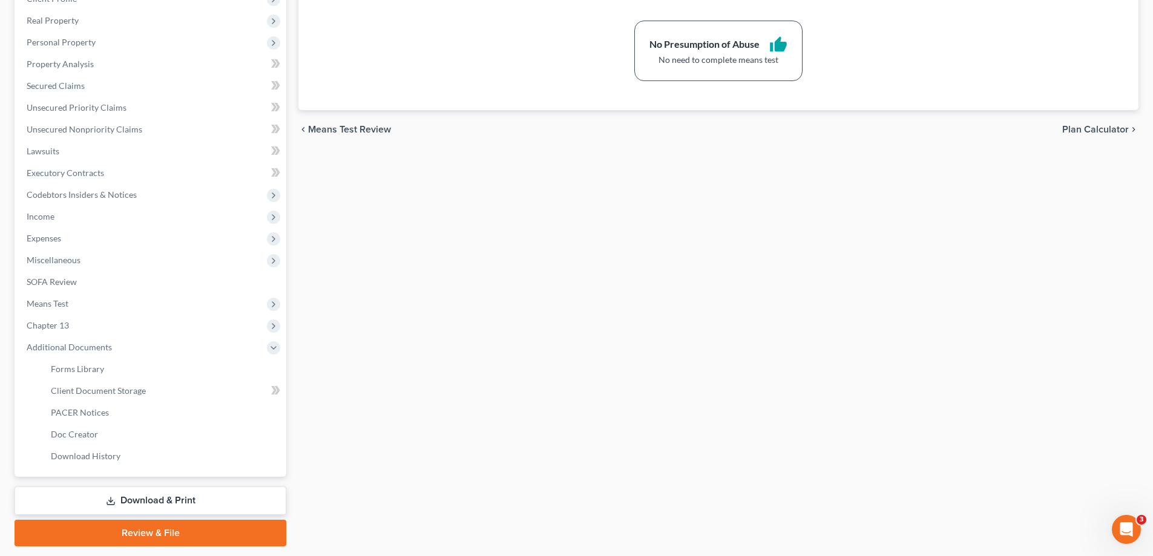
scroll to position [218, 0]
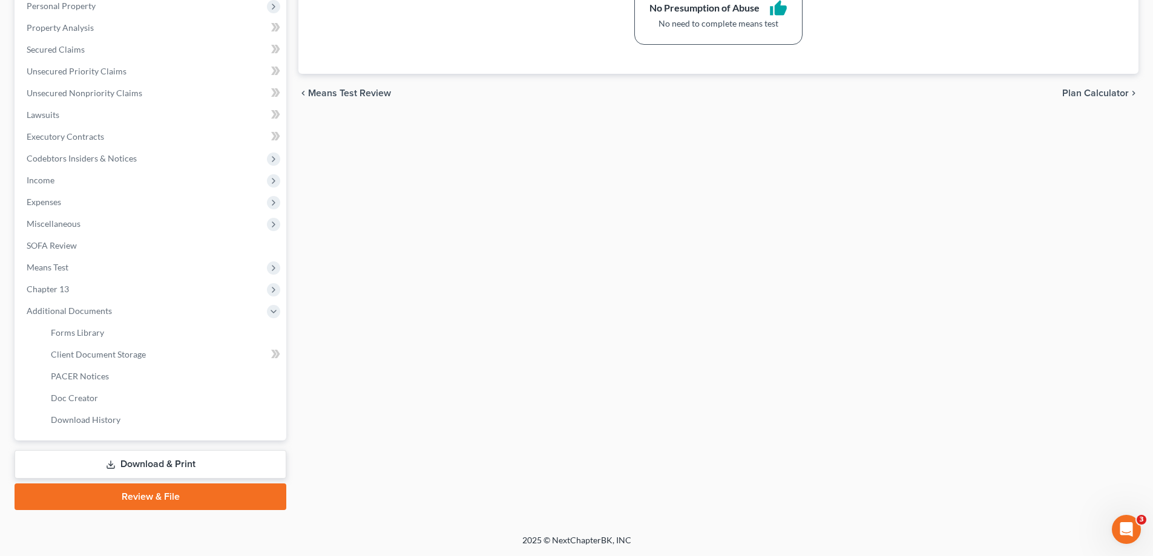
click at [200, 458] on link "Download & Print" at bounding box center [151, 464] width 272 height 28
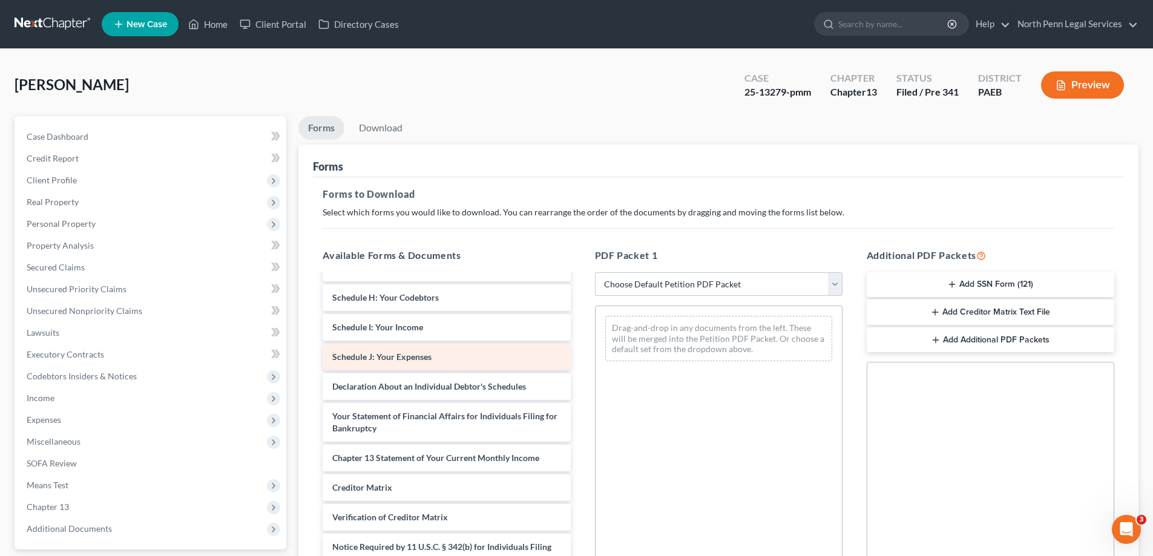
scroll to position [119, 0]
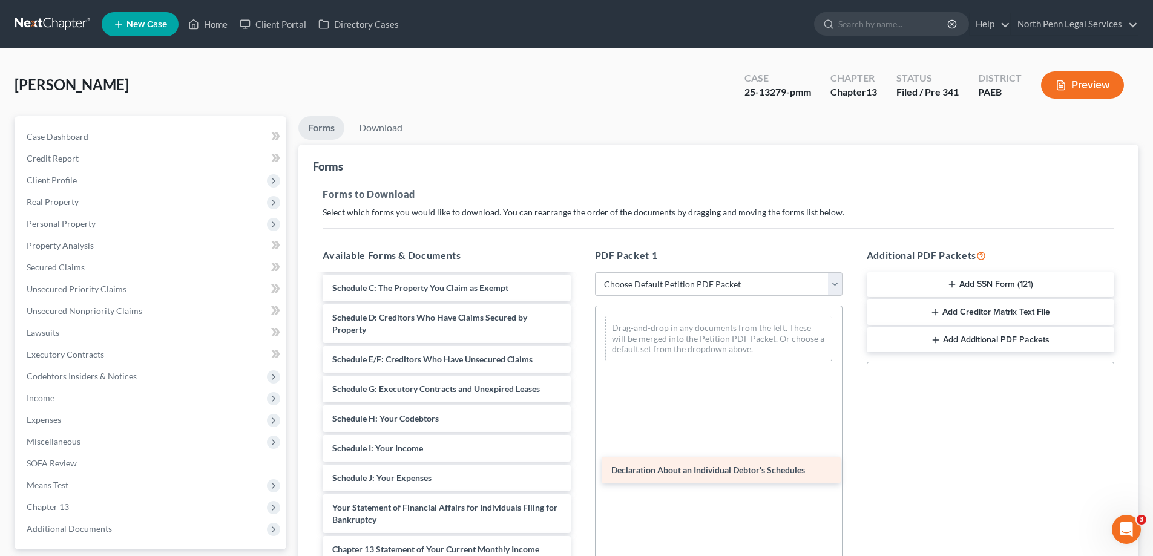
drag, startPoint x: 413, startPoint y: 502, endPoint x: 692, endPoint y: 464, distance: 281.5
click at [580, 464] on div "Declaration About an Individual Debtor's Schedules Installments Fee Sheets Volu…" at bounding box center [446, 424] width 267 height 537
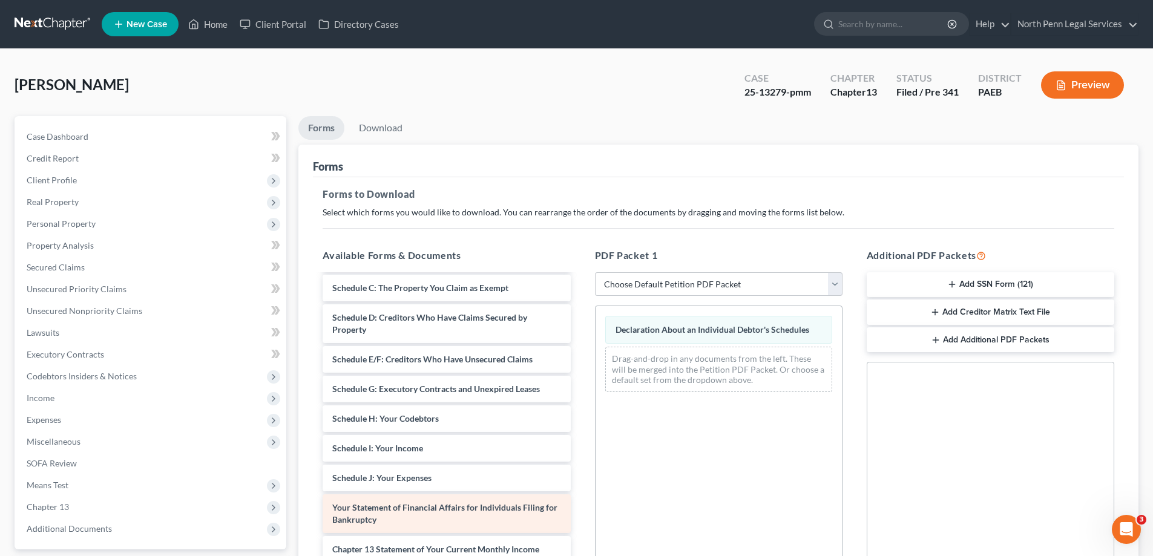
click at [476, 517] on div "Your Statement of Financial Affairs for Individuals Filing for Bankruptcy" at bounding box center [447, 513] width 248 height 39
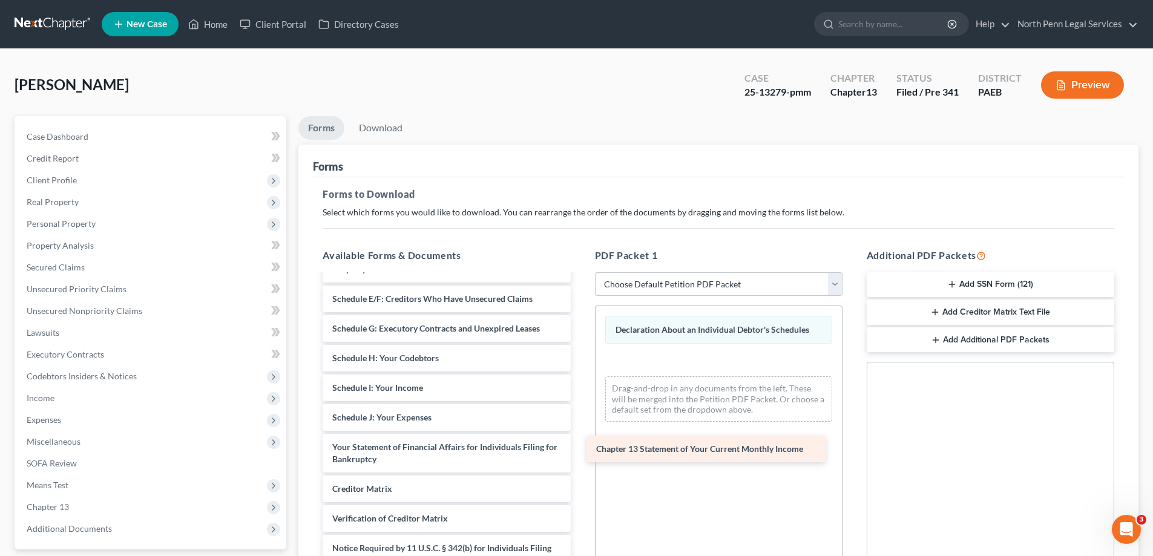
drag, startPoint x: 426, startPoint y: 490, endPoint x: 690, endPoint y: 451, distance: 266.8
click at [580, 451] on div "Chapter 13 Statement of Your Current Monthly Income Installments Fee Sheets Vol…" at bounding box center [446, 350] width 267 height 508
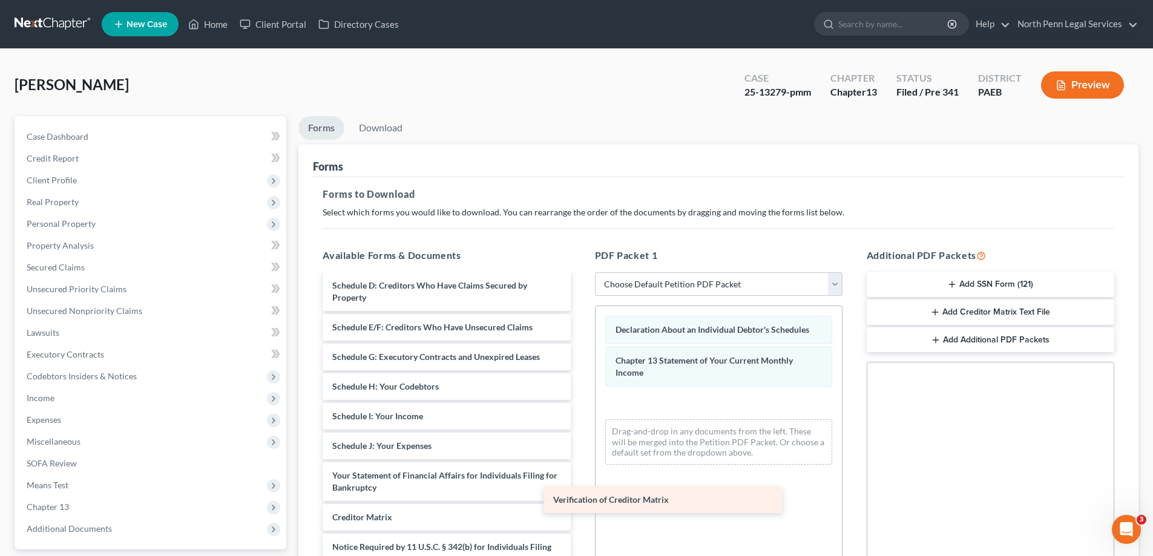
scroll to position [151, 0]
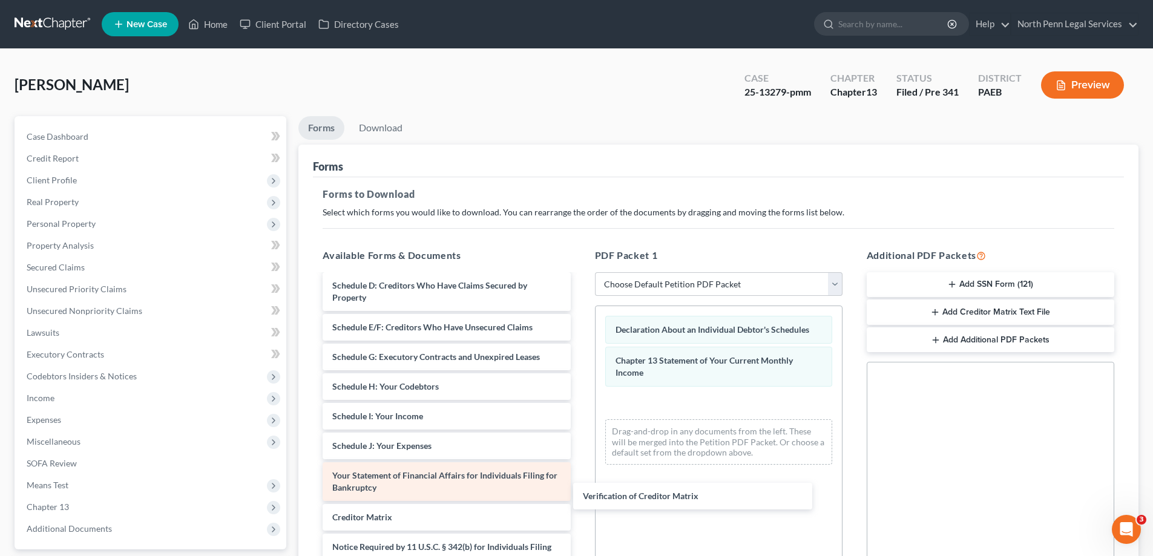
drag, startPoint x: 418, startPoint y: 515, endPoint x: 516, endPoint y: 493, distance: 100.6
click at [580, 493] on div "Verification of Creditor Matrix Installments Fee Sheets Voluntary Petition for …" at bounding box center [446, 363] width 267 height 478
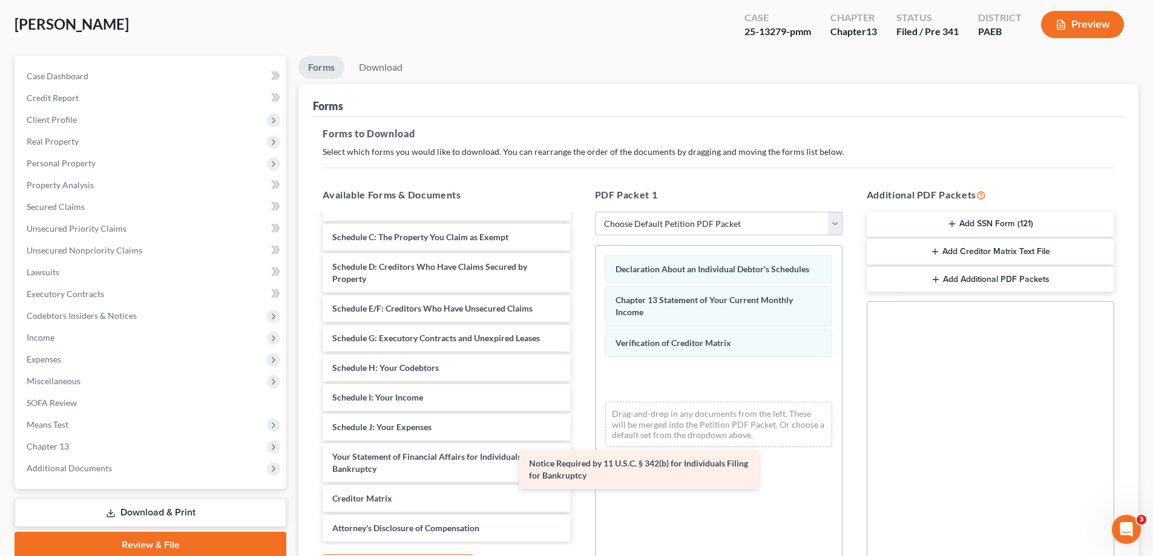
scroll to position [110, 0]
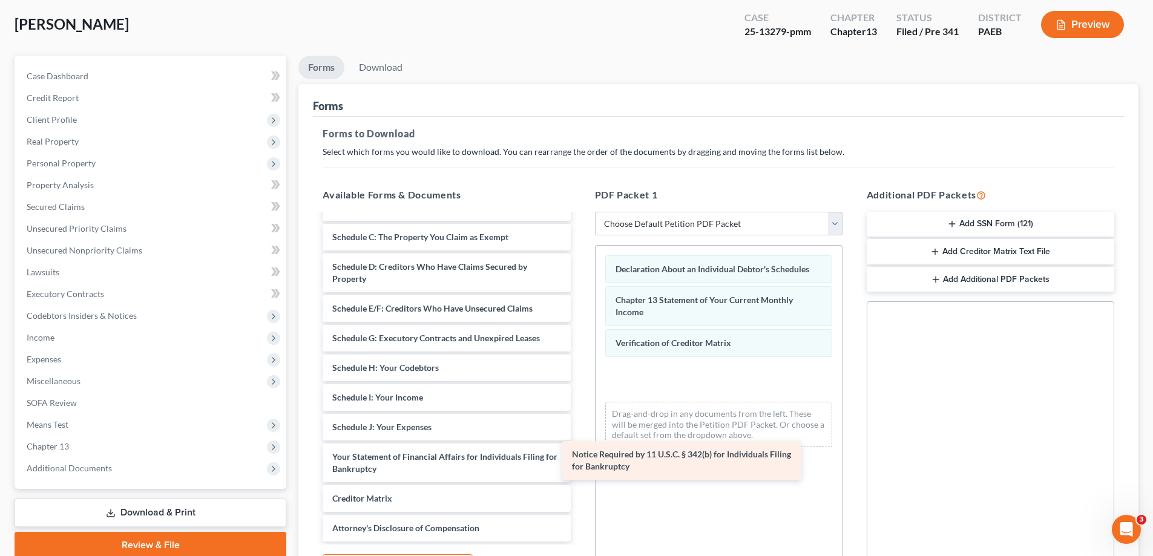
drag, startPoint x: 433, startPoint y: 491, endPoint x: 673, endPoint y: 459, distance: 241.8
click at [580, 459] on div "Notice Required by 11 U.S.C. § 342(b) for Individuals Filing for Bankruptcy Ins…" at bounding box center [446, 323] width 267 height 436
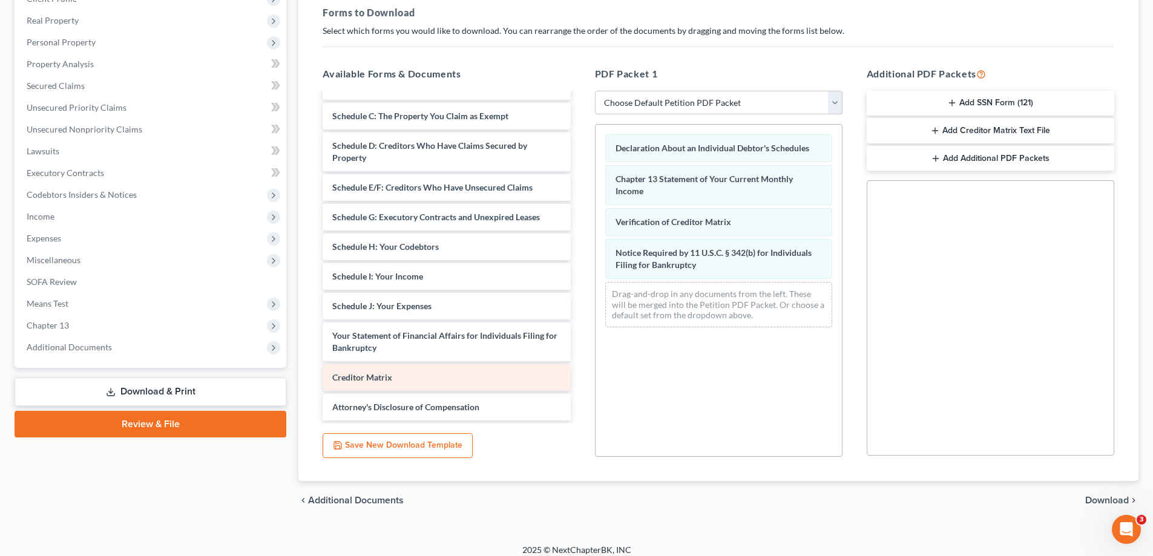
scroll to position [0, 0]
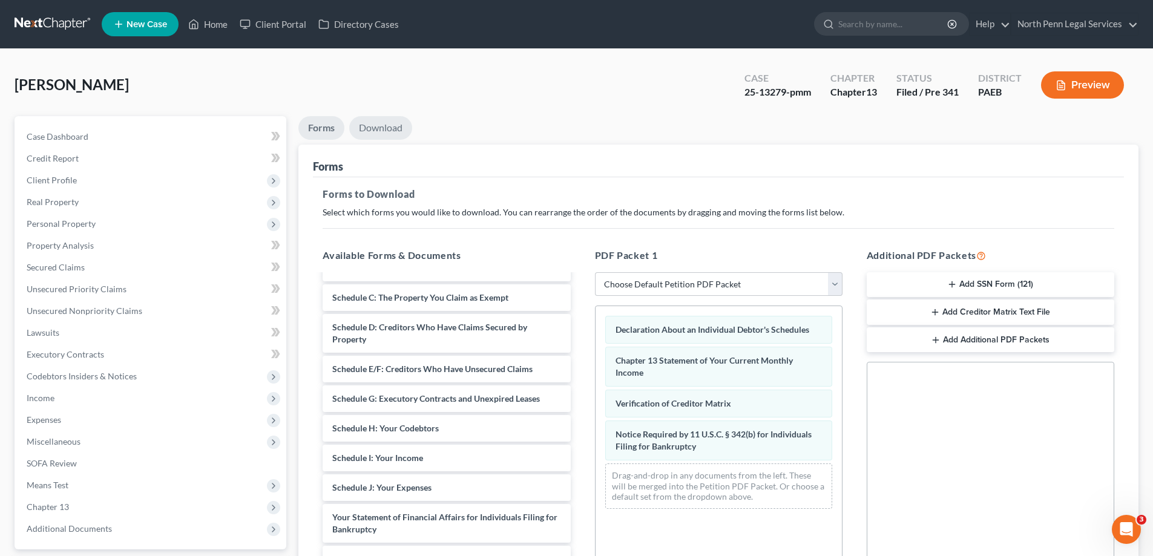
click at [377, 130] on link "Download" at bounding box center [380, 128] width 63 height 24
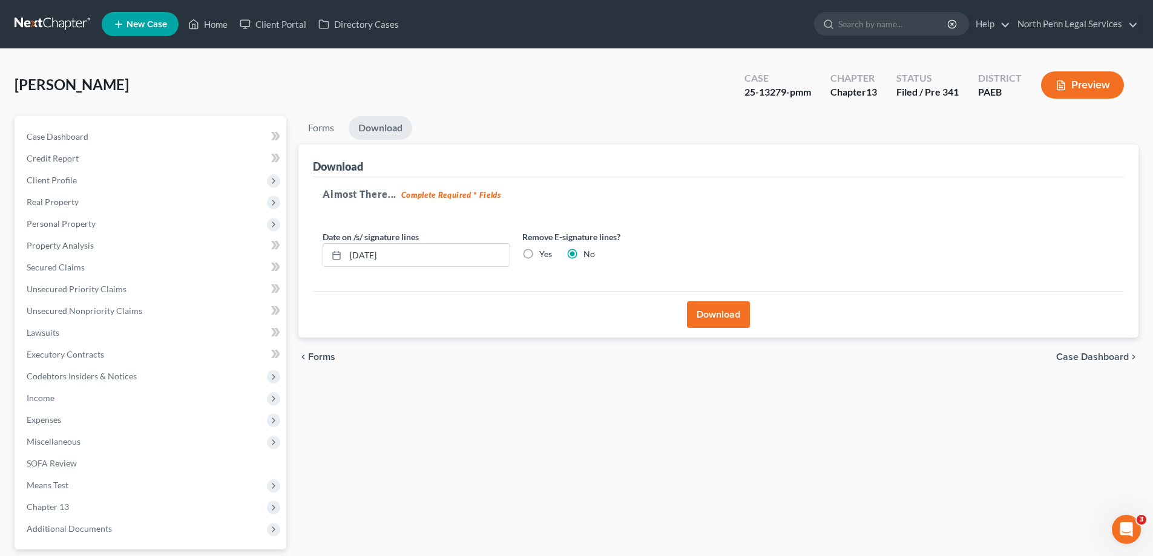
click at [539, 257] on label "Yes" at bounding box center [545, 254] width 13 height 12
click at [544, 256] on input "Yes" at bounding box center [548, 252] width 8 height 8
radio input "true"
radio input "false"
click at [706, 312] on button "Download" at bounding box center [718, 314] width 63 height 27
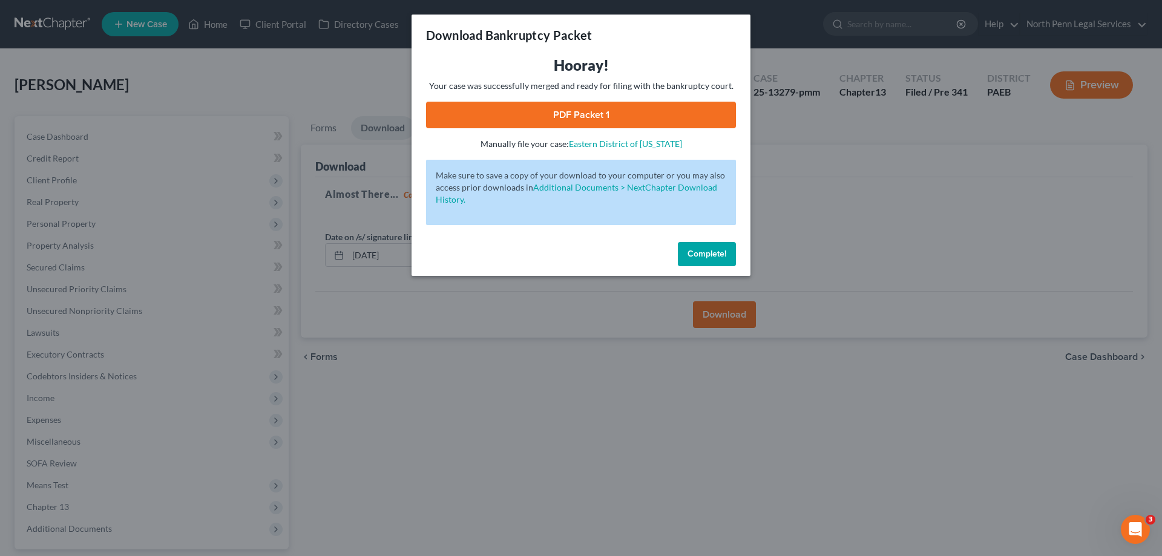
click at [592, 111] on link "PDF Packet 1" at bounding box center [581, 115] width 310 height 27
click at [710, 254] on span "Complete!" at bounding box center [707, 254] width 39 height 10
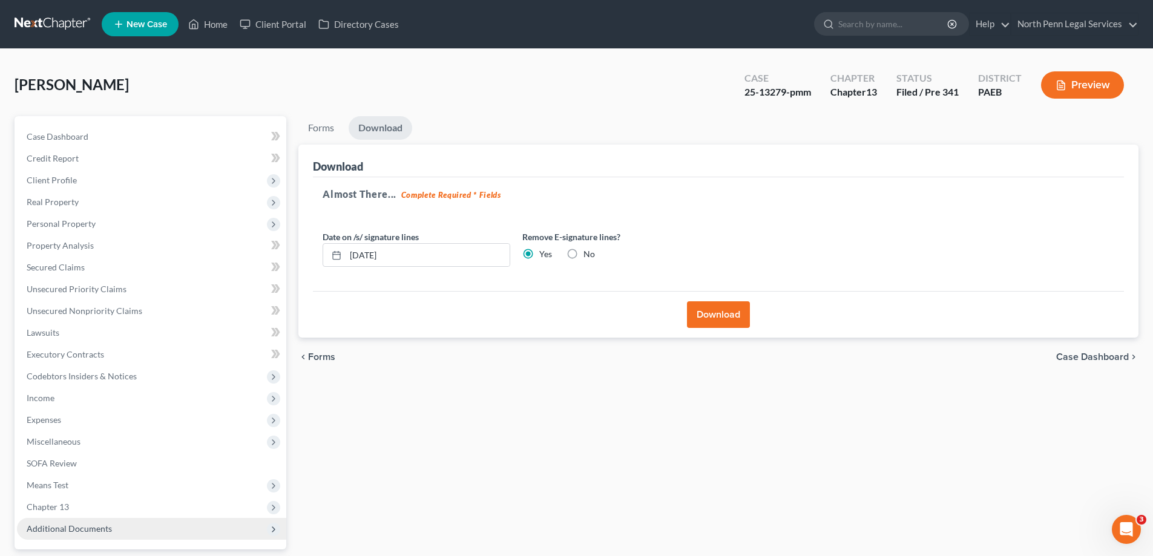
scroll to position [109, 0]
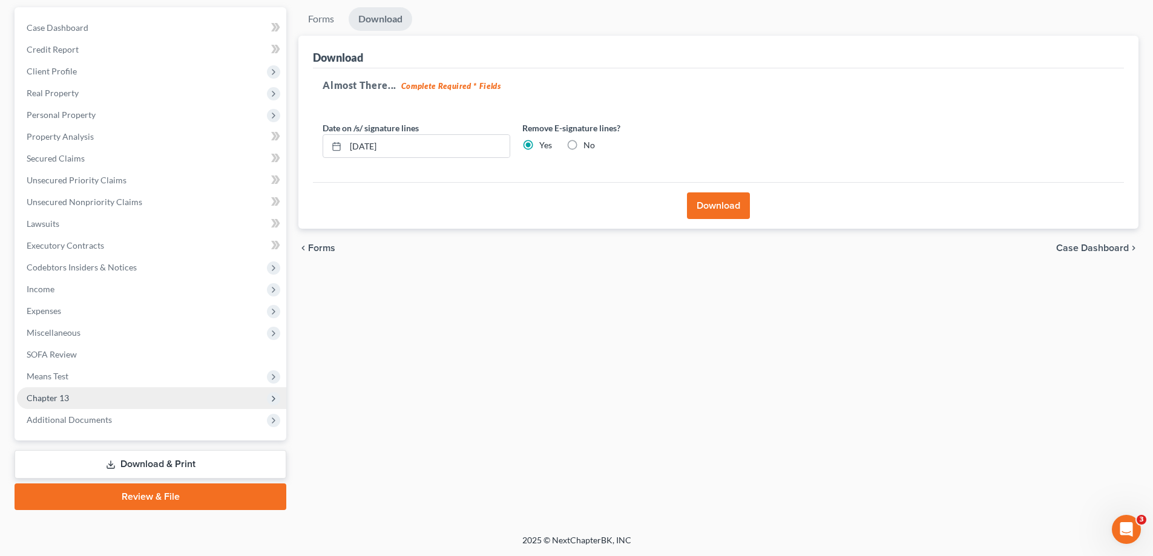
click at [91, 395] on span "Chapter 13" at bounding box center [151, 398] width 269 height 22
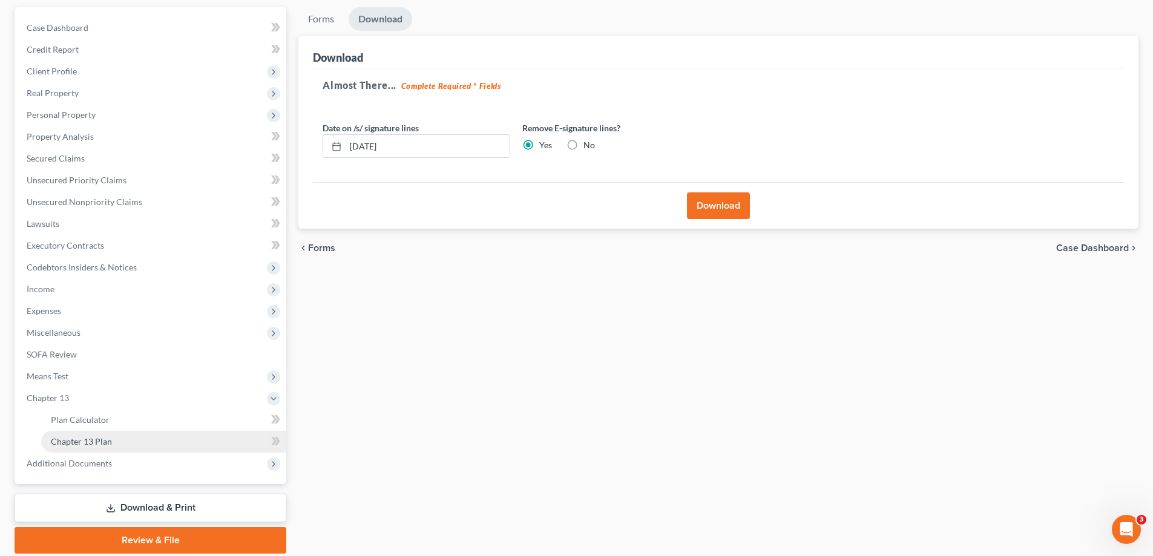
click at [96, 438] on span "Chapter 13 Plan" at bounding box center [81, 441] width 61 height 10
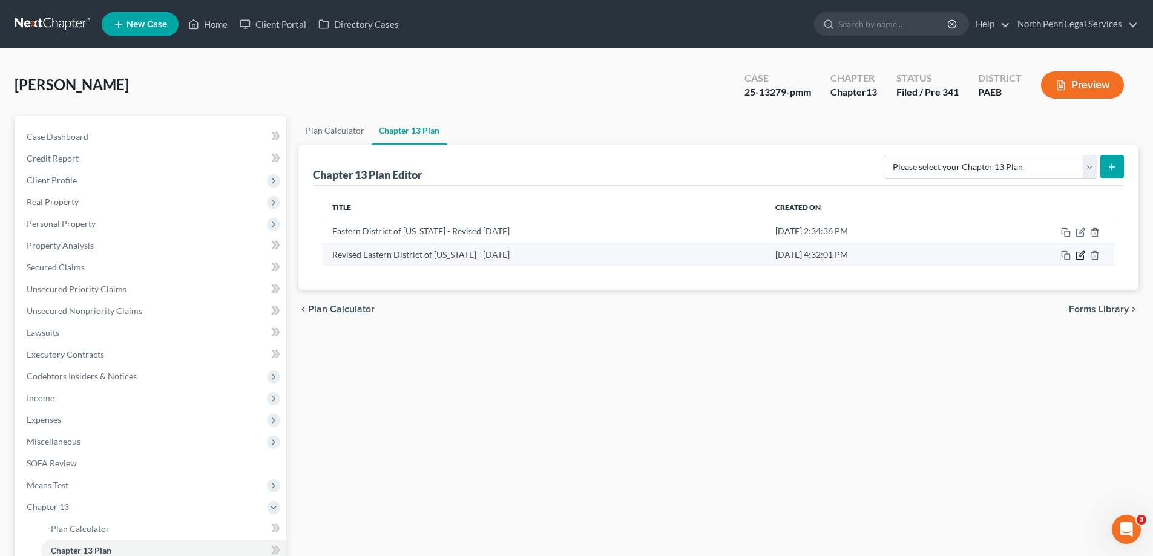
click at [1081, 254] on icon "button" at bounding box center [1080, 253] width 5 height 5
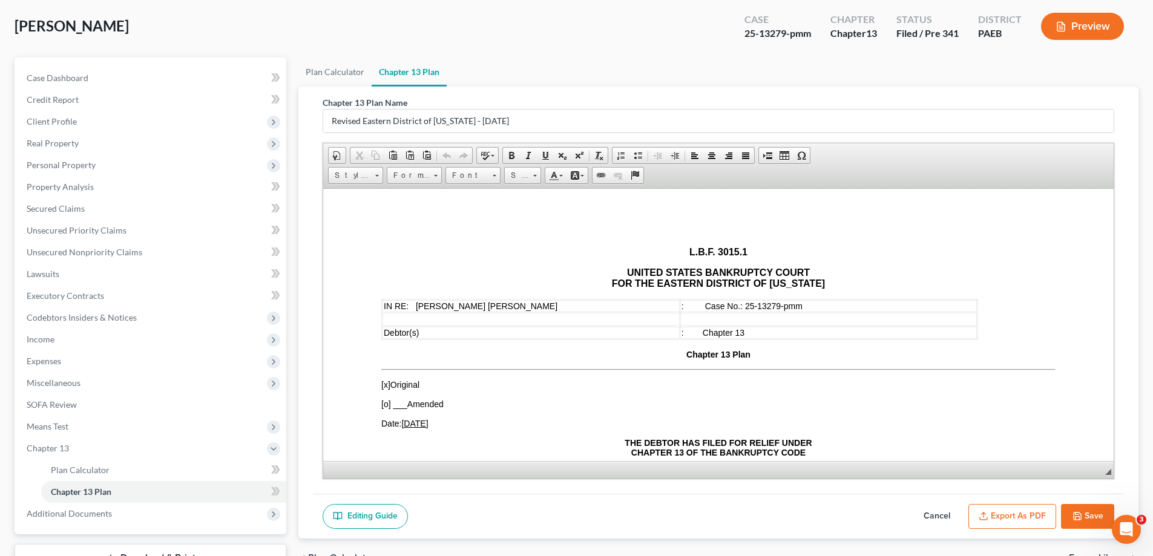
scroll to position [153, 0]
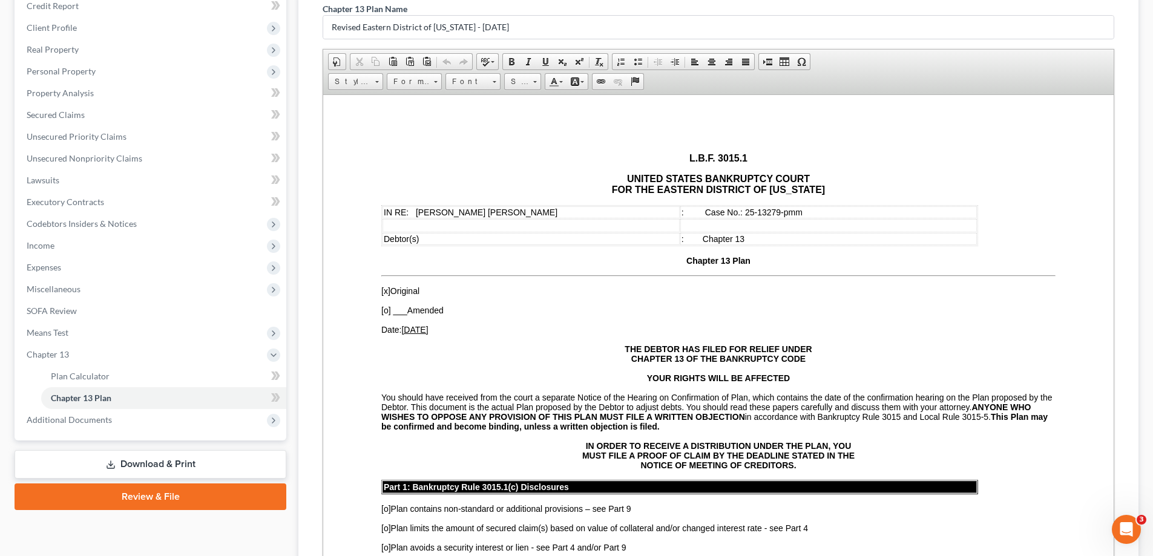
drag, startPoint x: 1109, startPoint y: 376, endPoint x: 538, endPoint y: 278, distance: 579.8
click at [1106, 556] on html "Home New Case Client Portal Directory Cases North Penn Legal Services sarah.m.a…" at bounding box center [576, 289] width 1153 height 885
click at [421, 327] on u "09/02/2025" at bounding box center [414, 329] width 27 height 10
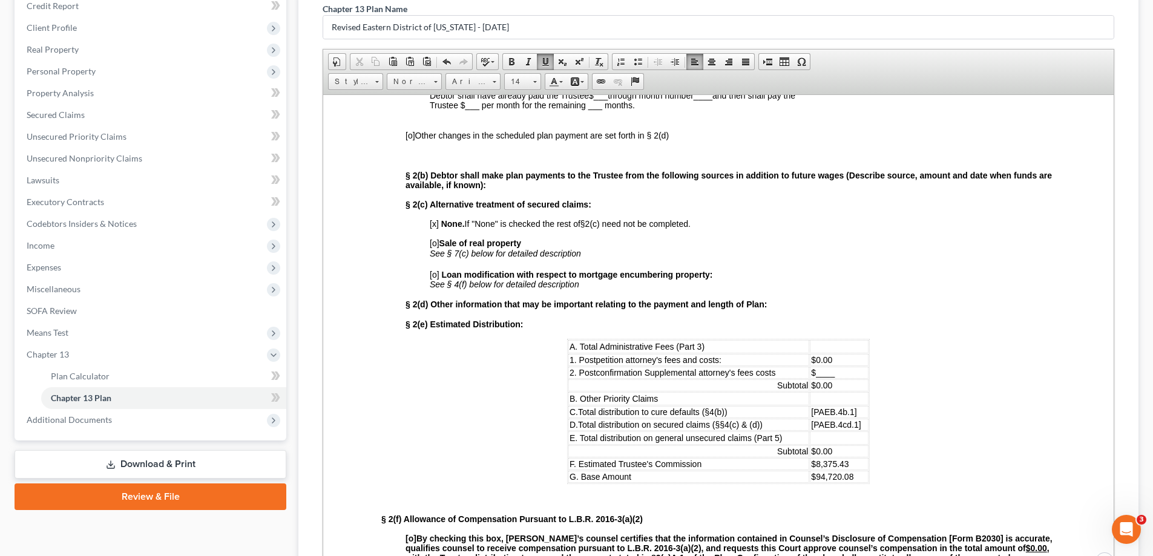
scroll to position [0, 0]
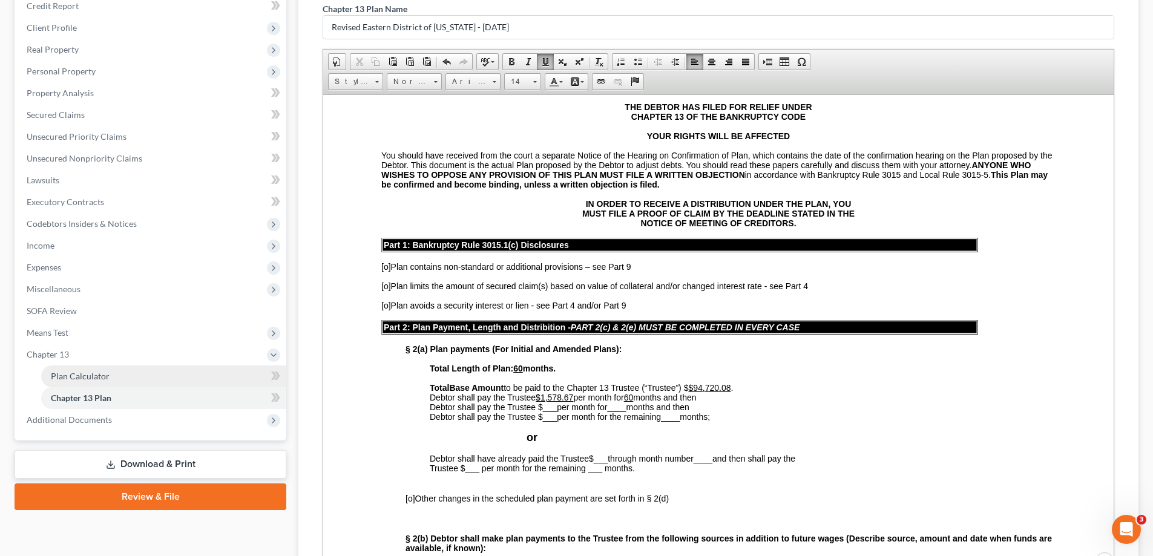
click at [91, 373] on span "Plan Calculator" at bounding box center [80, 376] width 59 height 10
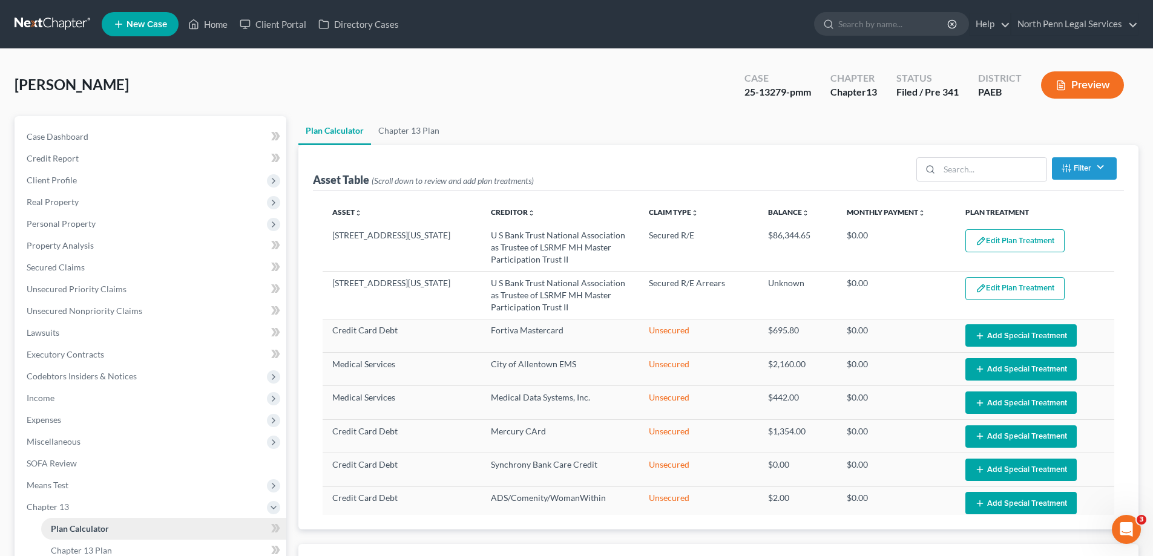
select select "59"
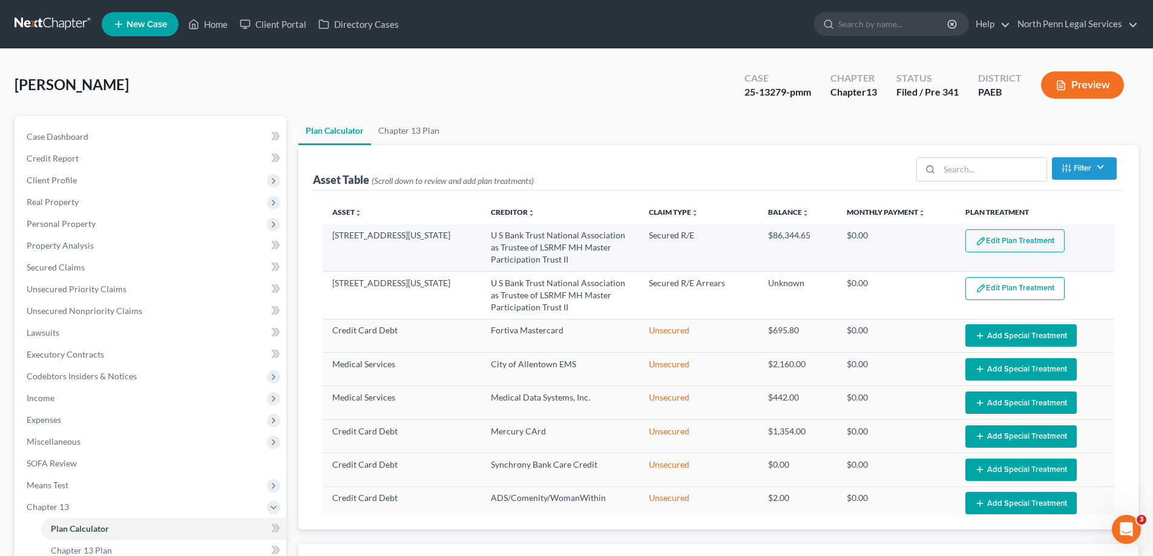
click at [1002, 238] on button "Edit Plan Treatment" at bounding box center [1014, 240] width 99 height 23
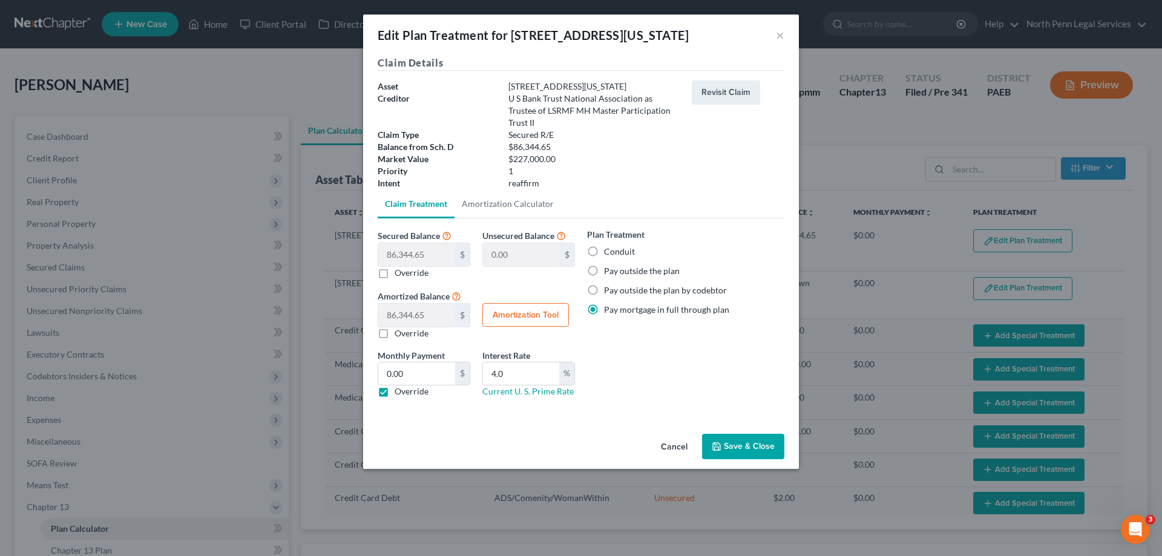
click at [749, 444] on button "Save & Close" at bounding box center [743, 446] width 82 height 25
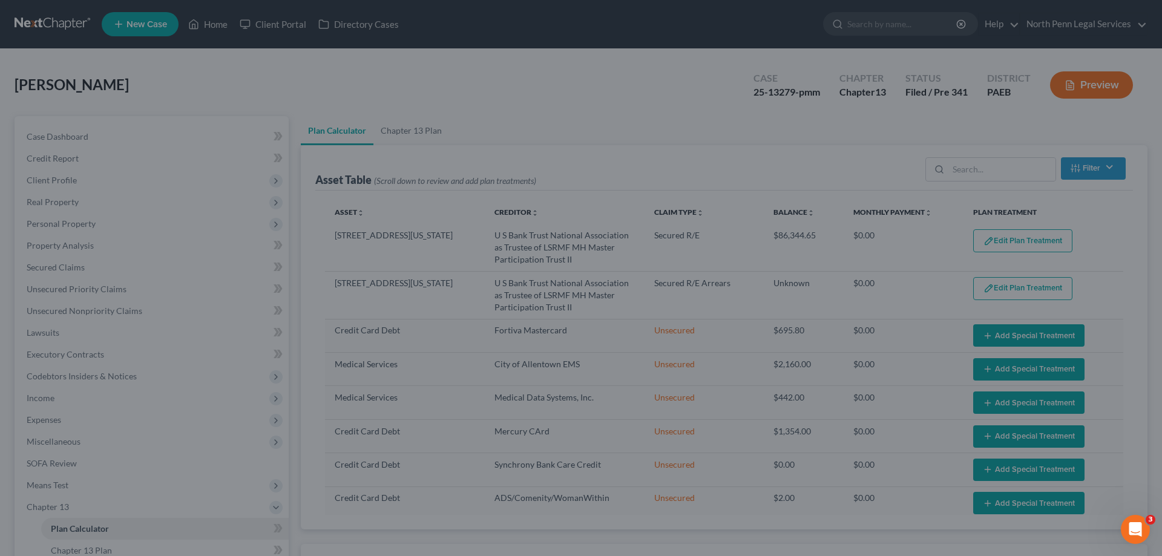
select select "59"
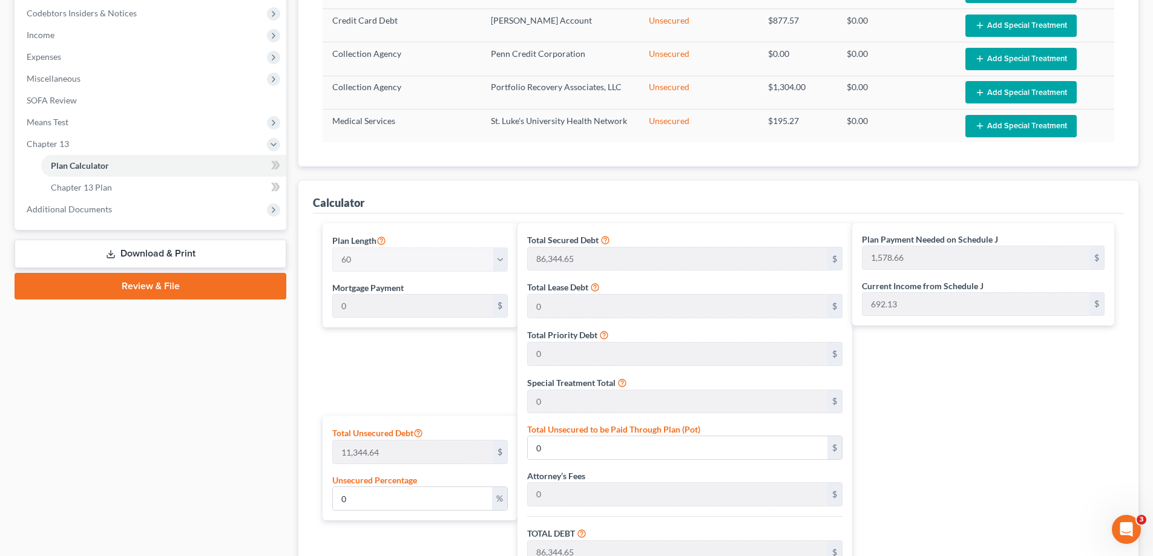
scroll to position [545, 0]
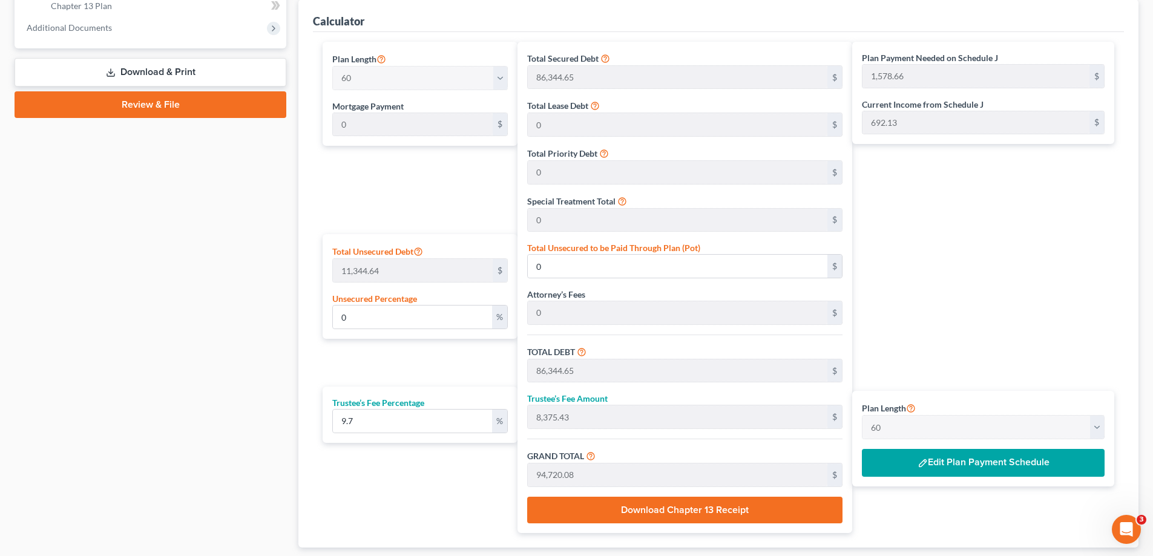
click at [955, 468] on button "Edit Plan Payment Schedule" at bounding box center [983, 463] width 243 height 28
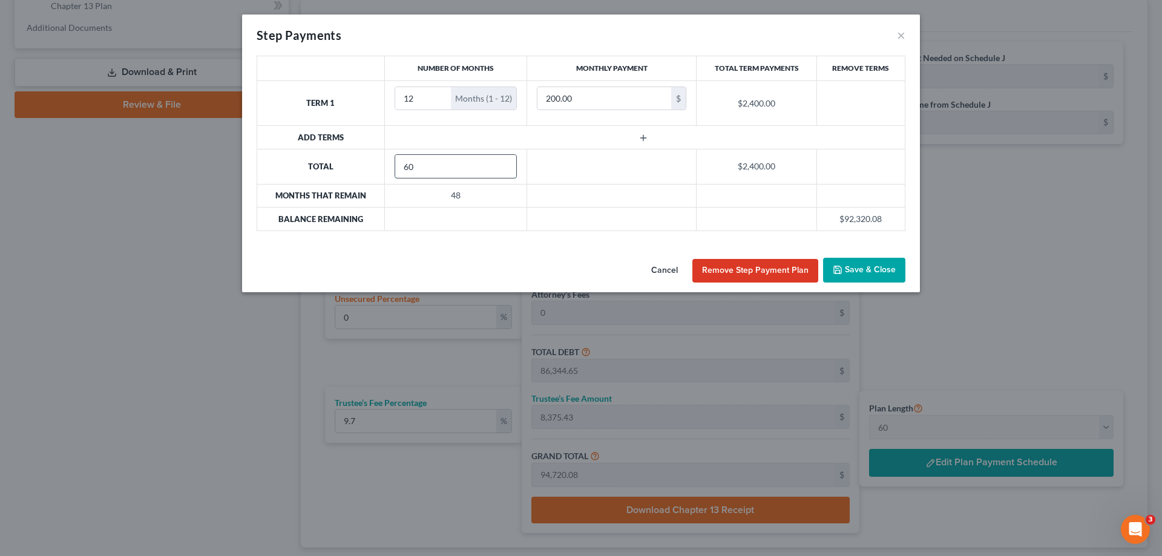
click at [428, 171] on input "60" at bounding box center [456, 166] width 122 height 23
drag, startPoint x: 434, startPoint y: 163, endPoint x: 383, endPoint y: 167, distance: 51.0
click at [383, 167] on tr "Total 60 $2,400.00" at bounding box center [581, 166] width 648 height 35
type input "36"
drag, startPoint x: 417, startPoint y: 100, endPoint x: 395, endPoint y: 93, distance: 23.0
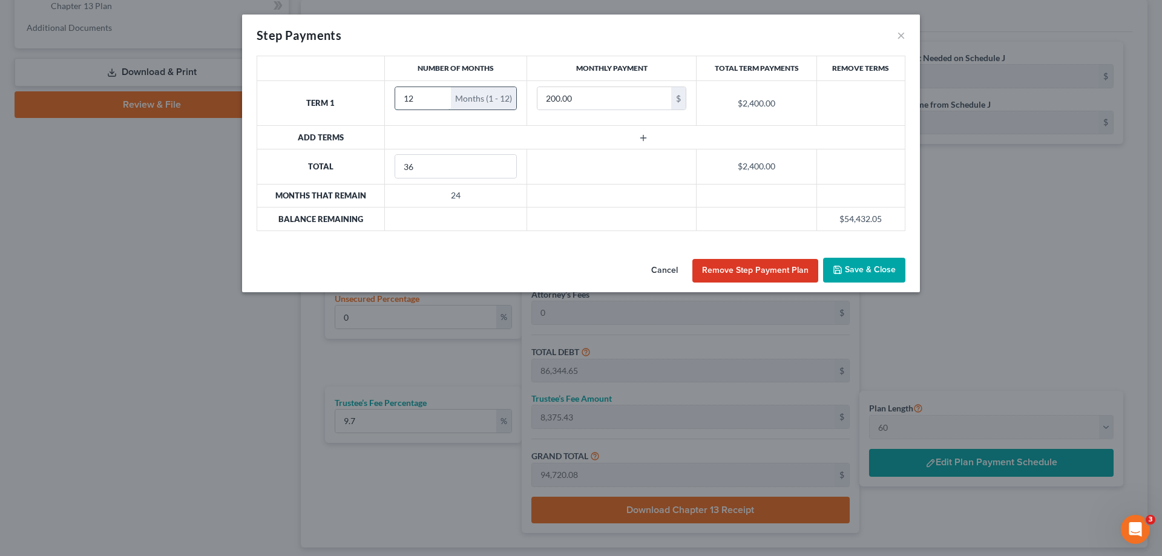
click at [395, 93] on input "12" at bounding box center [423, 98] width 56 height 23
type input "36"
click at [637, 100] on input "200.00" at bounding box center [604, 98] width 134 height 23
type input "0.00"
click at [712, 111] on td "$0.00" at bounding box center [757, 102] width 120 height 45
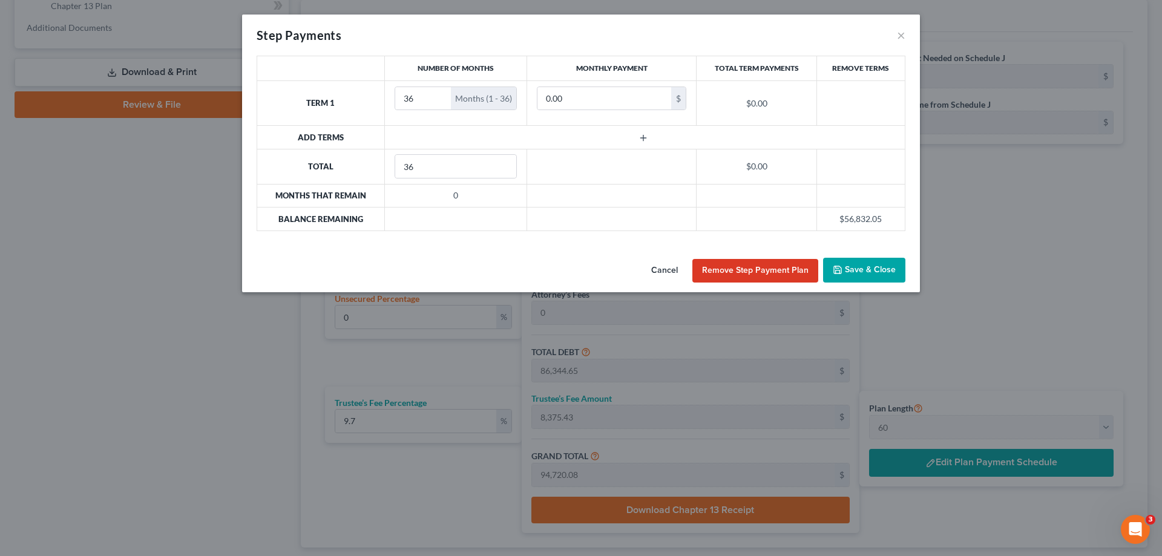
click at [717, 148] on td at bounding box center [644, 137] width 520 height 23
click at [585, 264] on div "Cancel Remove Step Payment Plan Save & Close" at bounding box center [581, 273] width 678 height 40
click at [744, 266] on button "Remove Step Payment Plan" at bounding box center [755, 271] width 126 height 24
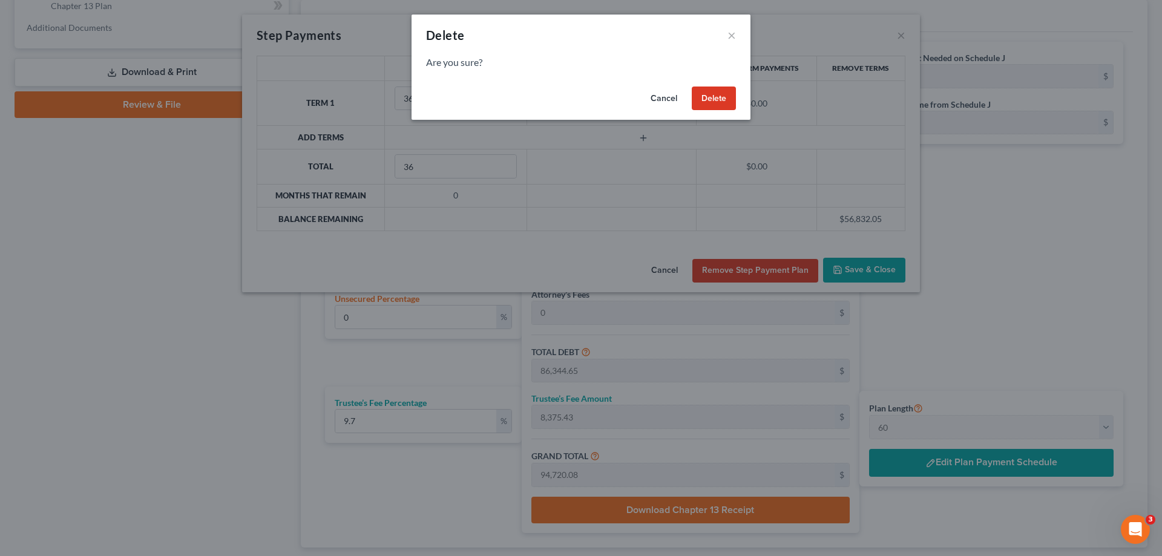
click at [705, 97] on button "Delete" at bounding box center [714, 99] width 44 height 24
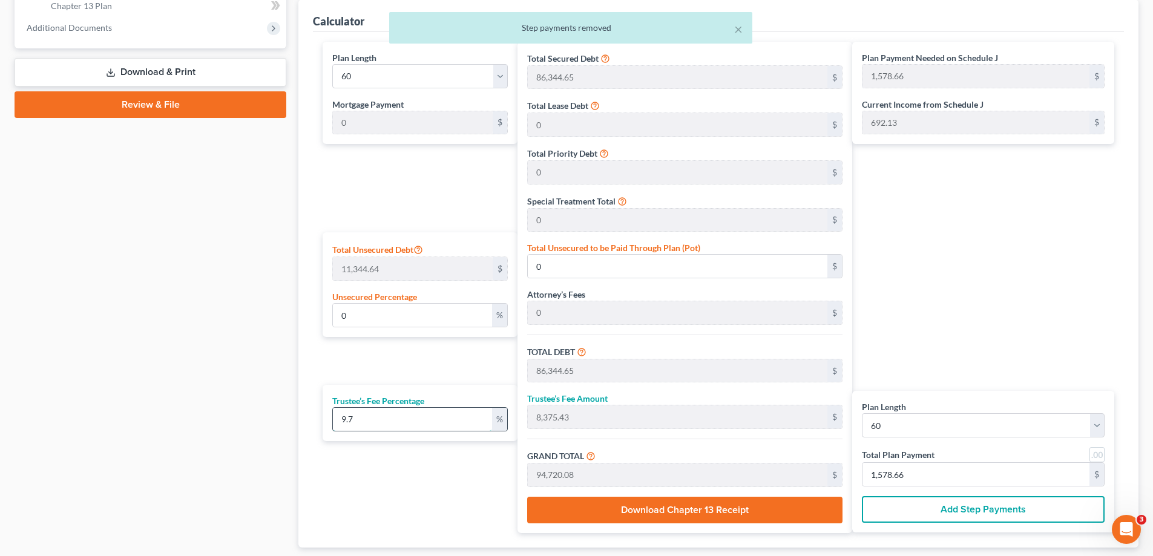
click at [476, 421] on input "9.7" at bounding box center [412, 419] width 159 height 23
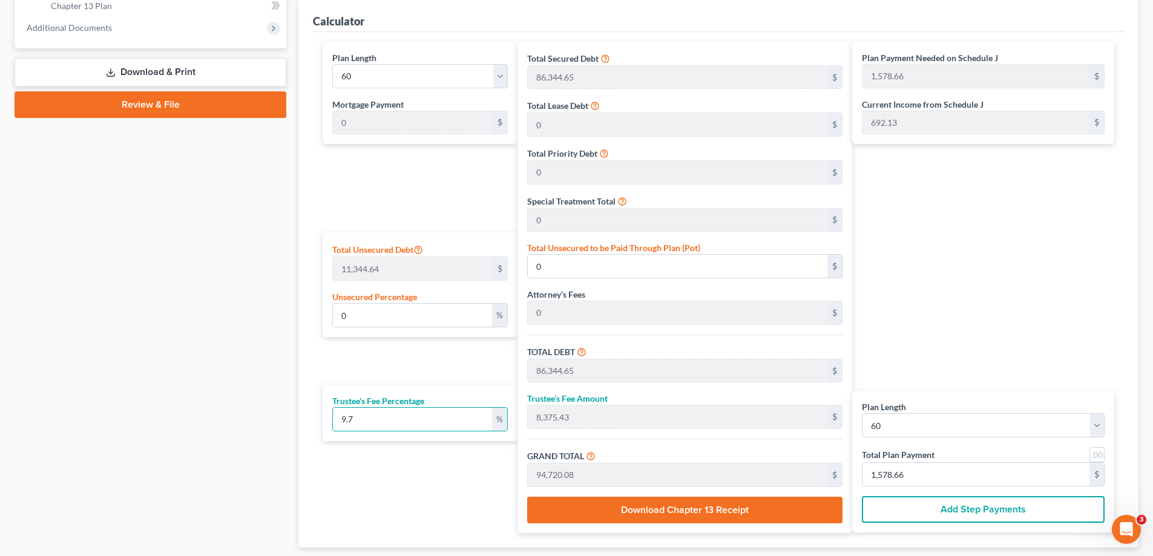
scroll to position [605, 0]
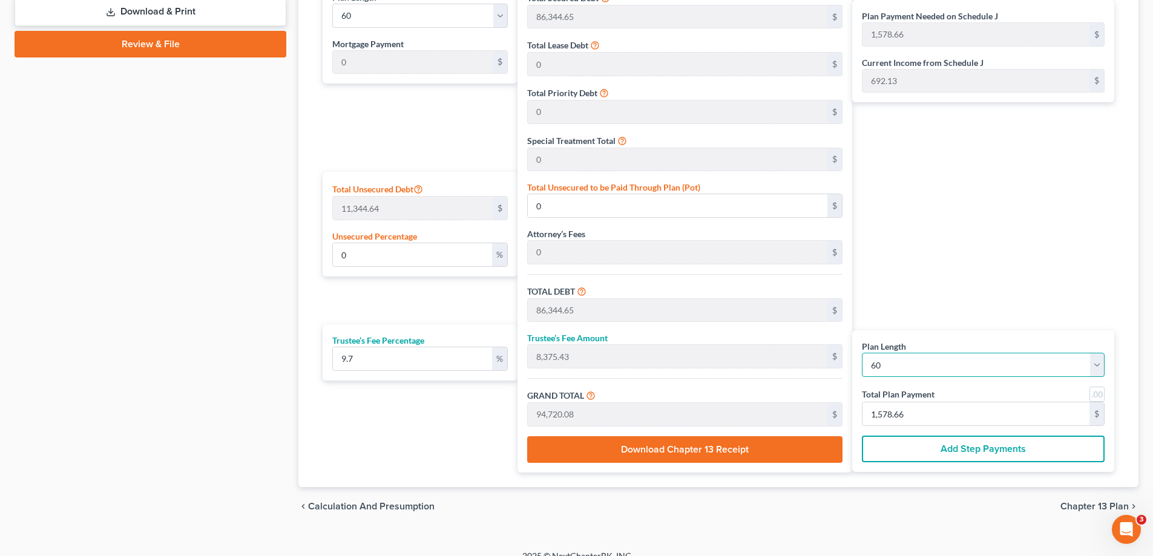
click at [1066, 365] on select "1 2 3 4 5 6 7 8 9 10 11 12 13 14 15 16 17 18 19 20 21 22 23 24 25 26 27 28 29 3…" at bounding box center [983, 365] width 243 height 24
click at [862, 353] on select "1 2 3 4 5 6 7 8 9 10 11 12 13 14 15 16 17 18 19 20 21 22 23 24 25 26 27 28 29 3…" at bounding box center [983, 365] width 243 height 24
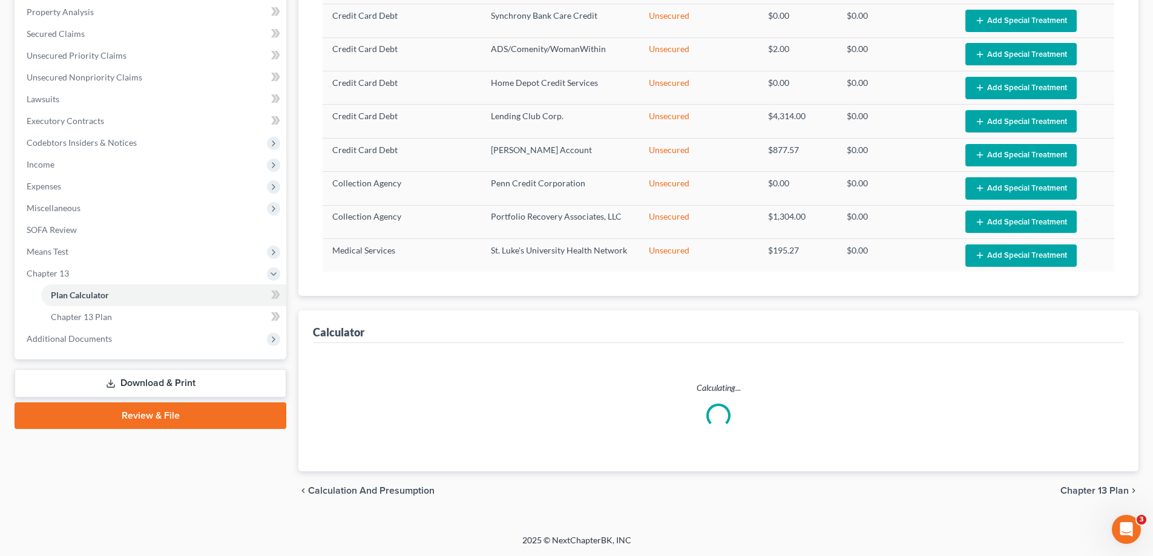
select select "35"
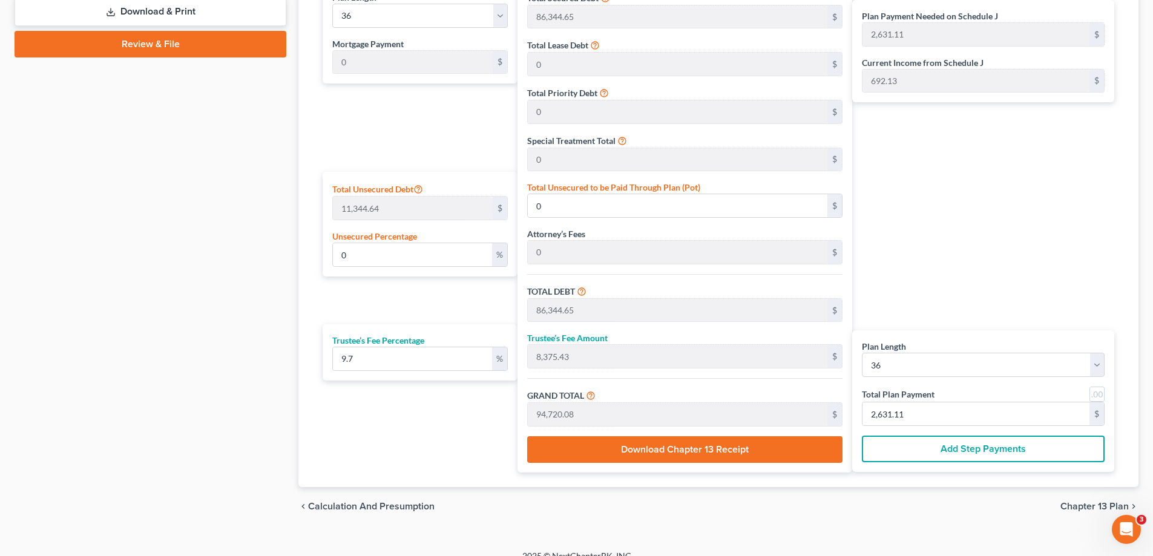
scroll to position [621, 0]
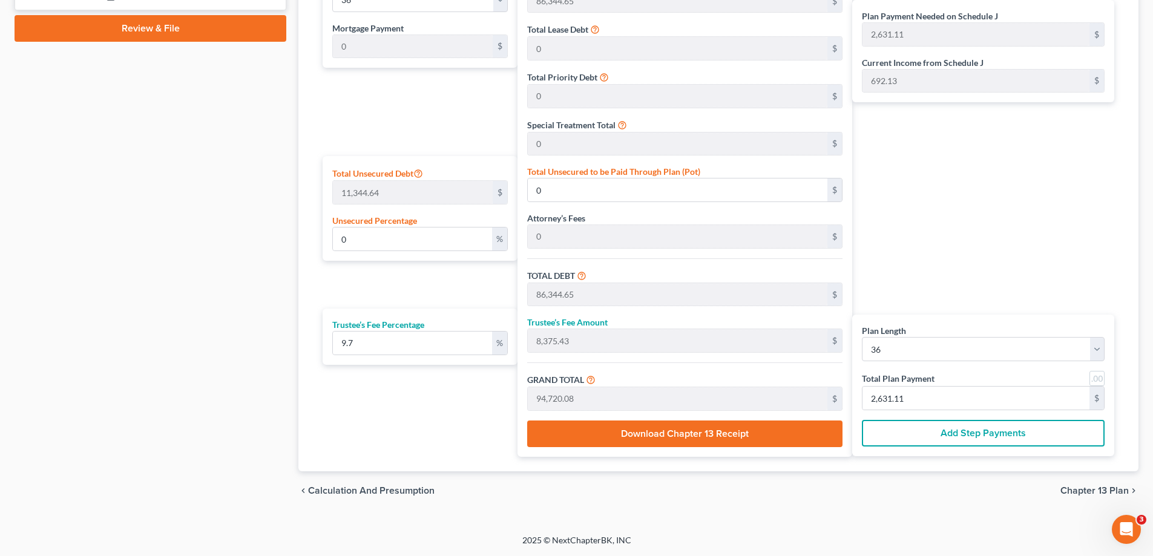
click at [1077, 486] on span "Chapter 13 Plan" at bounding box center [1094, 491] width 68 height 10
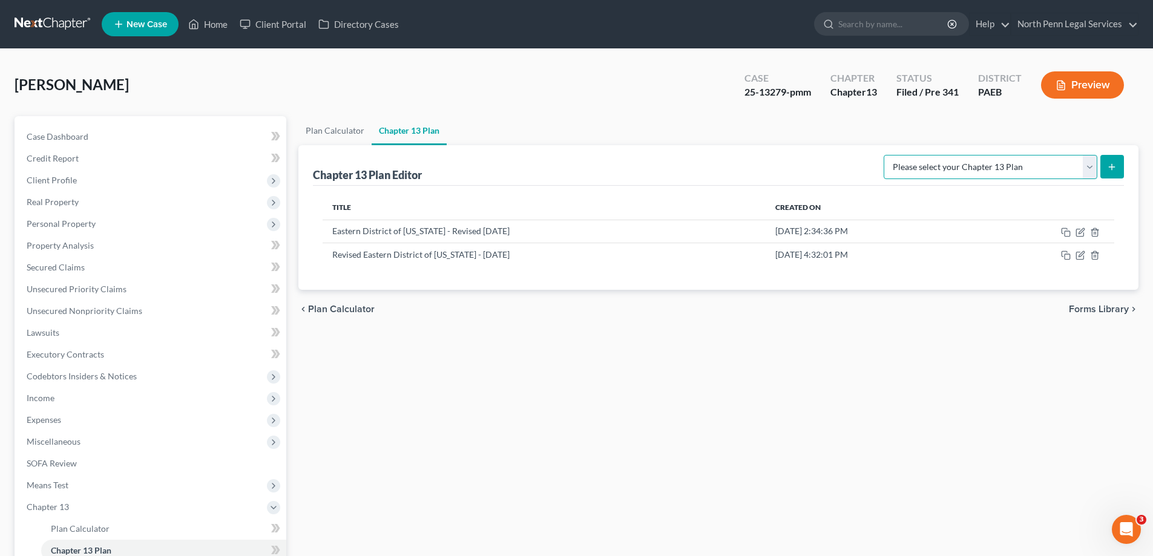
click at [1086, 168] on select "Please select your Chapter 13 Plan Eastern District of Pennsylvania - Effective…" at bounding box center [991, 167] width 214 height 24
select select "2"
click at [884, 155] on select "Please select your Chapter 13 Plan Eastern District of Pennsylvania - Effective…" at bounding box center [991, 167] width 214 height 24
click at [1114, 172] on button "submit" at bounding box center [1112, 167] width 24 height 24
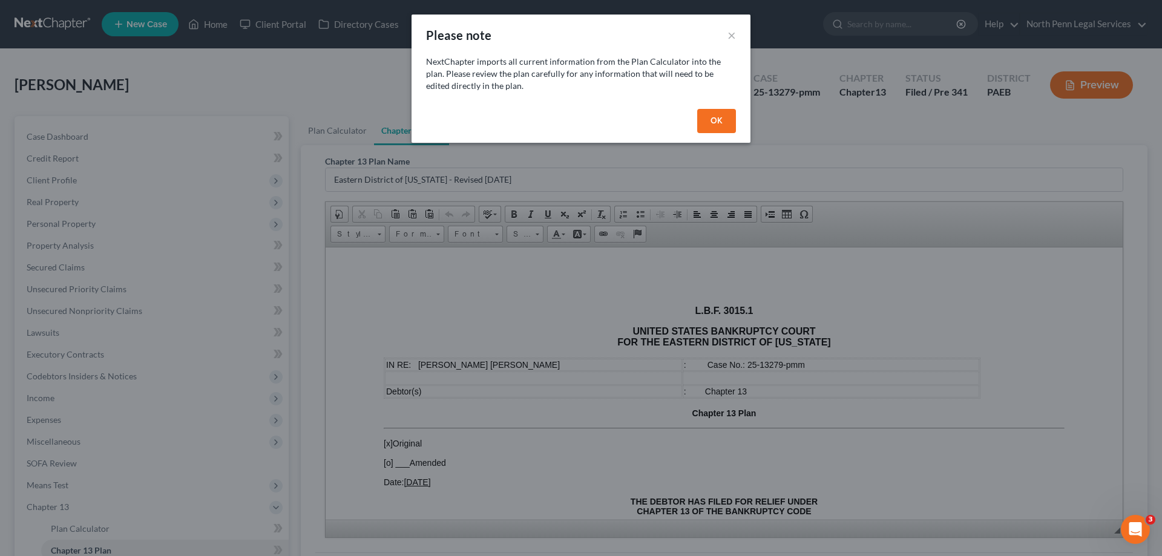
click at [717, 123] on button "OK" at bounding box center [716, 121] width 39 height 24
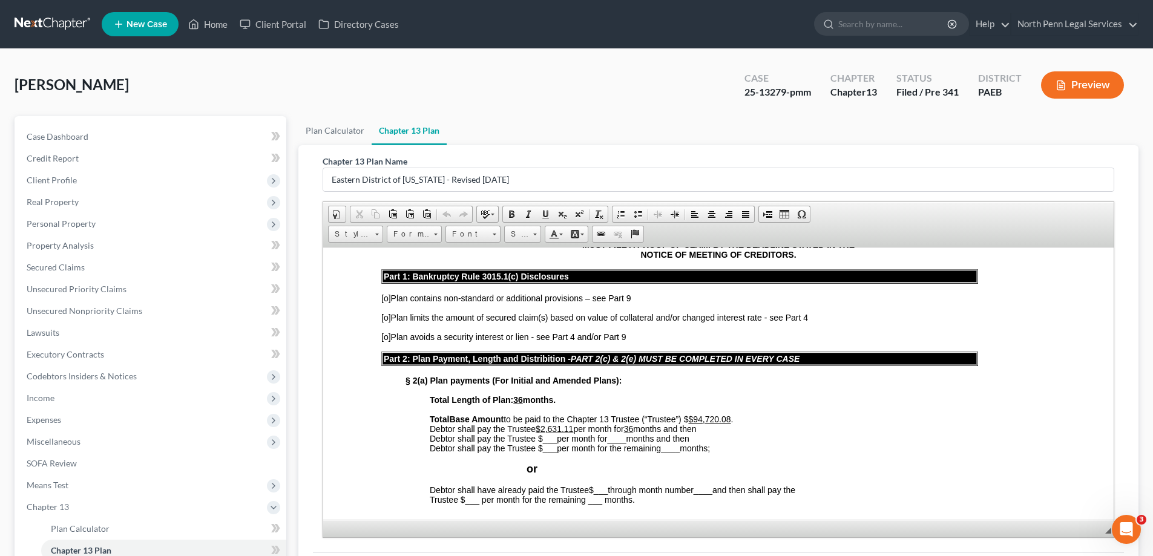
scroll to position [424, 0]
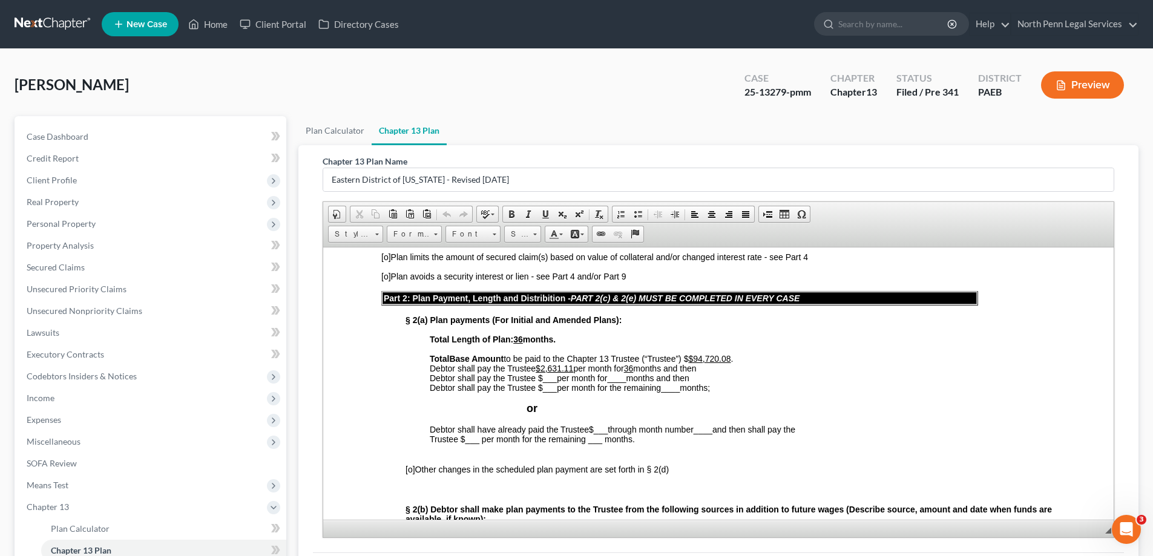
click at [565, 371] on u "$2,631.11" at bounding box center [555, 368] width 38 height 10
drag, startPoint x: 577, startPoint y: 366, endPoint x: 541, endPoint y: 366, distance: 36.3
click at [541, 366] on span "Debtor shall pay the Trustee $2,631.11 per month for 36 months and then" at bounding box center [563, 368] width 267 height 10
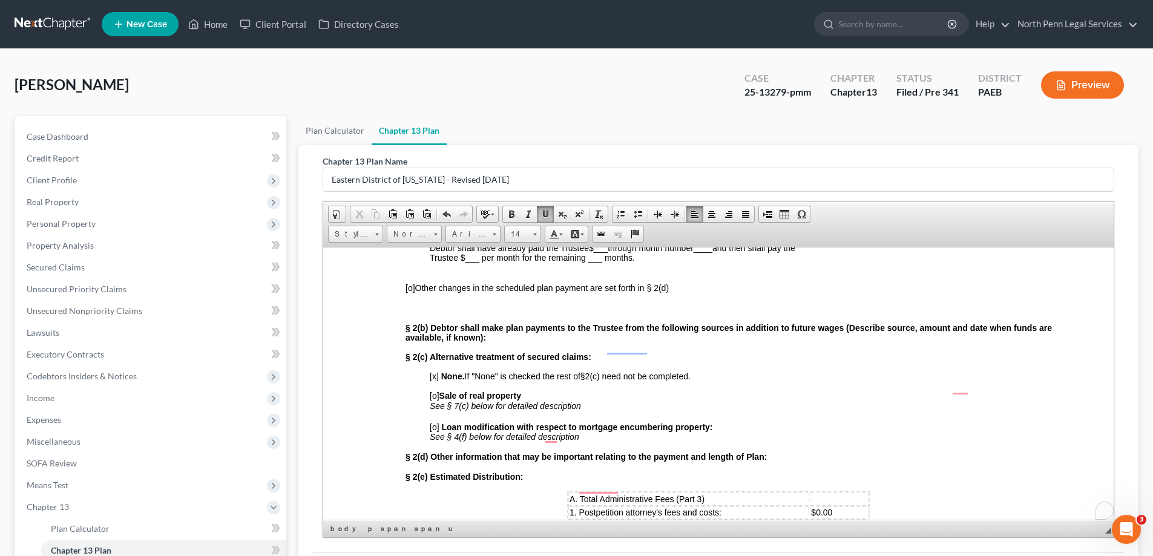
scroll to position [605, 0]
click at [435, 375] on span "[x]" at bounding box center [434, 376] width 9 height 10
click at [435, 398] on span "[o] Sale of real property" at bounding box center [475, 395] width 91 height 10
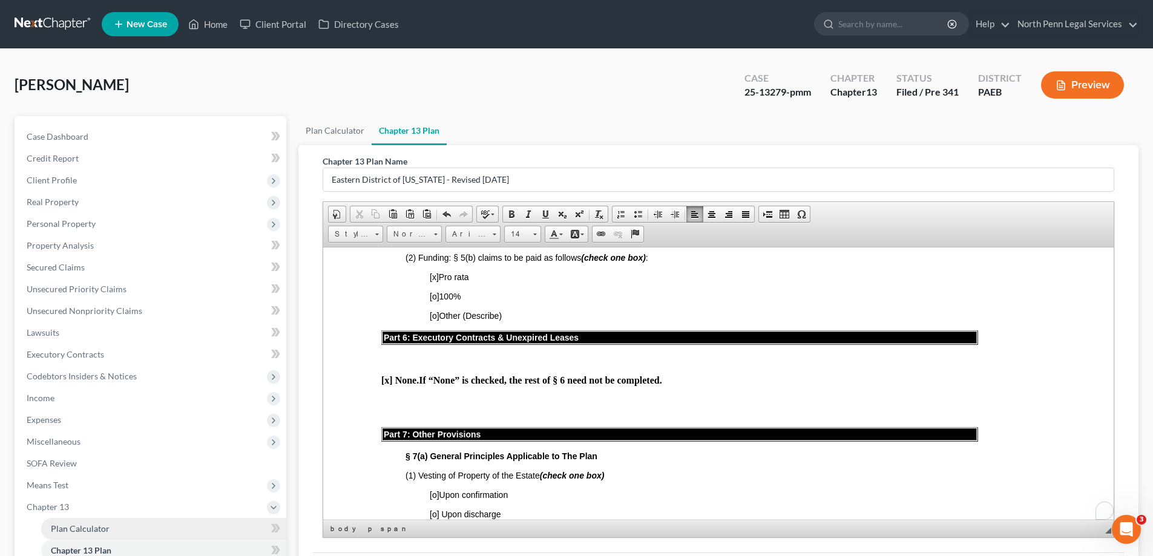
scroll to position [61, 0]
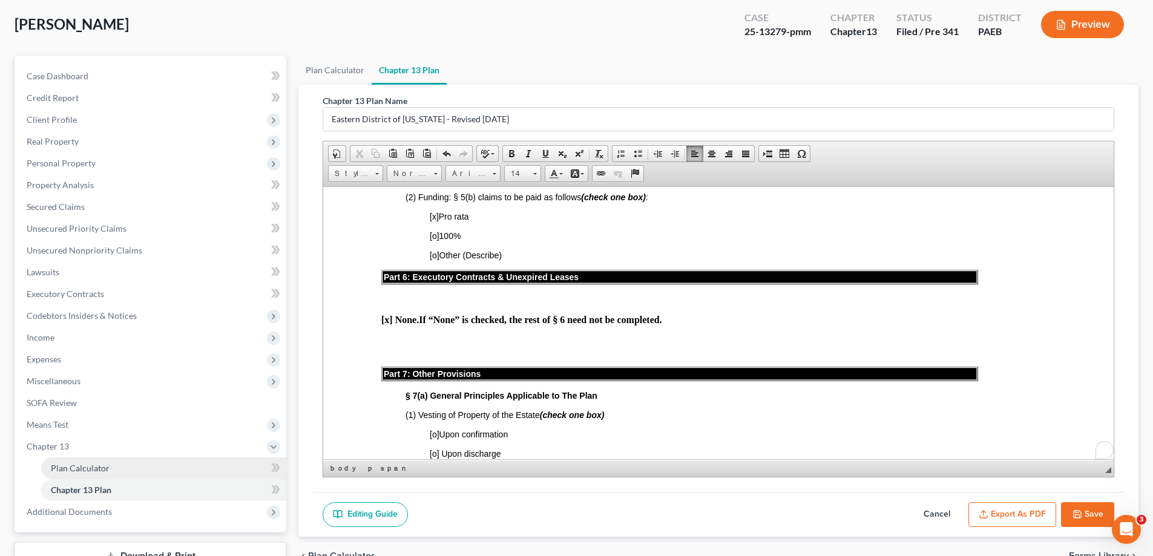
click at [113, 468] on link "Plan Calculator" at bounding box center [163, 469] width 245 height 22
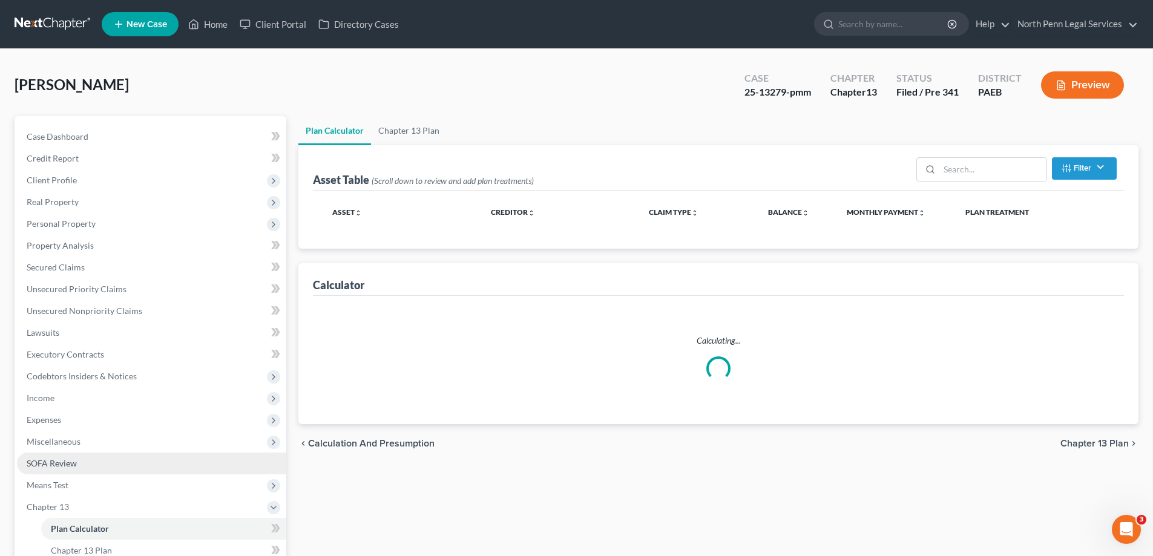
select select "35"
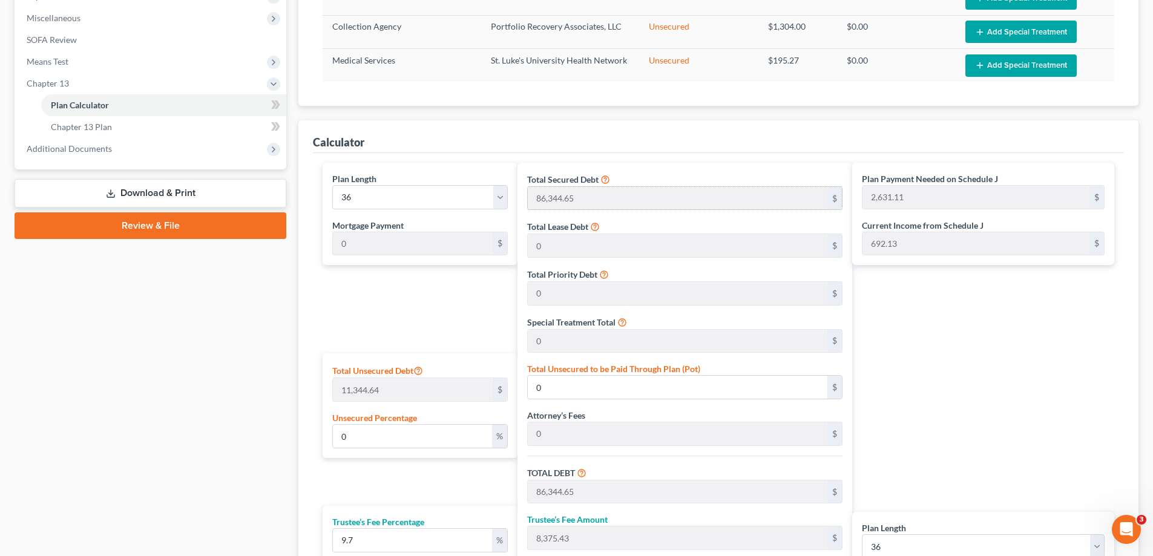
scroll to position [545, 0]
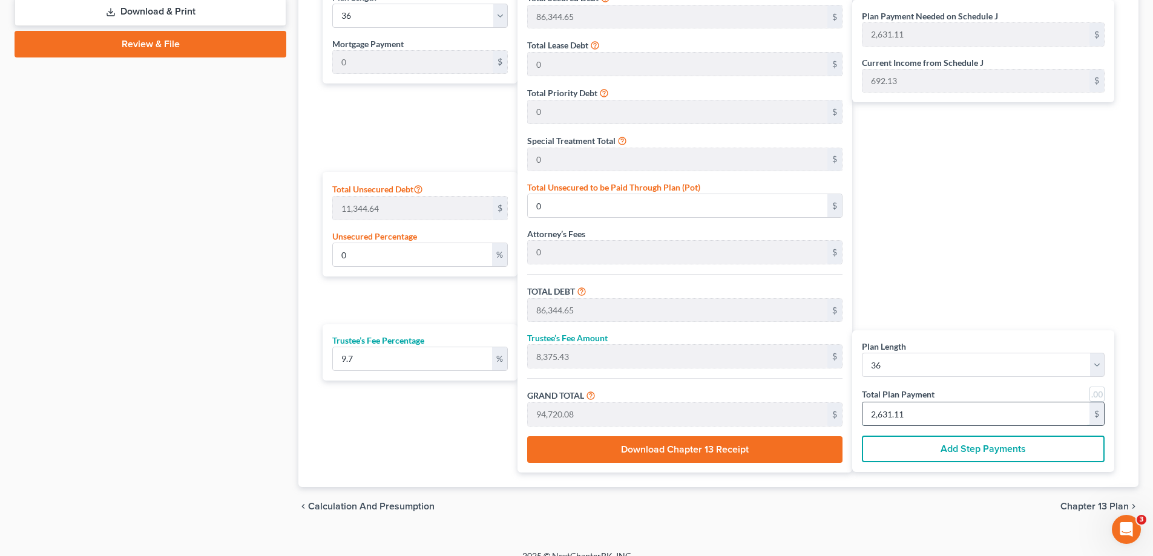
click at [907, 415] on input "2,631.11" at bounding box center [975, 413] width 227 height 23
type input "0"
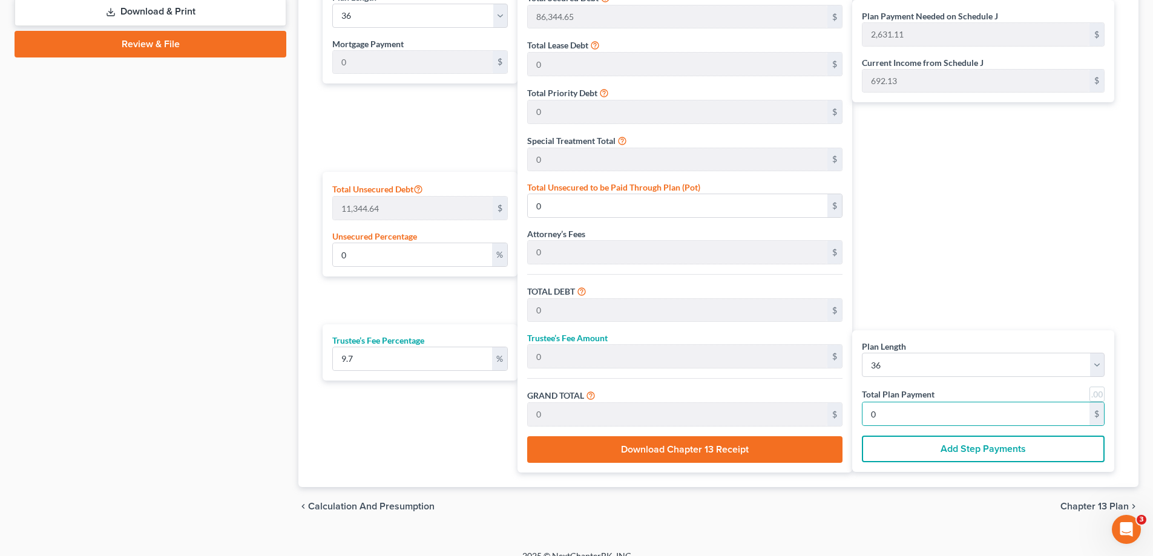
click at [1018, 292] on div "Plan Payment Needed on Schedule J 2,631.11 $ Current Income from Schedule J 692…" at bounding box center [986, 226] width 268 height 491
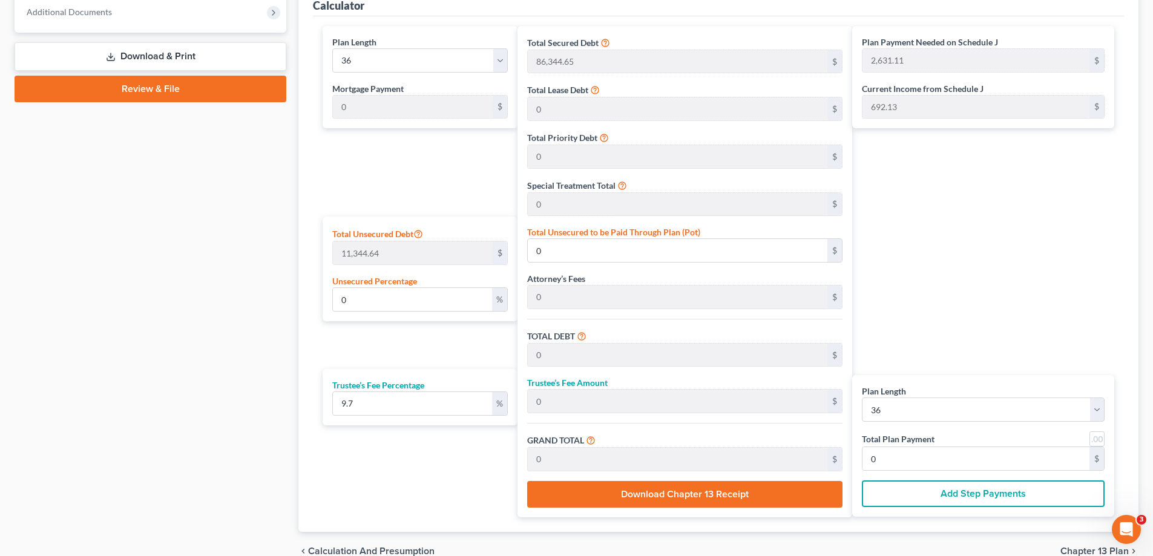
scroll to position [621, 0]
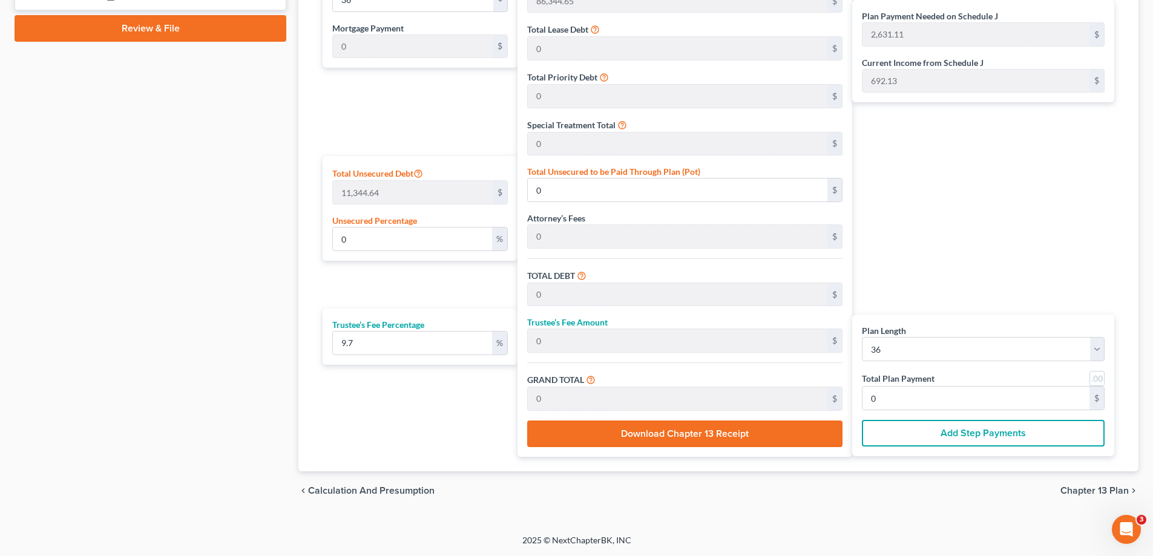
click at [1073, 493] on span "Chapter 13 Plan" at bounding box center [1094, 491] width 68 height 10
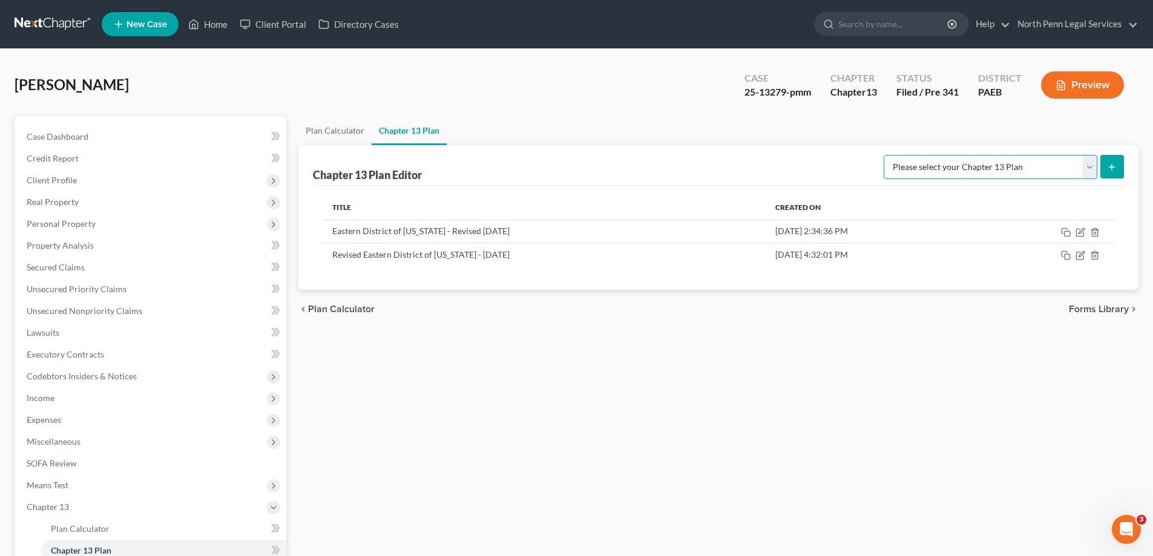
drag, startPoint x: 1086, startPoint y: 168, endPoint x: 1083, endPoint y: 176, distance: 8.1
click at [1086, 168] on select "Please select your Chapter 13 Plan Eastern District of Pennsylvania - Effective…" at bounding box center [991, 167] width 214 height 24
select select "2"
click at [884, 155] on select "Please select your Chapter 13 Plan Eastern District of Pennsylvania - Effective…" at bounding box center [991, 167] width 214 height 24
click at [1117, 162] on button "submit" at bounding box center [1112, 167] width 24 height 24
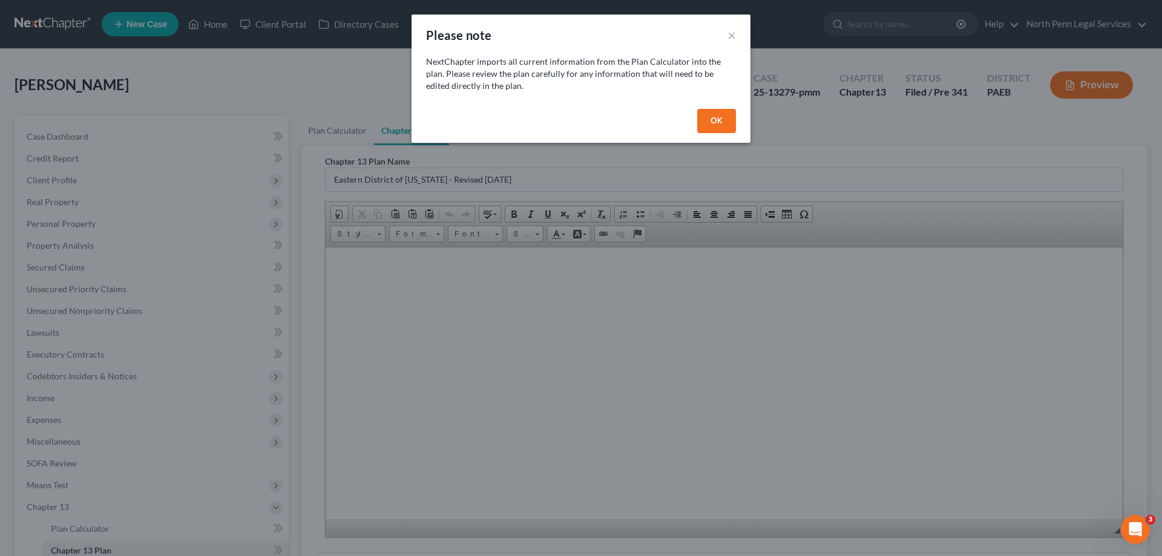
click at [710, 128] on button "OK" at bounding box center [716, 121] width 39 height 24
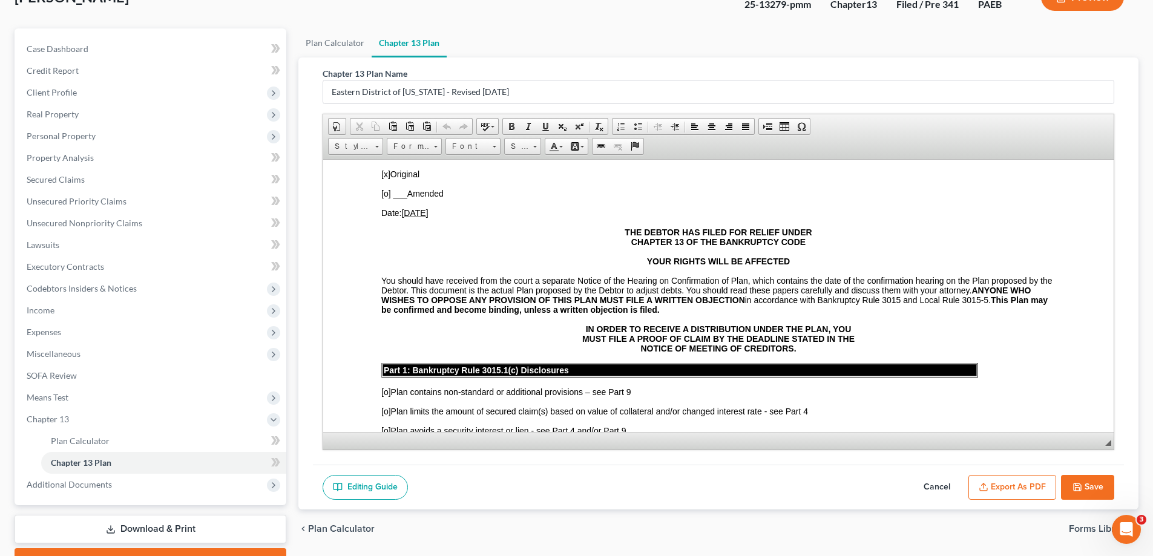
scroll to position [130, 0]
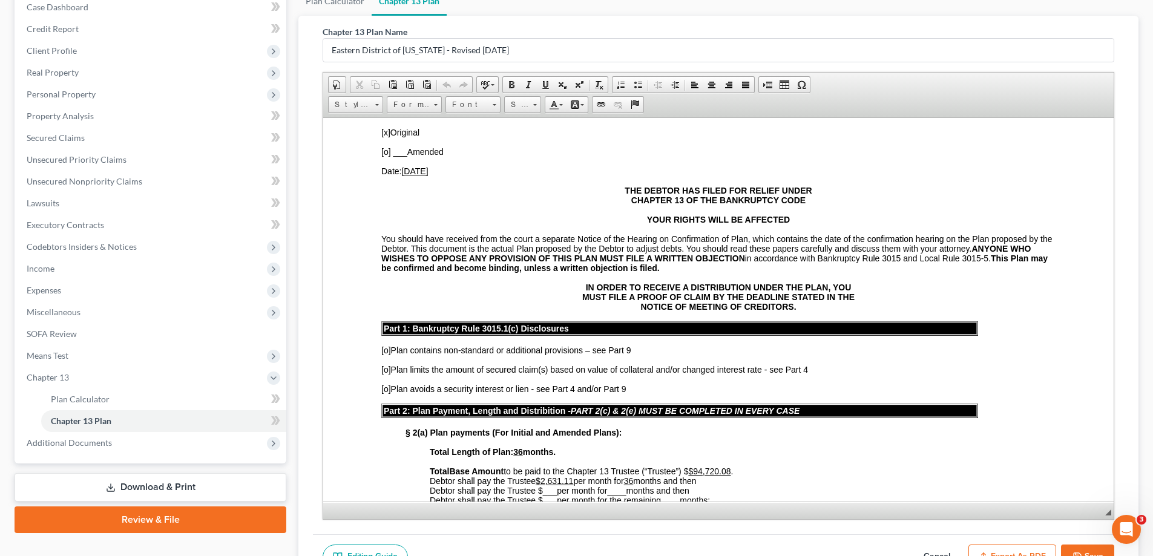
click at [1126, 512] on div "Chapter 13 Plan Name Eastern District of Pennsylvania - Revised 12/1/2024 Rich …" at bounding box center [718, 297] width 840 height 563
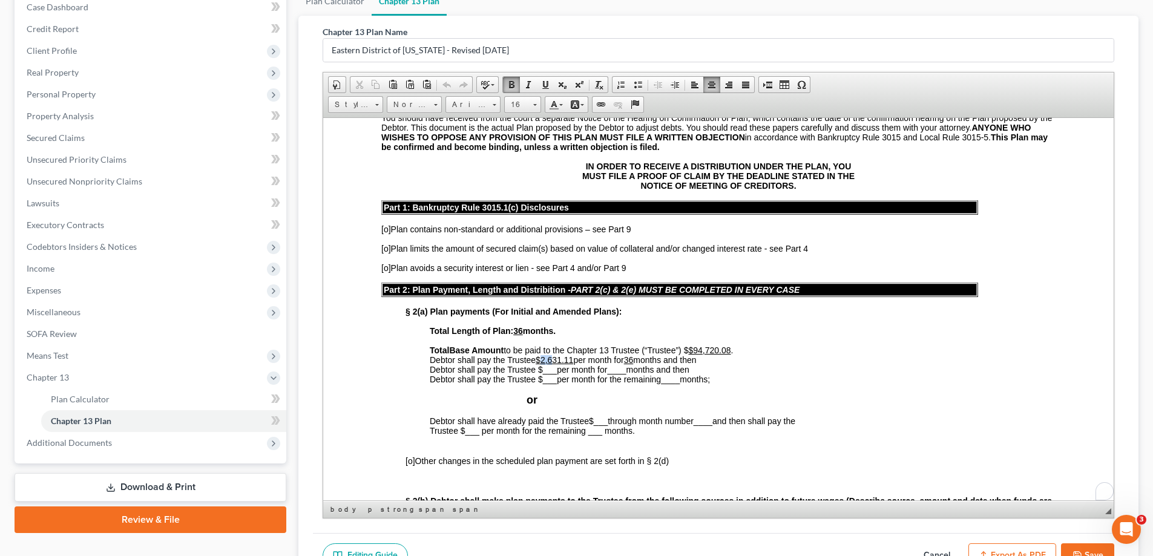
scroll to position [303, 0]
drag, startPoint x: 552, startPoint y: 361, endPoint x: 576, endPoint y: 361, distance: 23.6
click at [576, 361] on span "Debtor shall pay the Trustee $2,631.11 per month for 36 months and then" at bounding box center [563, 360] width 267 height 10
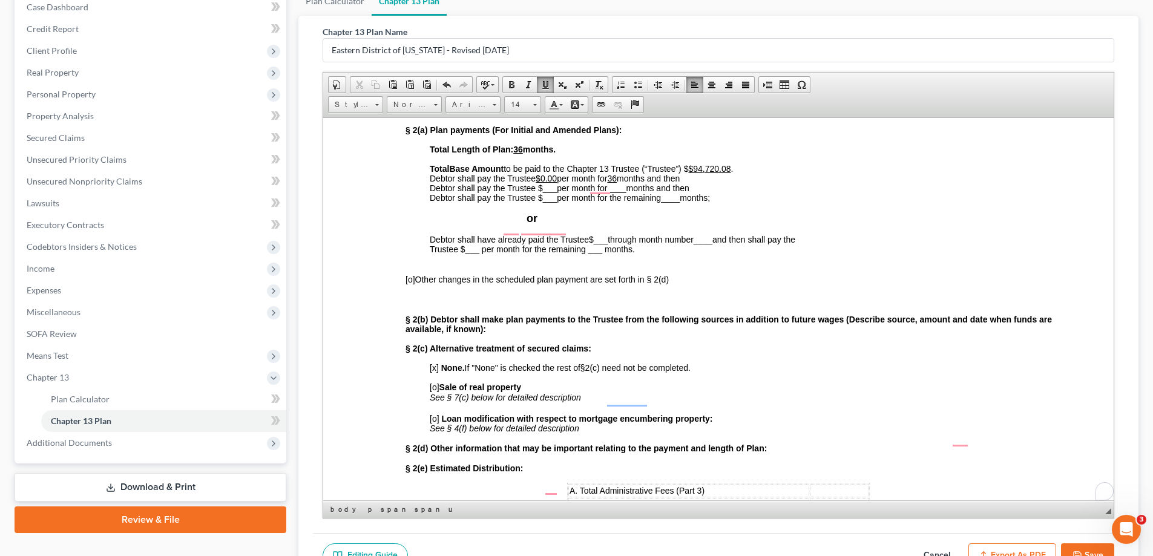
scroll to position [484, 0]
click at [413, 279] on span "[o]" at bounding box center [410, 279] width 10 height 10
click at [797, 450] on p "§ 2(d) Other information that may be important relating to the payment and leng…" at bounding box center [730, 447] width 650 height 11
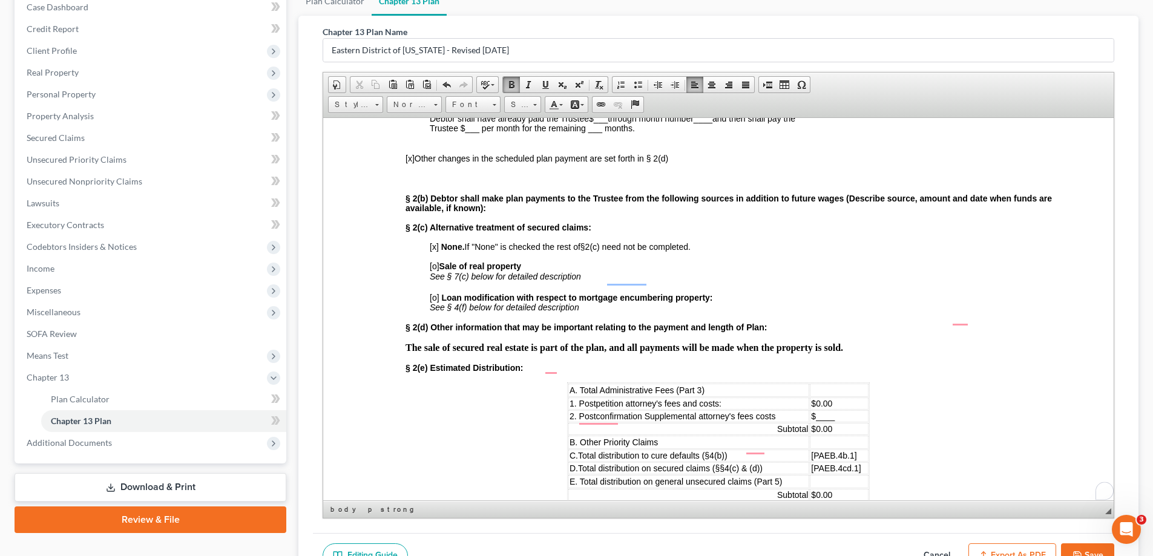
scroll to position [605, 0]
click at [590, 349] on strong "The sale of secured real estate is part of the plan, and all payments will be m…" at bounding box center [624, 347] width 438 height 10
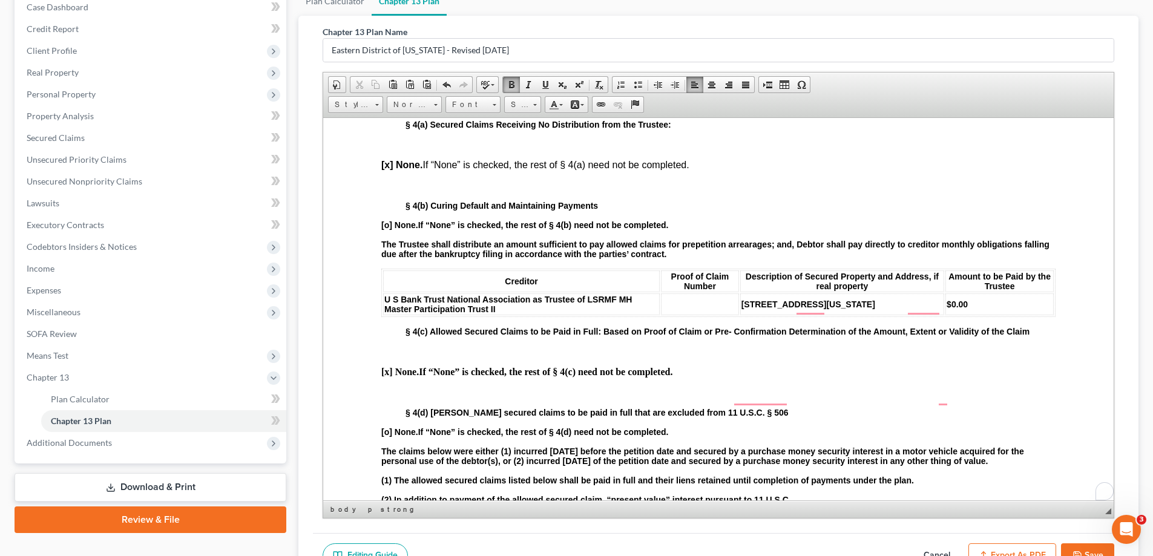
scroll to position [1331, 0]
click at [384, 376] on strong "[x] None." at bounding box center [400, 371] width 38 height 10
click at [389, 222] on strong "[o] None." at bounding box center [399, 225] width 37 height 10
click at [386, 376] on strong "[o ] None." at bounding box center [400, 371] width 38 height 10
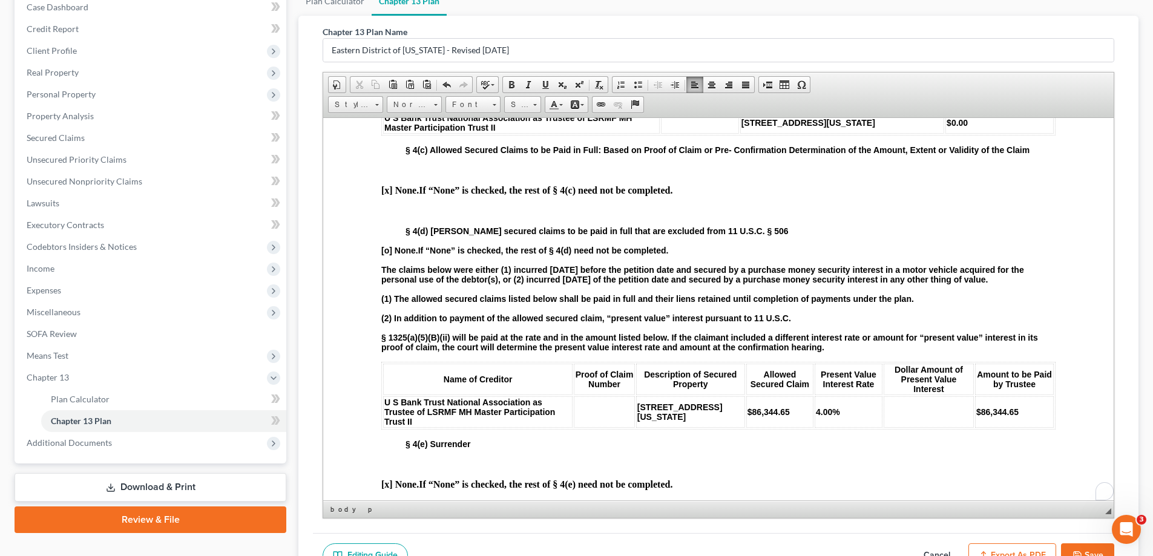
scroll to position [1574, 0]
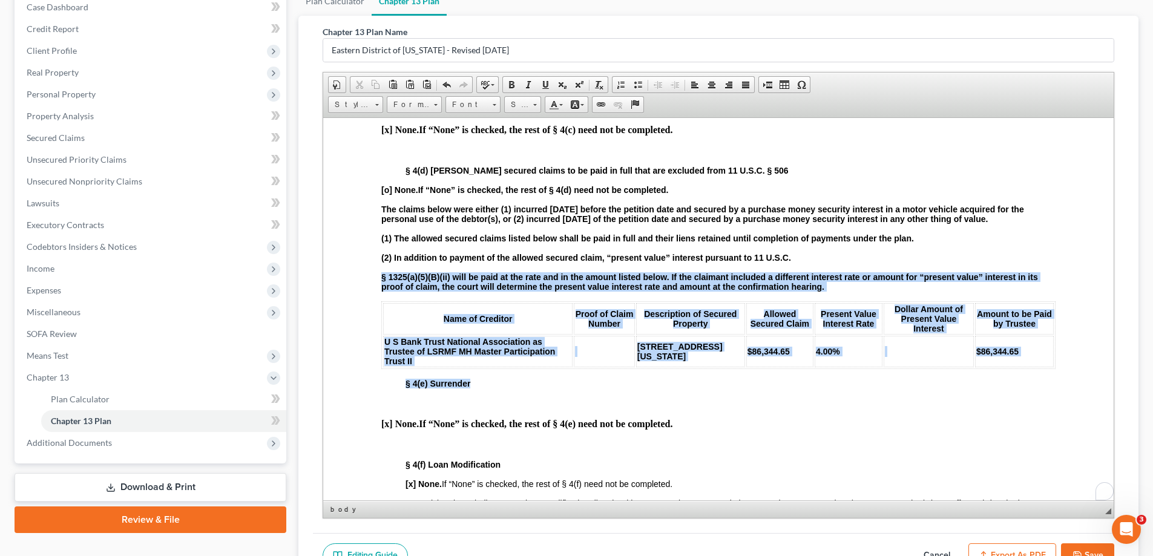
drag, startPoint x: 373, startPoint y: 309, endPoint x: 1077, endPoint y: 387, distance: 708.7
click at [1078, 389] on html "L.B.F. 3015.1 UNITED STATES BANKRUPTCY COURT FOR THE EASTERN DISTRICT OF PENNSY…" at bounding box center [718, 383] width 790 height 3678
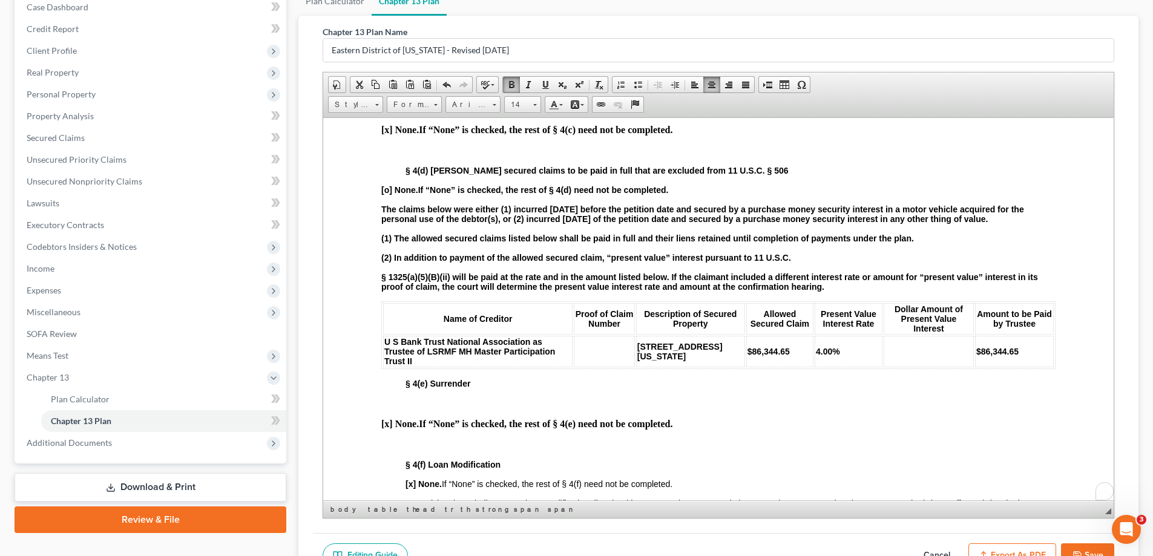
click at [988, 409] on p "To enrich screen reader interactions, please activate Accessibility in Grammarl…" at bounding box center [730, 403] width 650 height 11
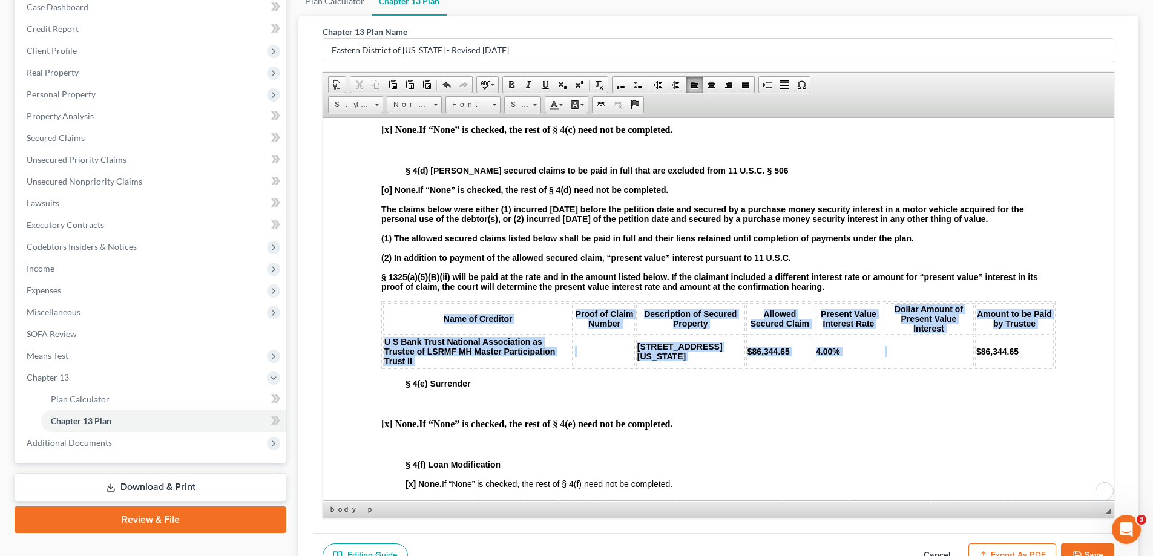
drag, startPoint x: 866, startPoint y: 297, endPoint x: 904, endPoint y: 382, distance: 93.5
click at [904, 382] on body "L.B.F. 3015.1 UNITED STATES BANKRUPTCY COURT FOR THE EASTERN DISTRICT OF PENNSY…" at bounding box center [718, 383] width 674 height 3562
copy body "§ 1325(a)(5)(B)(ii) will be paid at the rate and in the amount listed below. If…"
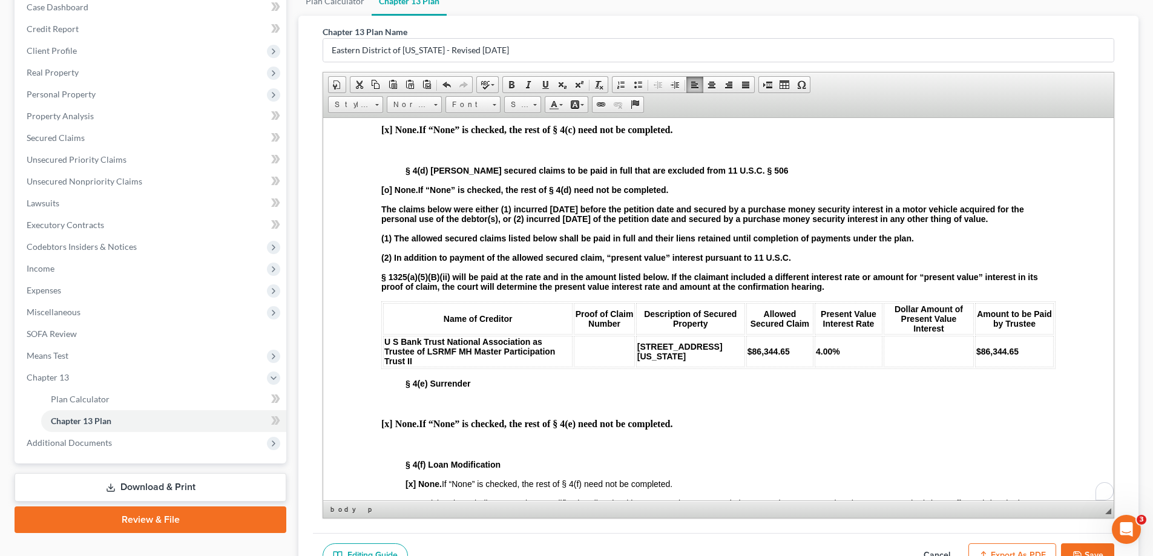
click at [459, 156] on p "To enrich screen reader interactions, please activate Accessibility in Grammarl…" at bounding box center [718, 150] width 674 height 11
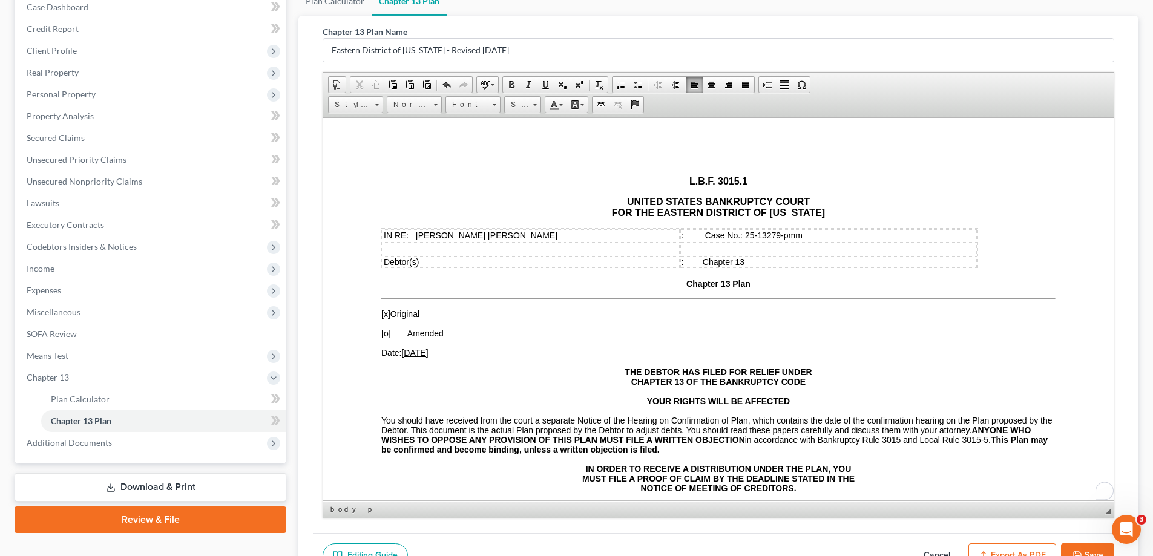
drag, startPoint x: 373, startPoint y: 309, endPoint x: 619, endPoint y: 343, distance: 247.5
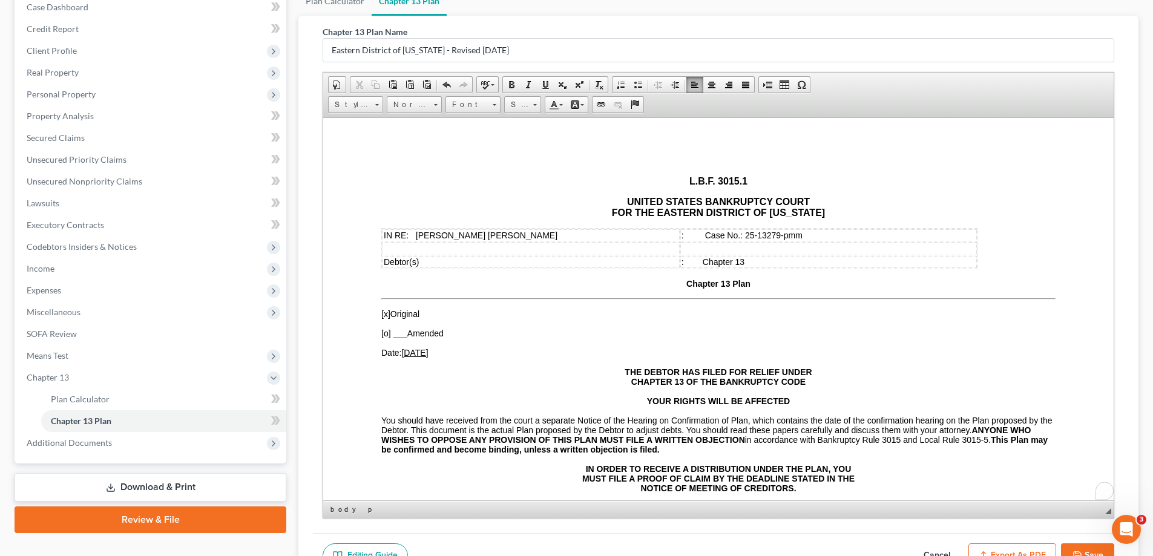
drag, startPoint x: 558, startPoint y: 162, endPoint x: 364, endPoint y: 156, distance: 193.8
click at [632, 107] on span at bounding box center [635, 105] width 10 height 10
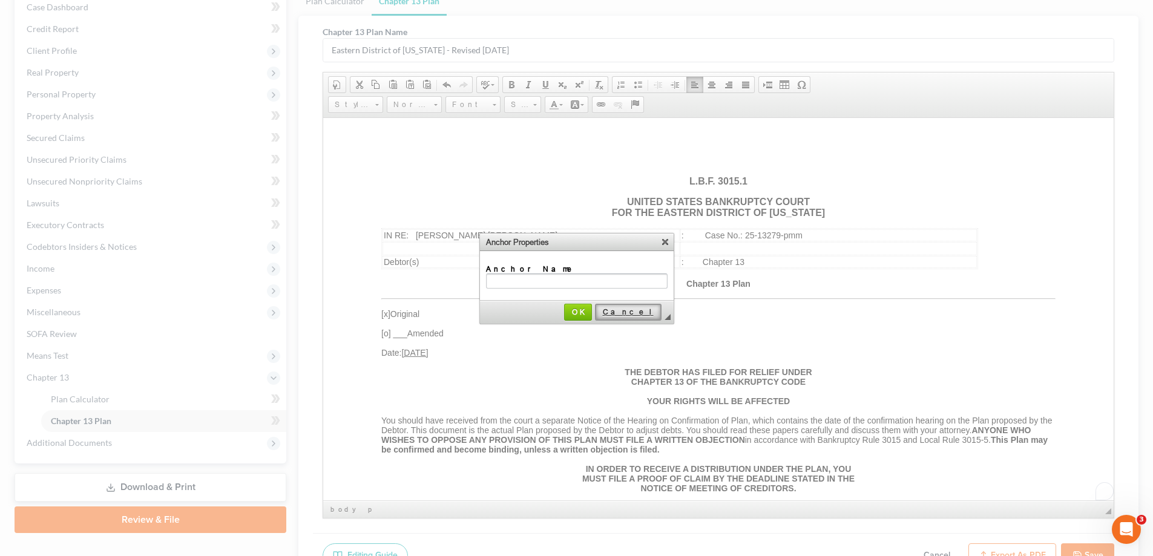
drag, startPoint x: 658, startPoint y: 313, endPoint x: 333, endPoint y: 194, distance: 345.4
click at [658, 313] on span "Cancel" at bounding box center [628, 311] width 64 height 9
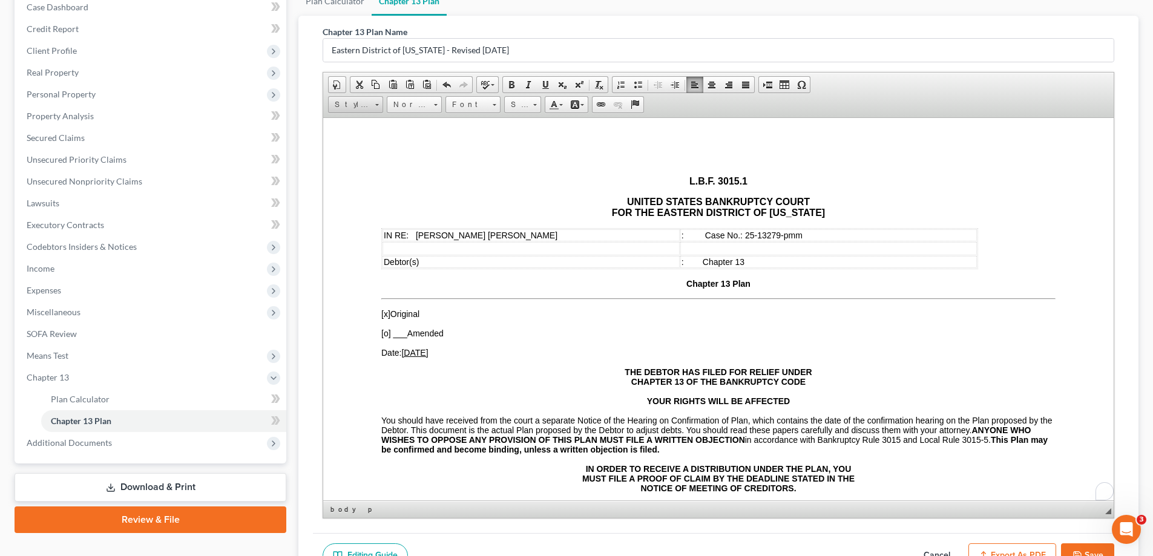
click at [370, 104] on span "Styles" at bounding box center [350, 105] width 42 height 16
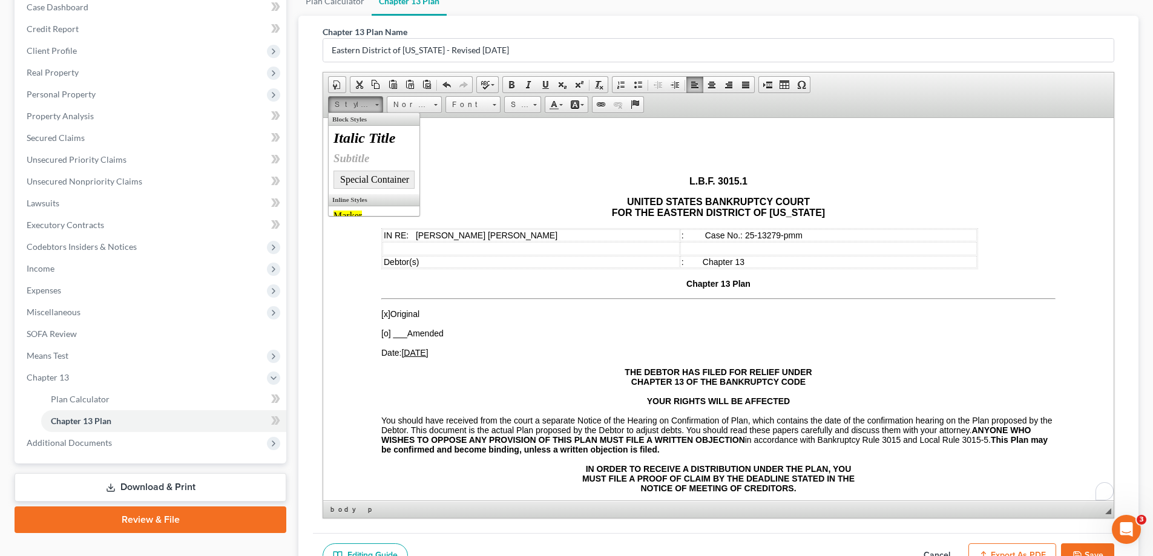
scroll to position [0, 0]
click at [350, 208] on link "Marker" at bounding box center [373, 216] width 87 height 16
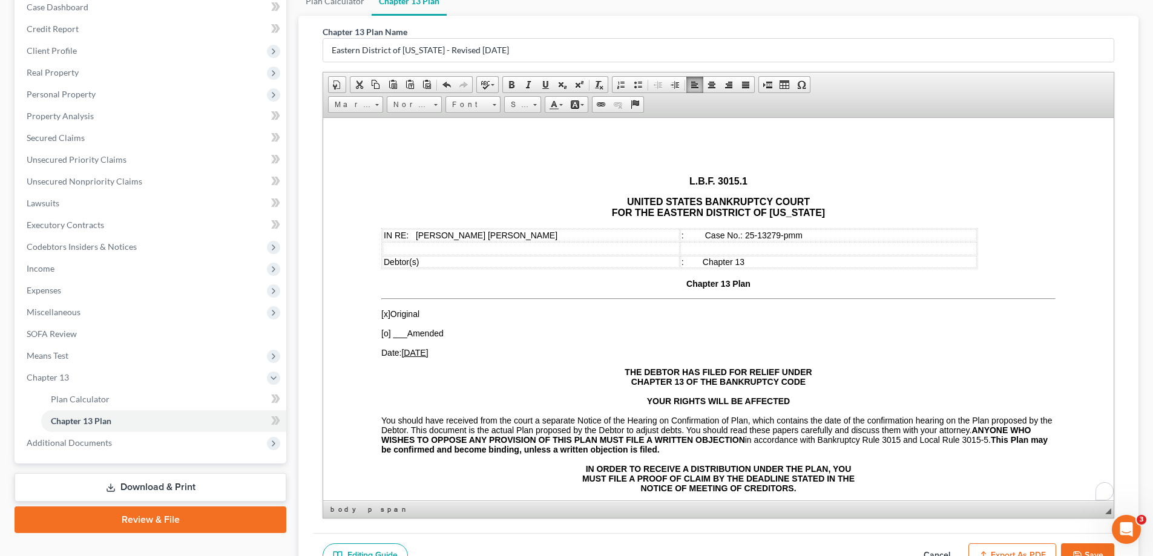
drag, startPoint x: 430, startPoint y: 218, endPoint x: 439, endPoint y: 219, distance: 9.7
drag, startPoint x: 537, startPoint y: 154, endPoint x: 378, endPoint y: 159, distance: 159.9
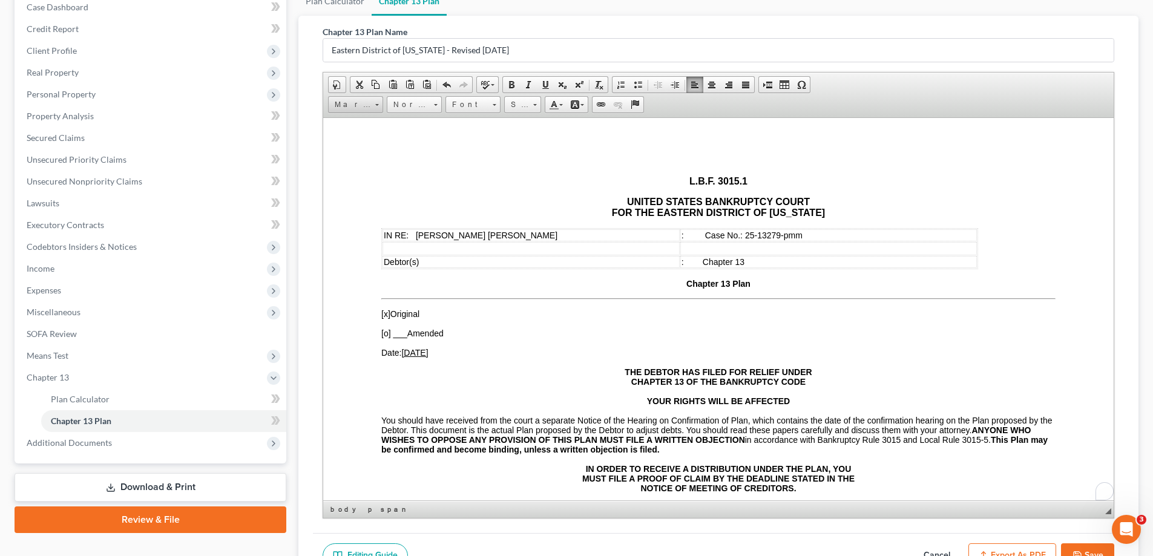
click at [364, 100] on span "Marker" at bounding box center [350, 105] width 42 height 16
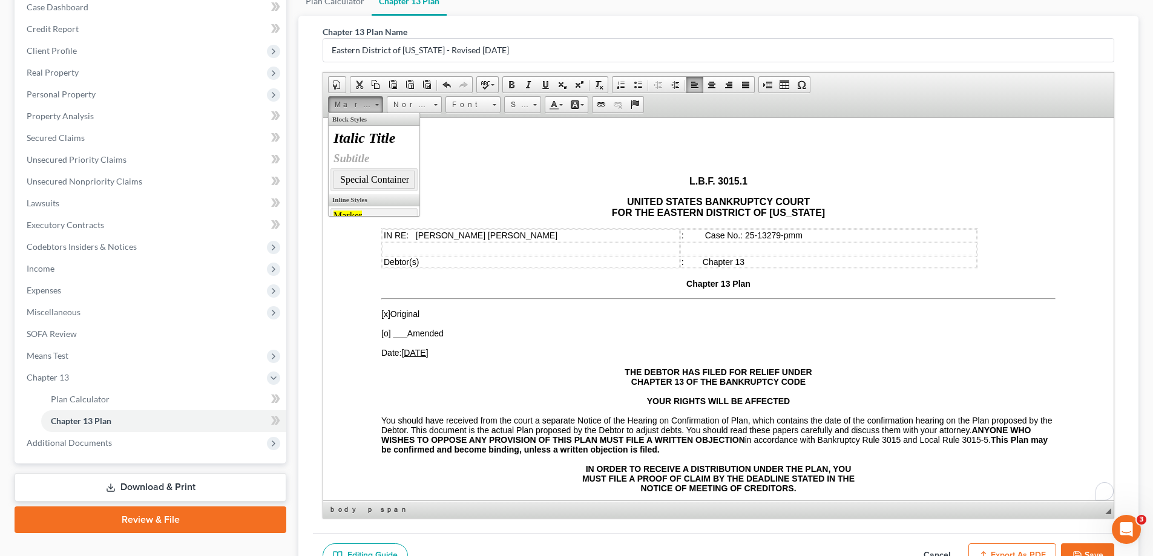
scroll to position [61, 0]
click at [351, 156] on span "Marker" at bounding box center [347, 154] width 28 height 10
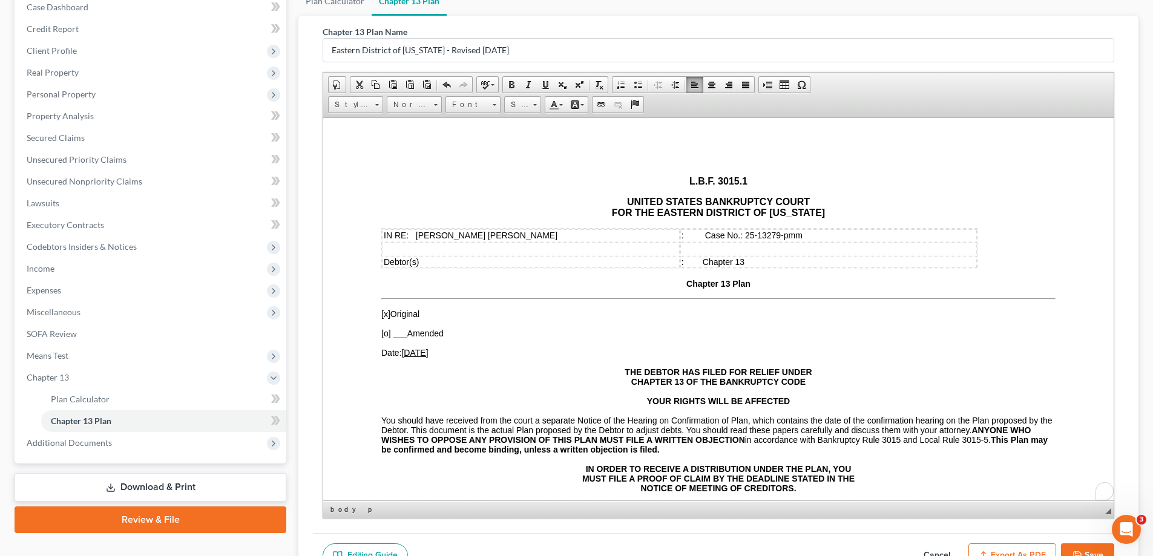
scroll to position [0, 0]
drag, startPoint x: 374, startPoint y: 154, endPoint x: 533, endPoint y: 156, distance: 159.2
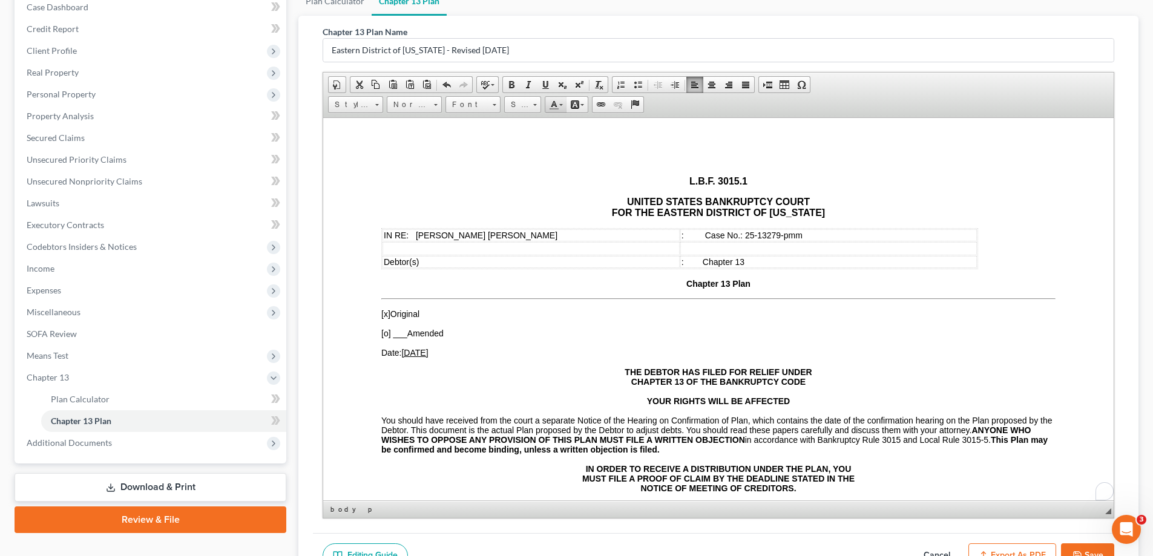
click at [561, 107] on link "Text Color" at bounding box center [555, 105] width 21 height 16
click at [566, 149] on span "Colors" at bounding box center [564, 151] width 7 height 7
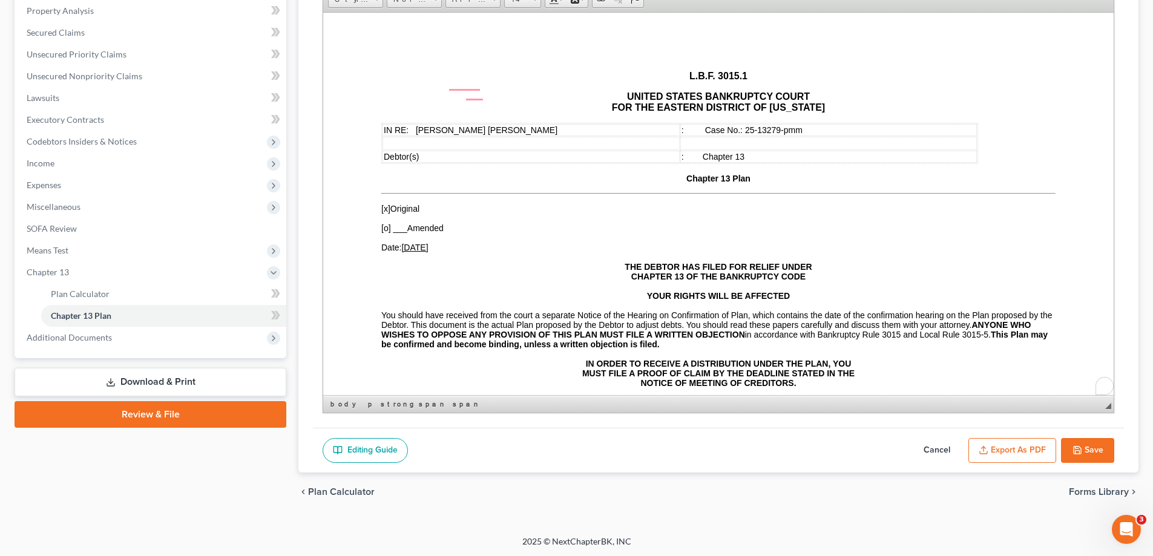
click at [1090, 444] on button "Save" at bounding box center [1087, 450] width 53 height 25
select select "2"
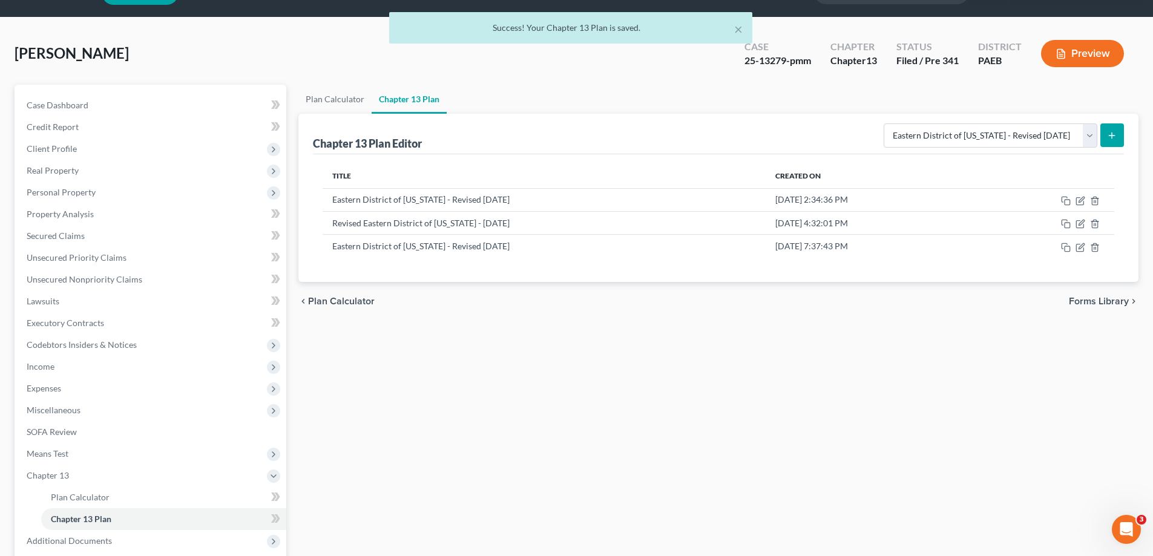
scroll to position [0, 0]
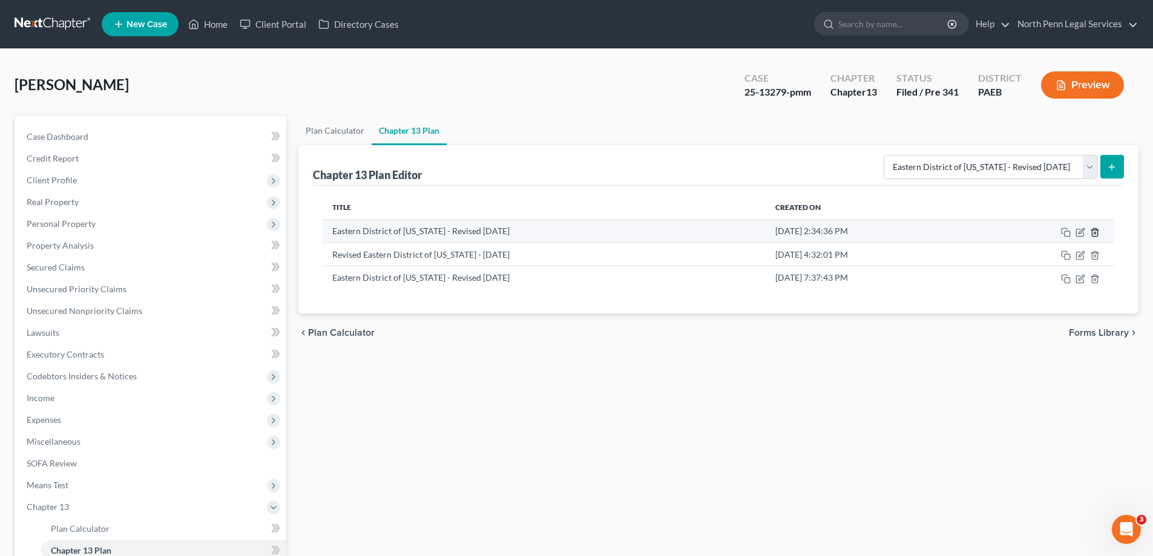
click at [1092, 233] on icon "button" at bounding box center [1094, 232] width 5 height 8
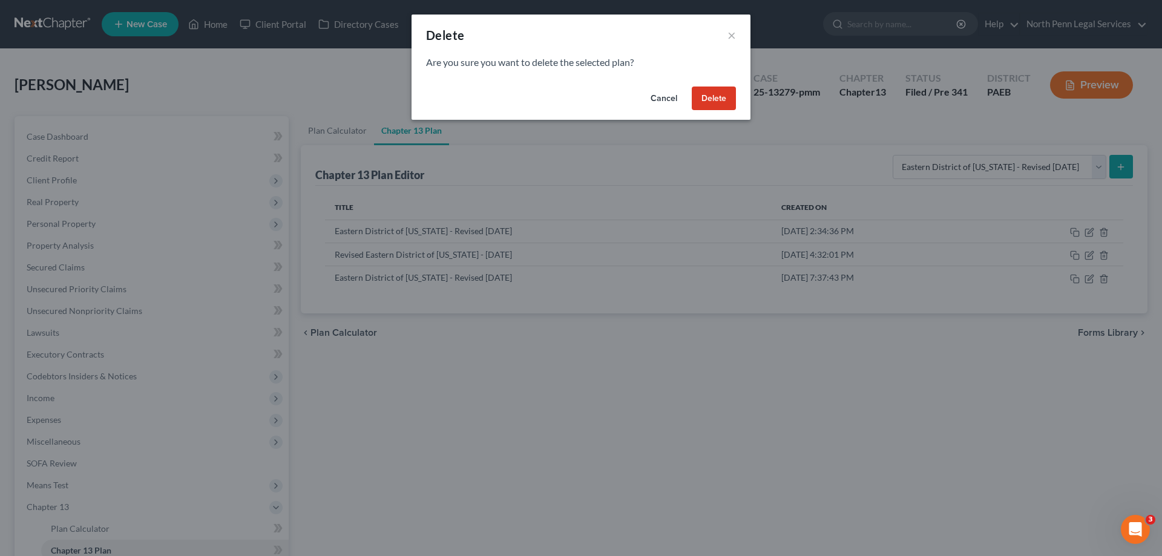
click at [721, 95] on button "Delete" at bounding box center [714, 99] width 44 height 24
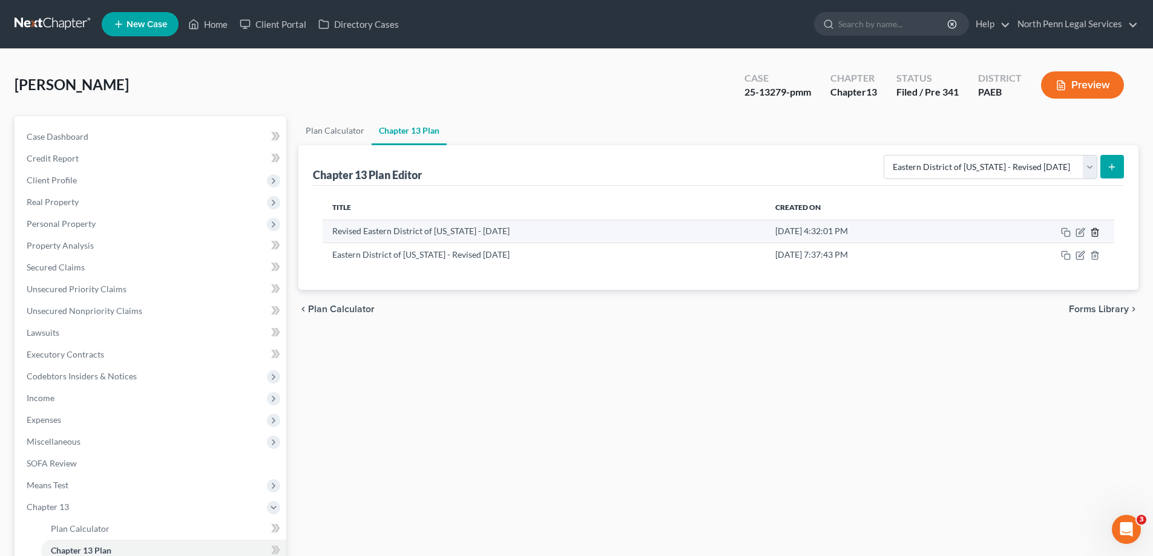
click at [1095, 232] on icon "button" at bounding box center [1095, 233] width 10 height 10
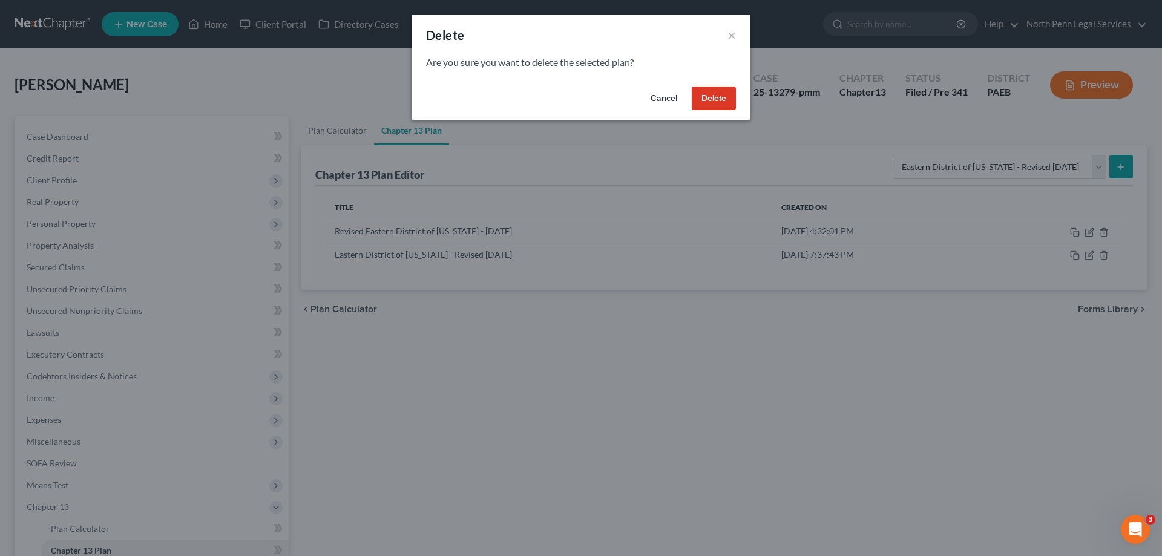
click at [709, 103] on button "Delete" at bounding box center [714, 99] width 44 height 24
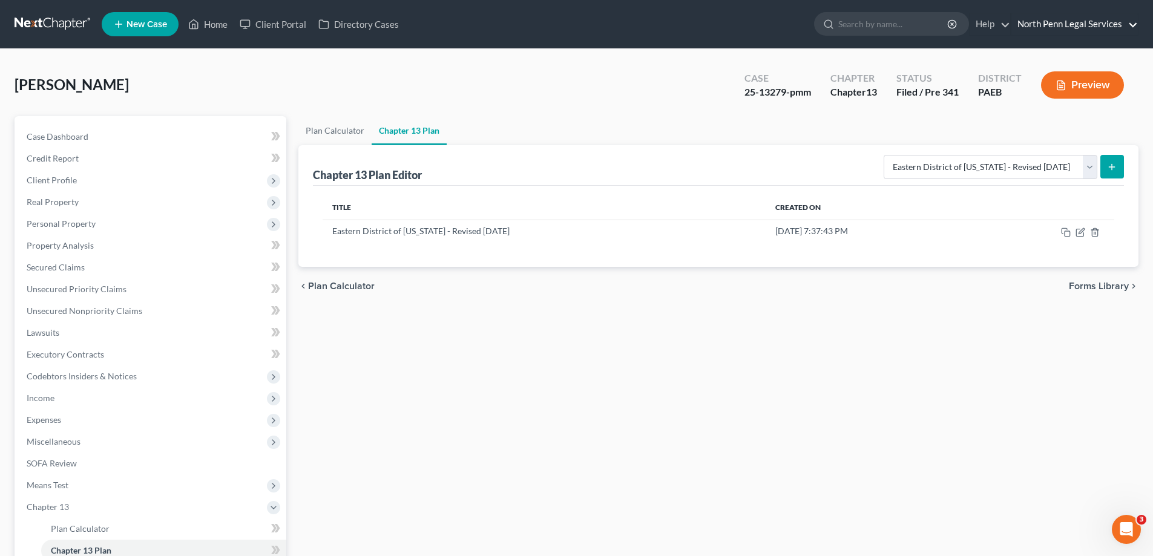
click at [1113, 25] on link "North Penn Legal Services" at bounding box center [1074, 24] width 126 height 22
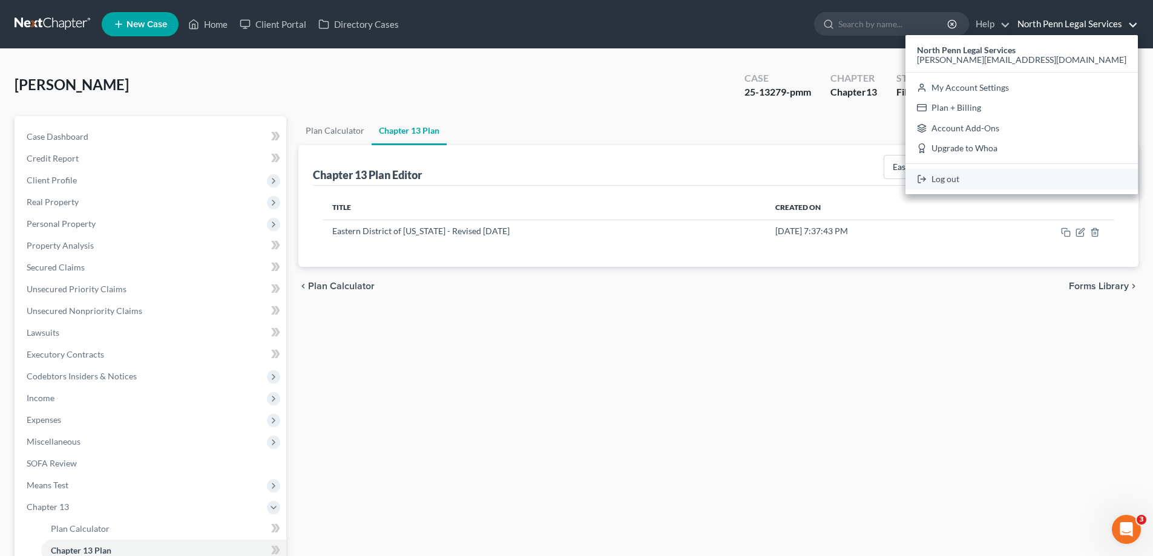
click at [1056, 182] on link "Log out" at bounding box center [1021, 179] width 232 height 21
